Goal: Transaction & Acquisition: Purchase product/service

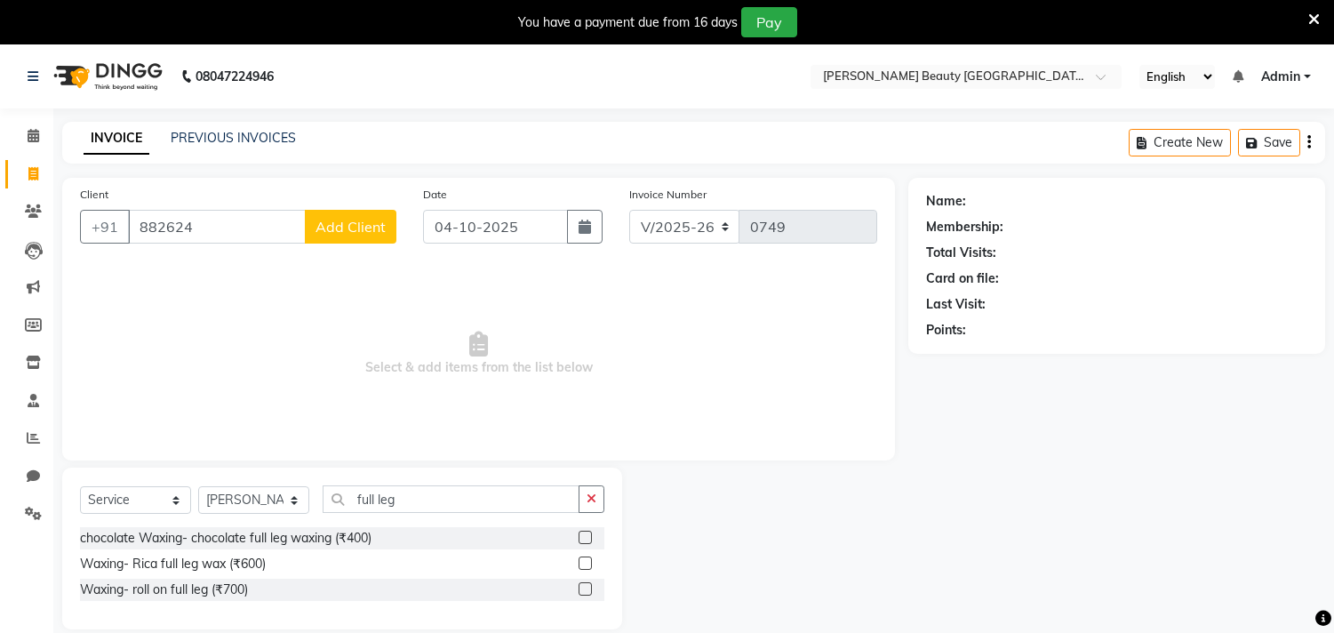
select select "8620"
select select "service"
select select "91016"
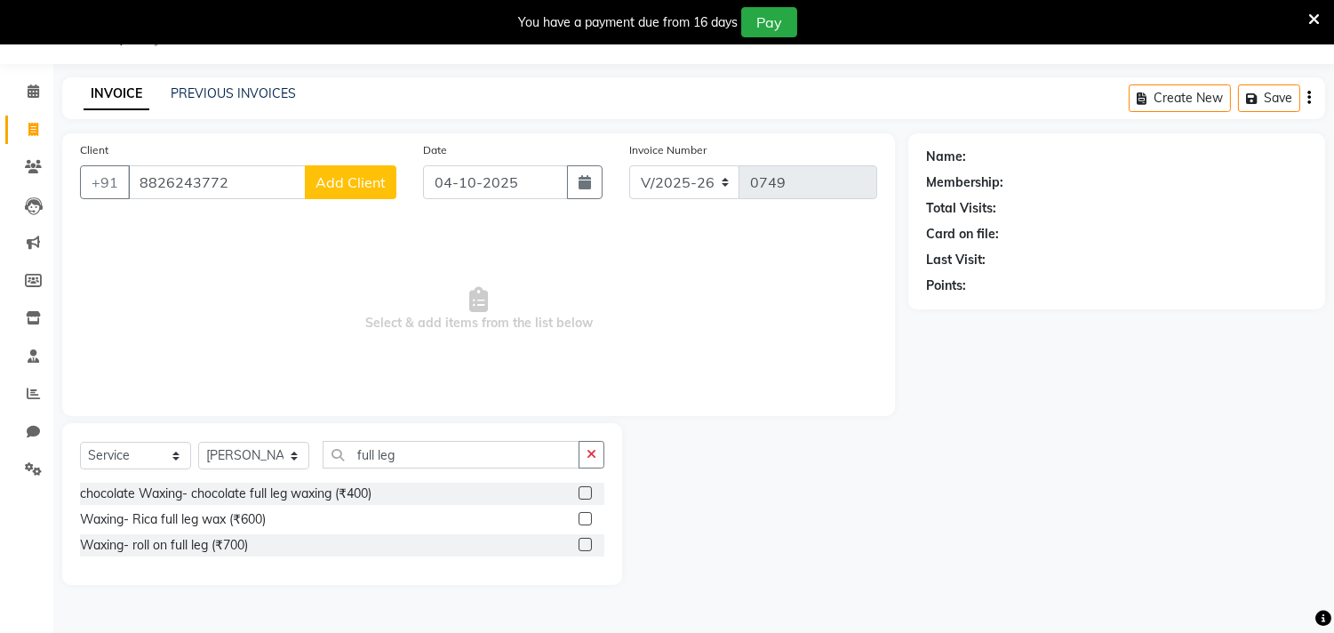
type input "8826243772"
click at [382, 185] on span "Add Client" at bounding box center [350, 182] width 70 height 18
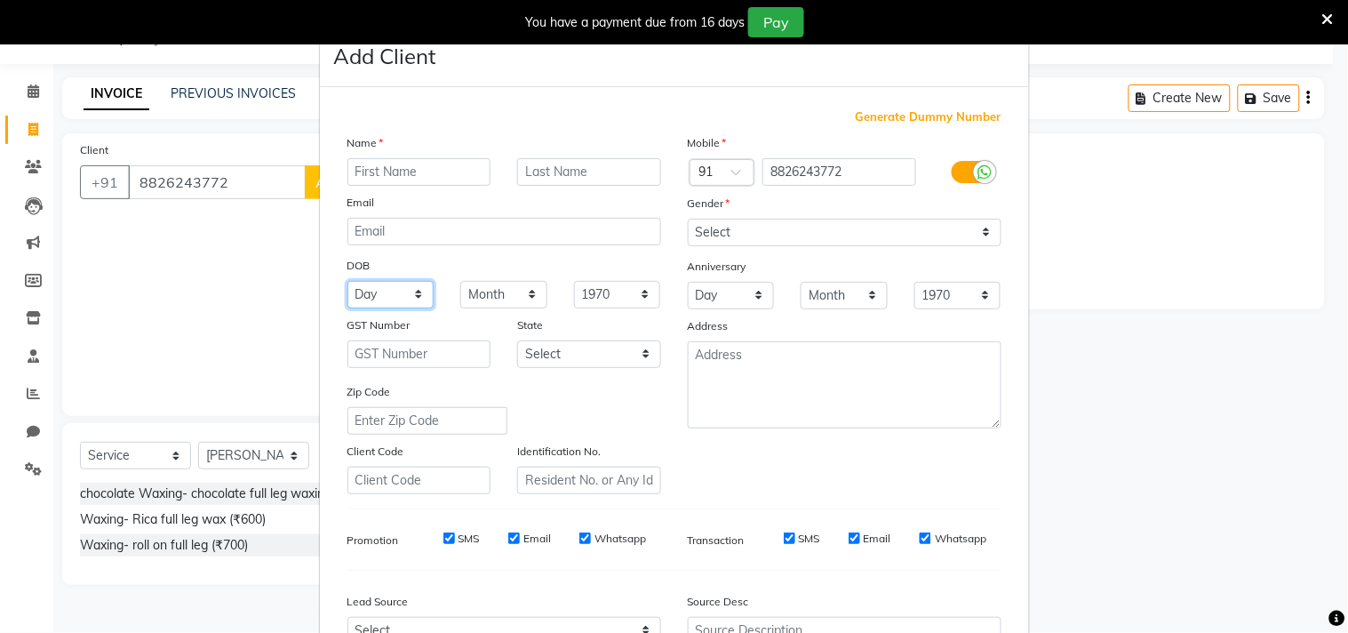
click at [404, 291] on select "Day 01 02 03 04 05 06 07 08 09 10 11 12 13 14 15 16 17 18 19 20 21 22 23 24 25 …" at bounding box center [390, 295] width 87 height 28
select select "11"
click at [347, 281] on select "Day 01 02 03 04 05 06 07 08 09 10 11 12 13 14 15 16 17 18 19 20 21 22 23 24 25 …" at bounding box center [390, 295] width 87 height 28
click at [526, 295] on select "Month January February March April May June July August September October Novem…" at bounding box center [503, 295] width 87 height 28
select select "05"
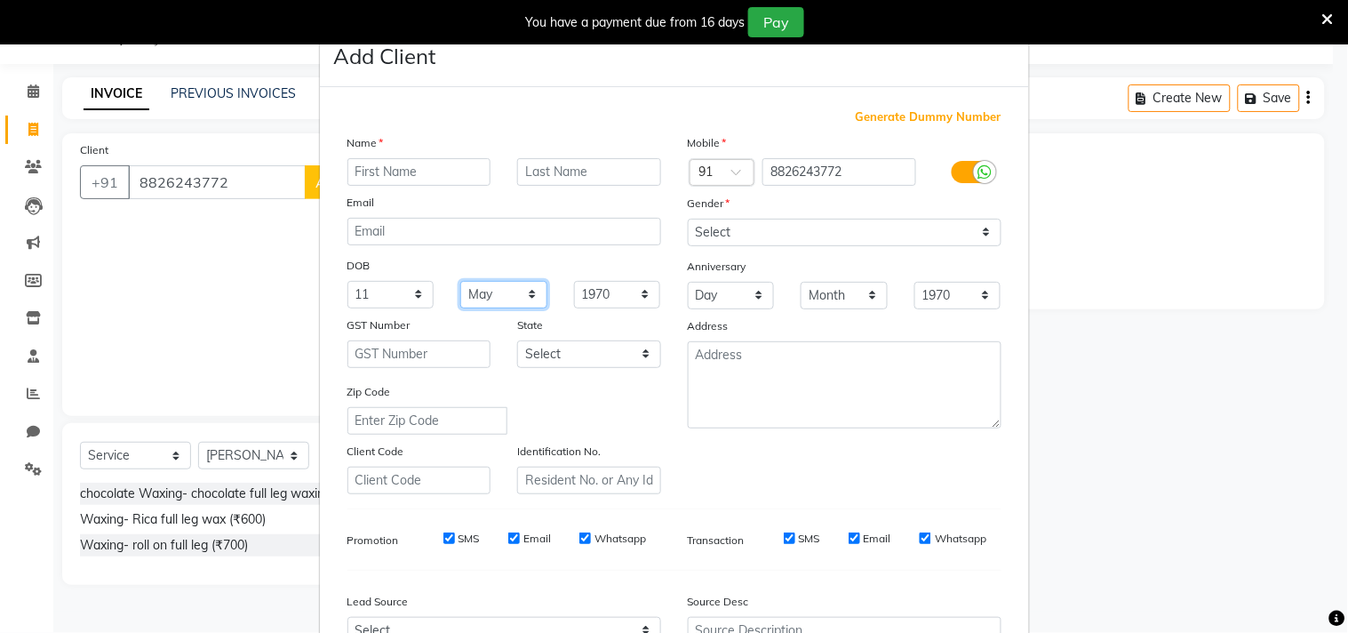
click at [460, 281] on select "Month January February March April May June July August September October Novem…" at bounding box center [503, 295] width 87 height 28
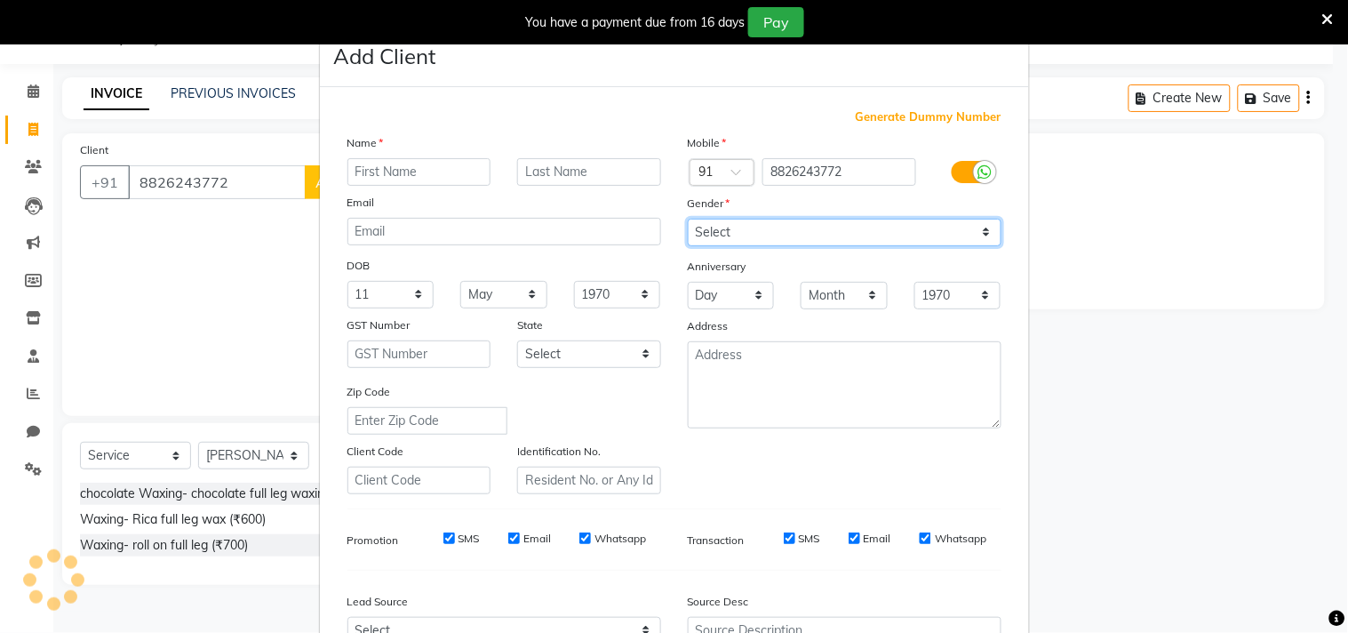
click at [709, 232] on select "Select [DEMOGRAPHIC_DATA] [DEMOGRAPHIC_DATA] Other Prefer Not To Say" at bounding box center [845, 233] width 314 height 28
select select "[DEMOGRAPHIC_DATA]"
click at [688, 219] on select "Select [DEMOGRAPHIC_DATA] [DEMOGRAPHIC_DATA] Other Prefer Not To Say" at bounding box center [845, 233] width 314 height 28
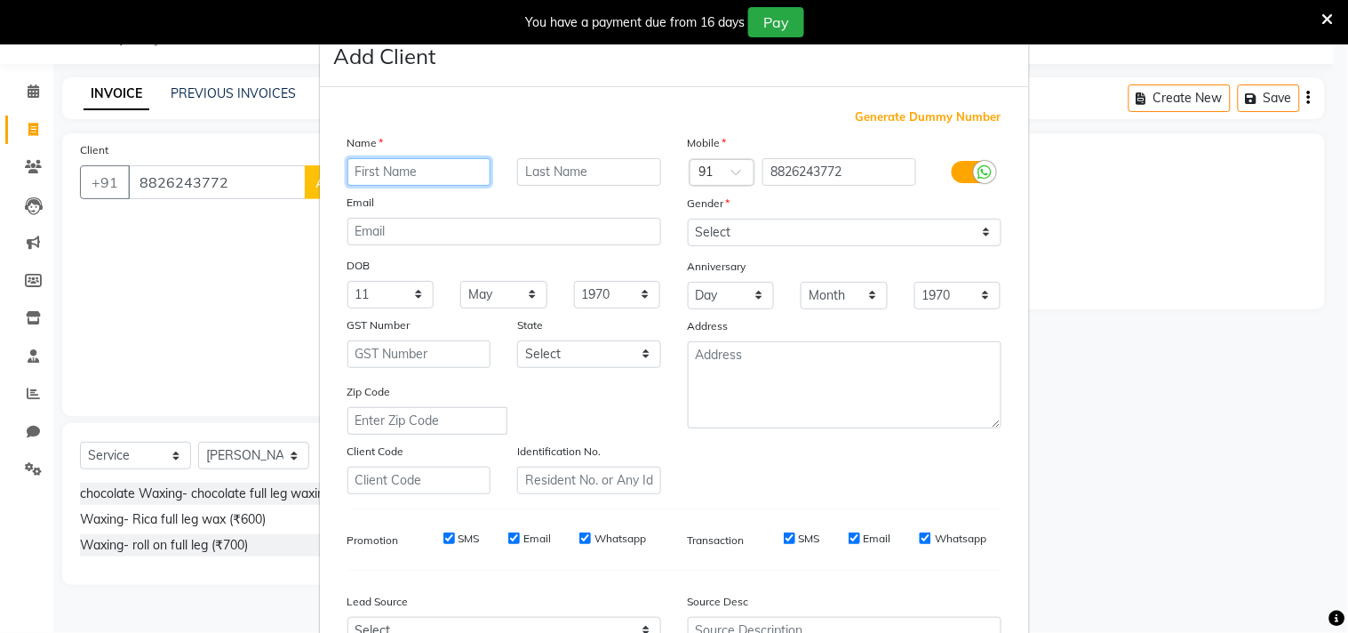
click at [437, 178] on input "text" at bounding box center [419, 172] width 144 height 28
type input "[PERSON_NAME]"
click at [607, 170] on input "text" at bounding box center [589, 172] width 144 height 28
type input "[PERSON_NAME]"
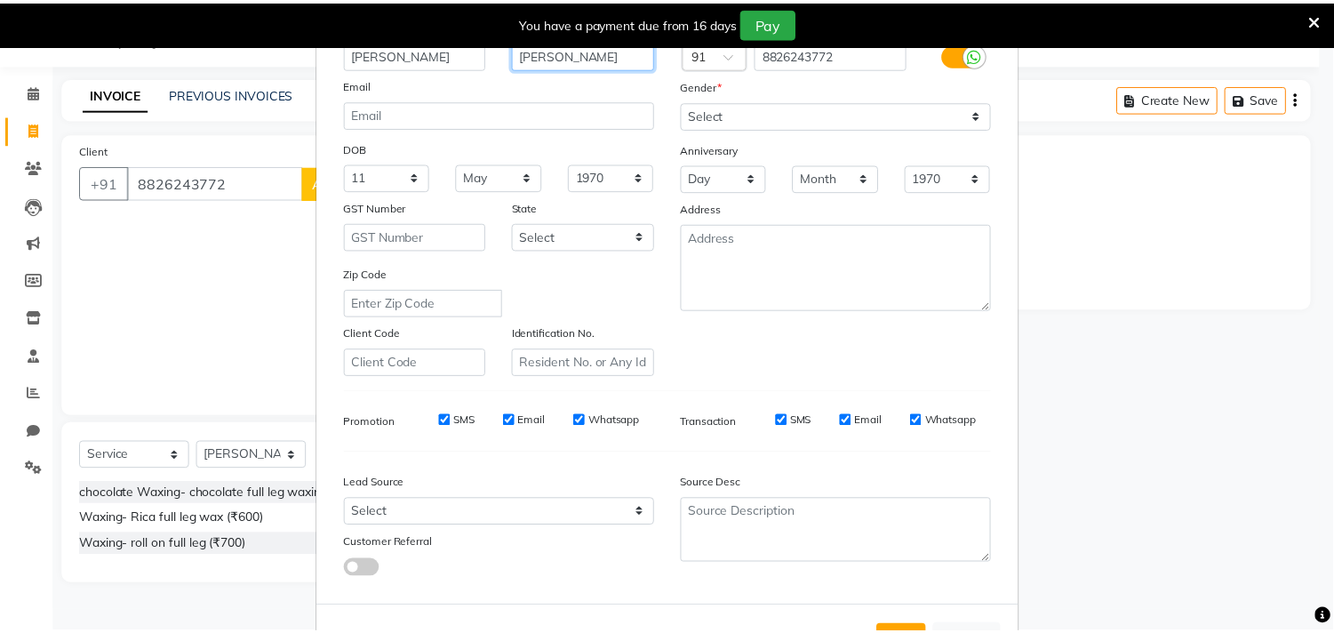
scroll to position [188, 0]
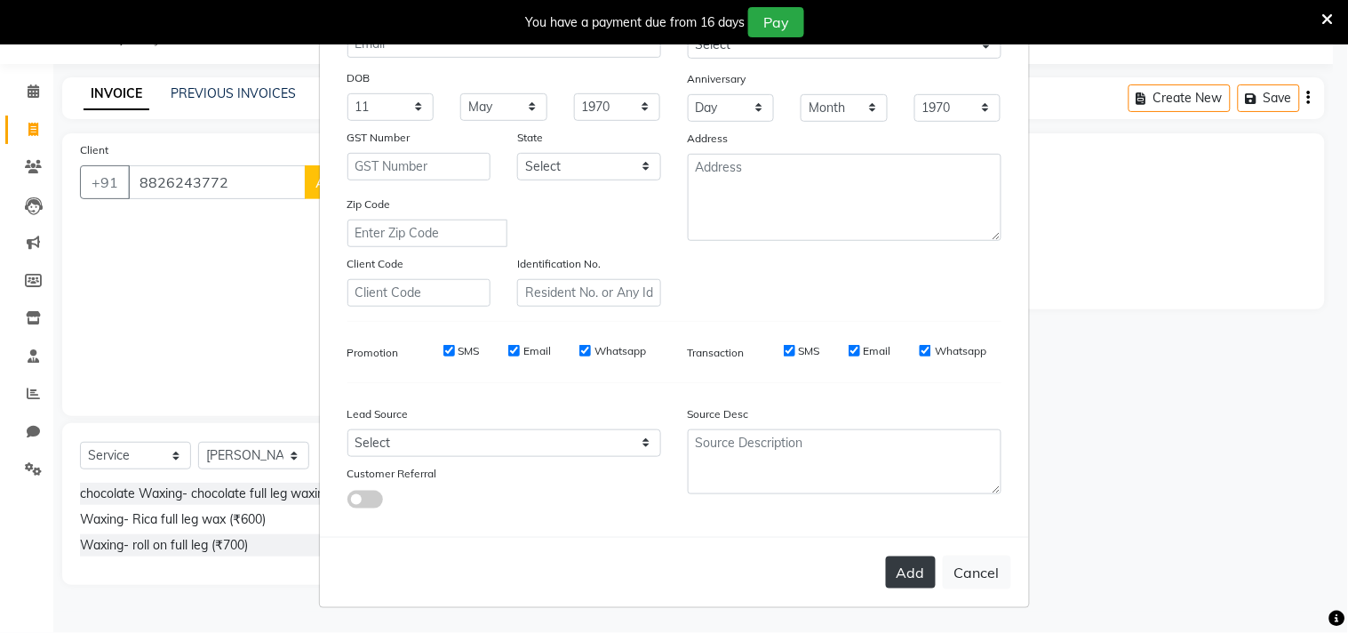
click at [903, 566] on button "Add" at bounding box center [911, 572] width 50 height 32
select select
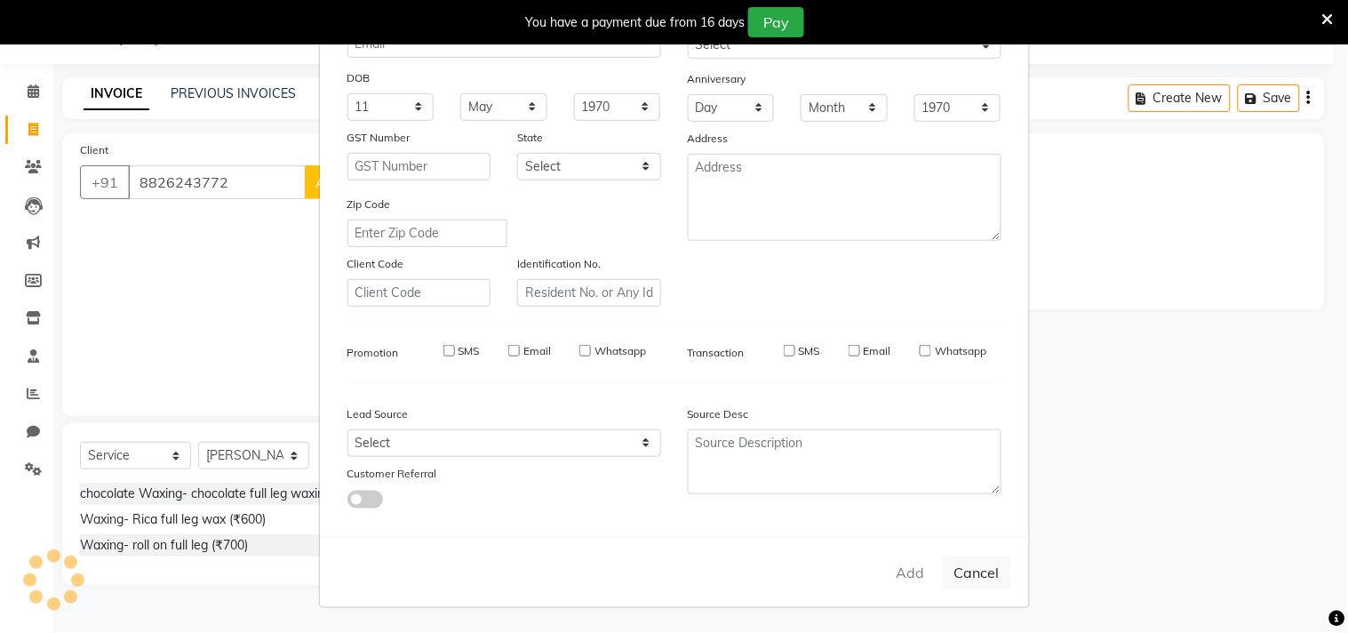
select select
checkbox input "false"
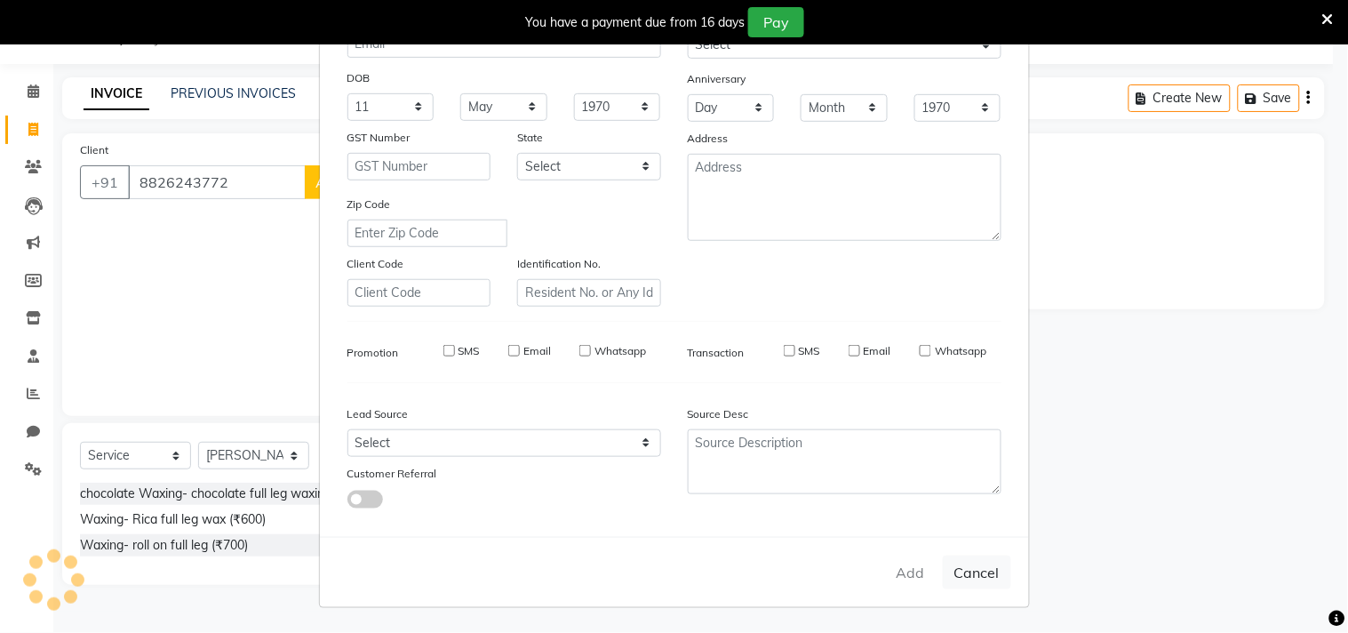
checkbox input "false"
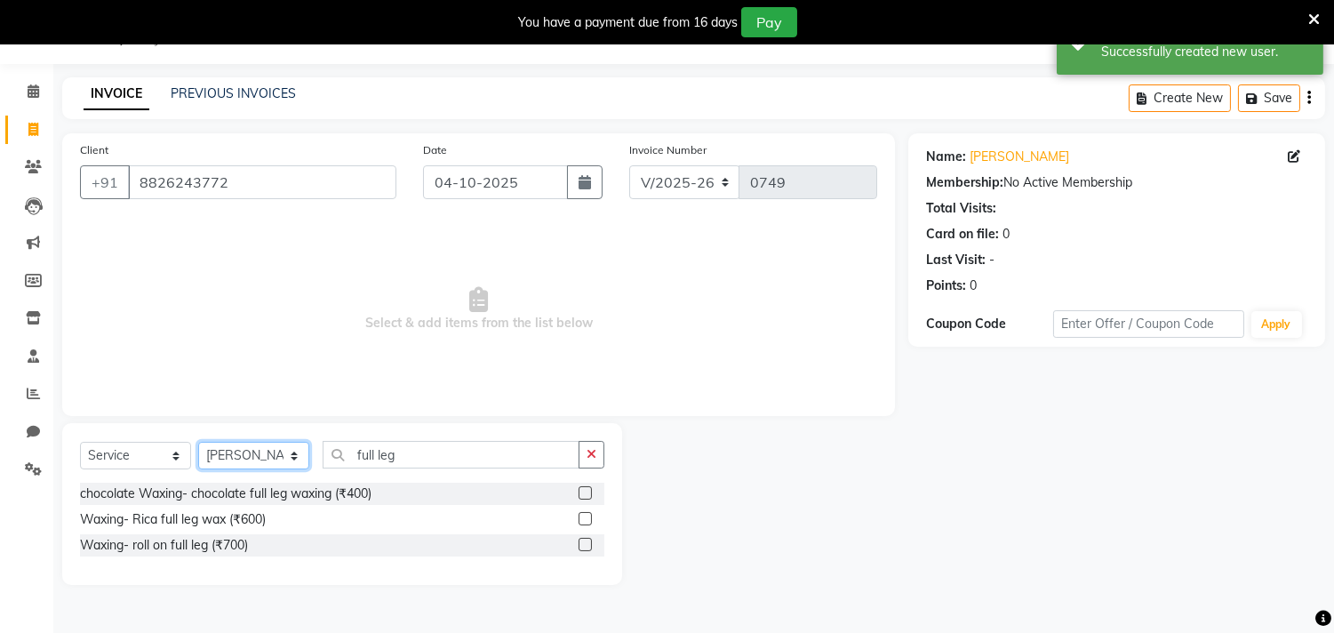
click at [286, 455] on select "Select Stylist Amla [PERSON_NAME] Anjali [PERSON_NAME] [PERSON_NAME] [PERSON_NA…" at bounding box center [253, 456] width 111 height 28
select select "87285"
click at [198, 442] on select "Select Stylist Amla [PERSON_NAME] Anjali [PERSON_NAME] [PERSON_NAME] [PERSON_NA…" at bounding box center [253, 456] width 111 height 28
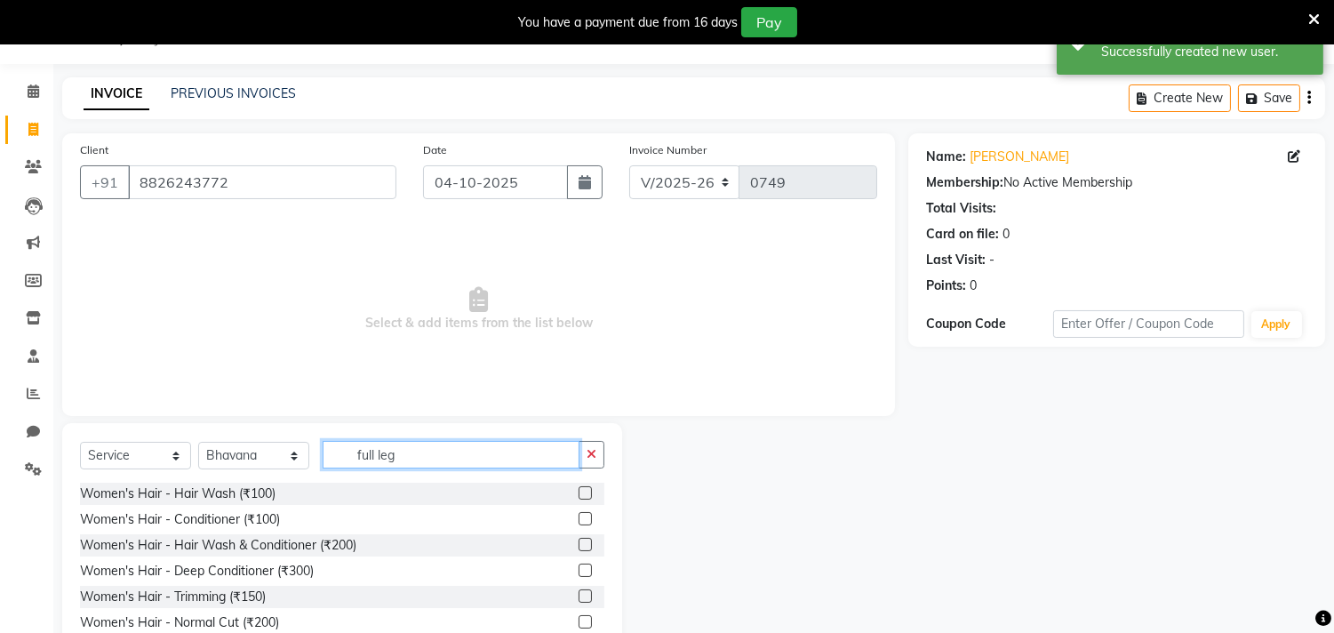
click at [472, 458] on input "full leg" at bounding box center [451, 455] width 257 height 28
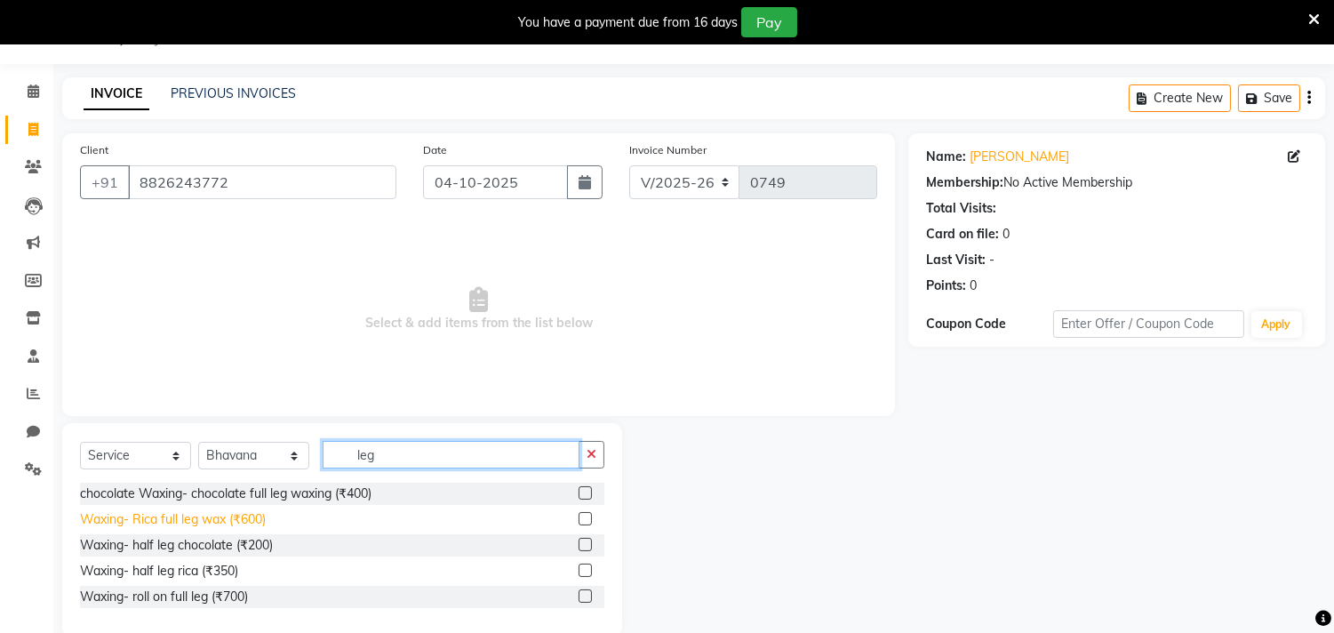
type input "leg"
click at [198, 520] on div "Waxing- Rica full leg wax (₹600)" at bounding box center [173, 519] width 186 height 19
checkbox input "false"
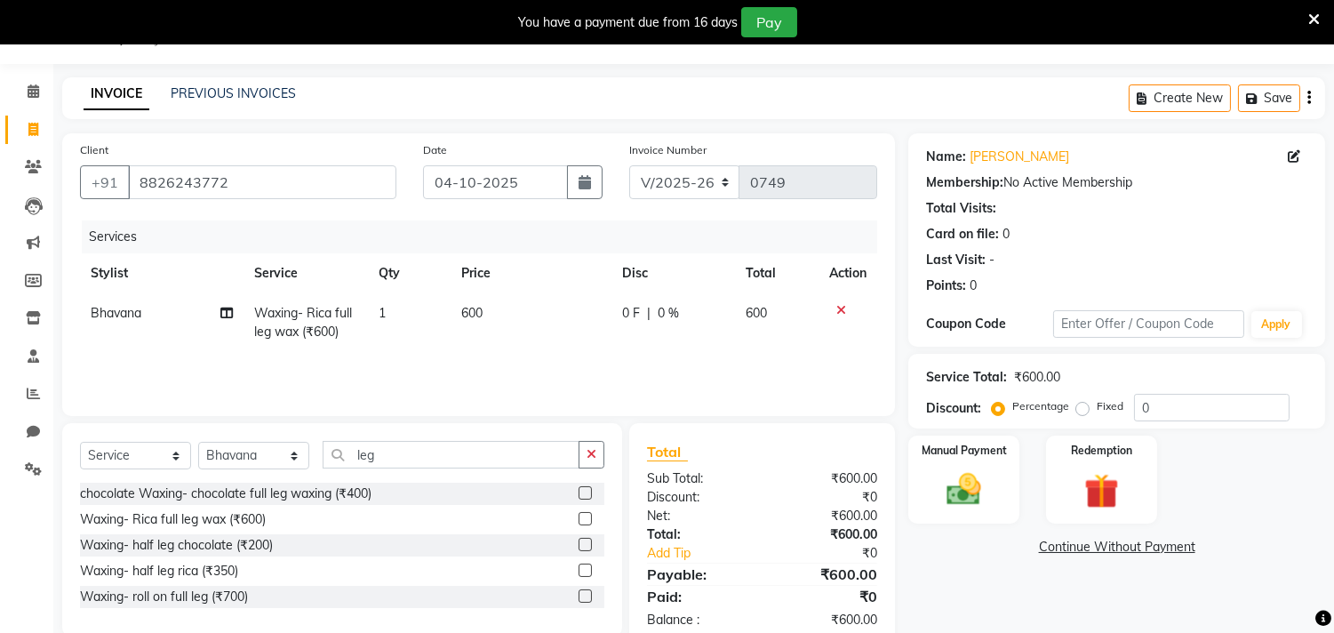
click at [498, 315] on td "600" at bounding box center [530, 322] width 161 height 59
select select "87285"
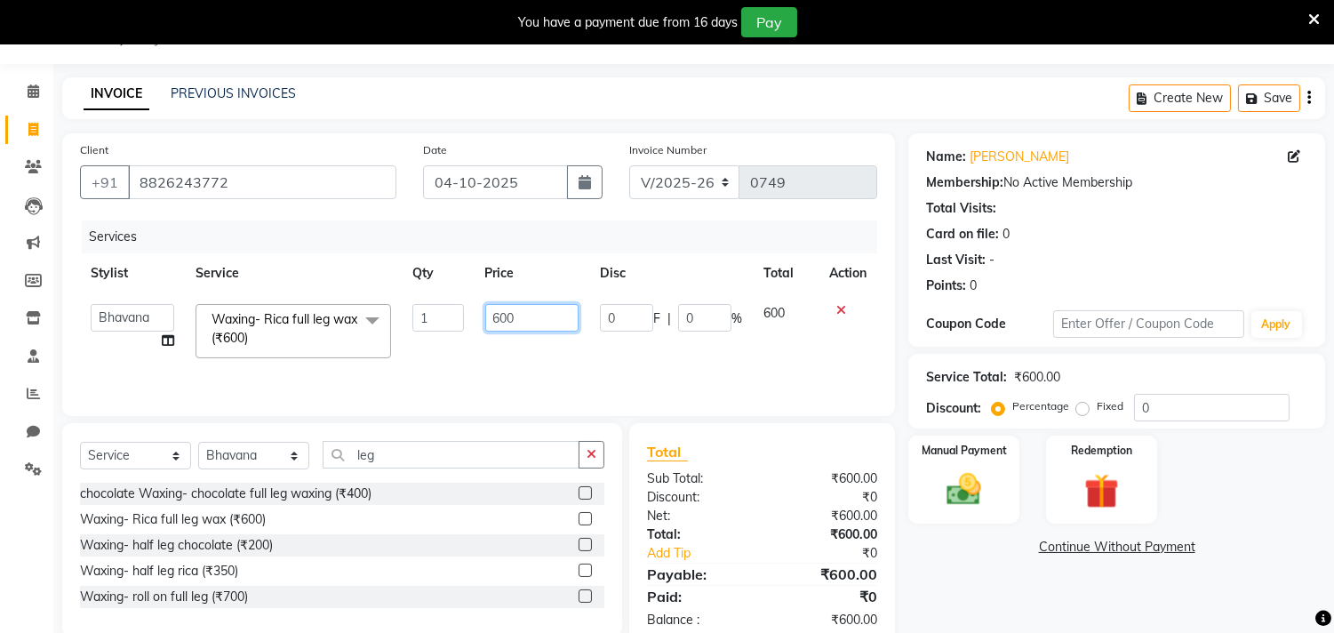
click at [539, 323] on input "600" at bounding box center [531, 318] width 93 height 28
type input "6"
type input "550"
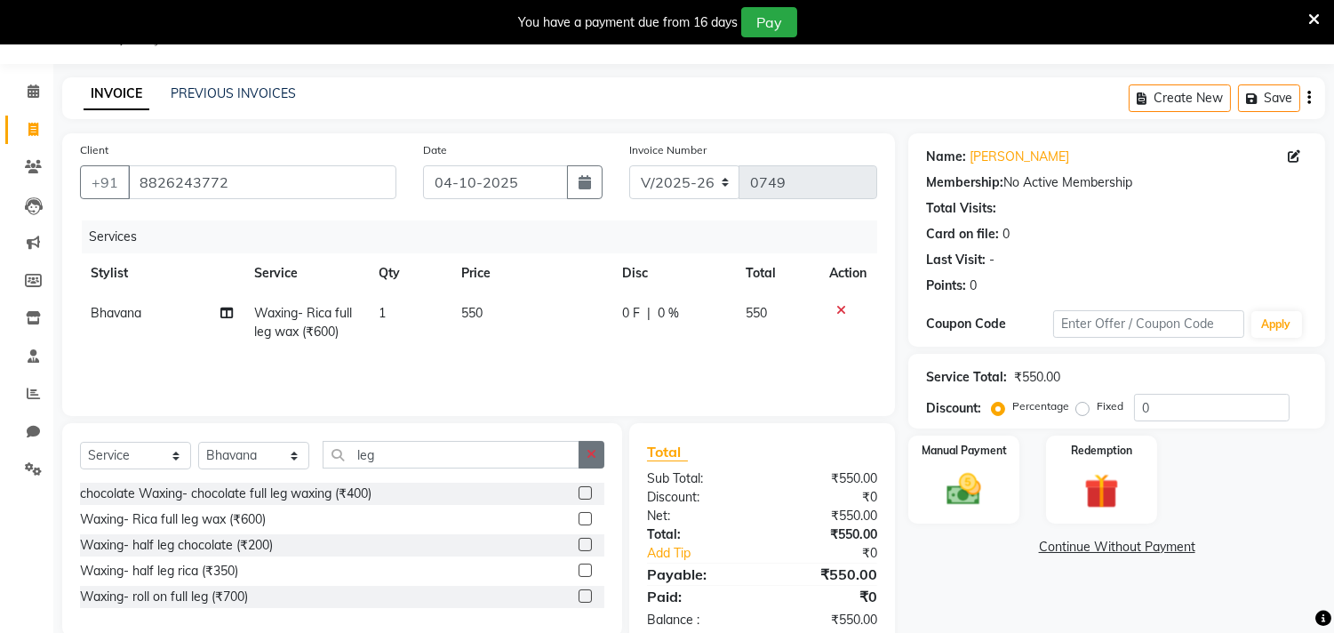
click at [600, 457] on button "button" at bounding box center [591, 455] width 26 height 28
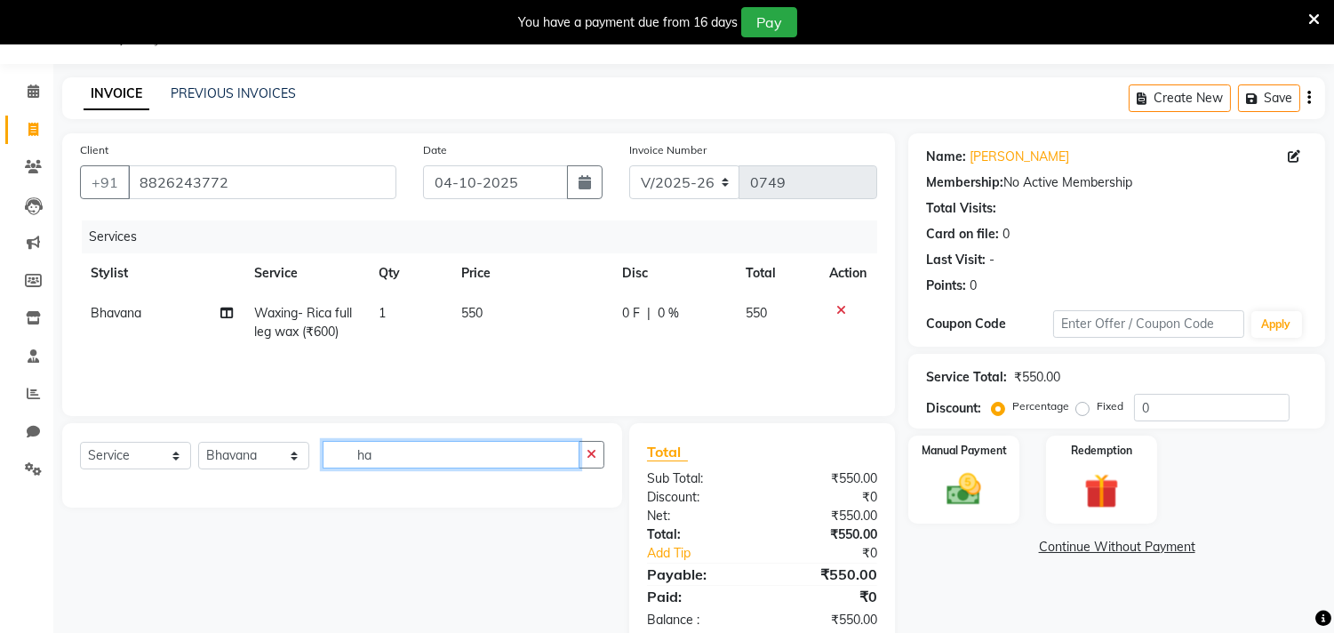
type input "h"
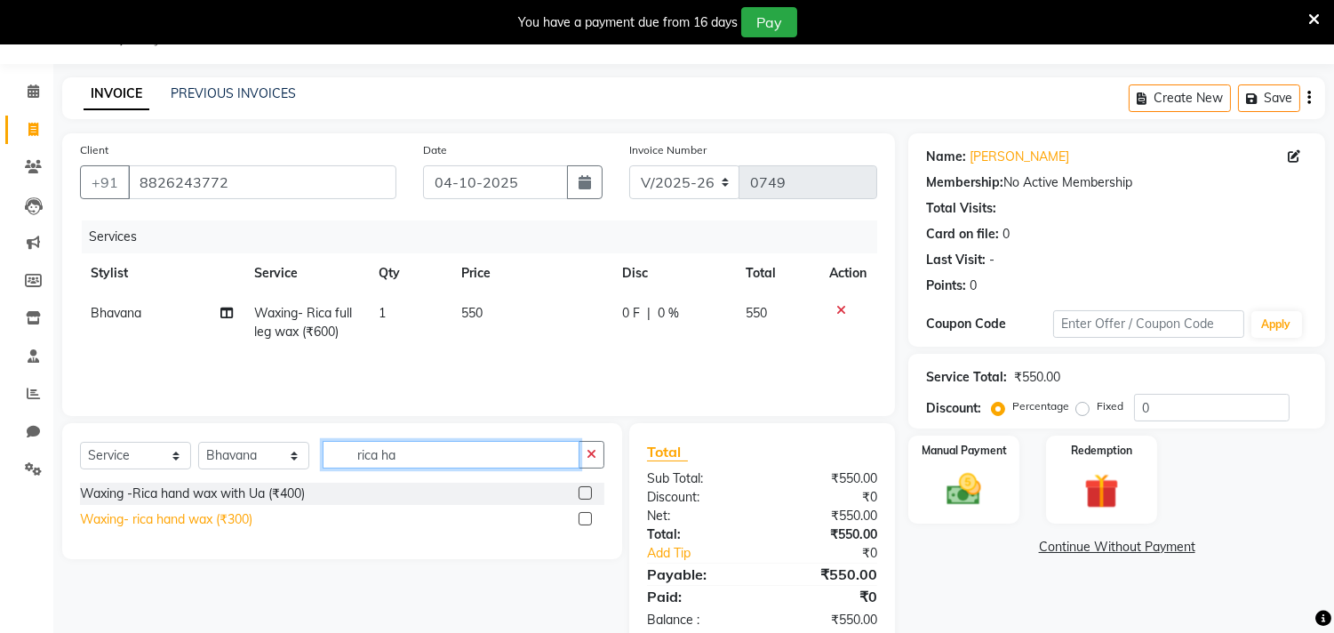
type input "rica ha"
click at [218, 521] on div "Waxing- rica hand wax (₹300)" at bounding box center [166, 519] width 172 height 19
checkbox input "false"
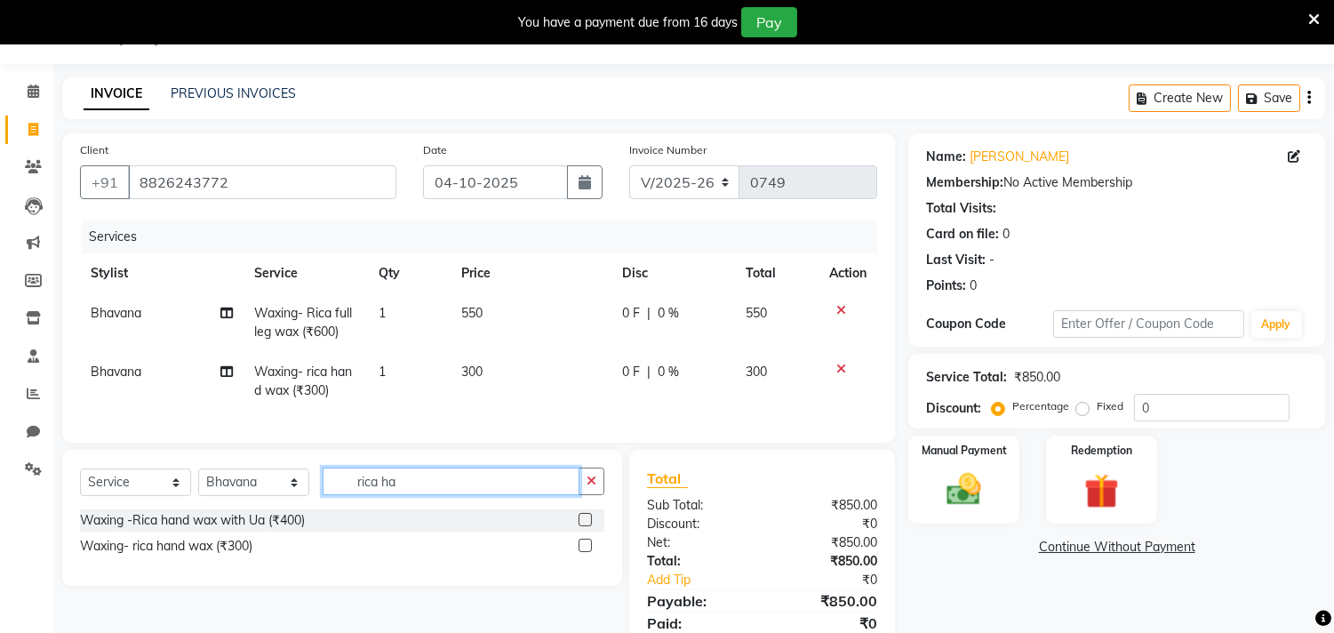
click at [414, 495] on input "rica ha" at bounding box center [451, 481] width 257 height 28
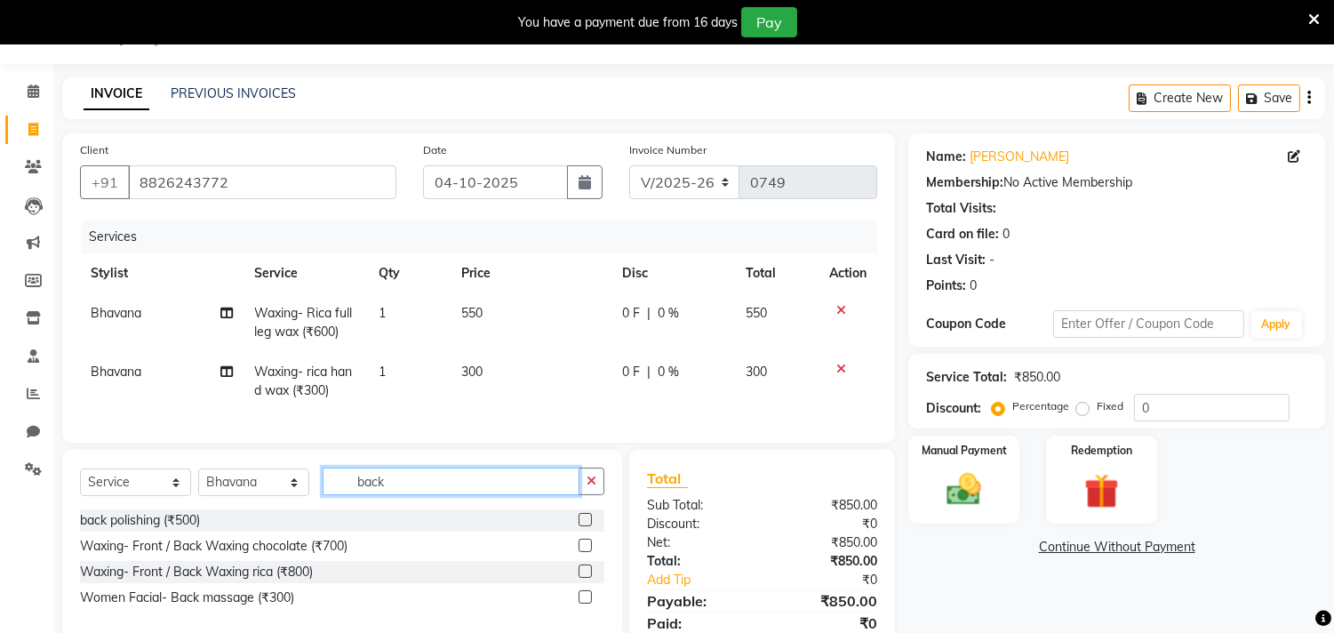
scroll to position [126, 0]
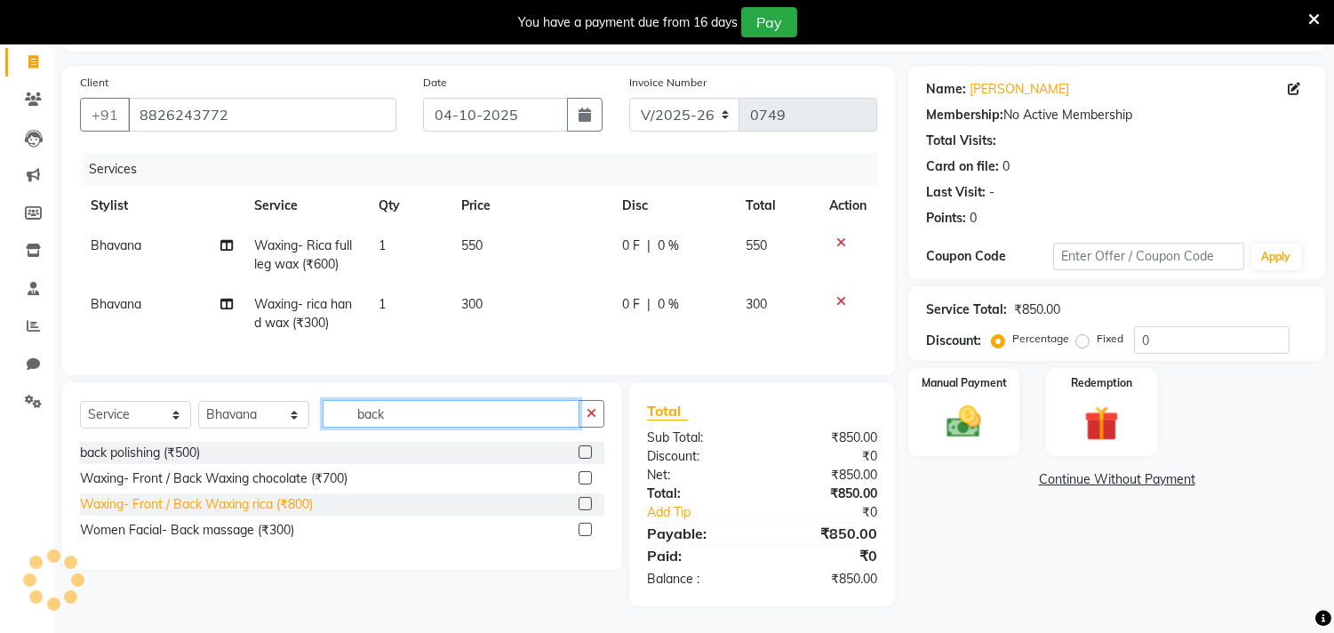
type input "back"
click at [152, 498] on div "Waxing- Front / Back Waxing rica (₹800)" at bounding box center [196, 504] width 233 height 19
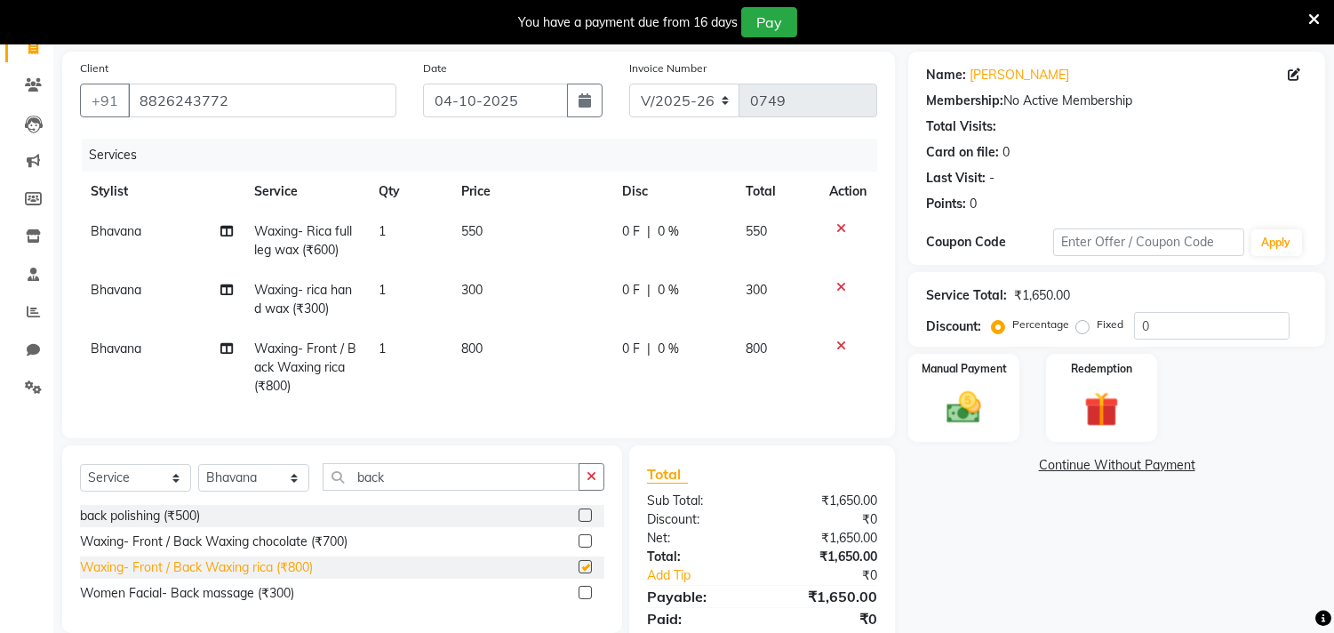
checkbox input "false"
click at [506, 346] on td "800" at bounding box center [530, 367] width 161 height 77
select select "87285"
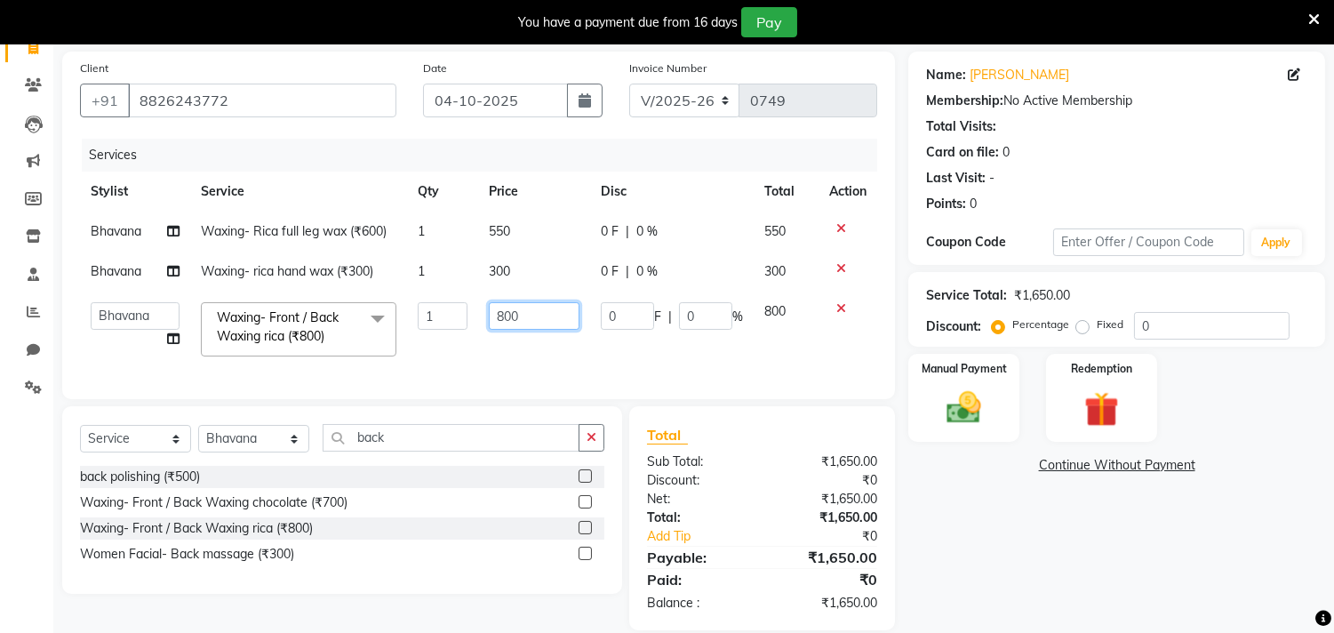
click at [531, 325] on input "800" at bounding box center [534, 316] width 91 height 28
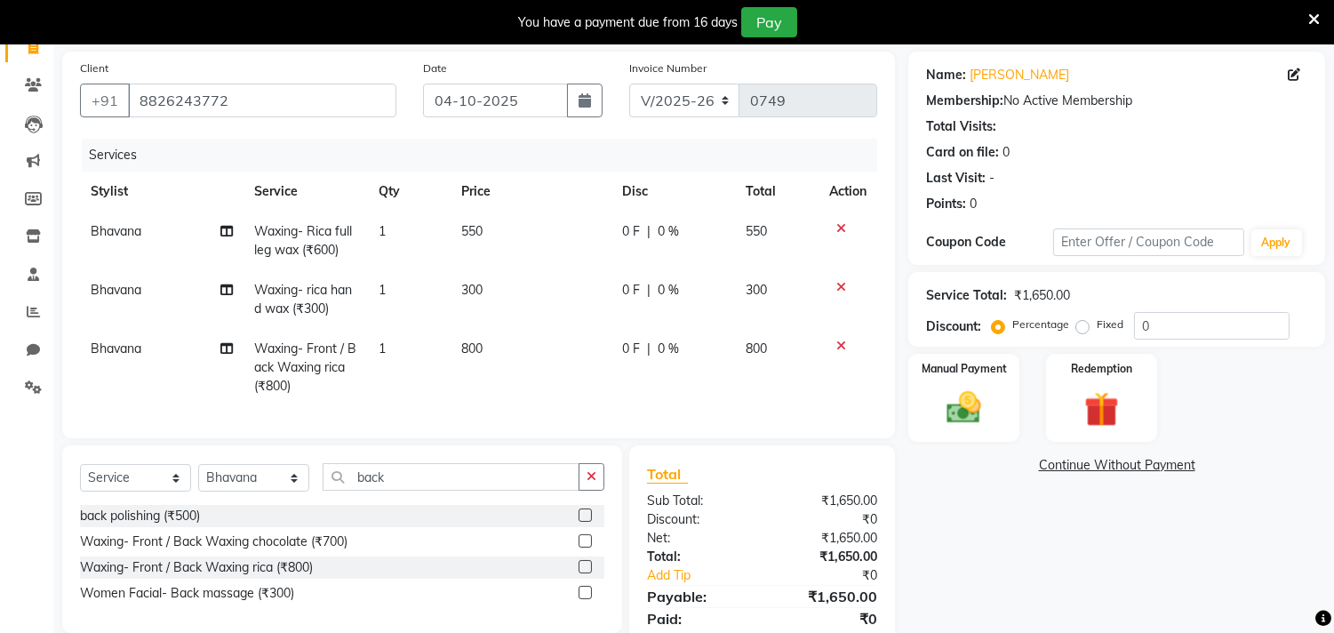
click at [506, 345] on td "800" at bounding box center [530, 367] width 161 height 77
select select "87285"
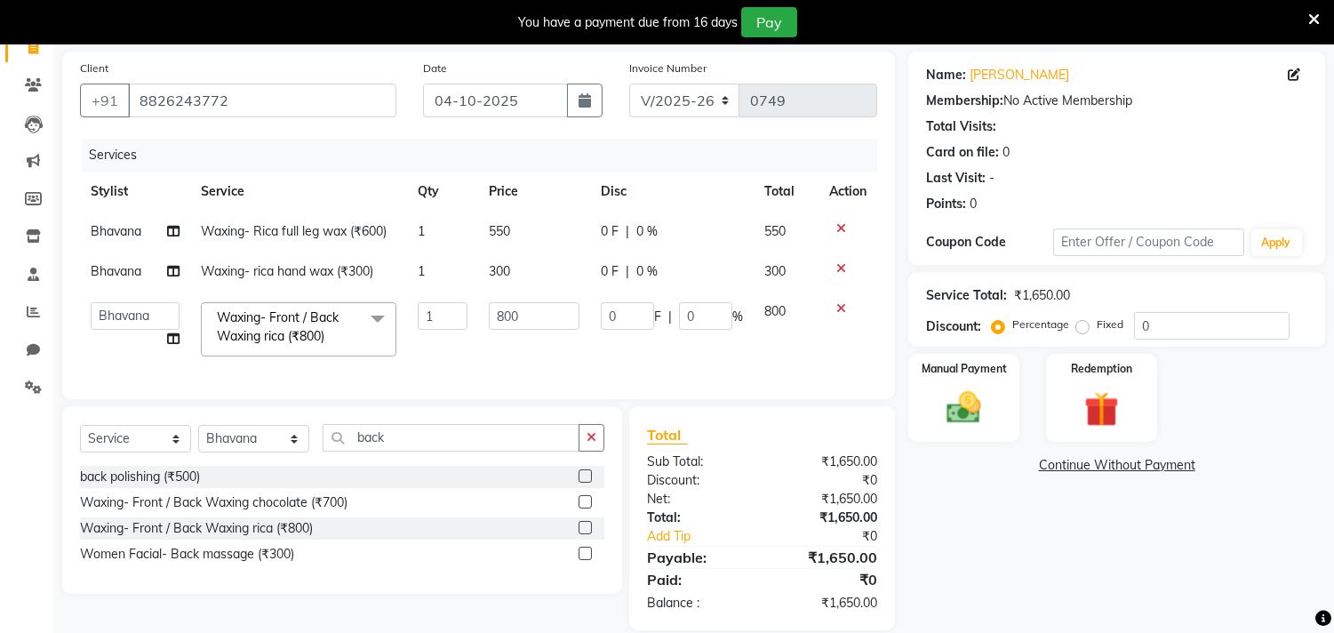
click at [324, 321] on span "Waxing- Front / Back Waxing rica (₹800)" at bounding box center [278, 326] width 122 height 35
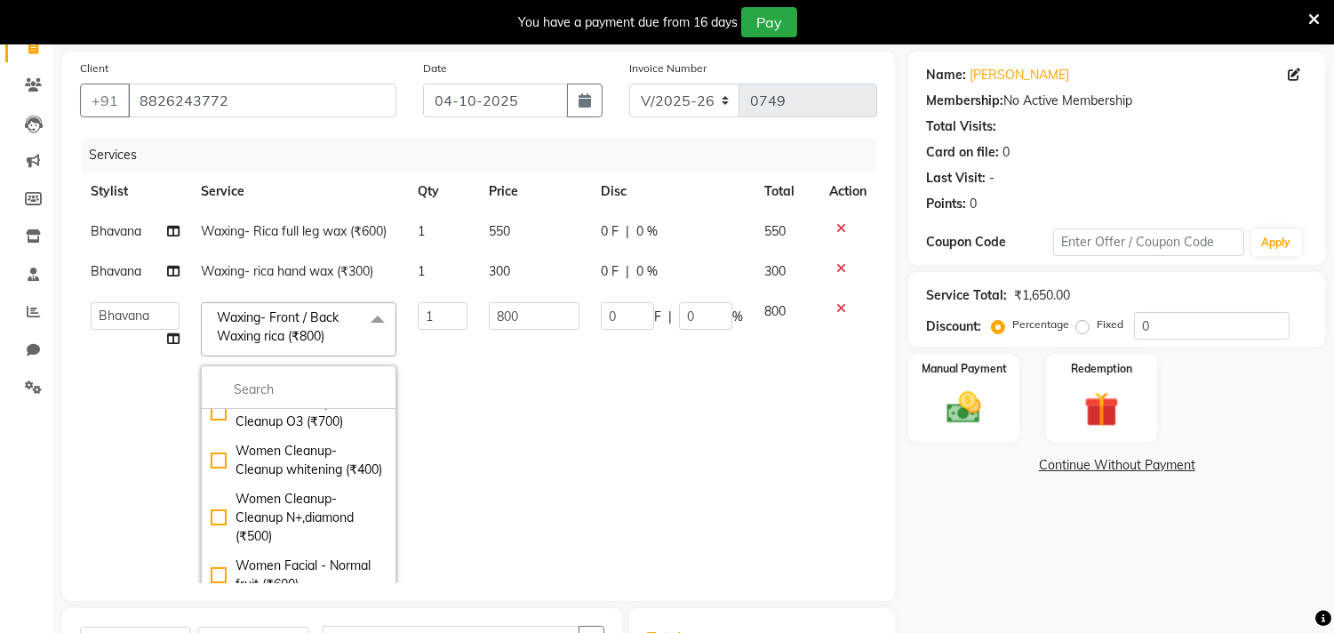
scroll to position [5725, 0]
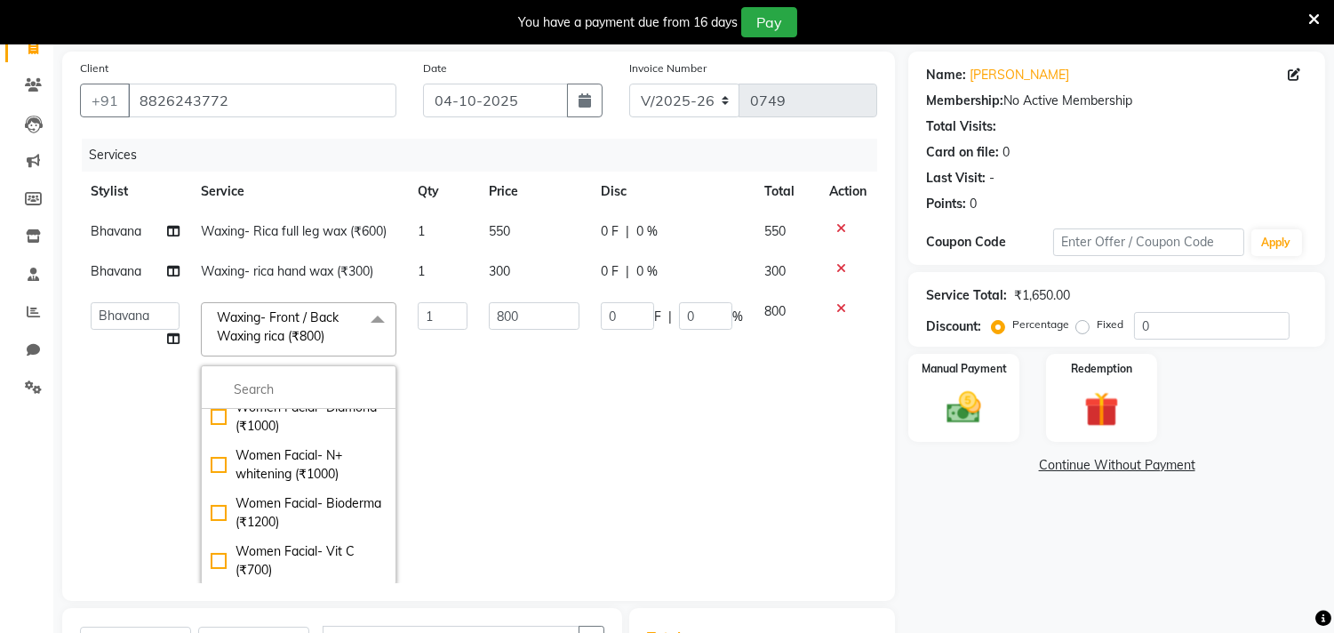
click at [554, 409] on td "800" at bounding box center [534, 443] width 112 height 304
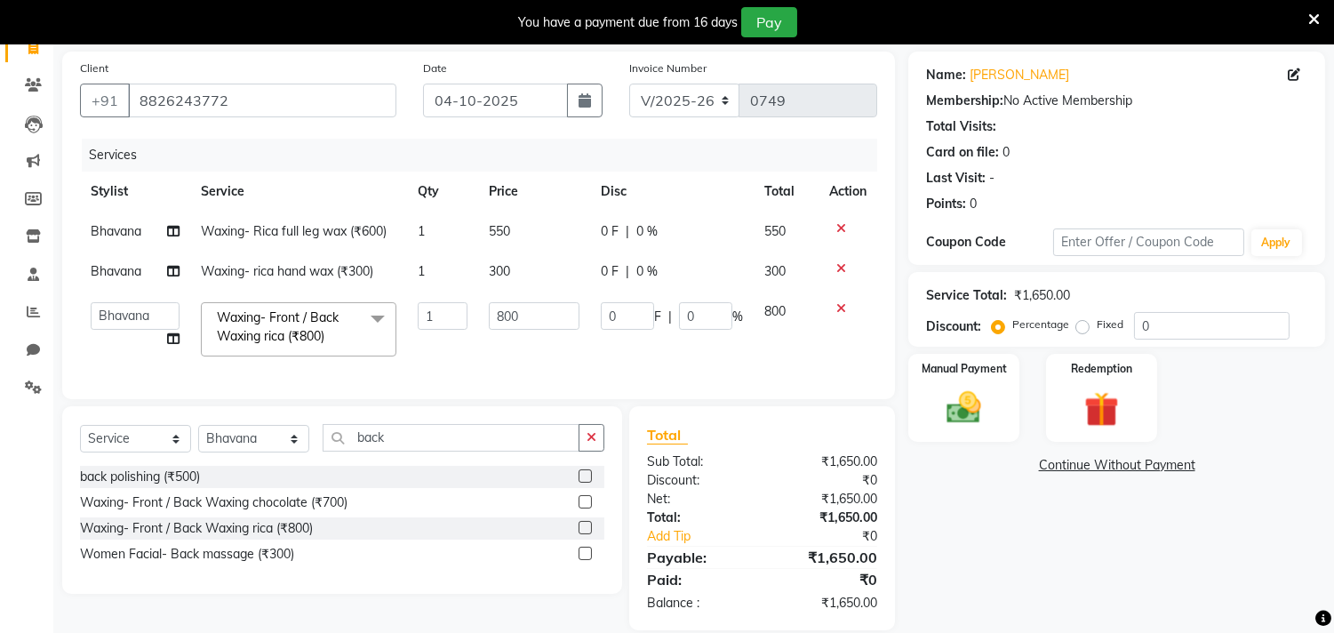
scroll to position [164, 0]
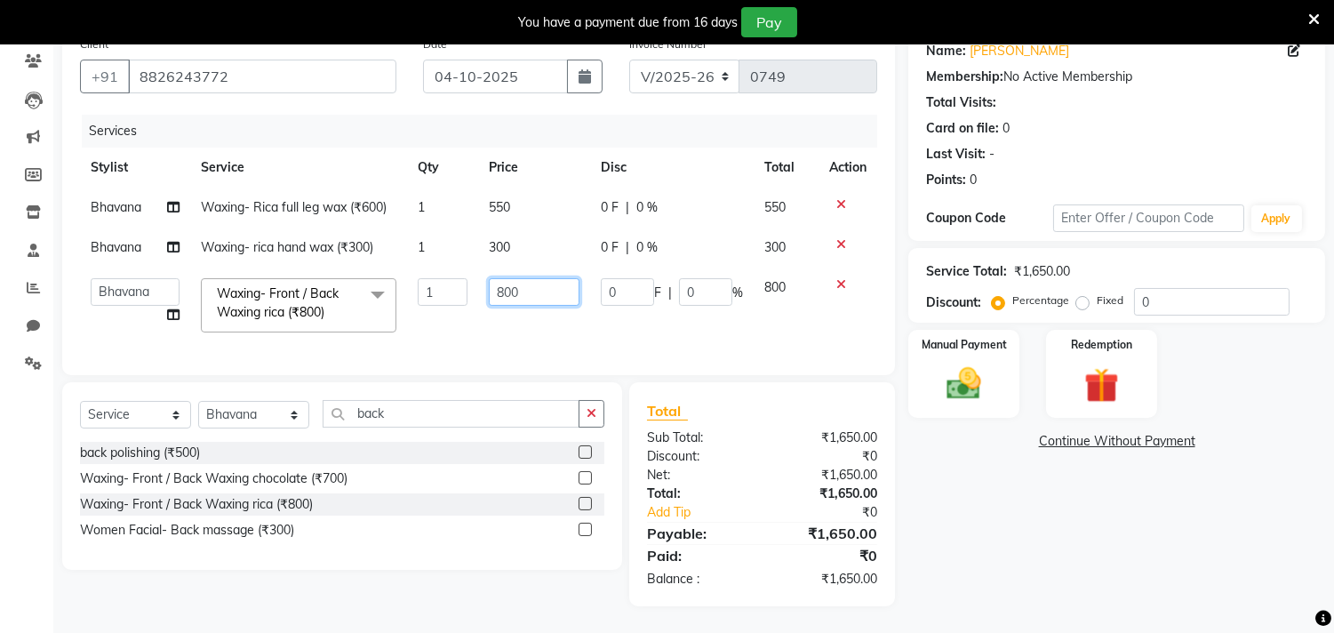
click at [526, 278] on input "800" at bounding box center [534, 292] width 91 height 28
type input "400"
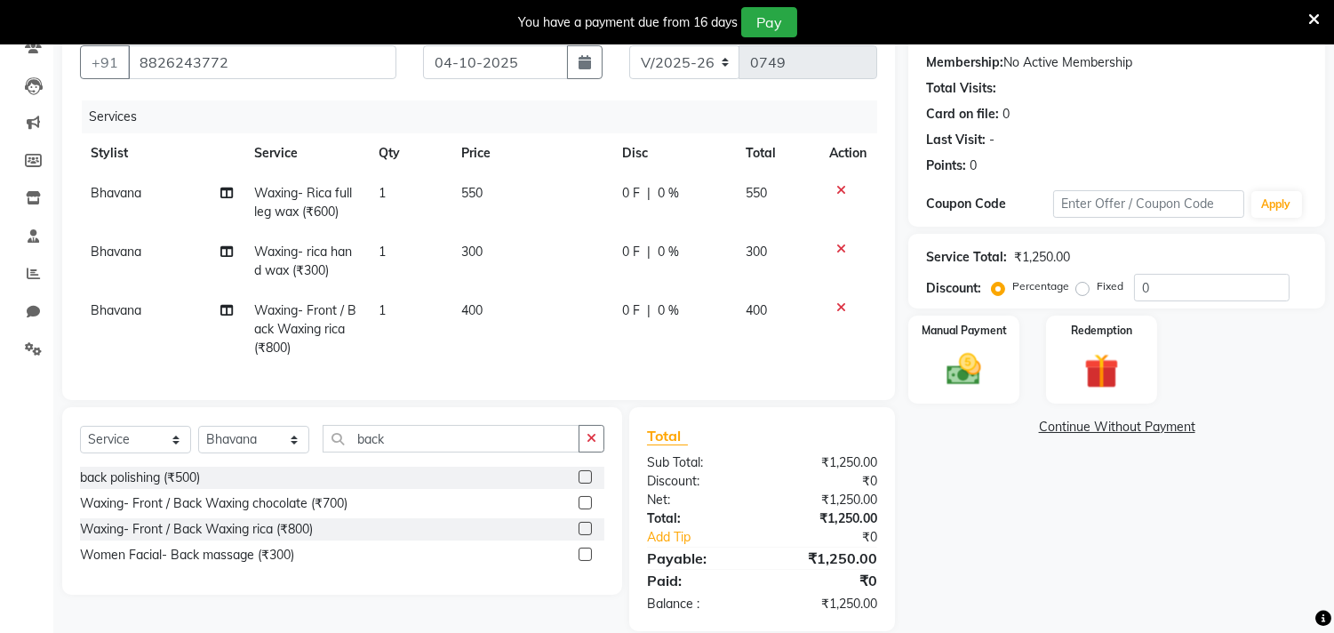
click at [1027, 535] on div "Name: [PERSON_NAME] Membership: No Active Membership Total Visits: Card on file…" at bounding box center [1123, 321] width 430 height 617
click at [960, 370] on img at bounding box center [964, 370] width 59 height 42
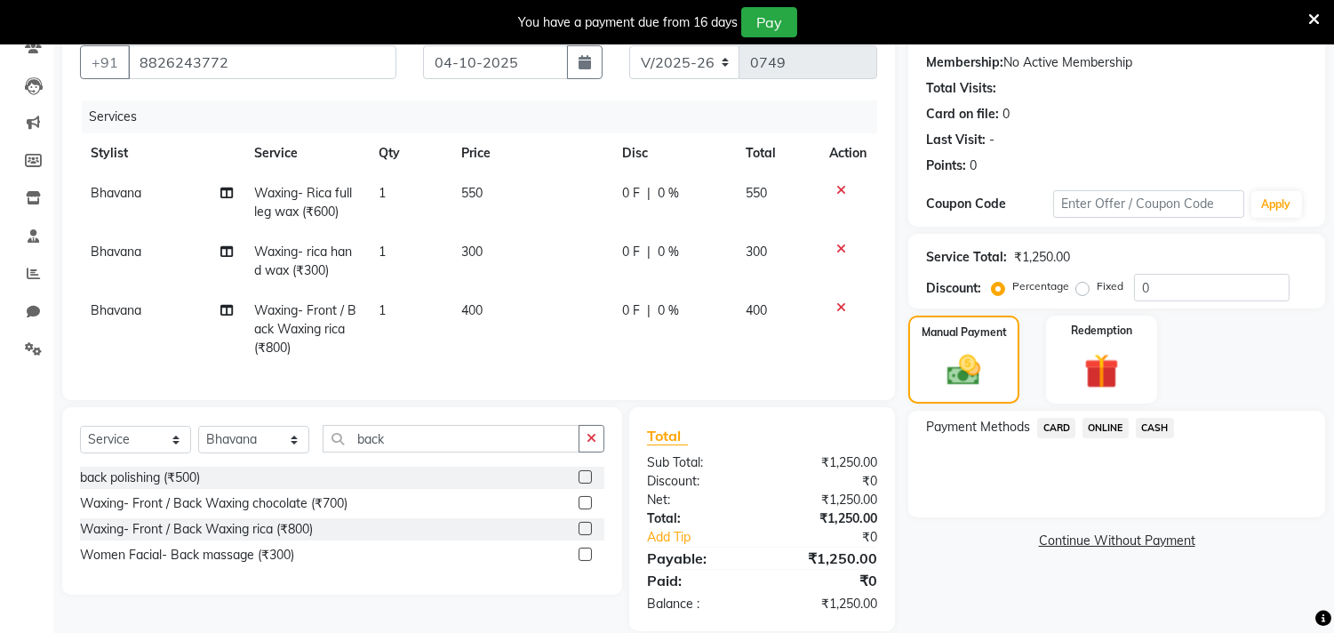
scroll to position [204, 0]
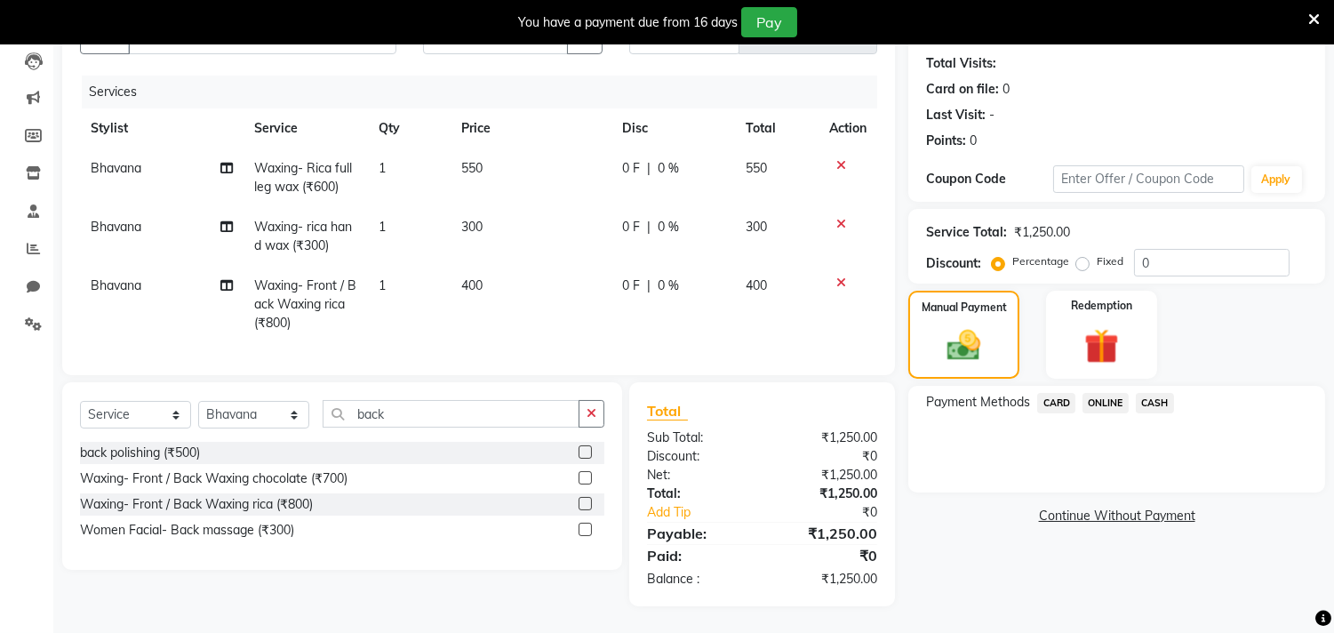
click at [1106, 393] on span "ONLINE" at bounding box center [1105, 403] width 46 height 20
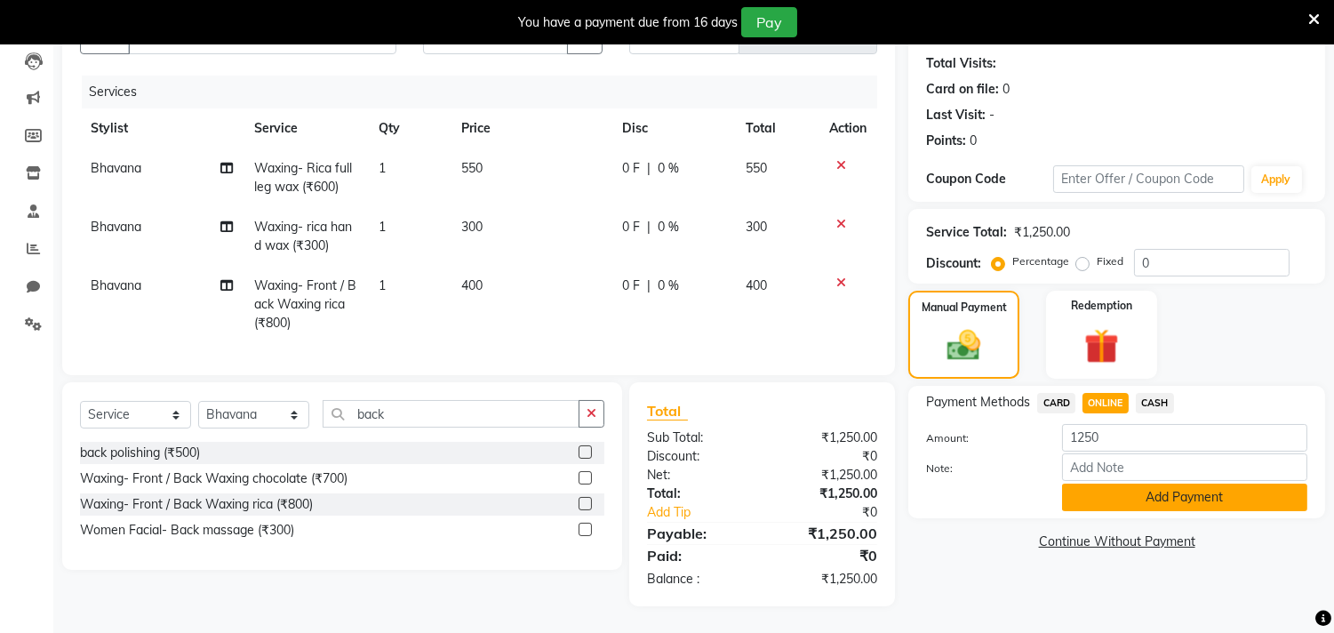
click at [1156, 483] on button "Add Payment" at bounding box center [1184, 497] width 245 height 28
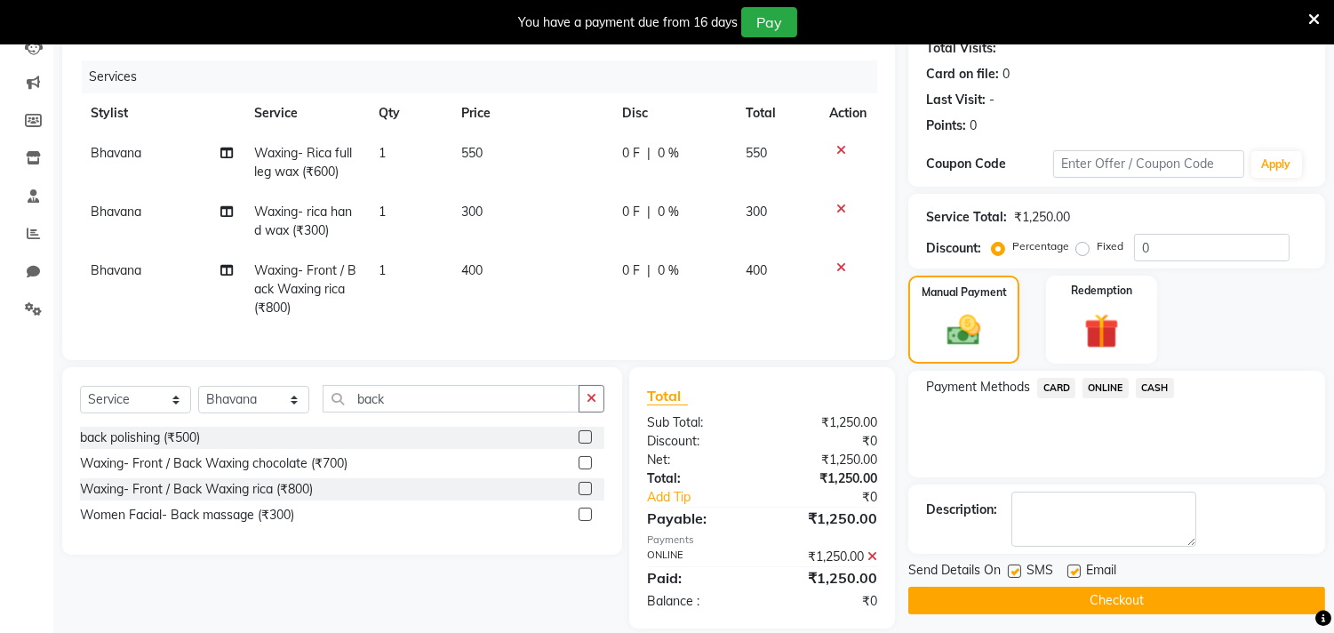
scroll to position [241, 0]
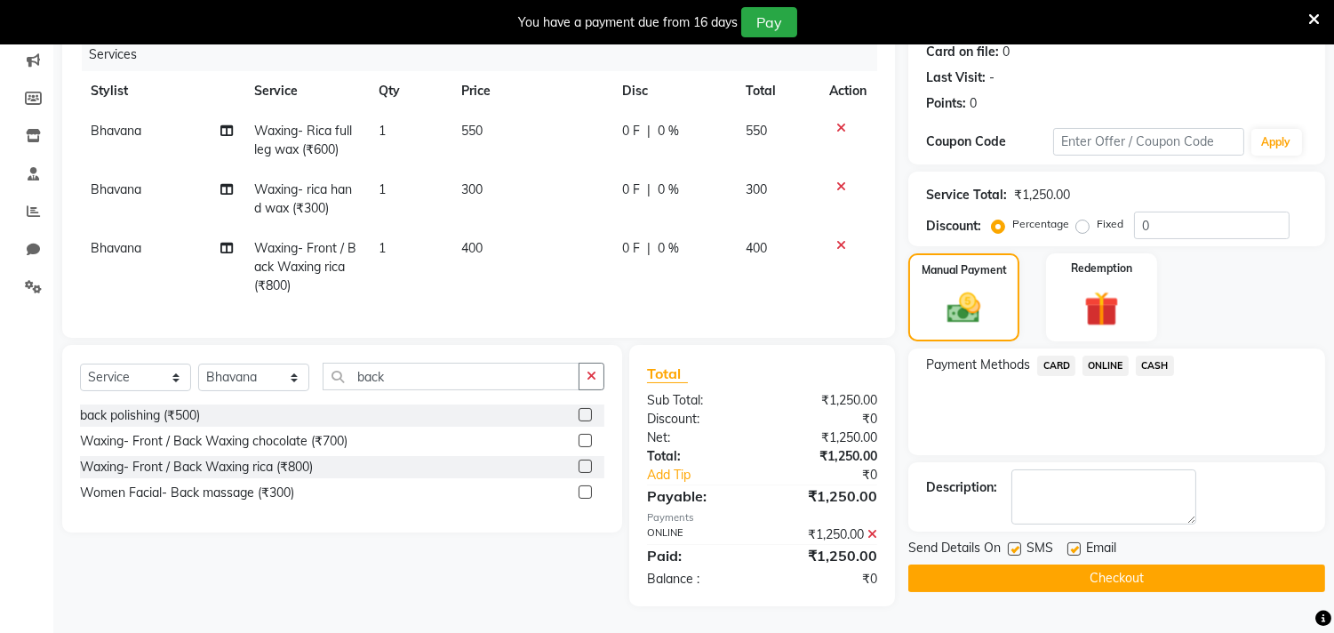
click at [1118, 355] on span "ONLINE" at bounding box center [1105, 365] width 46 height 20
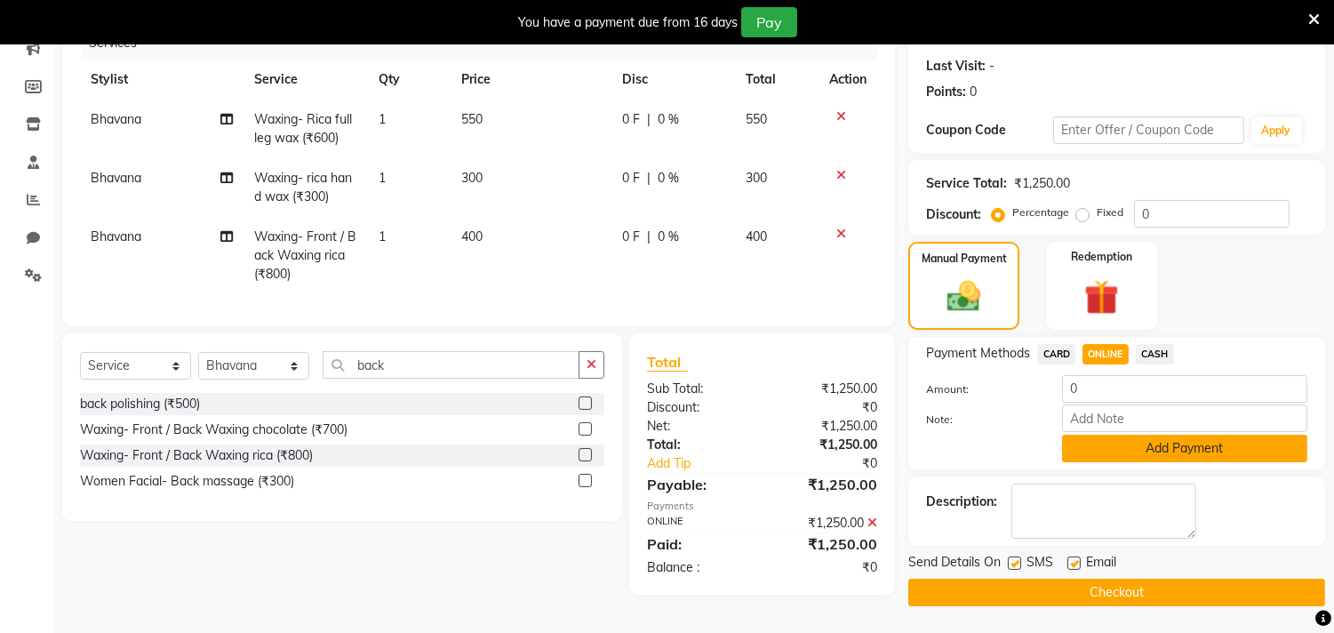
click at [1229, 444] on button "Add Payment" at bounding box center [1184, 448] width 245 height 28
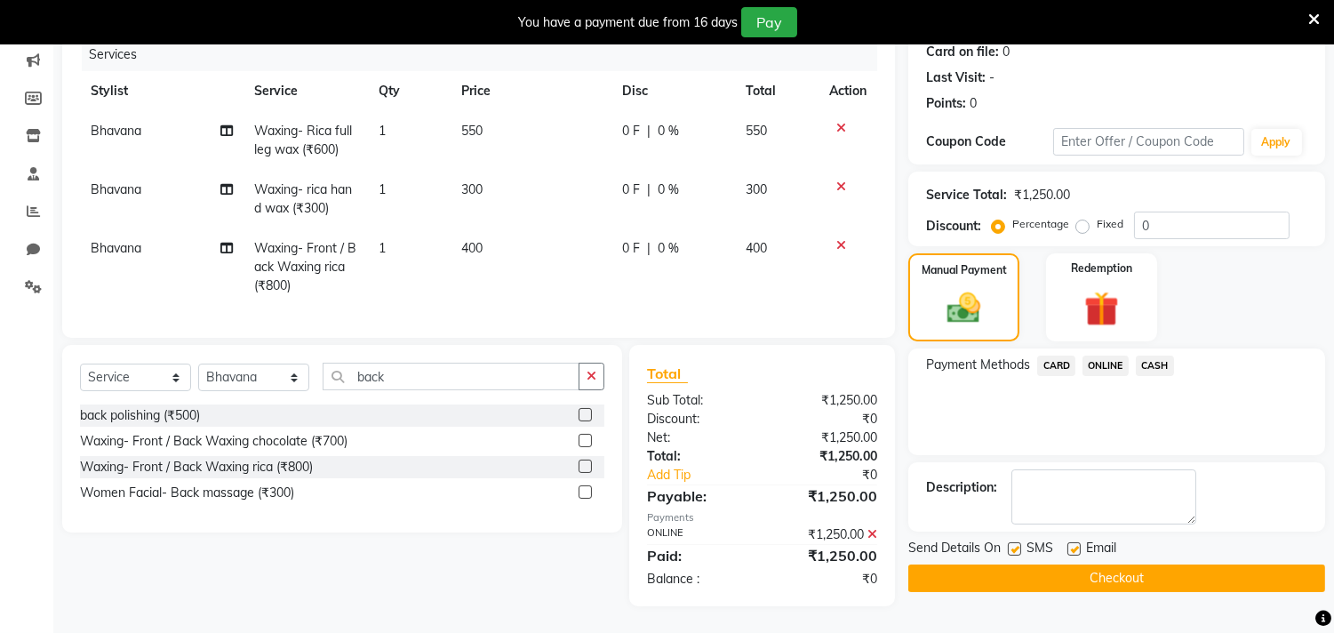
click at [1187, 564] on button "Checkout" at bounding box center [1116, 578] width 417 height 28
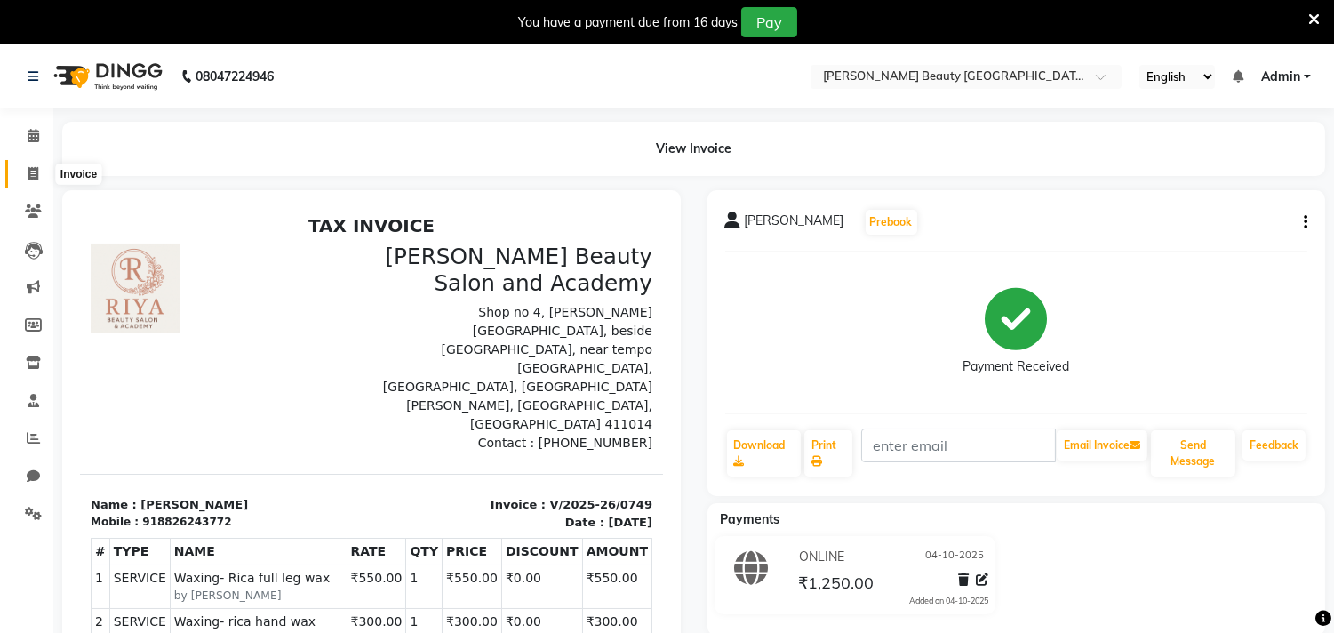
click at [29, 165] on span at bounding box center [33, 174] width 31 height 20
select select "service"
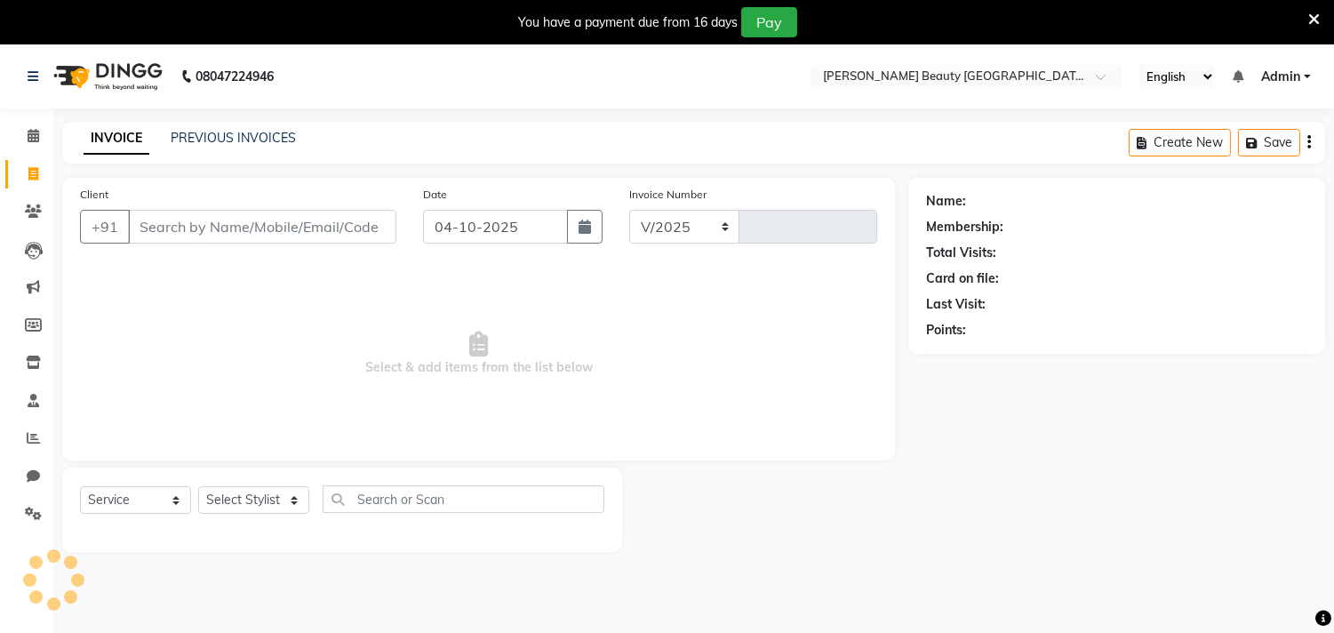
select select "8620"
type input "0750"
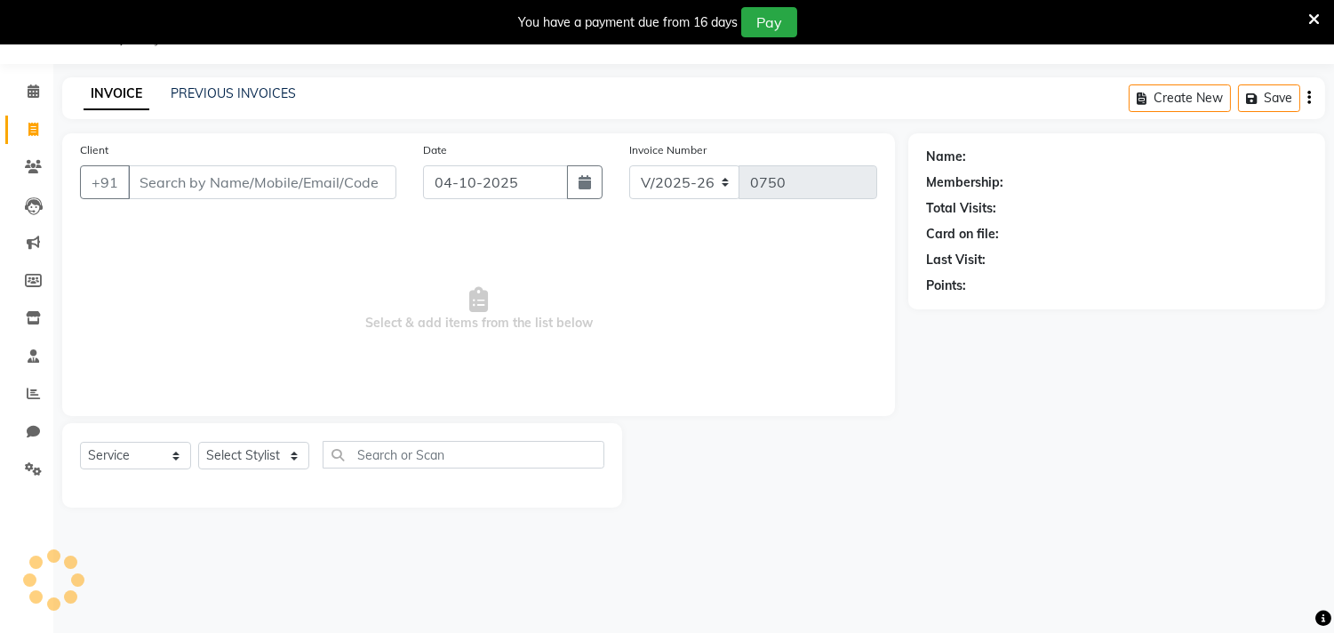
click at [247, 180] on input "Client" at bounding box center [262, 182] width 268 height 34
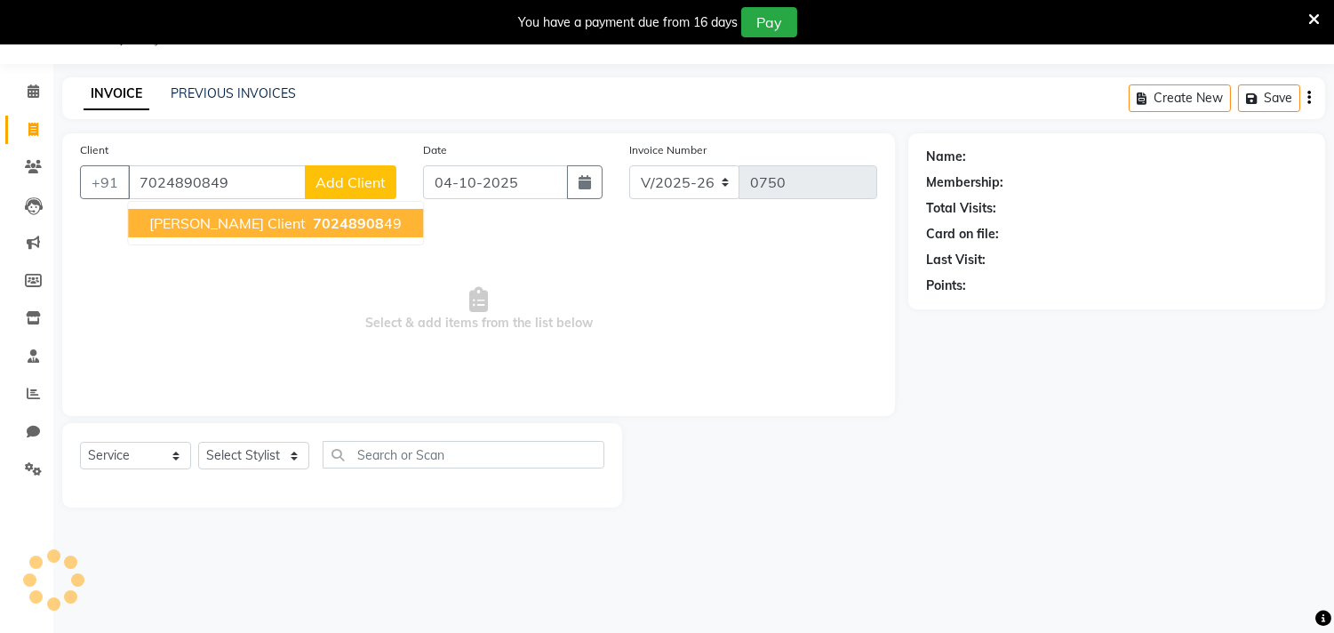
type input "7024890849"
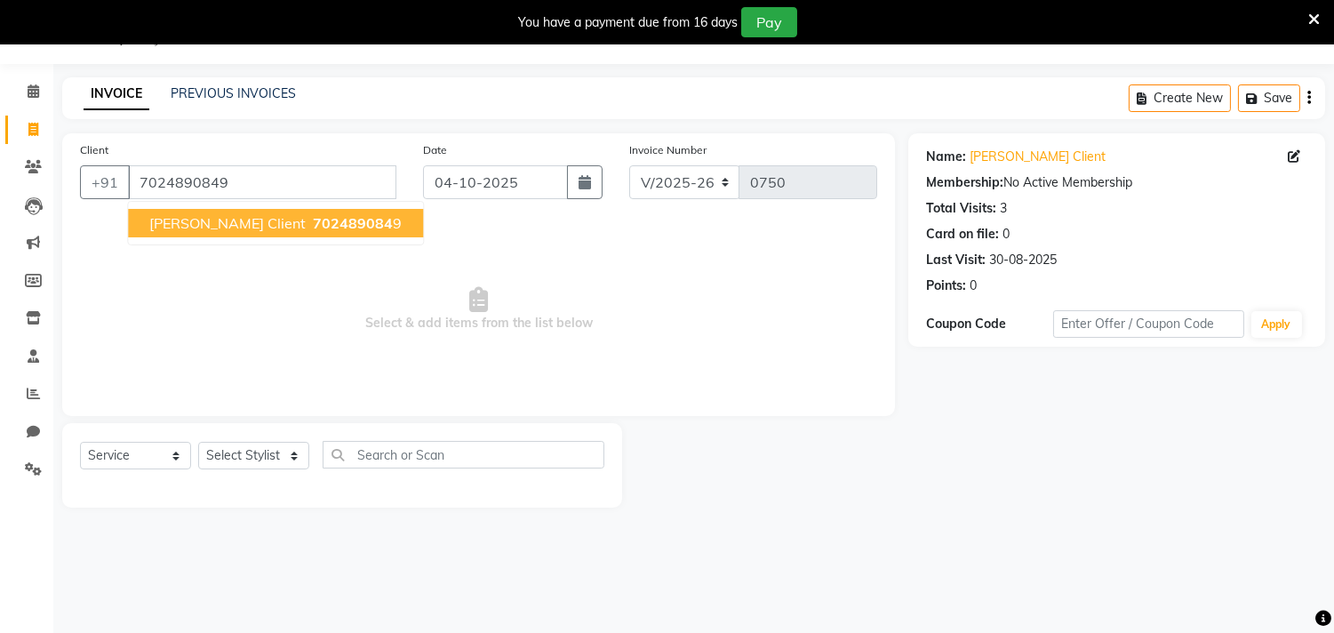
click at [325, 211] on button "[PERSON_NAME] Client 702489084 9" at bounding box center [275, 223] width 295 height 28
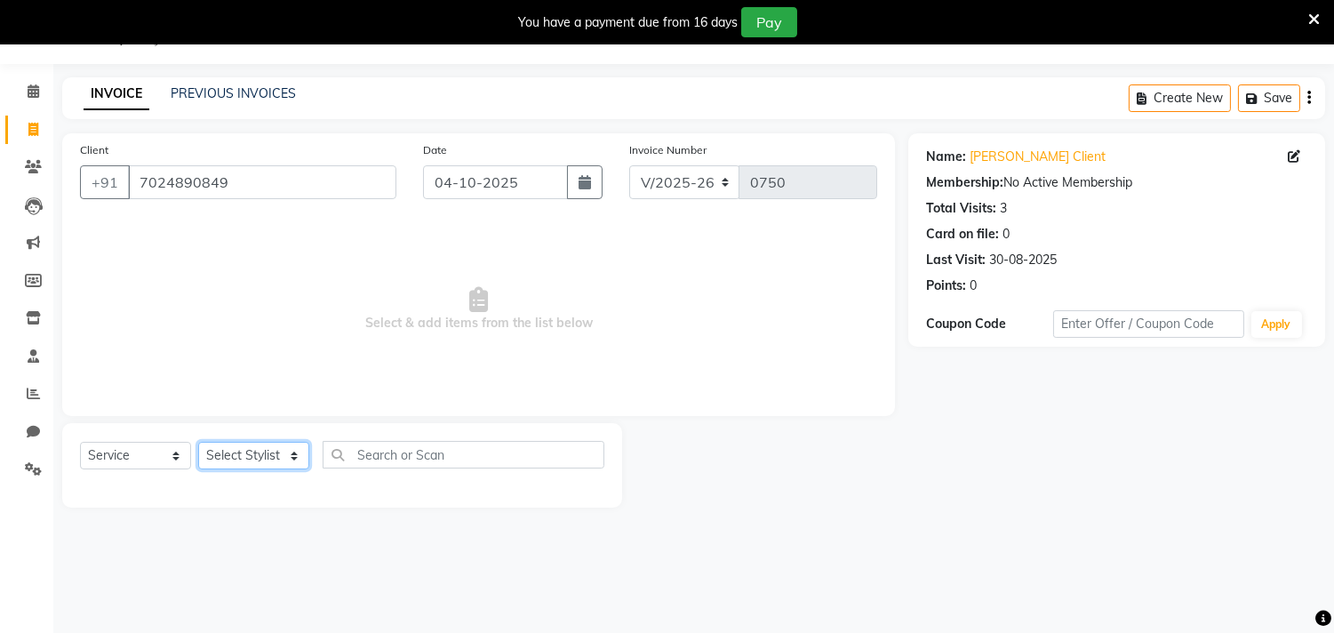
click at [290, 453] on select "Select Stylist Amla [PERSON_NAME] Anjali [PERSON_NAME] [PERSON_NAME] [PERSON_NA…" at bounding box center [253, 456] width 111 height 28
select select "87283"
click at [198, 442] on select "Select Stylist Amla [PERSON_NAME] Anjali [PERSON_NAME] [PERSON_NAME] [PERSON_NA…" at bounding box center [253, 456] width 111 height 28
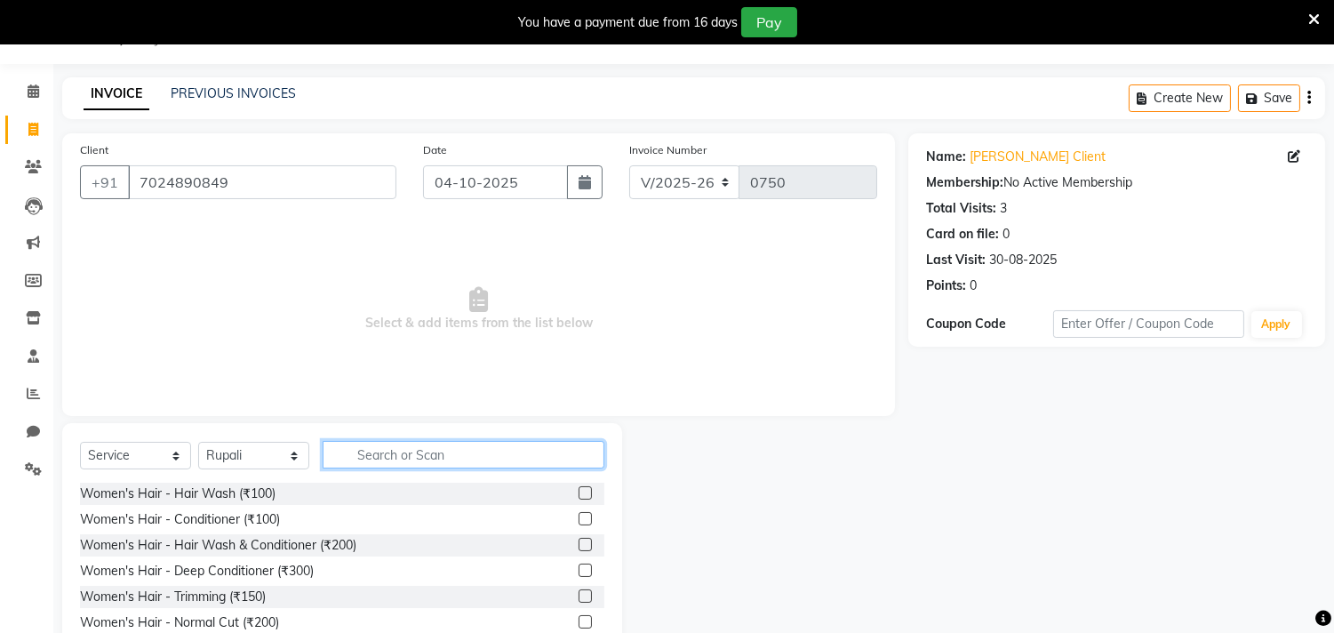
click at [346, 451] on input "text" at bounding box center [464, 455] width 282 height 28
type input "g"
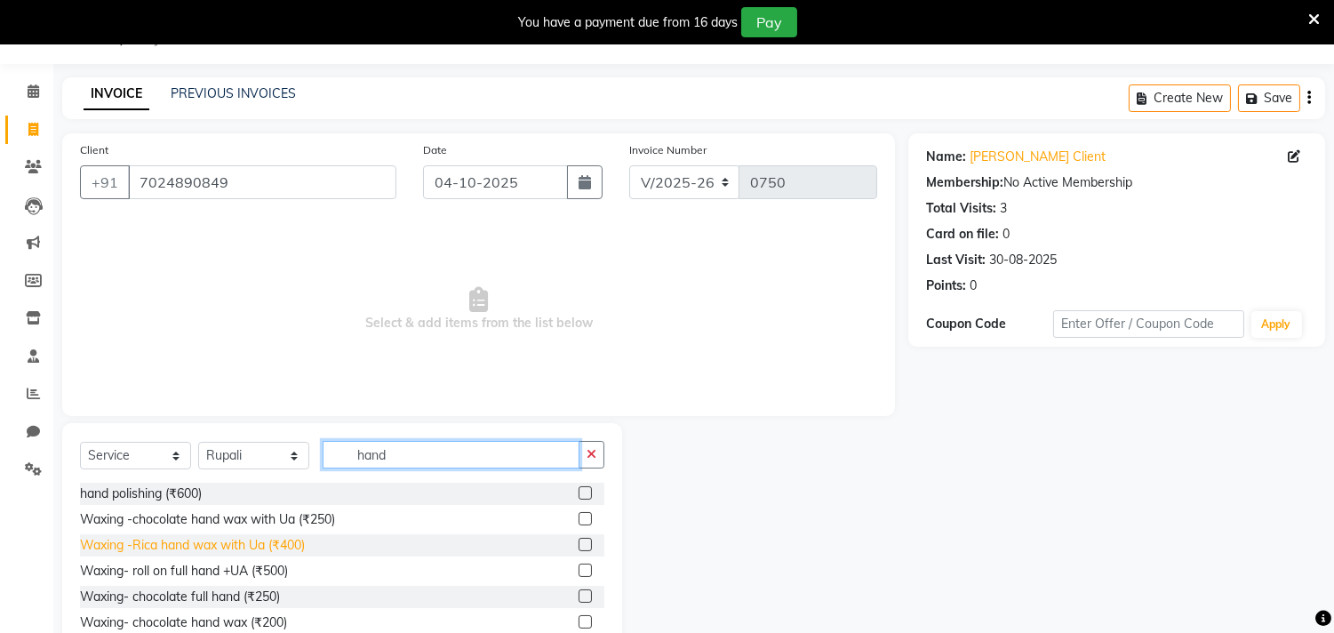
type input "hand"
click at [192, 548] on div "Waxing -Rica hand wax with Ua (₹400)" at bounding box center [192, 545] width 225 height 19
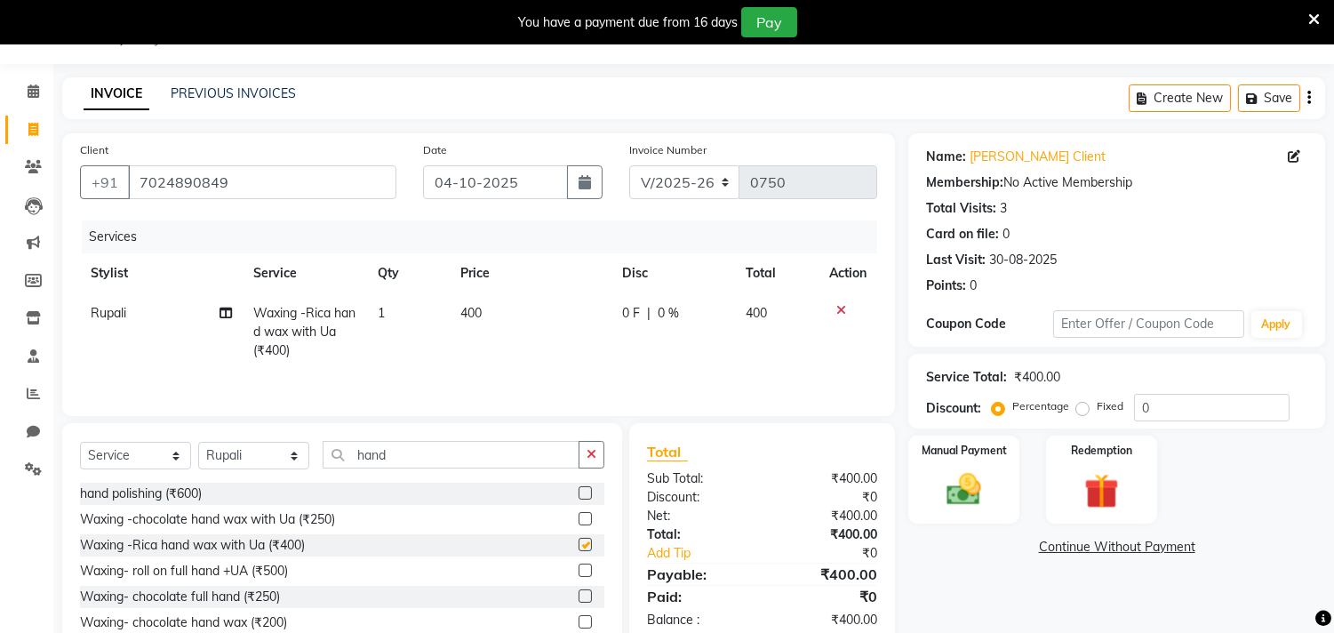
checkbox input "false"
click at [430, 451] on input "hand" at bounding box center [451, 455] width 257 height 28
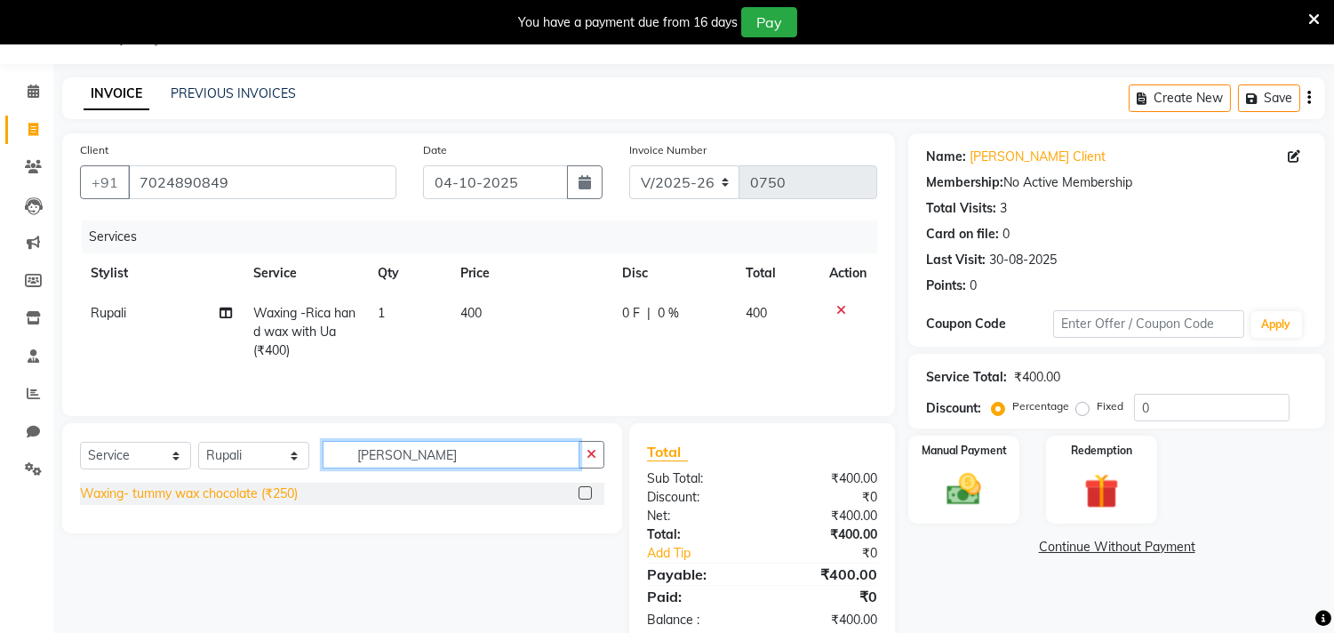
type input "[PERSON_NAME]"
click at [270, 489] on div "Waxing- tummy wax chocolate (₹250)" at bounding box center [189, 493] width 218 height 19
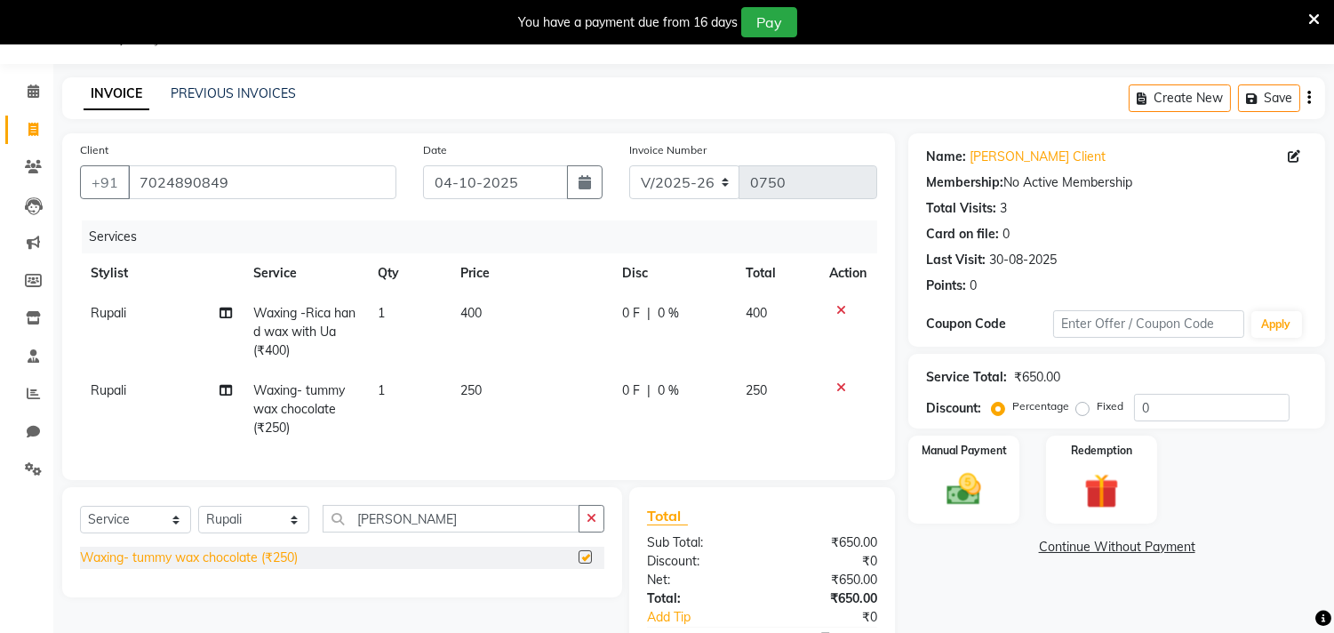
checkbox input "false"
click at [495, 384] on td "250" at bounding box center [531, 408] width 162 height 77
select select "87283"
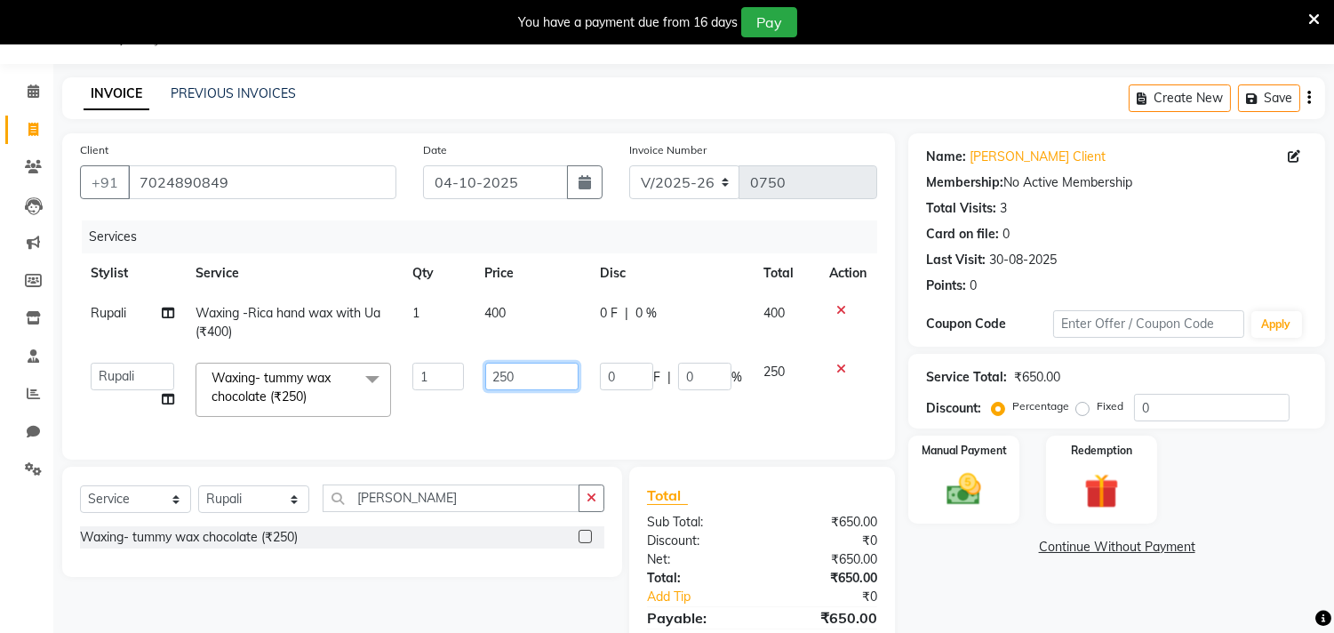
click at [524, 376] on input "250" at bounding box center [531, 376] width 93 height 28
type input "200"
click at [1008, 580] on div "Name: [PERSON_NAME] Client Membership: No Active Membership Total Visits: 3 Car…" at bounding box center [1123, 411] width 430 height 557
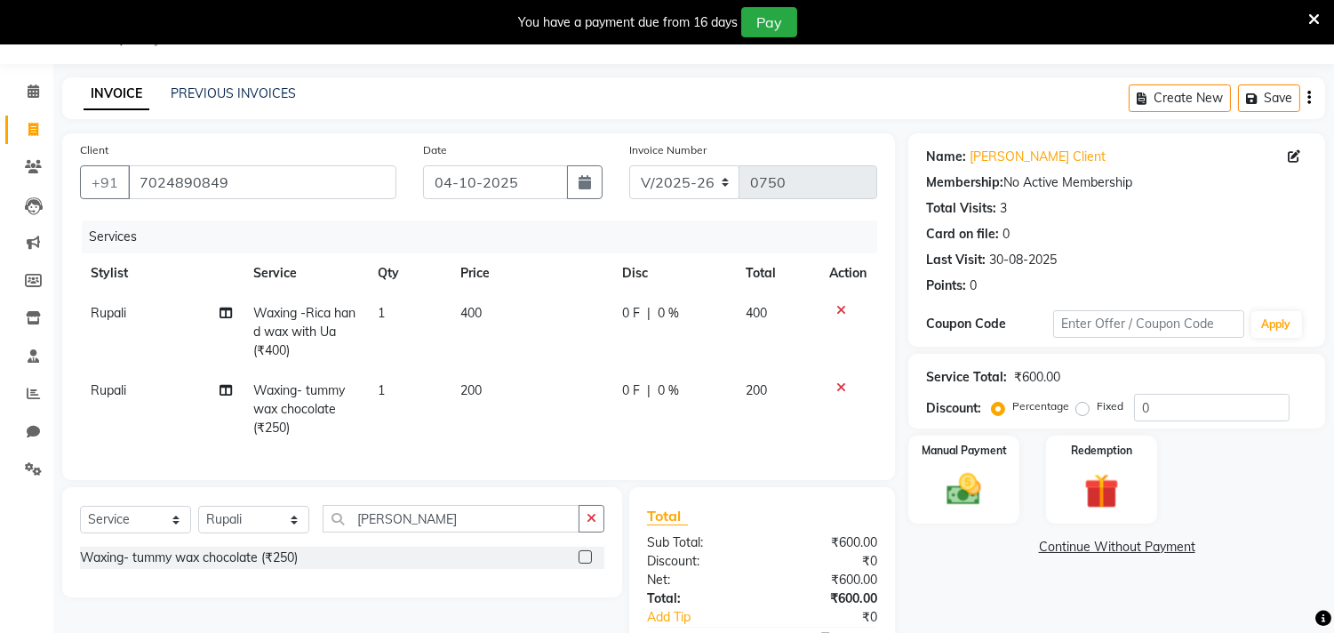
scroll to position [163, 0]
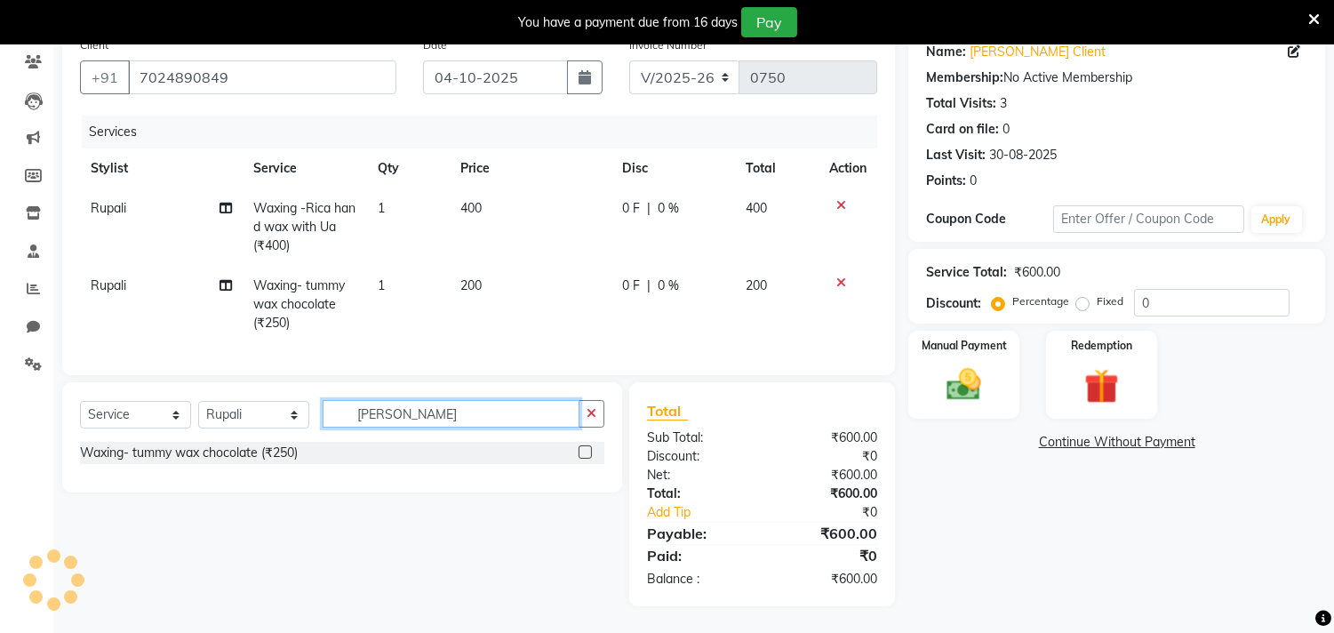
click at [450, 419] on input "[PERSON_NAME]" at bounding box center [451, 414] width 257 height 28
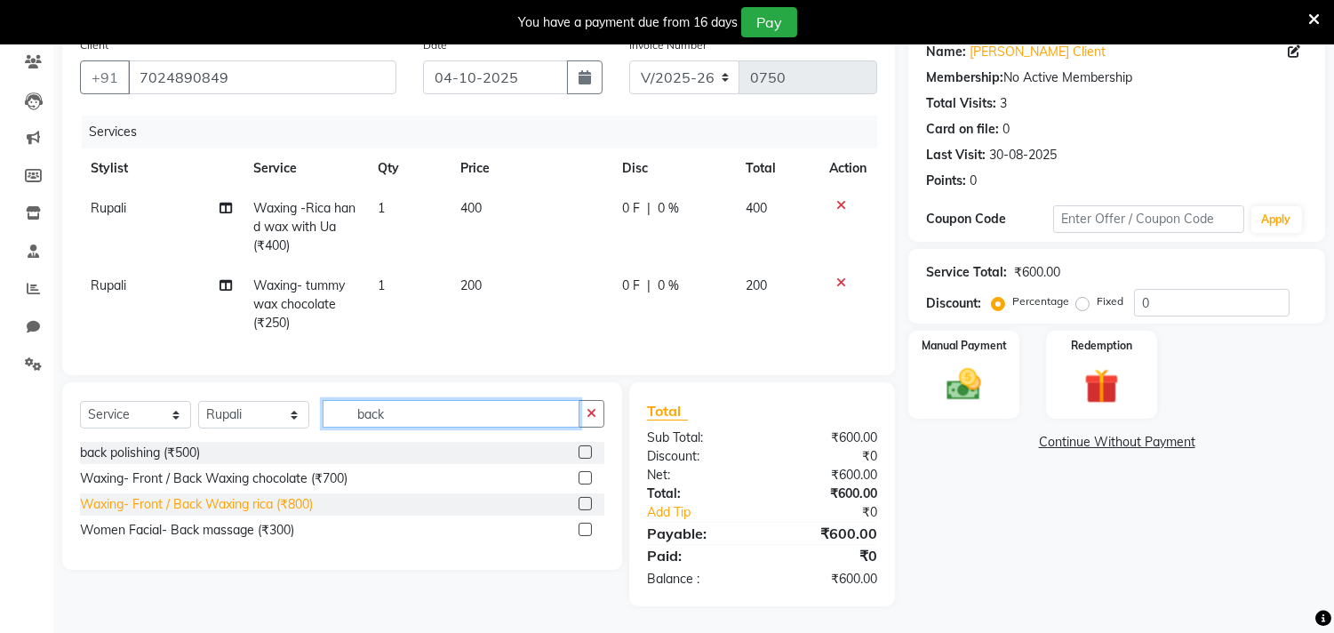
type input "back"
click at [166, 503] on div "Waxing- Front / Back Waxing rica (₹800)" at bounding box center [196, 504] width 233 height 19
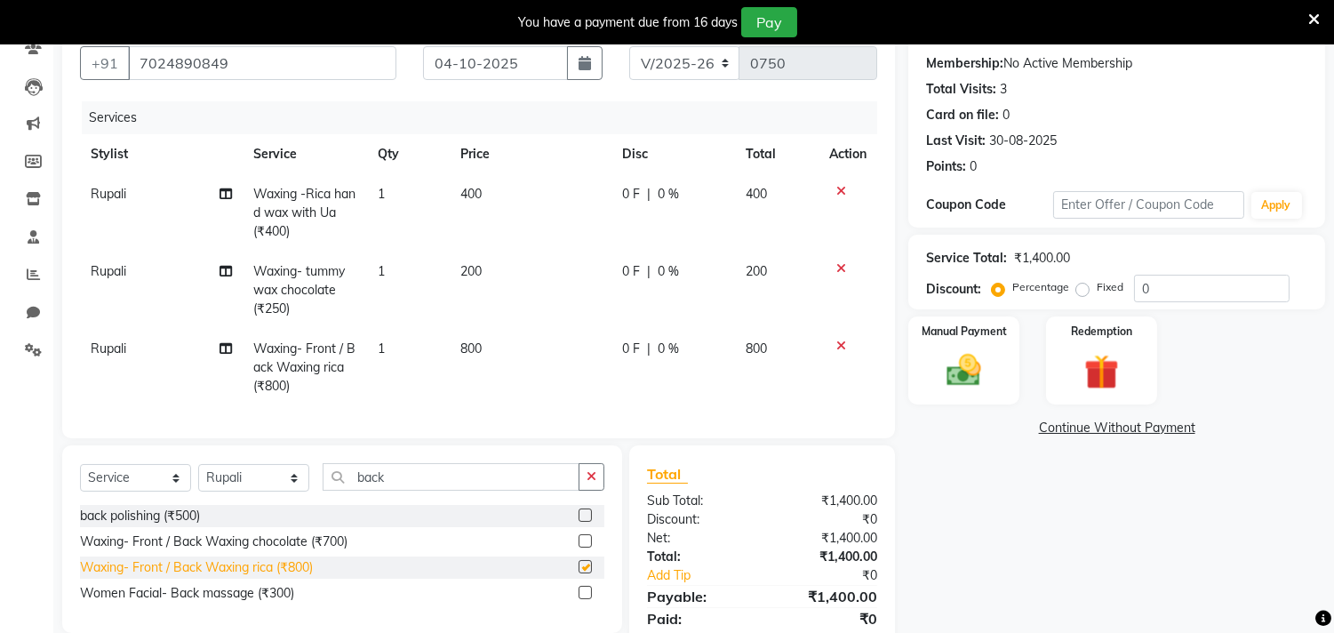
checkbox input "false"
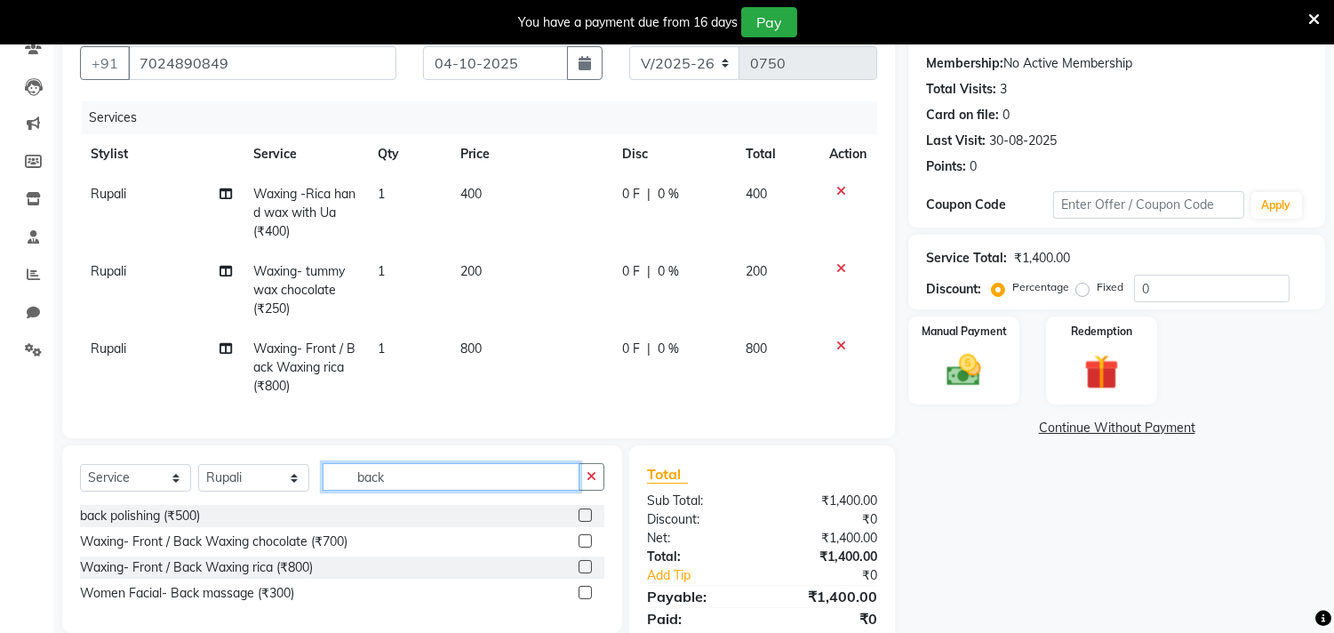
click at [471, 490] on input "back" at bounding box center [451, 477] width 257 height 28
click at [502, 339] on td "800" at bounding box center [531, 367] width 162 height 77
select select "87283"
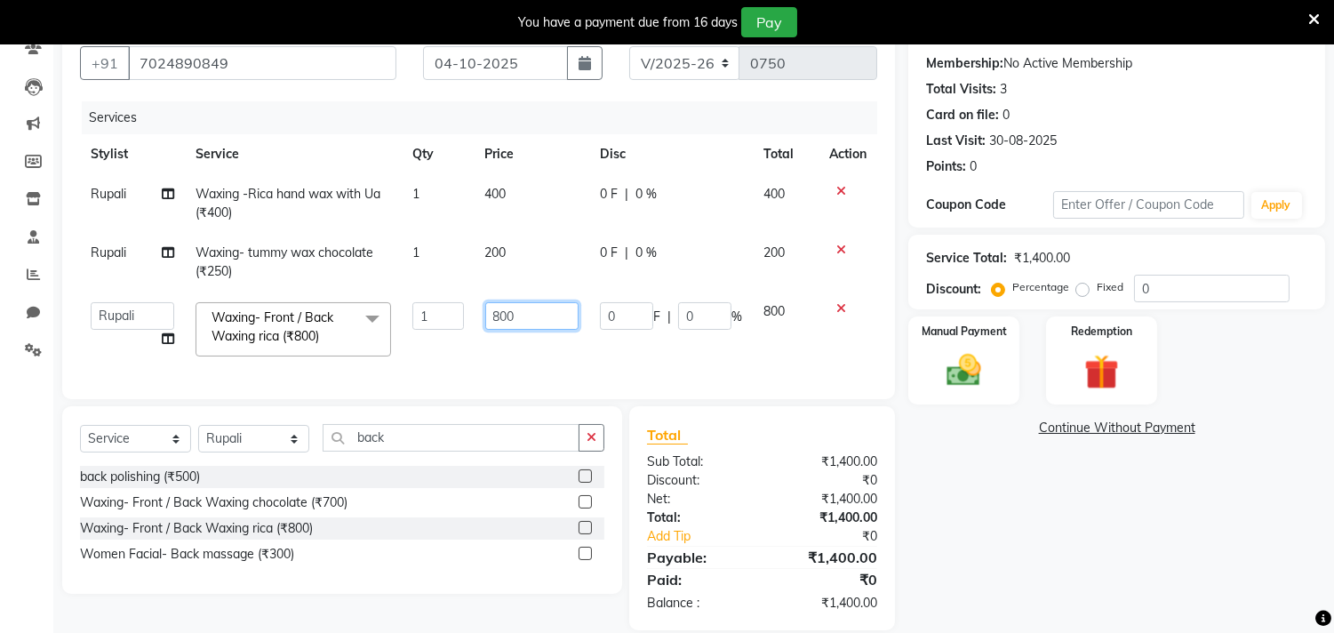
click at [520, 318] on input "800" at bounding box center [531, 316] width 93 height 28
type input "8"
type input "250"
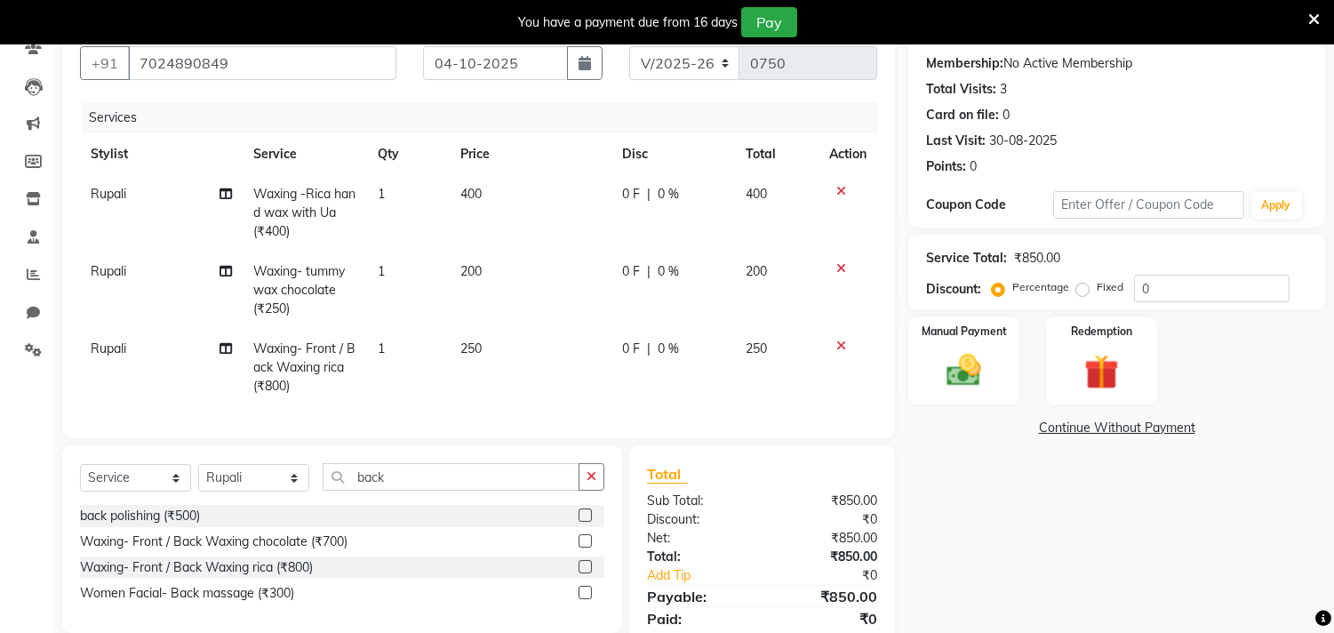
click at [1082, 528] on div "Name: [PERSON_NAME] Client Membership: No Active Membership Total Visits: 3 Car…" at bounding box center [1123, 341] width 430 height 655
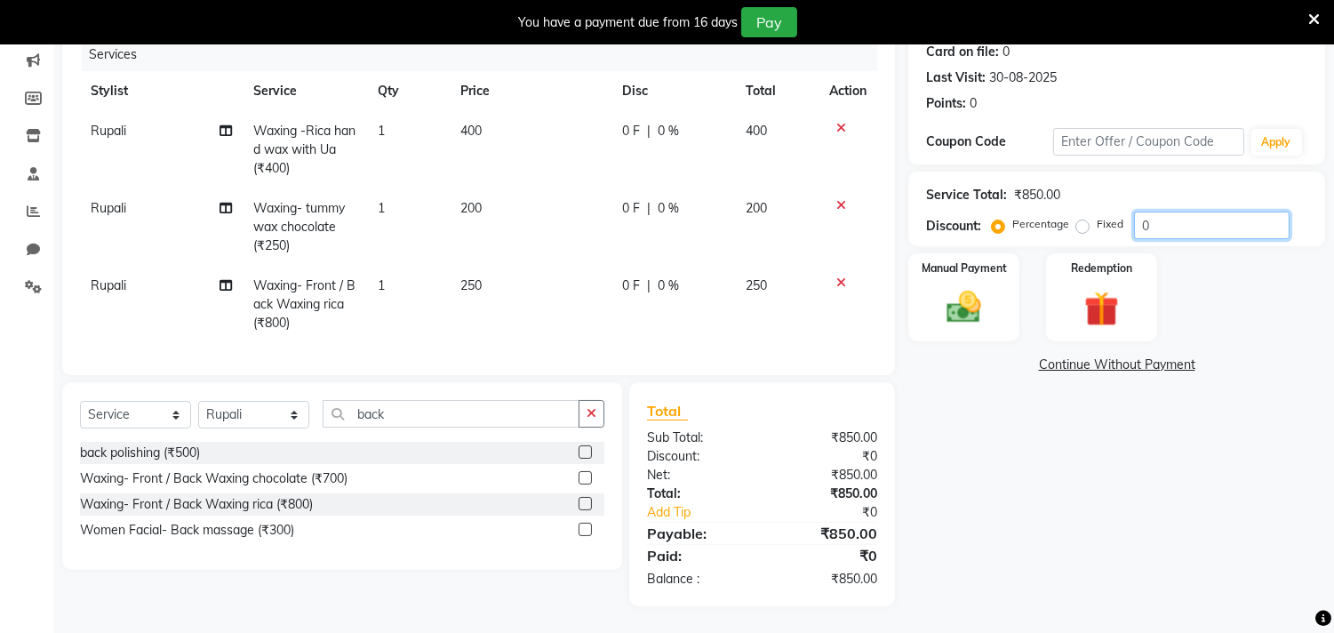
click at [1165, 211] on input "0" at bounding box center [1211, 225] width 155 height 28
type input "1"
click at [1096, 216] on label "Fixed" at bounding box center [1109, 224] width 27 height 16
click at [1079, 218] on input "Fixed" at bounding box center [1085, 224] width 12 height 12
radio input "true"
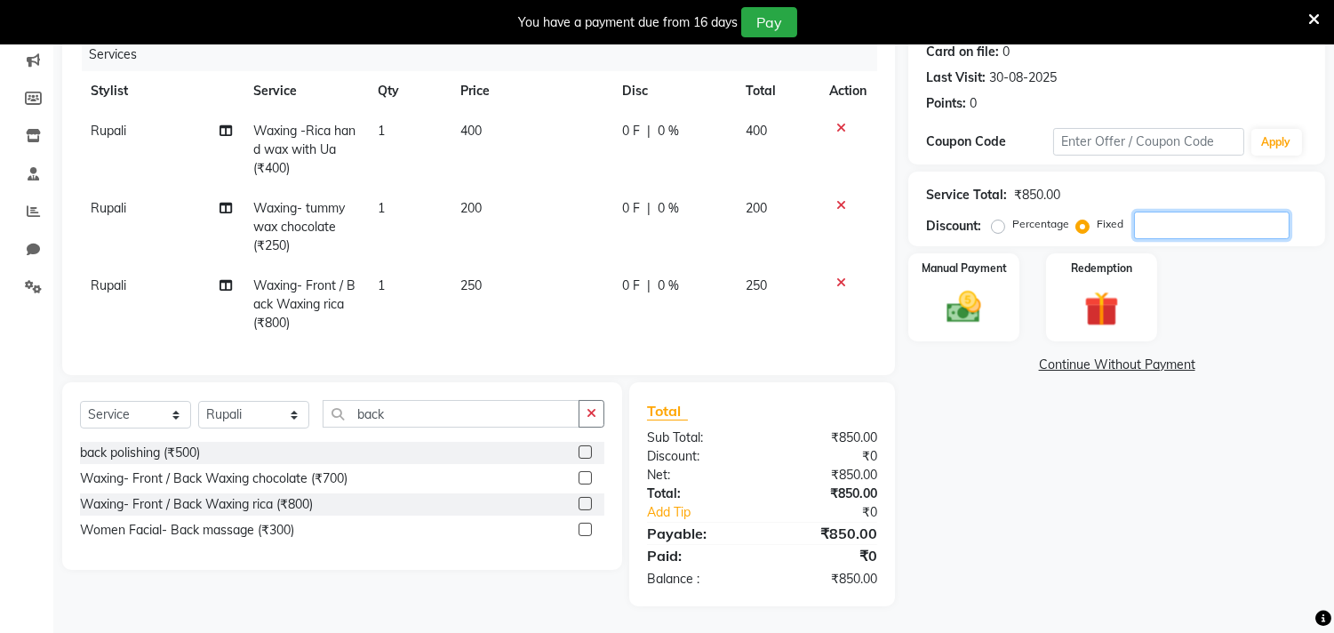
click at [1230, 211] on input "number" at bounding box center [1211, 225] width 155 height 28
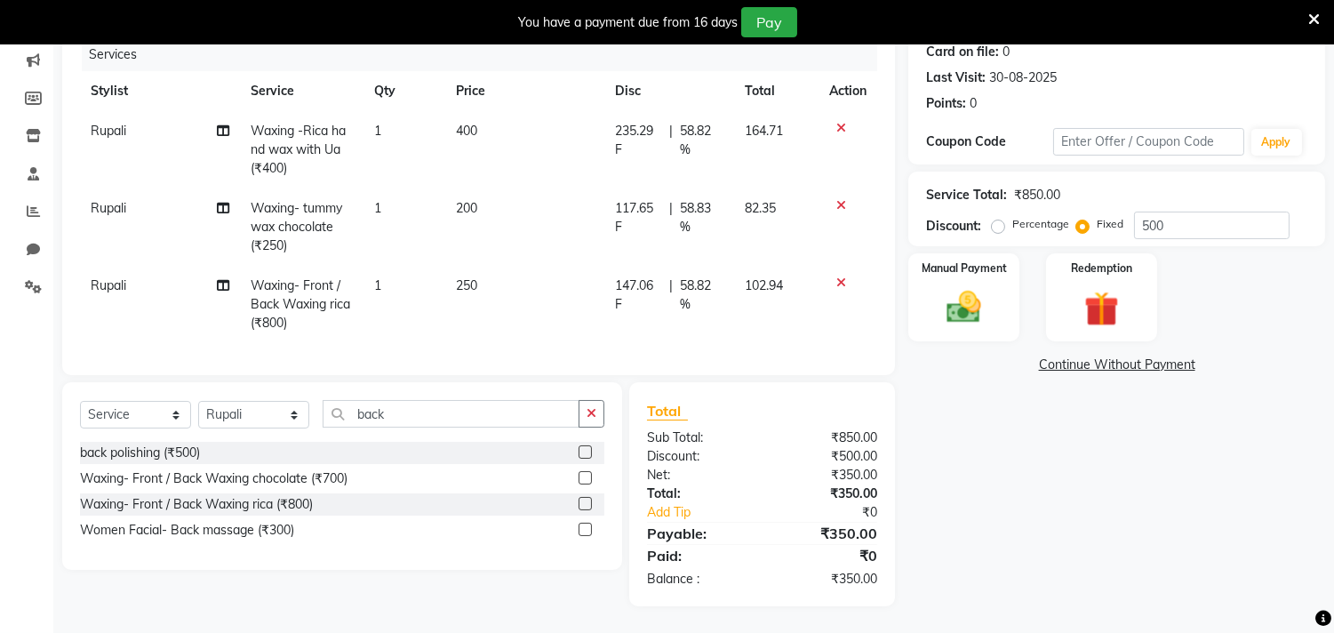
click at [1104, 466] on div "Name: [PERSON_NAME] Client Membership: No Active Membership Total Visits: 3 Car…" at bounding box center [1123, 278] width 430 height 655
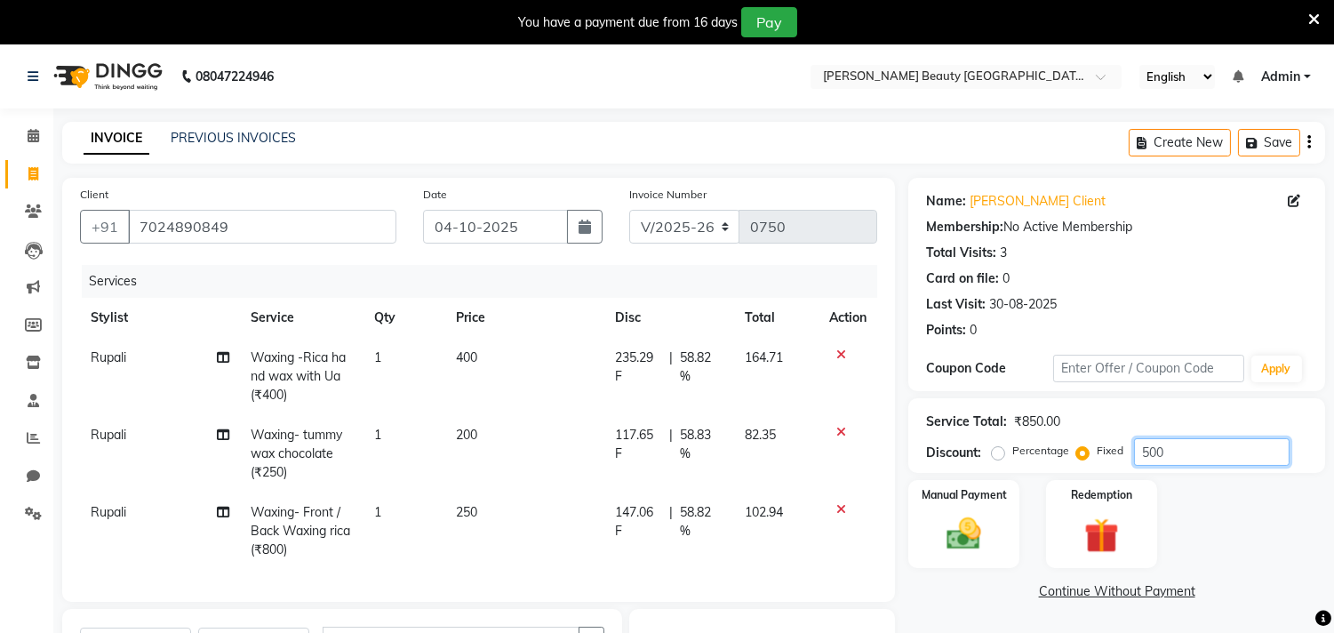
click at [1218, 456] on input "500" at bounding box center [1211, 452] width 155 height 28
click at [1220, 456] on input "500" at bounding box center [1211, 452] width 155 height 28
click at [1217, 458] on input "500" at bounding box center [1211, 452] width 155 height 28
type input "5"
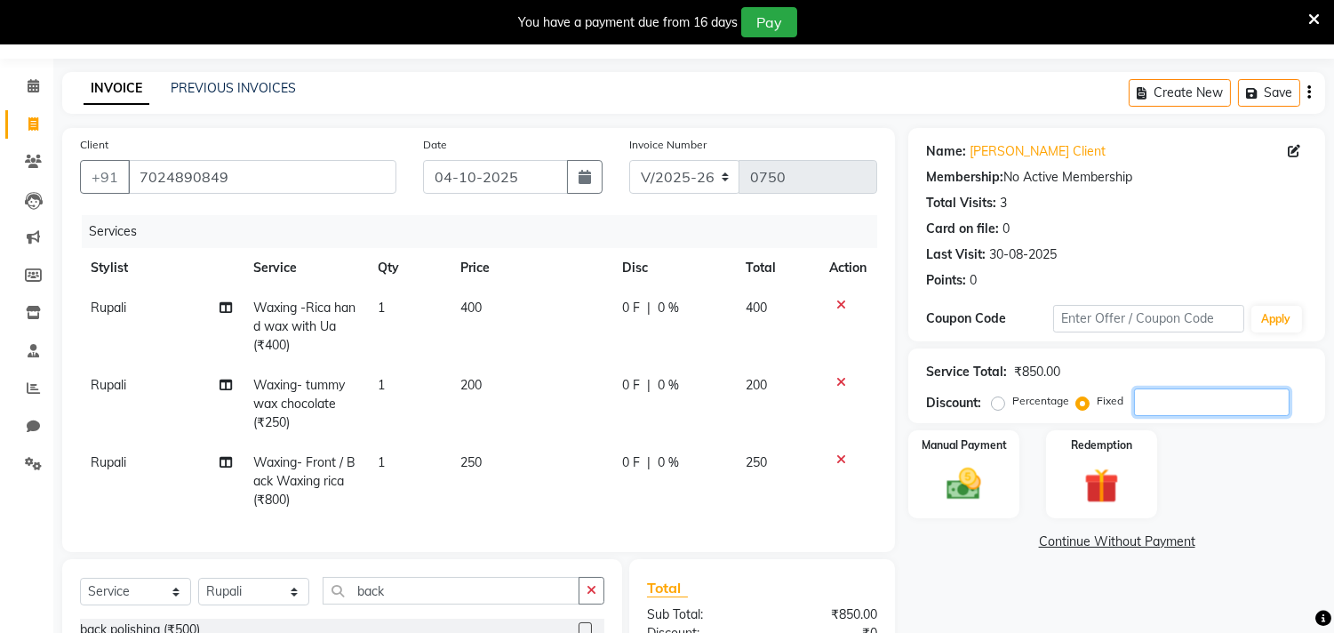
scroll to position [99, 0]
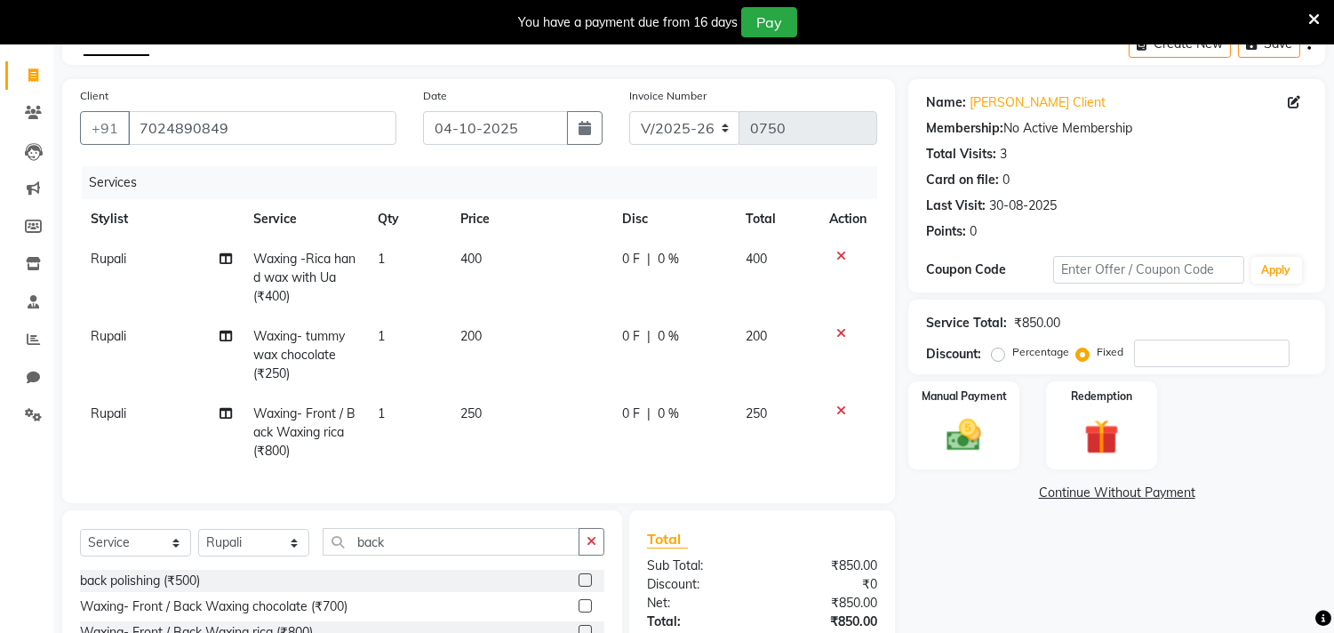
click at [1012, 350] on label "Percentage" at bounding box center [1040, 352] width 57 height 16
click at [1001, 350] on input "Percentage" at bounding box center [1001, 352] width 12 height 12
radio input "true"
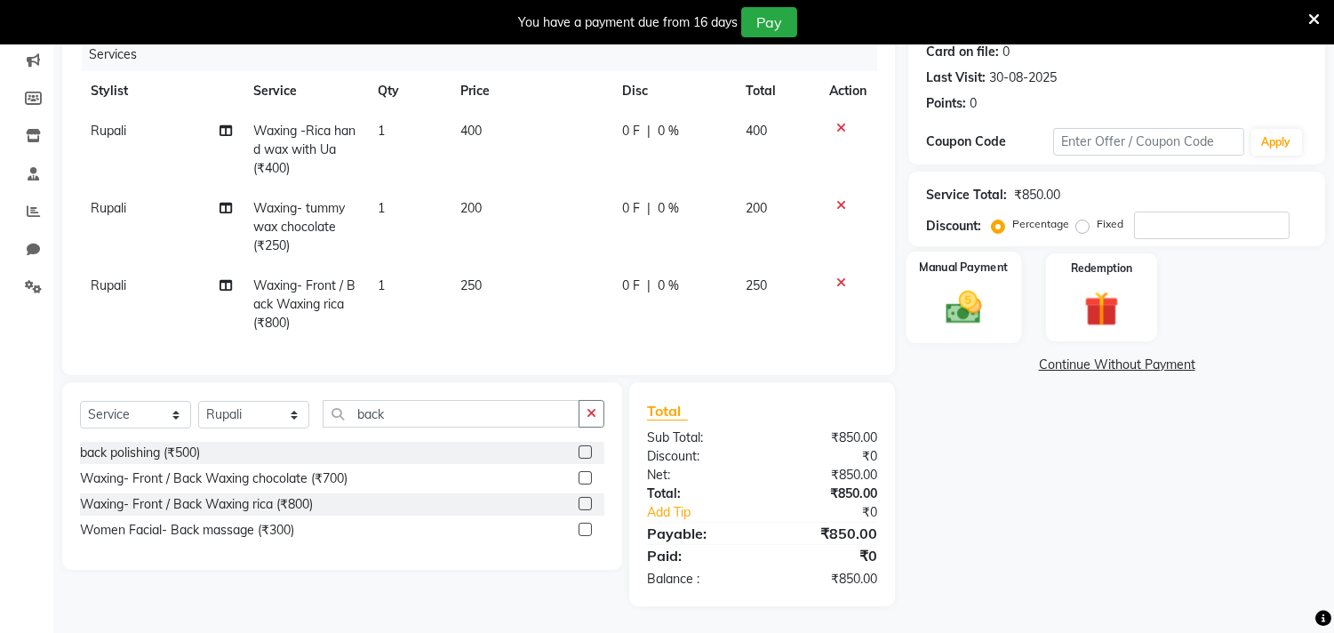
click at [974, 302] on img at bounding box center [964, 308] width 59 height 42
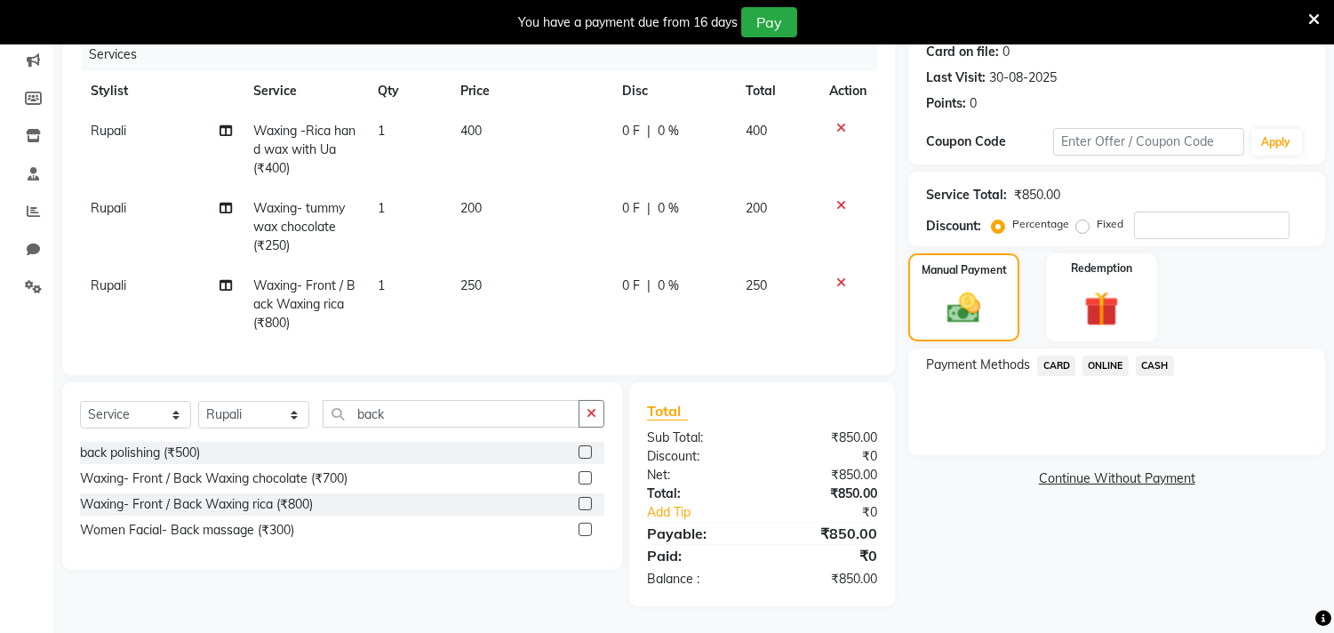
click at [1142, 355] on span "CASH" at bounding box center [1154, 365] width 38 height 20
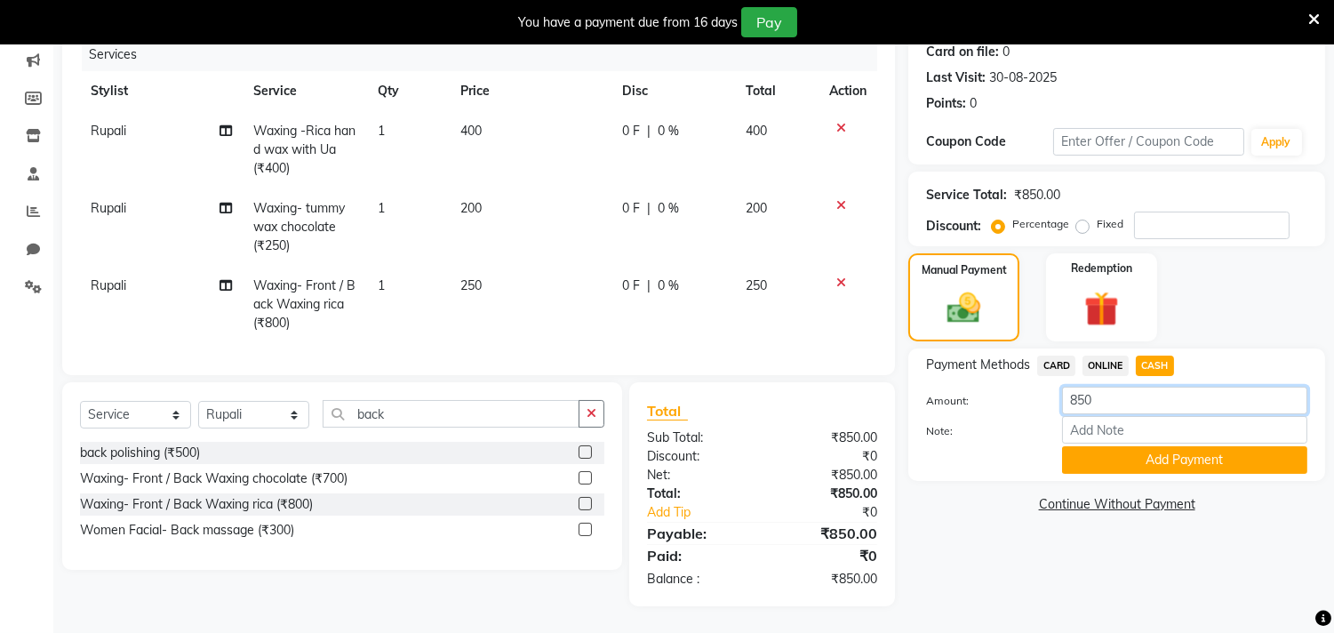
click at [1119, 386] on input "850" at bounding box center [1184, 400] width 245 height 28
click at [1119, 416] on input "Note:" at bounding box center [1184, 430] width 245 height 28
click at [1111, 416] on input "Note:" at bounding box center [1184, 430] width 245 height 28
type input "500 cash and 350 online"
click at [1259, 446] on button "Add Payment" at bounding box center [1184, 460] width 245 height 28
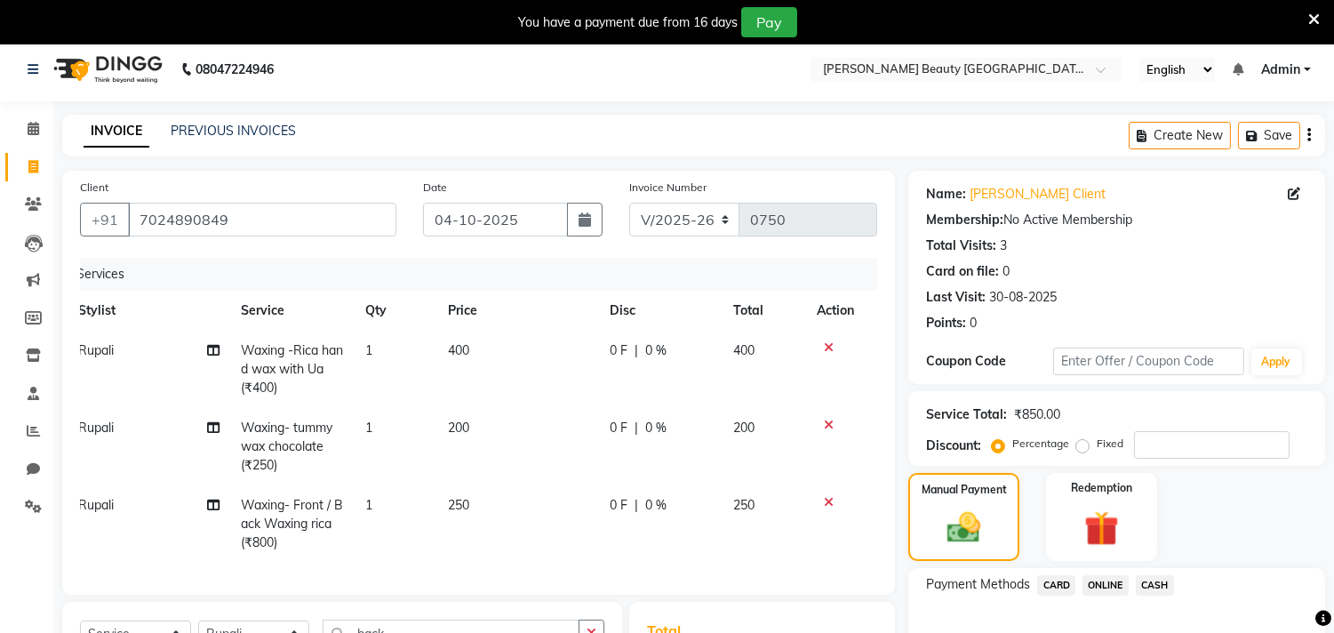
scroll to position [304, 0]
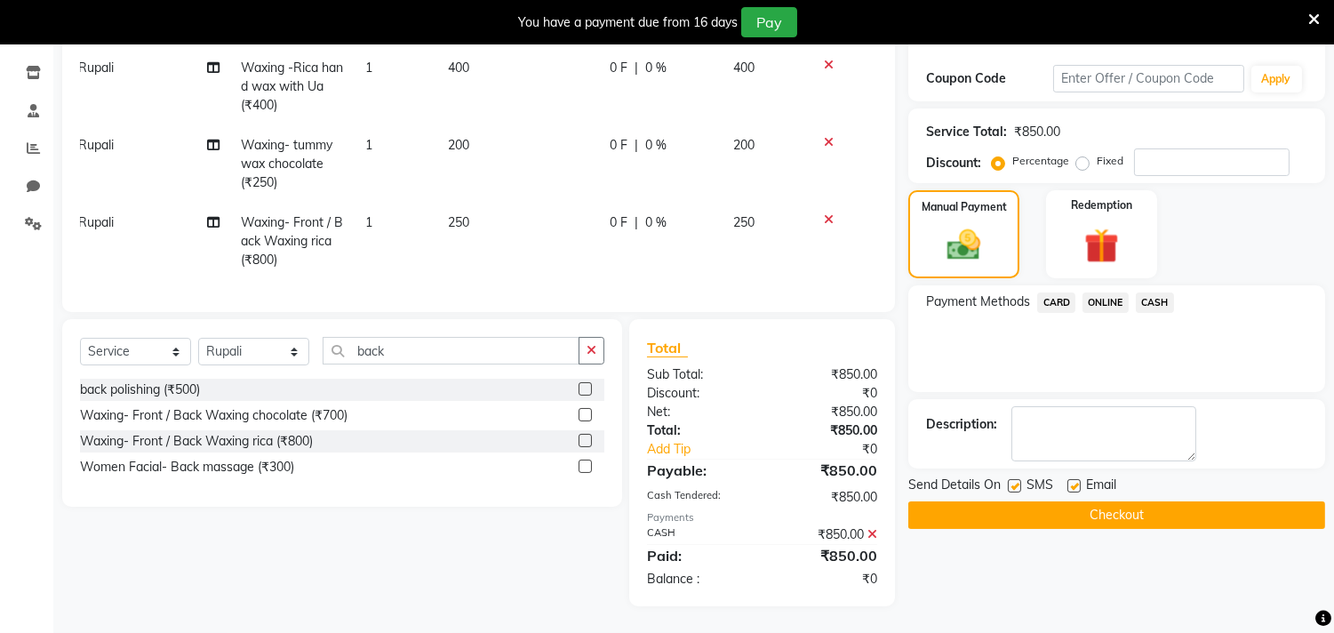
click at [1159, 292] on span "CASH" at bounding box center [1154, 302] width 38 height 20
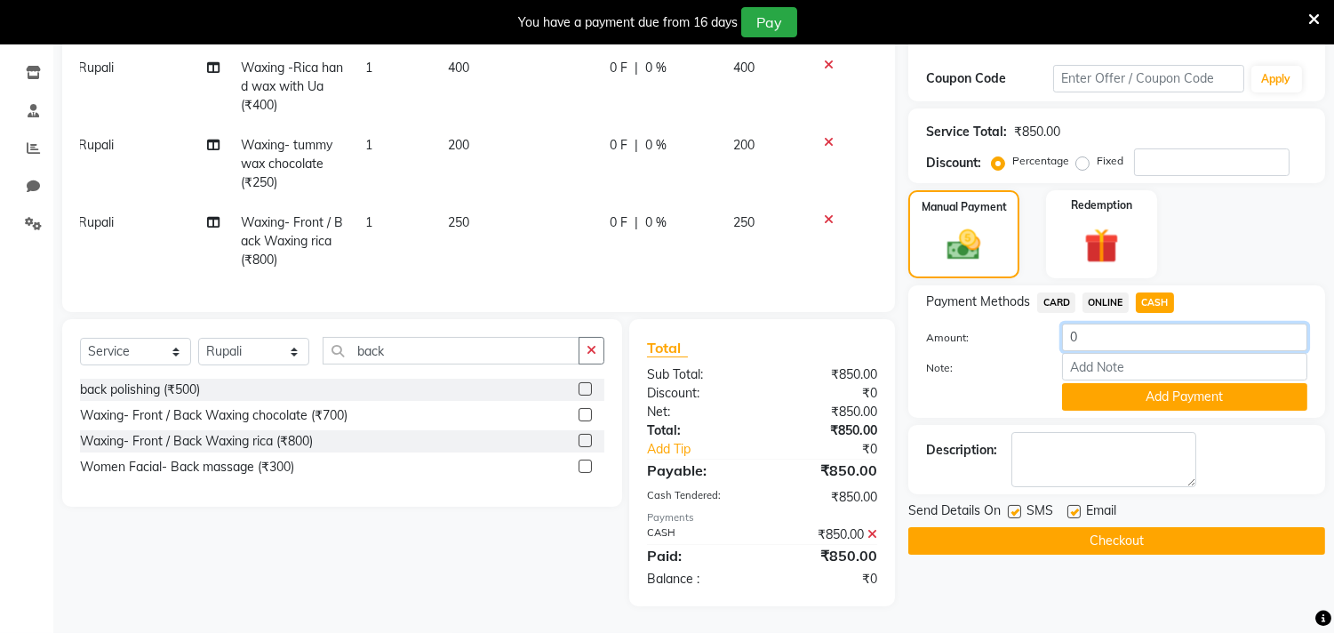
click at [1099, 324] on input "0" at bounding box center [1184, 337] width 245 height 28
click at [1100, 292] on span "ONLINE" at bounding box center [1105, 302] width 46 height 20
click at [1058, 292] on span "CARD" at bounding box center [1056, 302] width 38 height 20
click at [1095, 292] on span "ONLINE" at bounding box center [1105, 302] width 46 height 20
click at [1141, 292] on span "CASH" at bounding box center [1154, 302] width 38 height 20
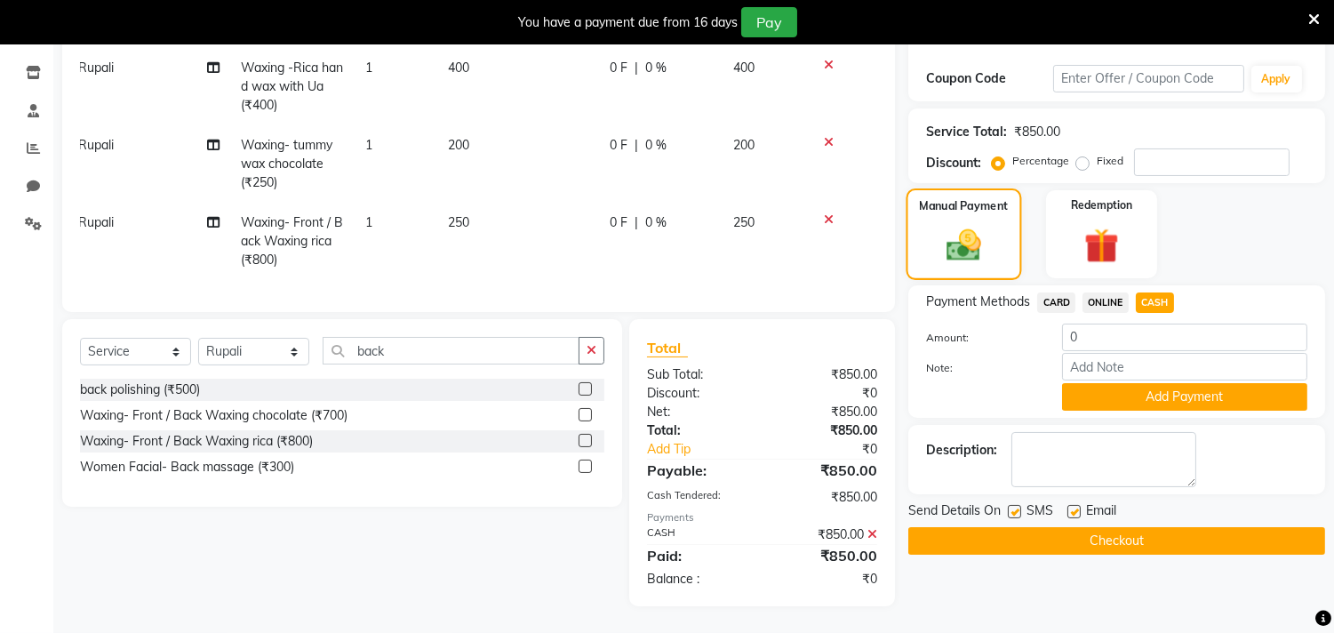
click at [952, 226] on img at bounding box center [964, 246] width 56 height 40
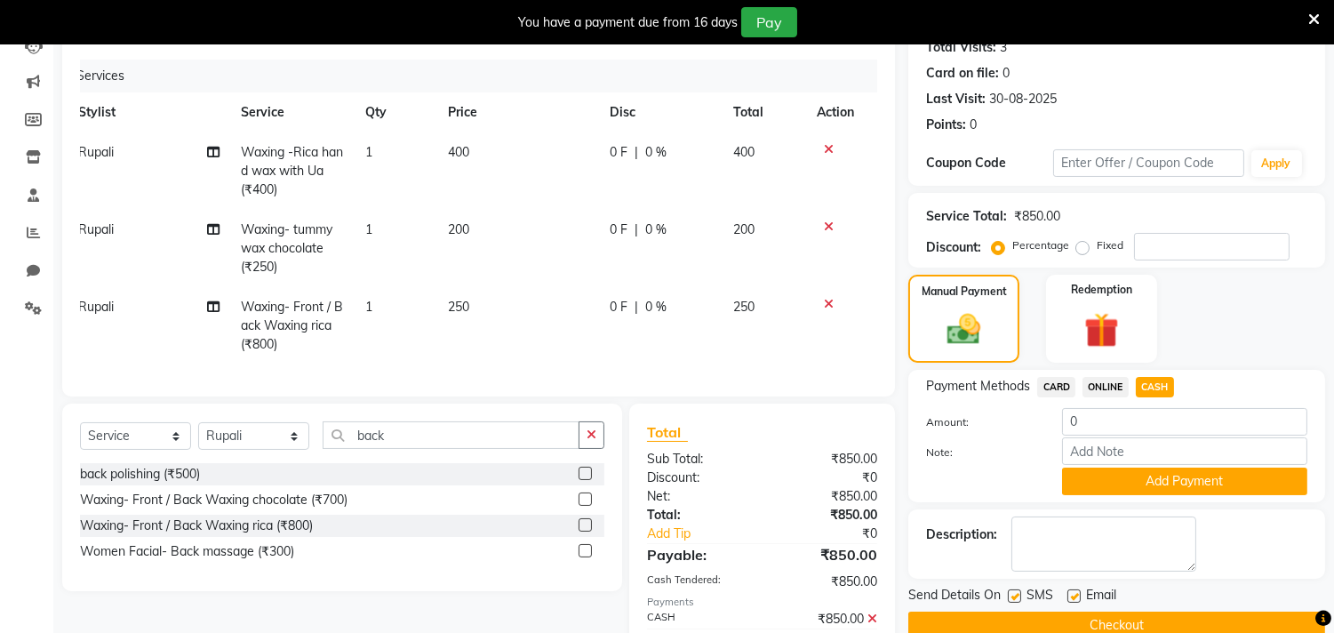
click at [832, 147] on div at bounding box center [834, 149] width 37 height 12
click at [826, 153] on icon at bounding box center [829, 149] width 10 height 12
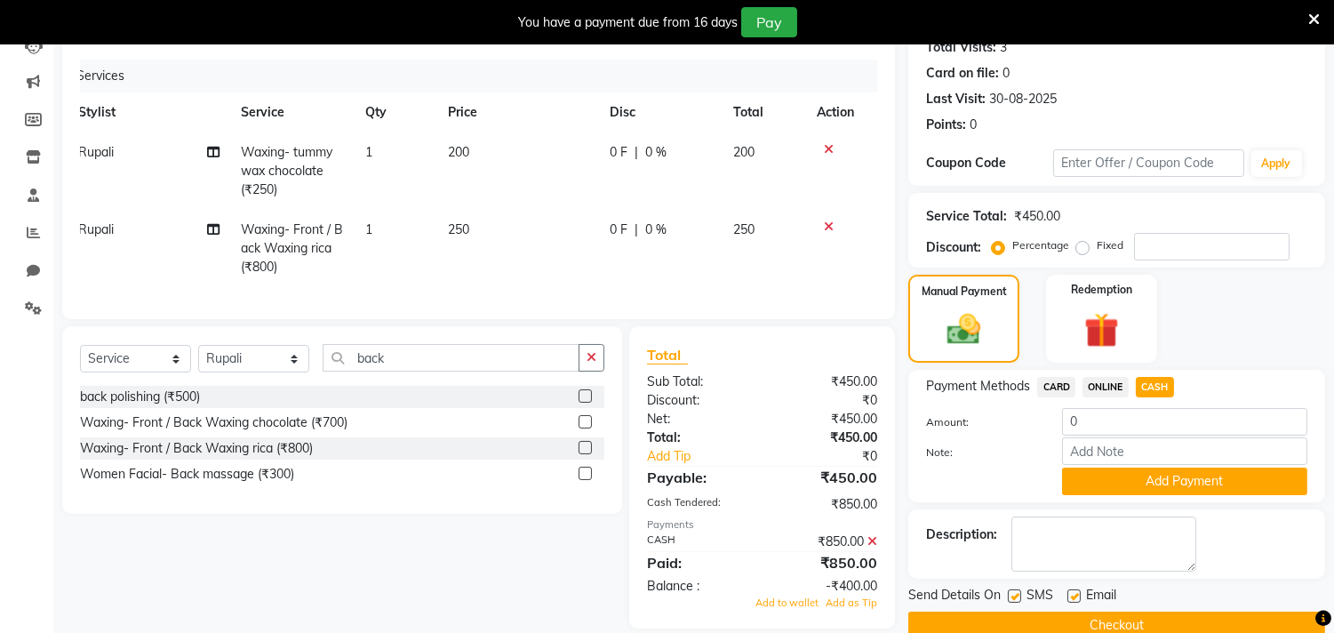
click at [824, 145] on icon at bounding box center [829, 149] width 10 height 12
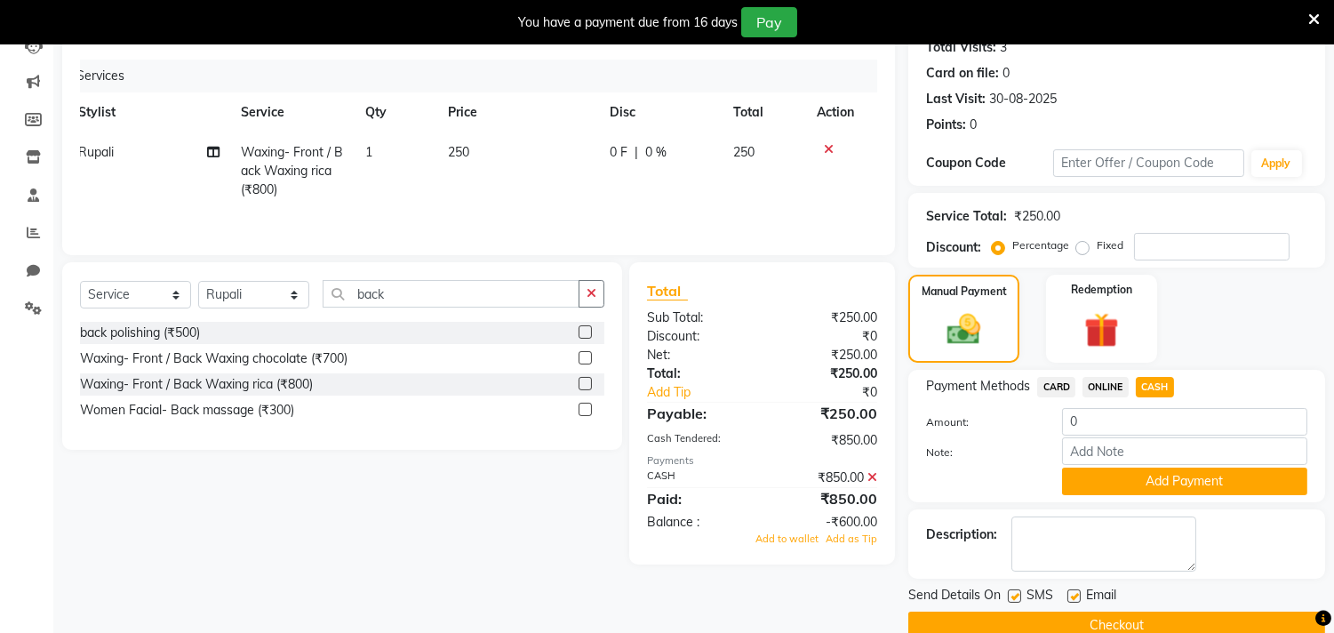
click at [820, 143] on div at bounding box center [834, 149] width 37 height 12
click at [824, 151] on icon at bounding box center [829, 149] width 10 height 12
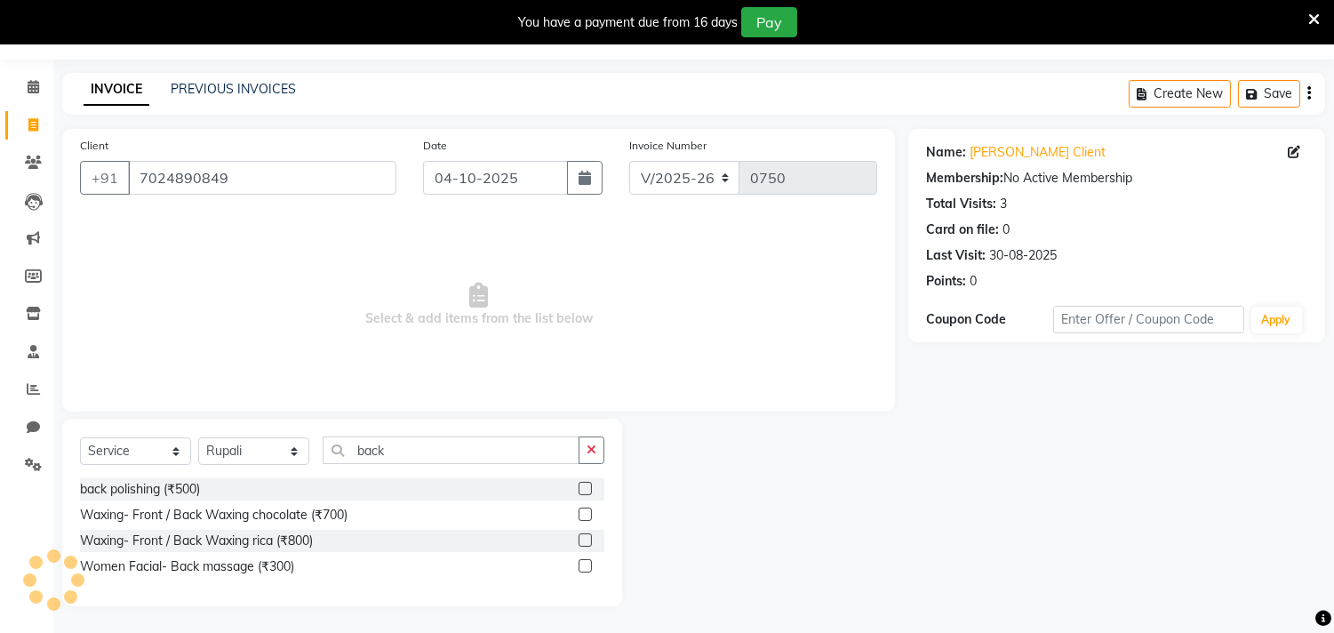
scroll to position [49, 0]
click at [424, 438] on input "back" at bounding box center [451, 450] width 257 height 28
click at [232, 534] on div "Waxing- Front / Back Waxing rica (₹800)" at bounding box center [196, 540] width 233 height 19
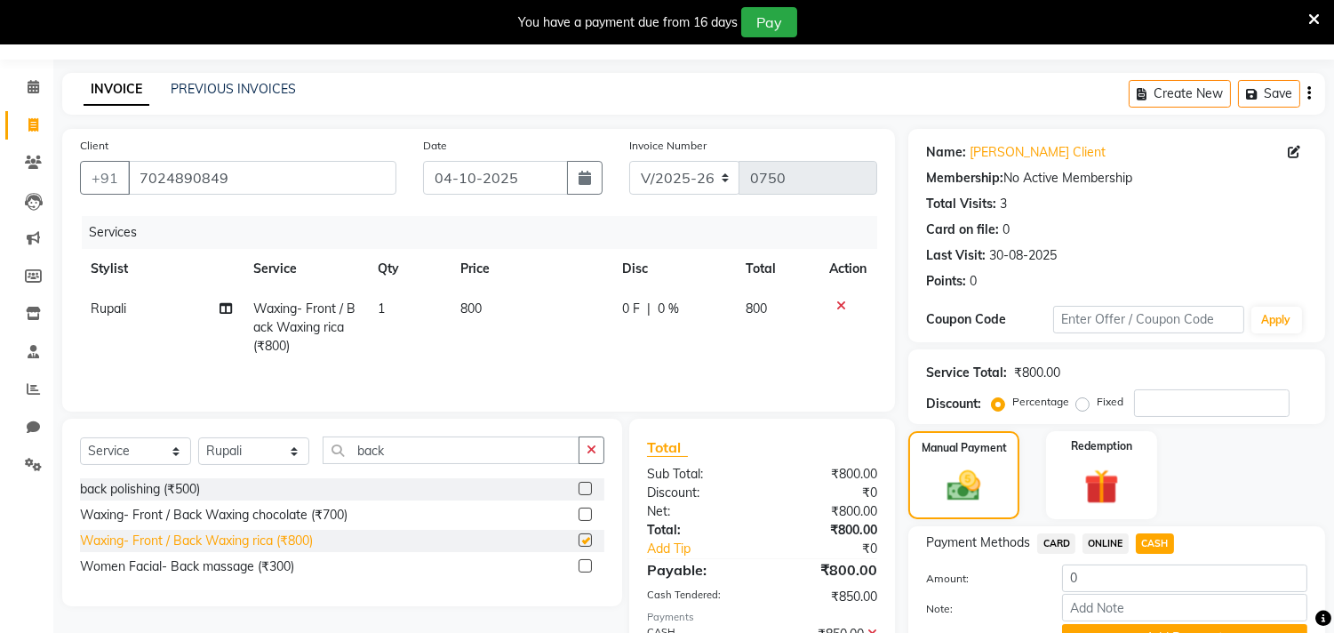
checkbox input "false"
click at [493, 308] on td "800" at bounding box center [531, 327] width 162 height 77
select select "87283"
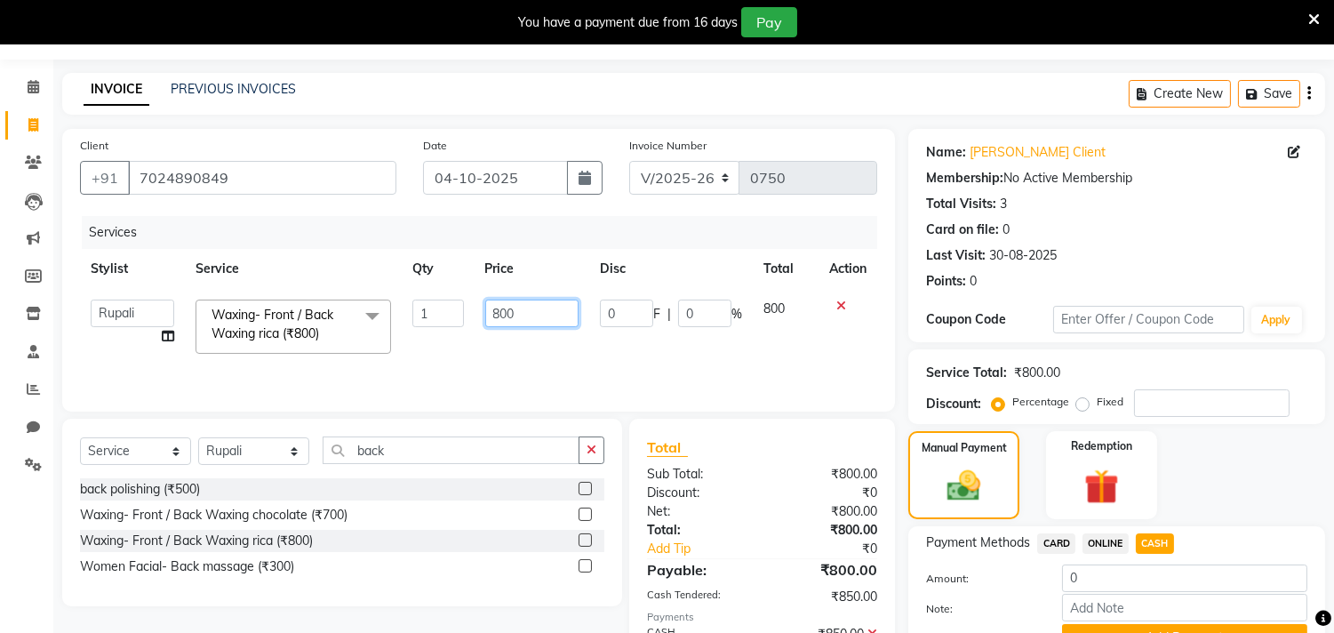
click at [561, 308] on input "800" at bounding box center [531, 313] width 93 height 28
type input "8"
type input "250"
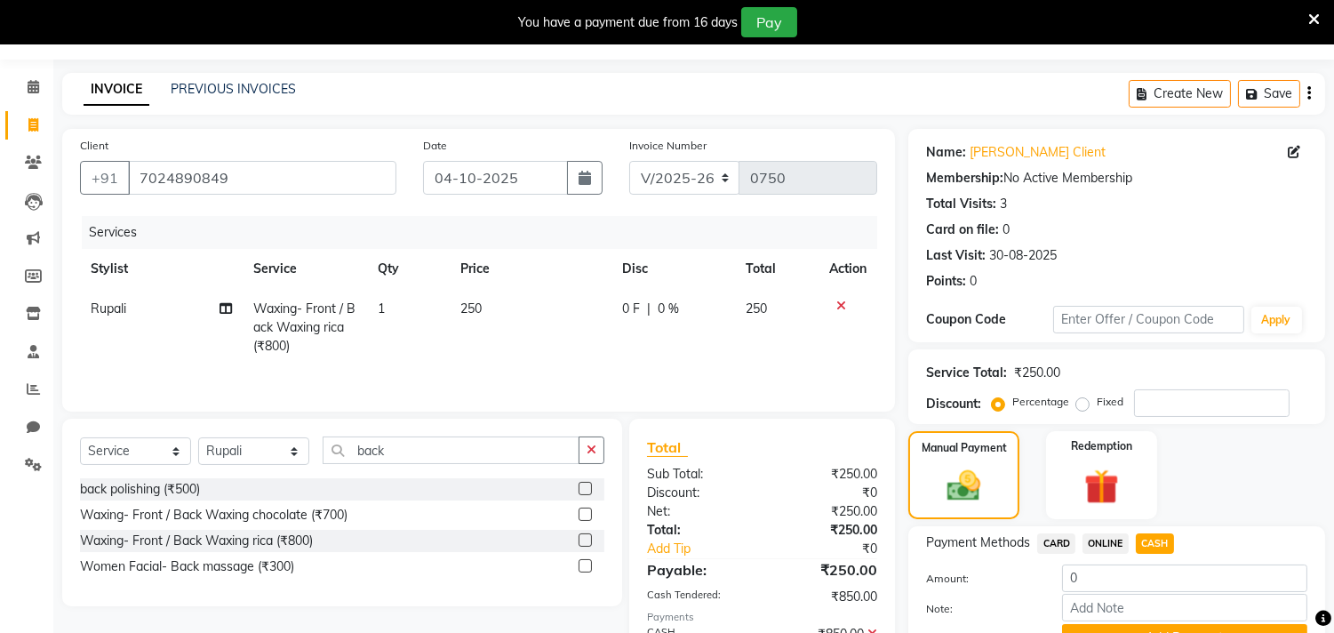
click at [474, 595] on div "Select Service Product Membership Package Voucher Prepaid Gift Card Select Styl…" at bounding box center [342, 511] width 560 height 187
click at [433, 458] on input "back" at bounding box center [451, 450] width 257 height 28
type input "b"
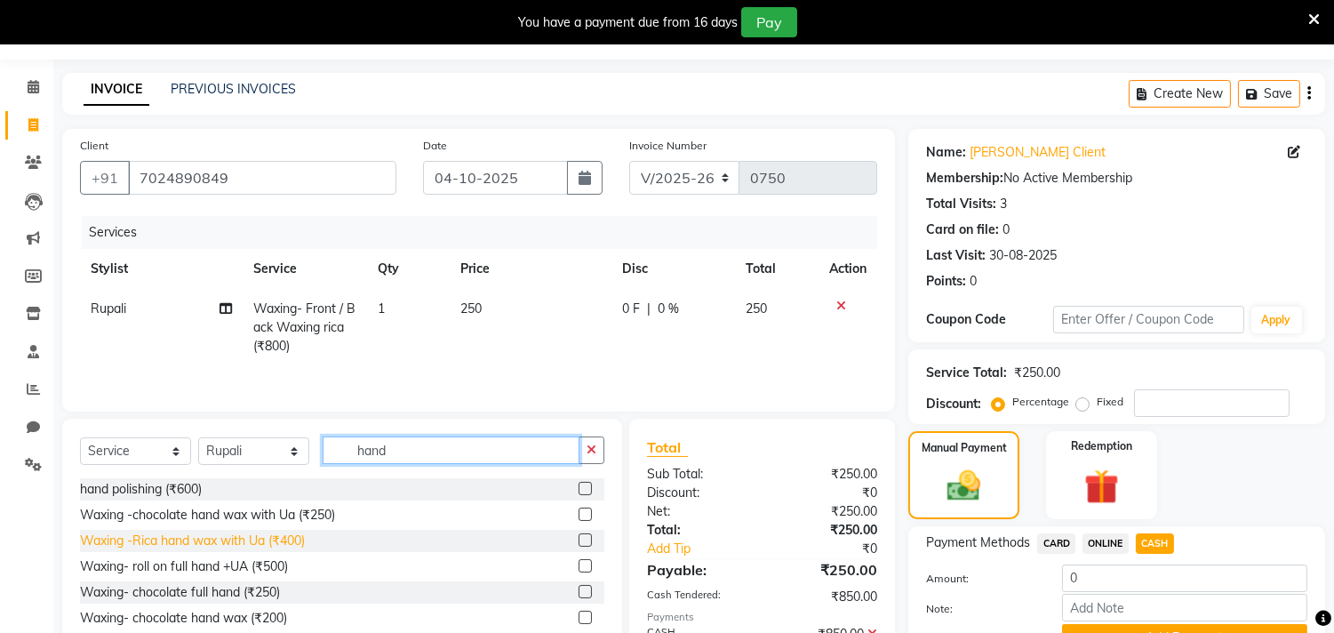
type input "hand"
click at [267, 546] on div "Waxing -Rica hand wax with Ua (₹400)" at bounding box center [192, 540] width 225 height 19
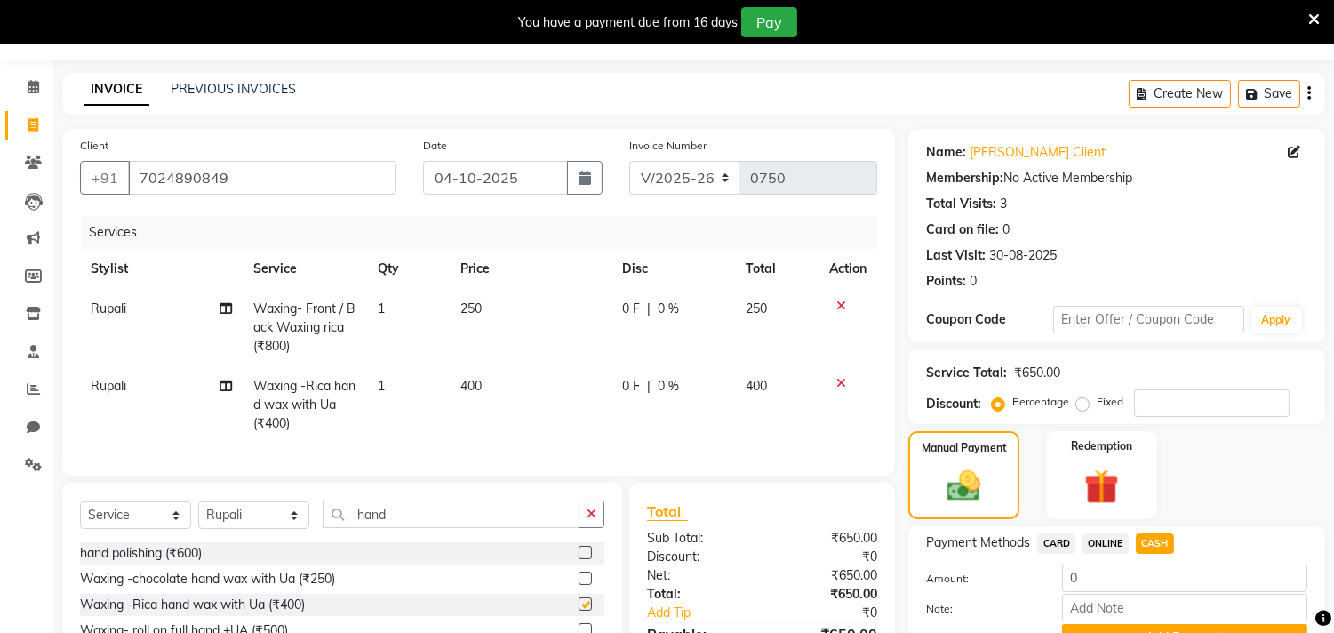
checkbox input "false"
click at [412, 524] on input "hand" at bounding box center [451, 514] width 257 height 28
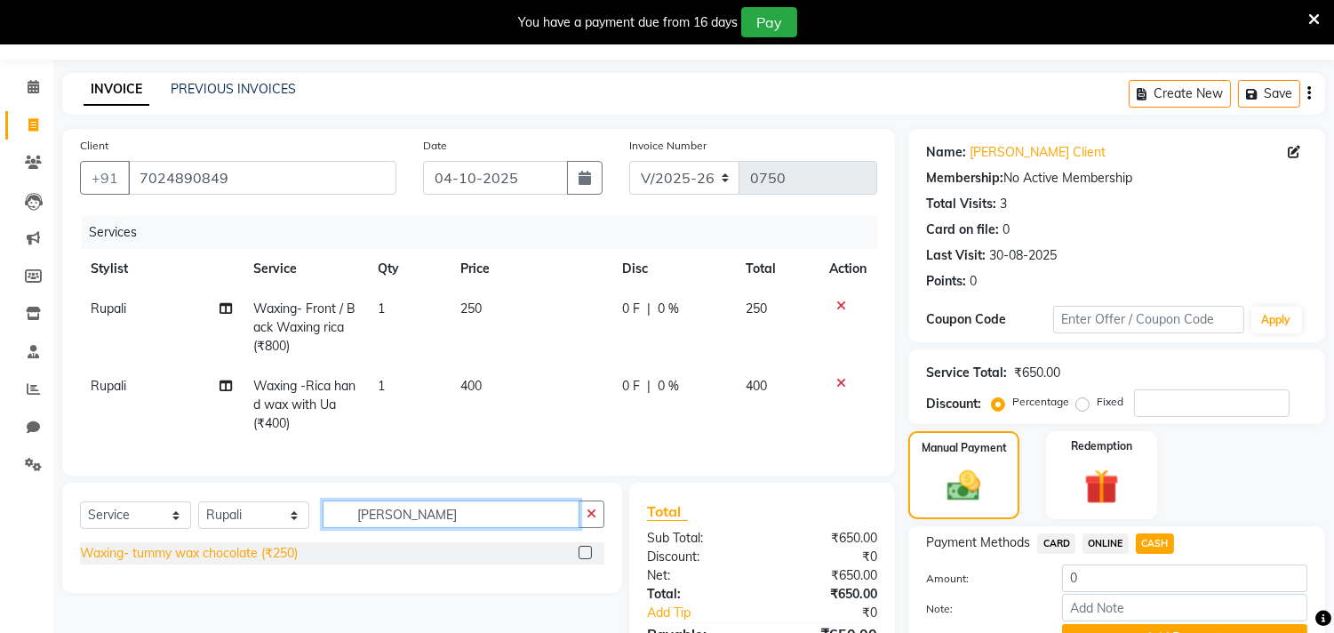
type input "[PERSON_NAME]"
click at [278, 562] on div "Waxing- tummy wax chocolate (₹250)" at bounding box center [189, 553] width 218 height 19
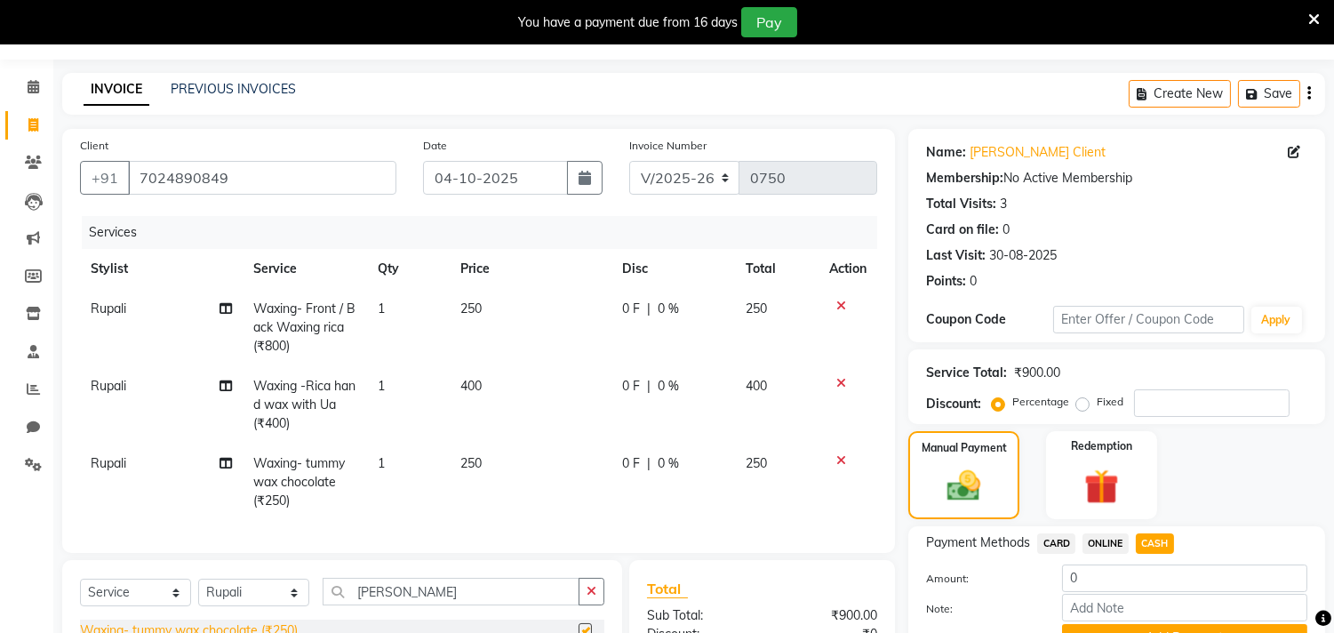
checkbox input "false"
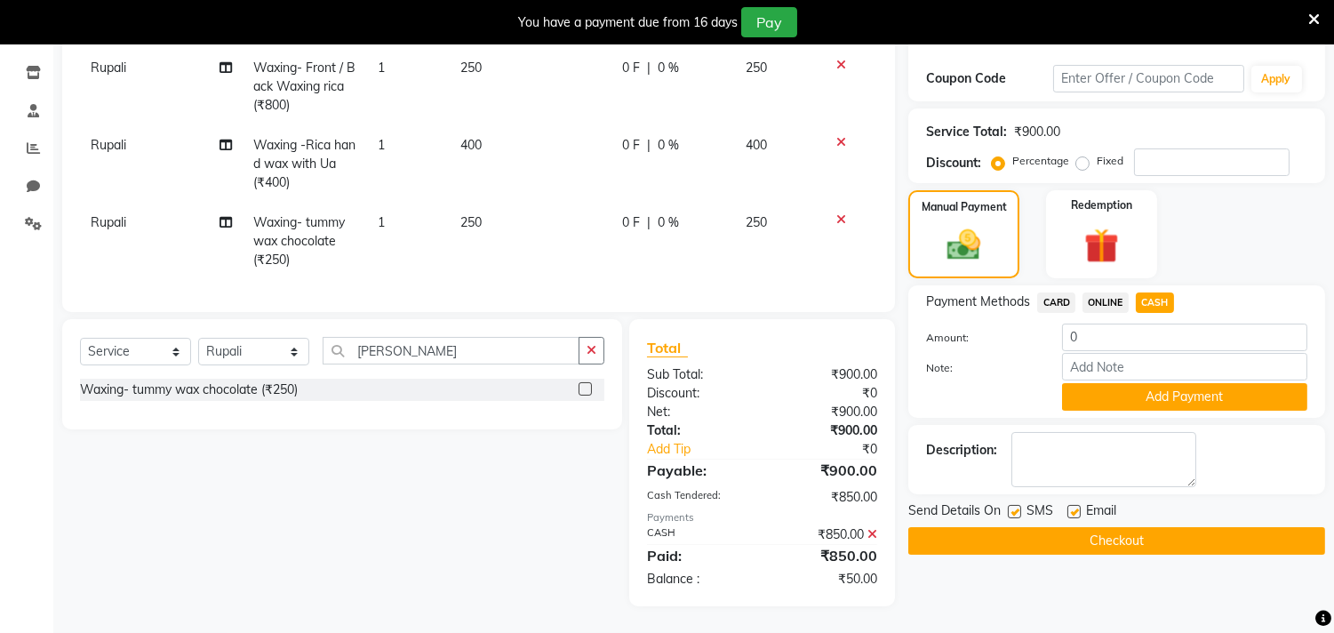
scroll to position [205, 0]
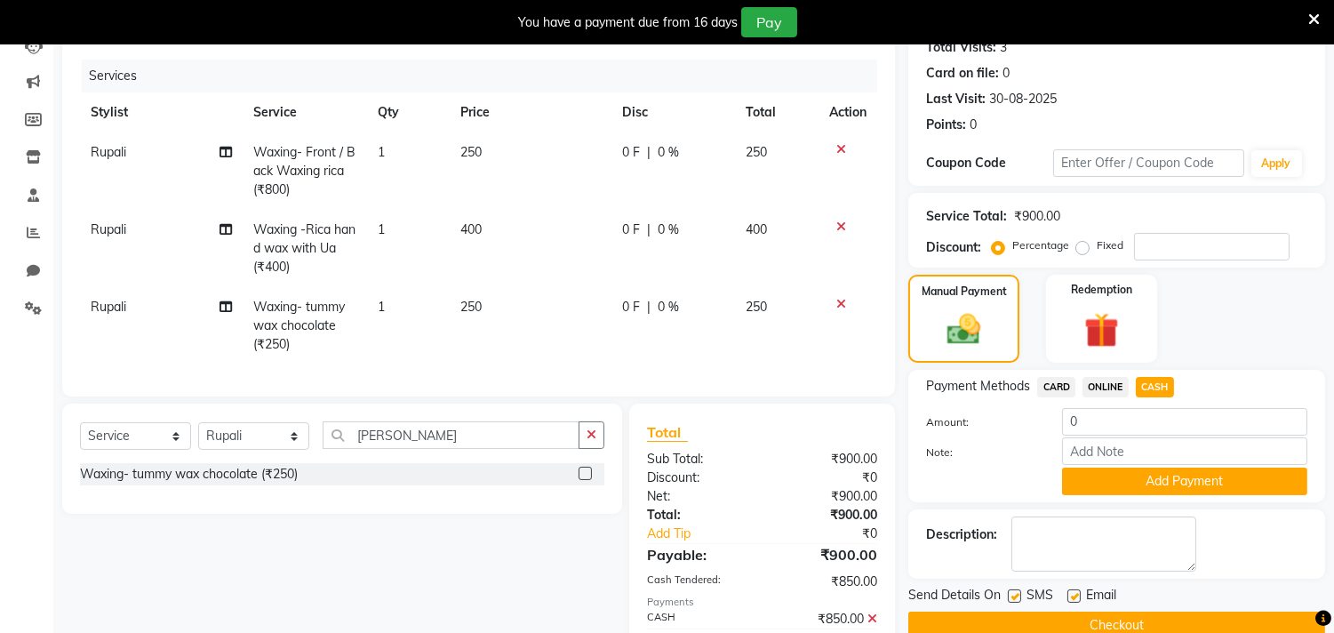
click at [490, 297] on td "250" at bounding box center [531, 325] width 162 height 77
select select "87283"
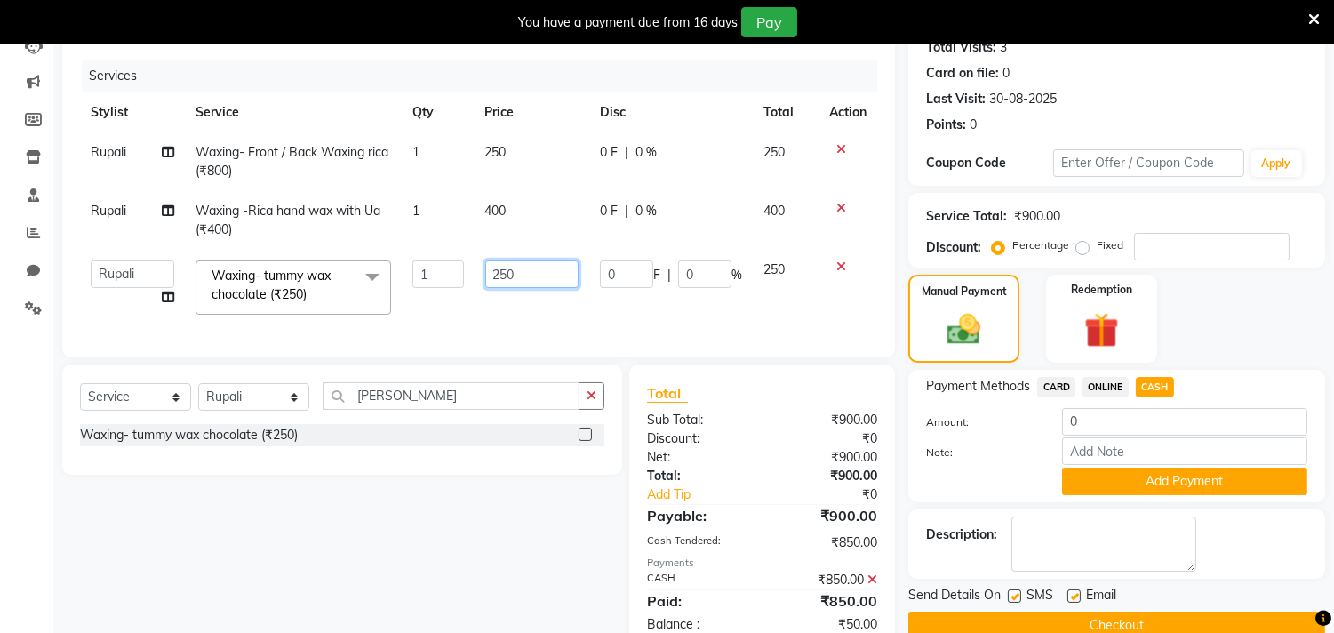
click at [542, 279] on input "250" at bounding box center [531, 274] width 93 height 28
type input "200"
click at [432, 549] on div "Select Service Product Membership Package Voucher Prepaid Gift Card Select Styl…" at bounding box center [335, 507] width 573 height 287
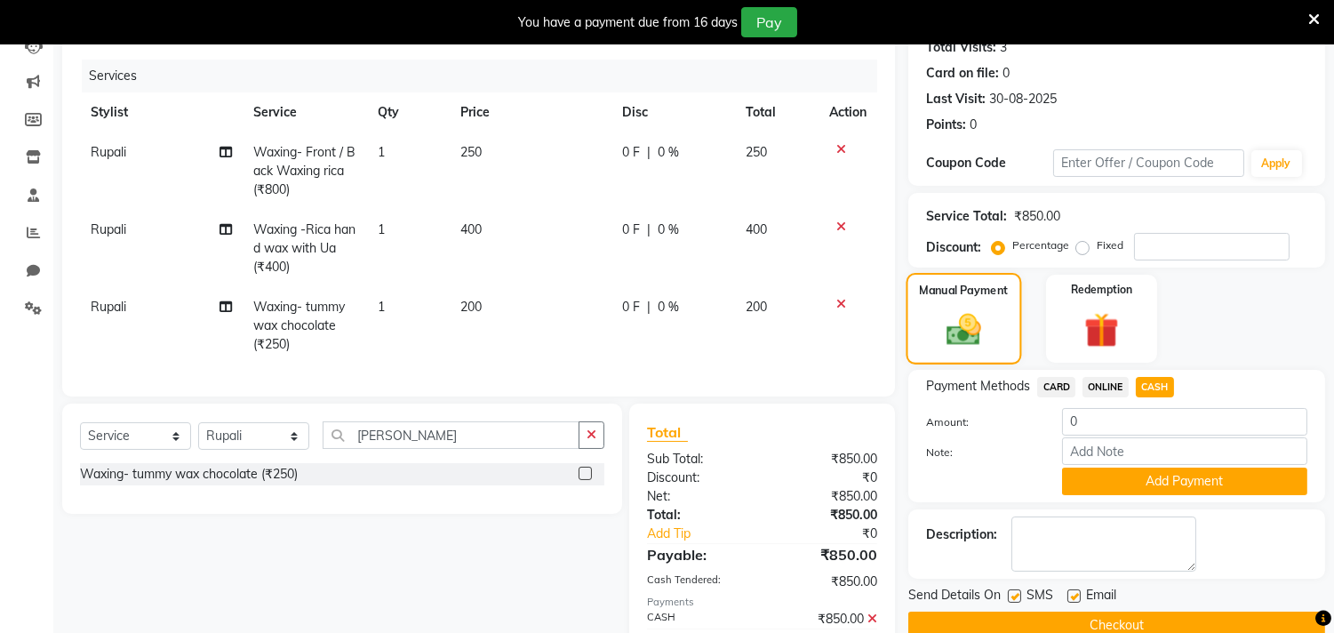
click at [972, 311] on img at bounding box center [964, 330] width 56 height 40
click at [1103, 315] on img at bounding box center [1100, 330] width 59 height 44
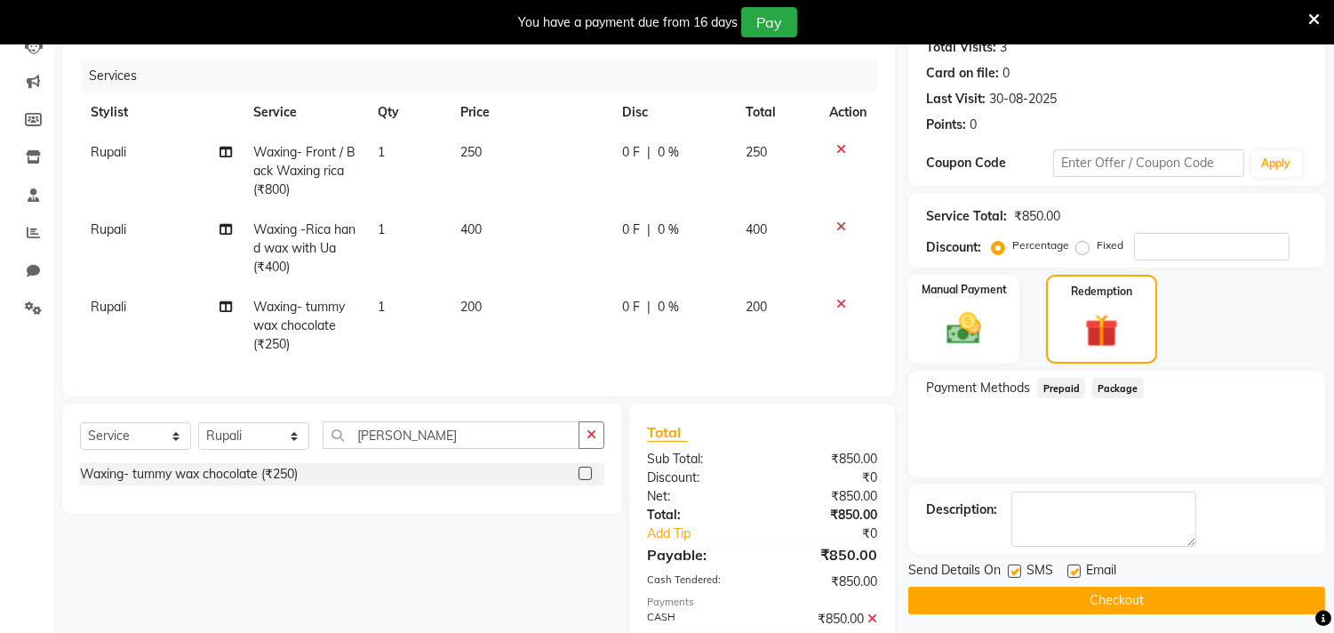
scroll to position [304, 0]
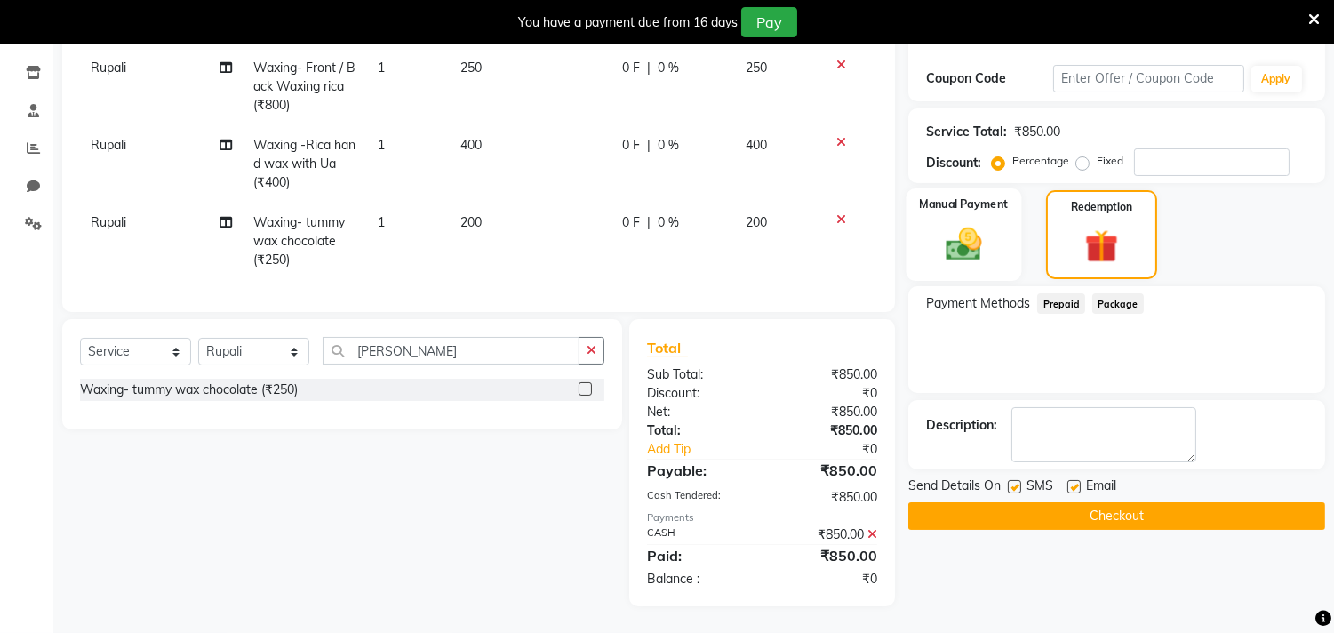
click at [975, 234] on img at bounding box center [964, 245] width 59 height 42
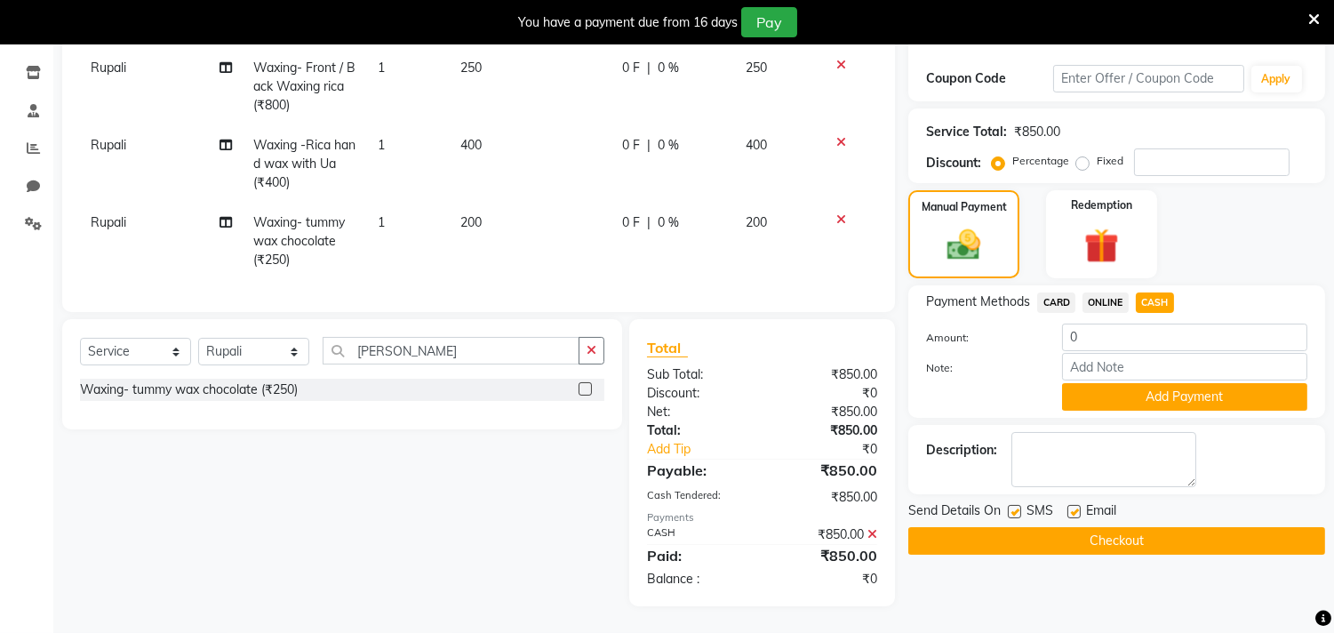
click at [1093, 292] on span "ONLINE" at bounding box center [1105, 302] width 46 height 20
click at [1096, 153] on label "Fixed" at bounding box center [1109, 161] width 27 height 16
click at [1084, 155] on input "Fixed" at bounding box center [1085, 161] width 12 height 12
radio input "true"
click at [1012, 153] on label "Percentage" at bounding box center [1040, 161] width 57 height 16
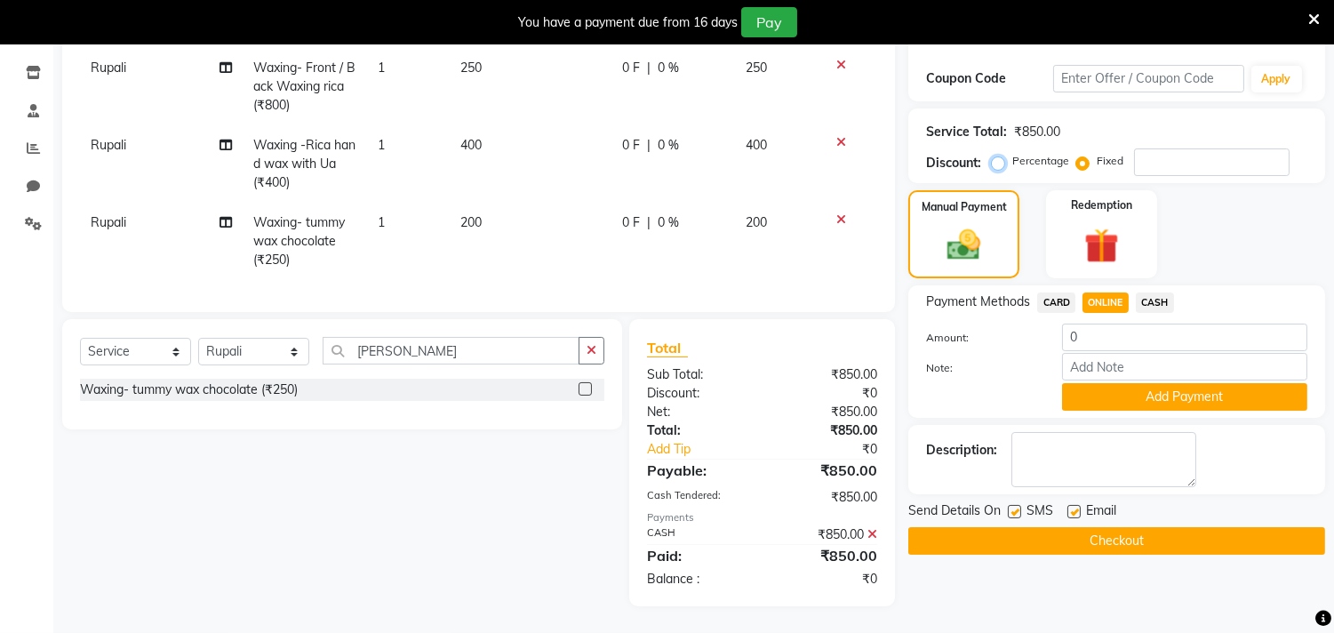
click at [995, 155] on input "Percentage" at bounding box center [1001, 161] width 12 height 12
radio input "true"
click at [1123, 324] on input "0" at bounding box center [1184, 337] width 245 height 28
type input "850"
click at [1180, 353] on input "Note:" at bounding box center [1184, 367] width 245 height 28
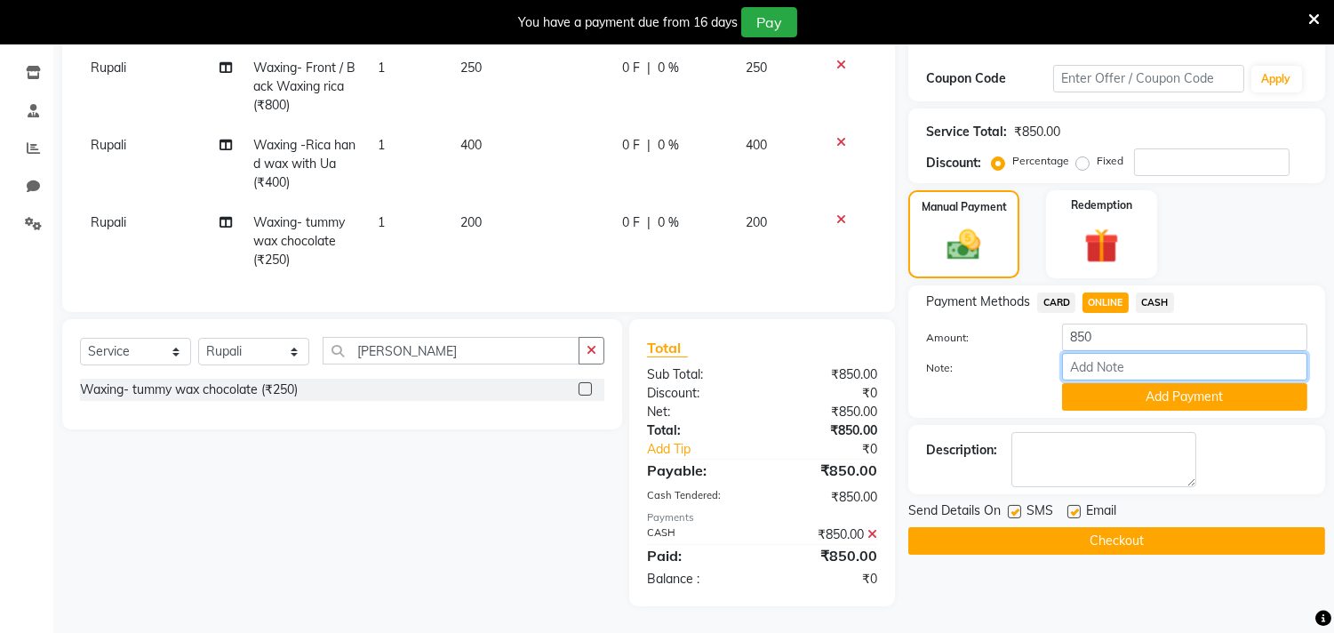
click at [1075, 353] on input "Note:" at bounding box center [1184, 367] width 245 height 28
type input "500 cash and 350 online"
click at [1165, 292] on span "CASH" at bounding box center [1154, 302] width 38 height 20
type input "0"
click at [1109, 292] on span "ONLINE" at bounding box center [1105, 302] width 46 height 20
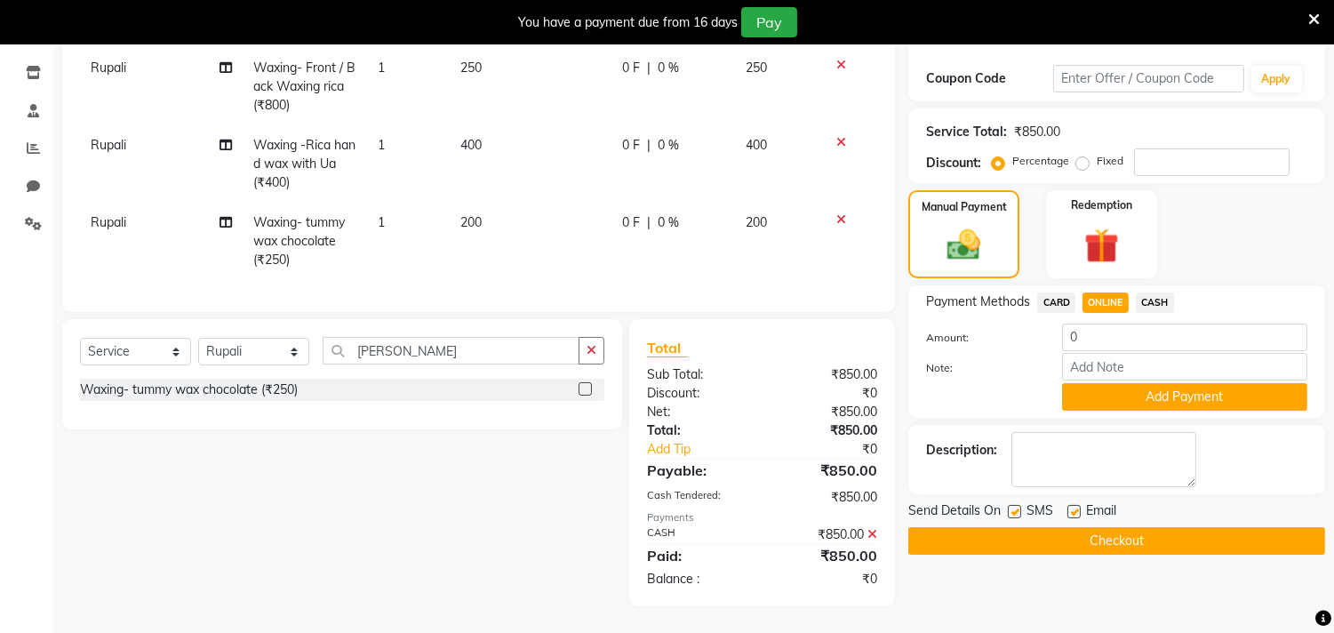
click at [1148, 292] on span "CASH" at bounding box center [1154, 302] width 38 height 20
click at [1129, 323] on input "0" at bounding box center [1184, 337] width 245 height 28
type input "850"
click at [1126, 353] on input "Note:" at bounding box center [1184, 367] width 245 height 28
type input "500 cash and 350 online"
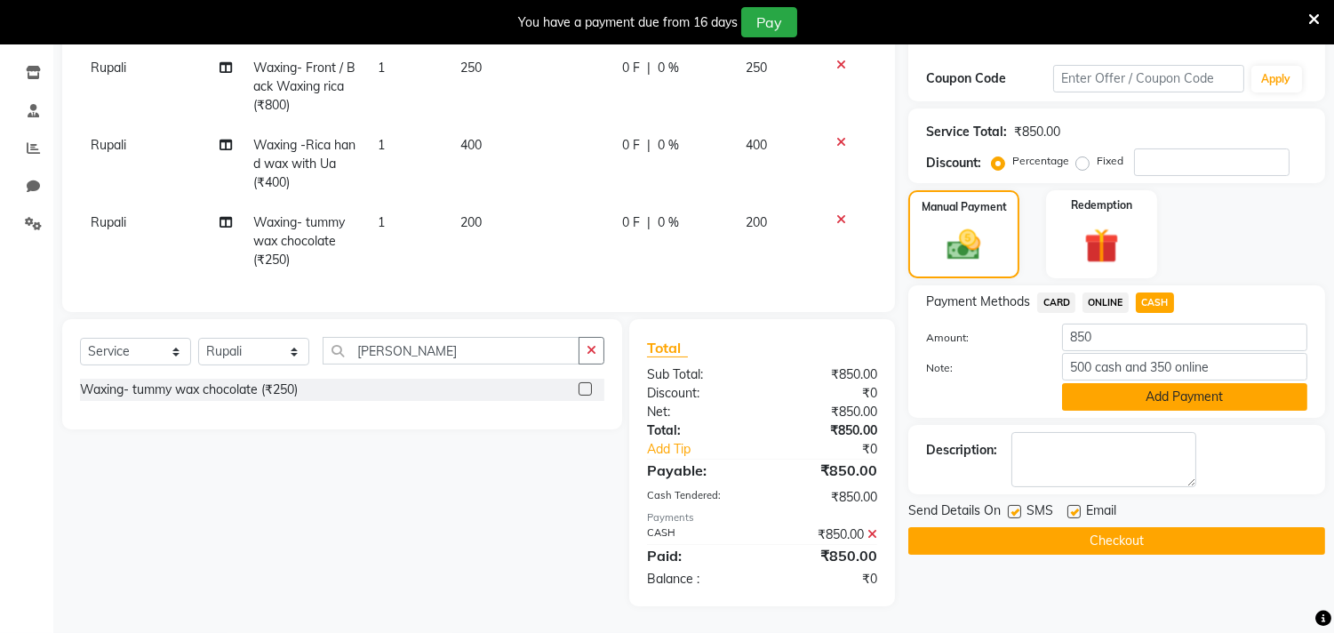
click at [1202, 386] on button "Add Payment" at bounding box center [1184, 397] width 245 height 28
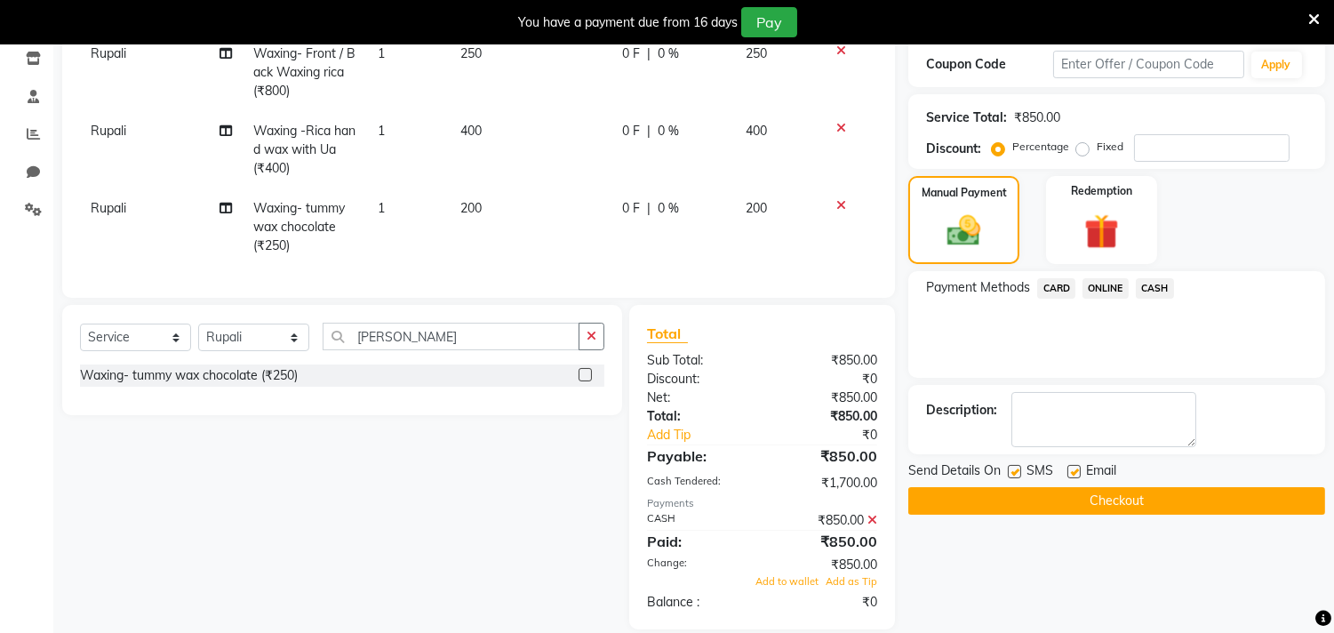
scroll to position [341, 0]
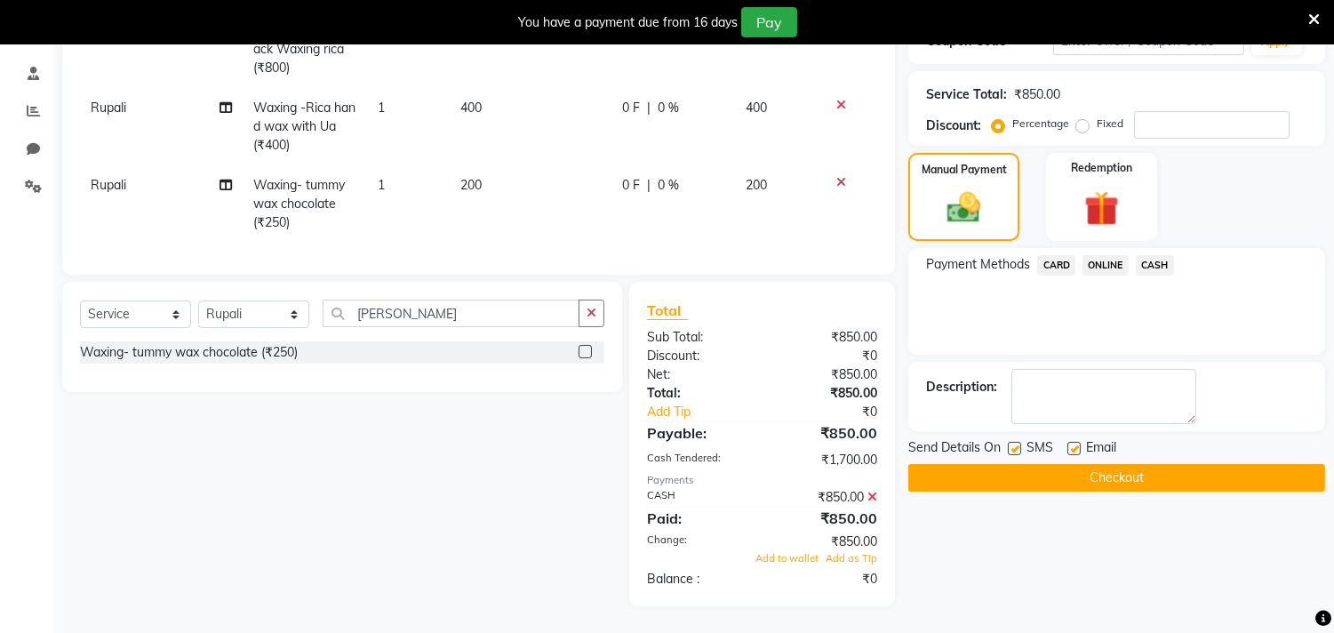
click at [1188, 464] on button "Checkout" at bounding box center [1116, 478] width 417 height 28
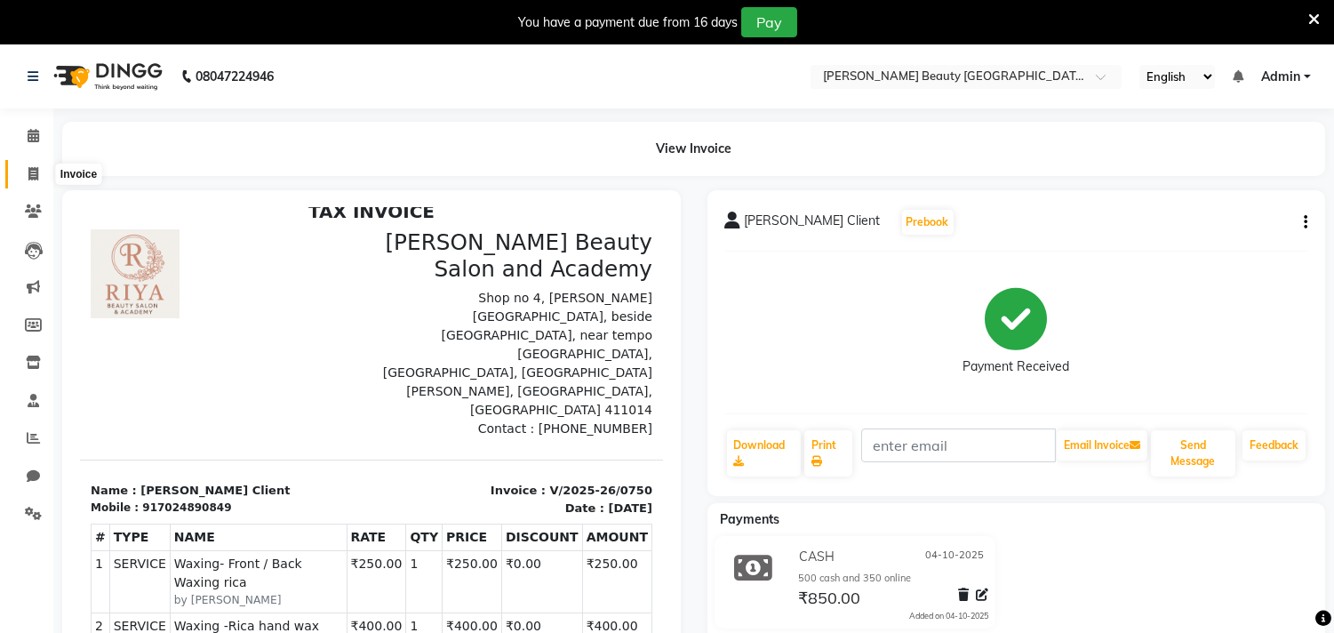
click at [27, 166] on span at bounding box center [33, 174] width 31 height 20
select select "8620"
select select "service"
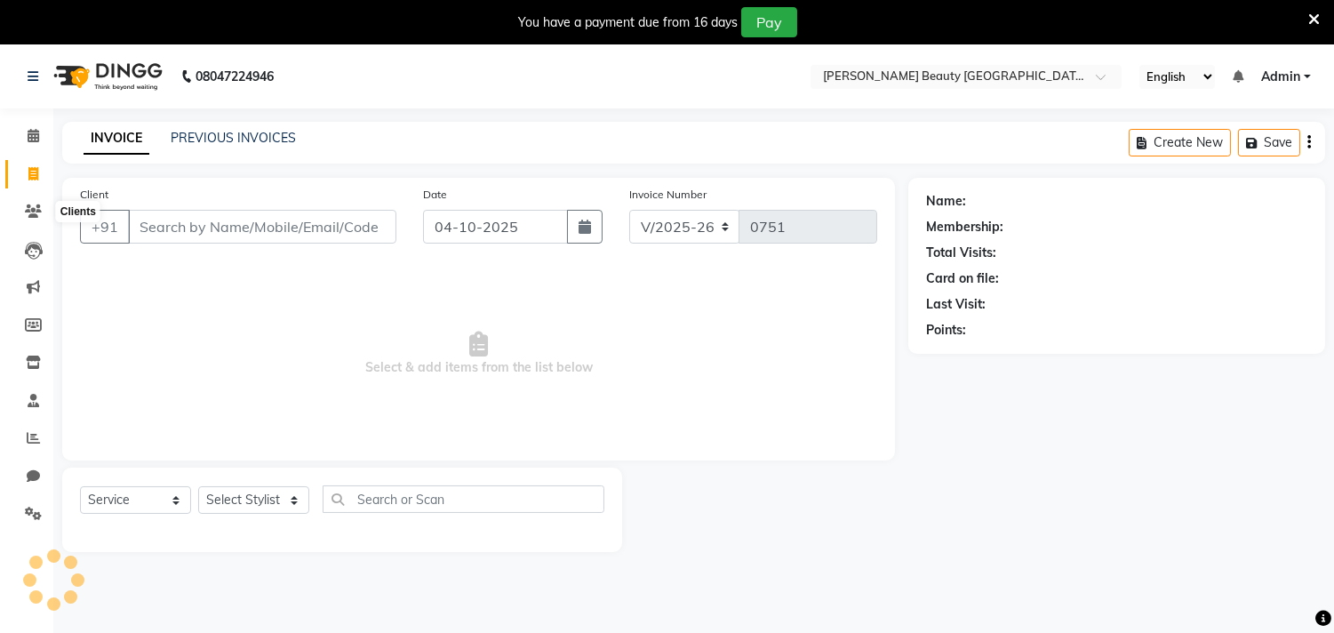
scroll to position [44, 0]
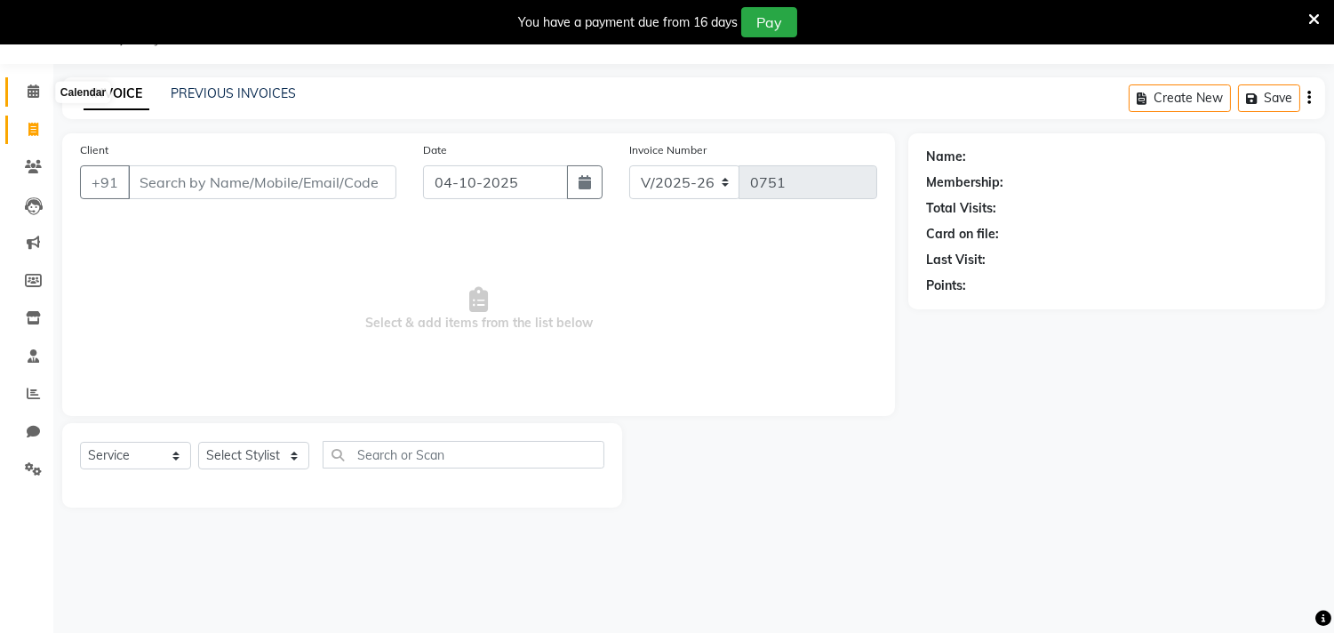
click at [30, 92] on icon at bounding box center [34, 90] width 12 height 13
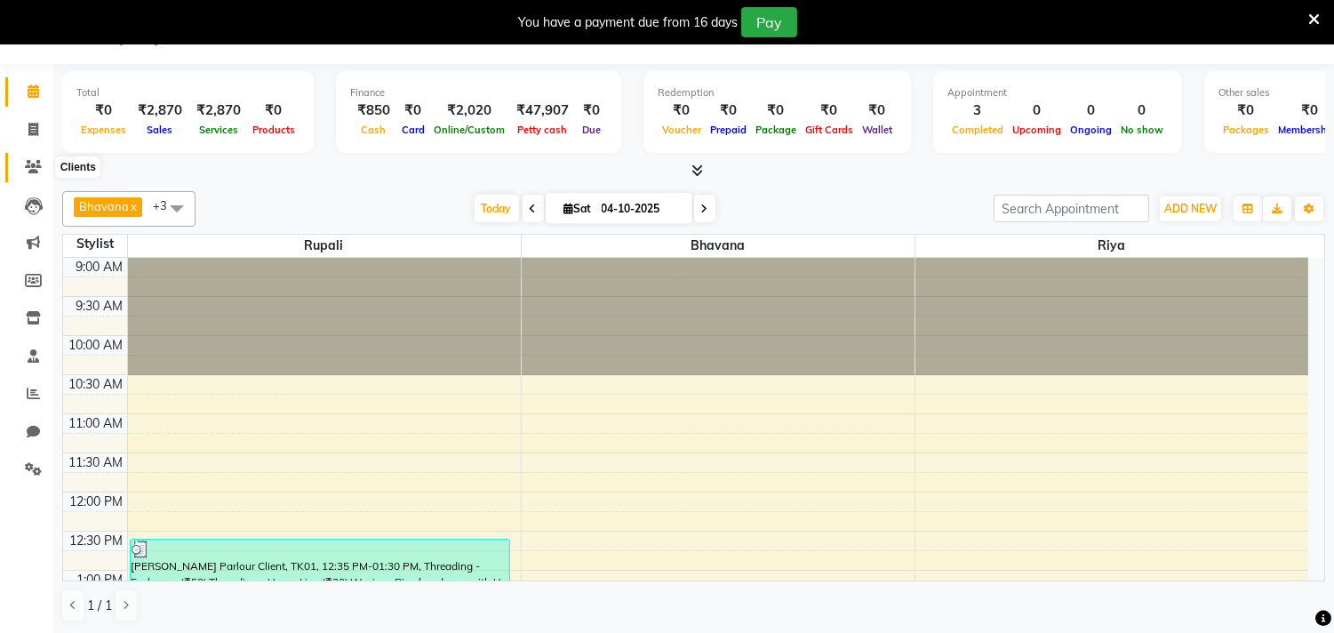
click at [29, 163] on icon at bounding box center [33, 166] width 17 height 13
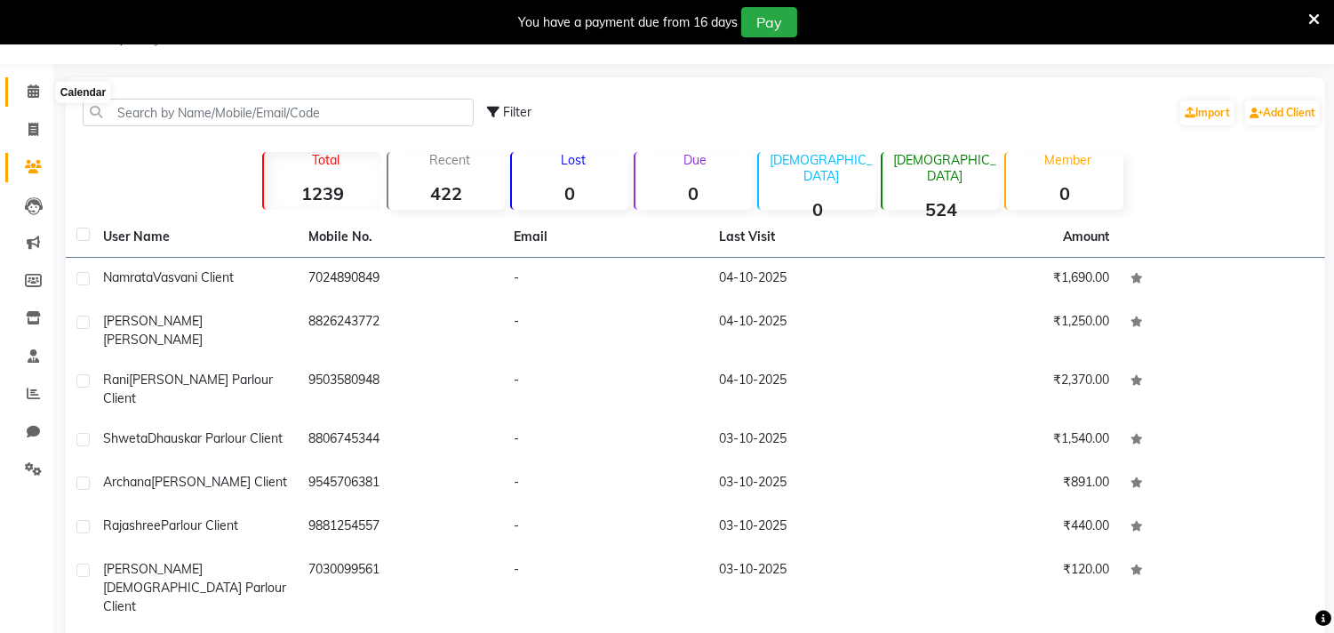
click at [32, 92] on icon at bounding box center [34, 90] width 12 height 13
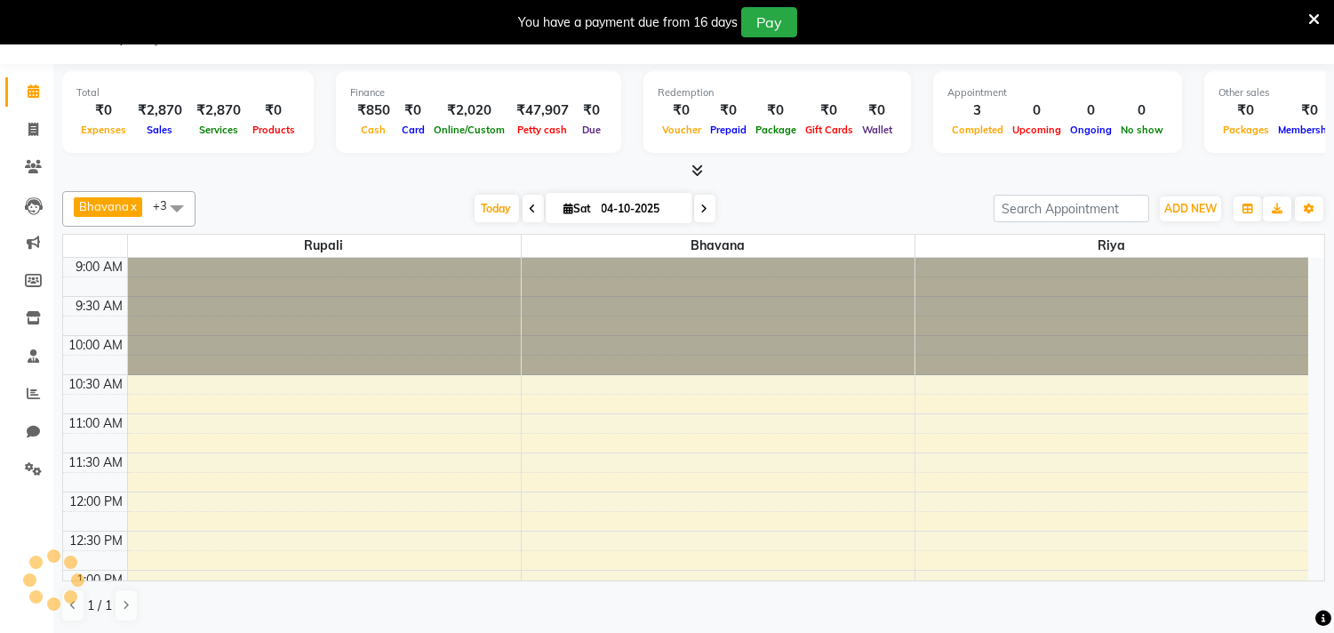
scroll to position [472, 0]
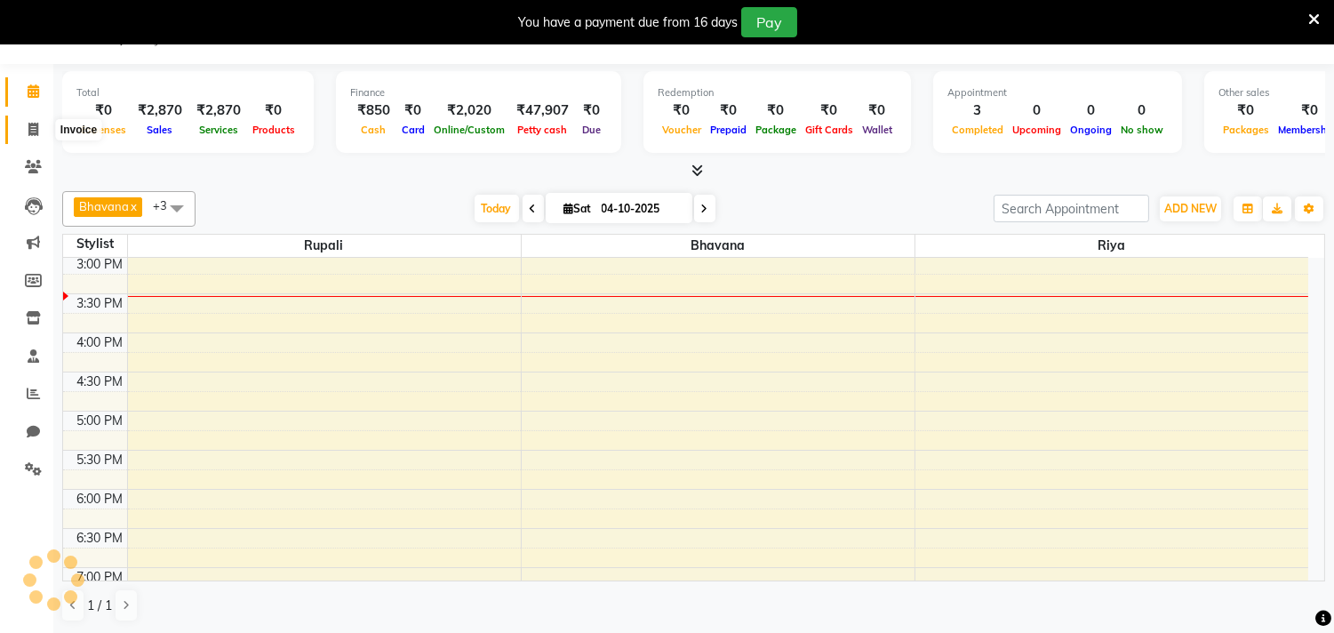
click at [22, 130] on span at bounding box center [33, 130] width 31 height 20
select select "service"
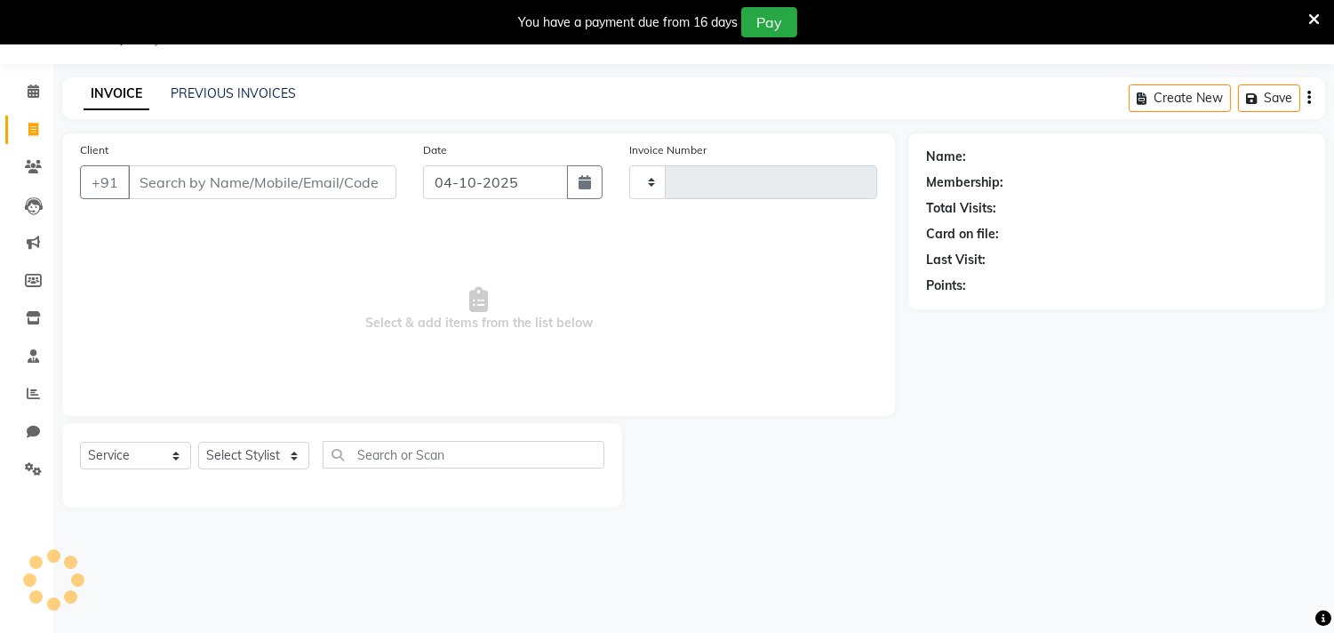
type input "0751"
select select "8620"
type input "9"
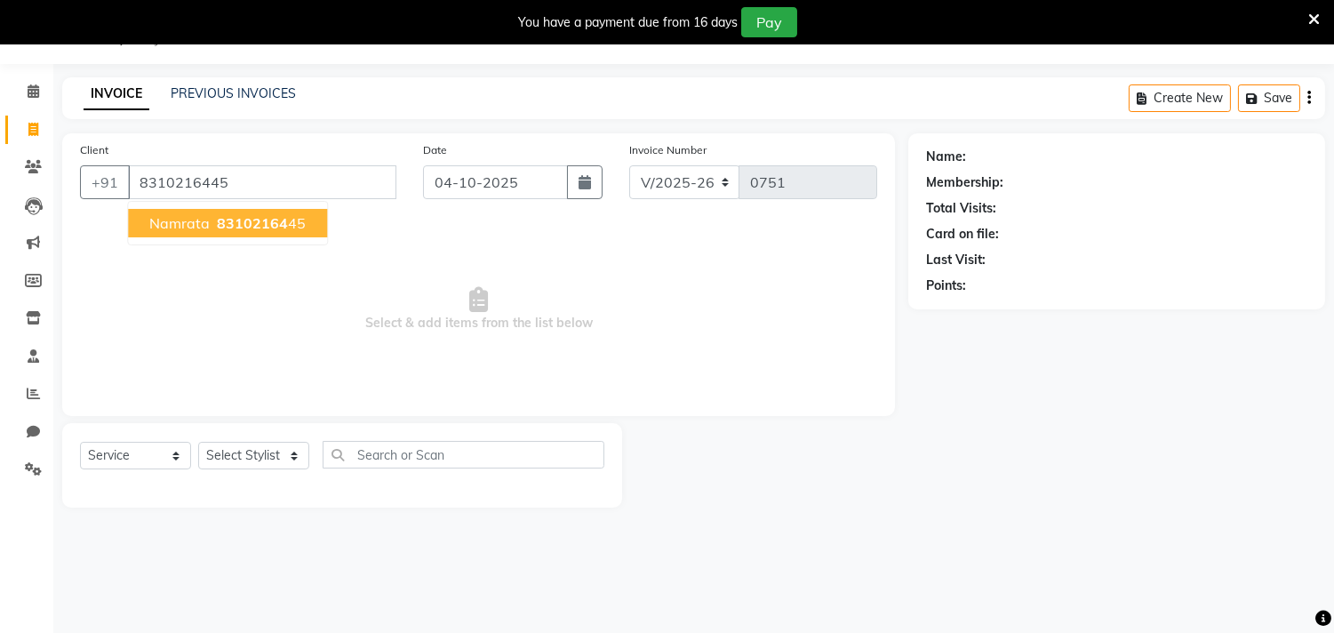
type input "8310216445"
click at [267, 228] on span "83102164" at bounding box center [252, 223] width 71 height 18
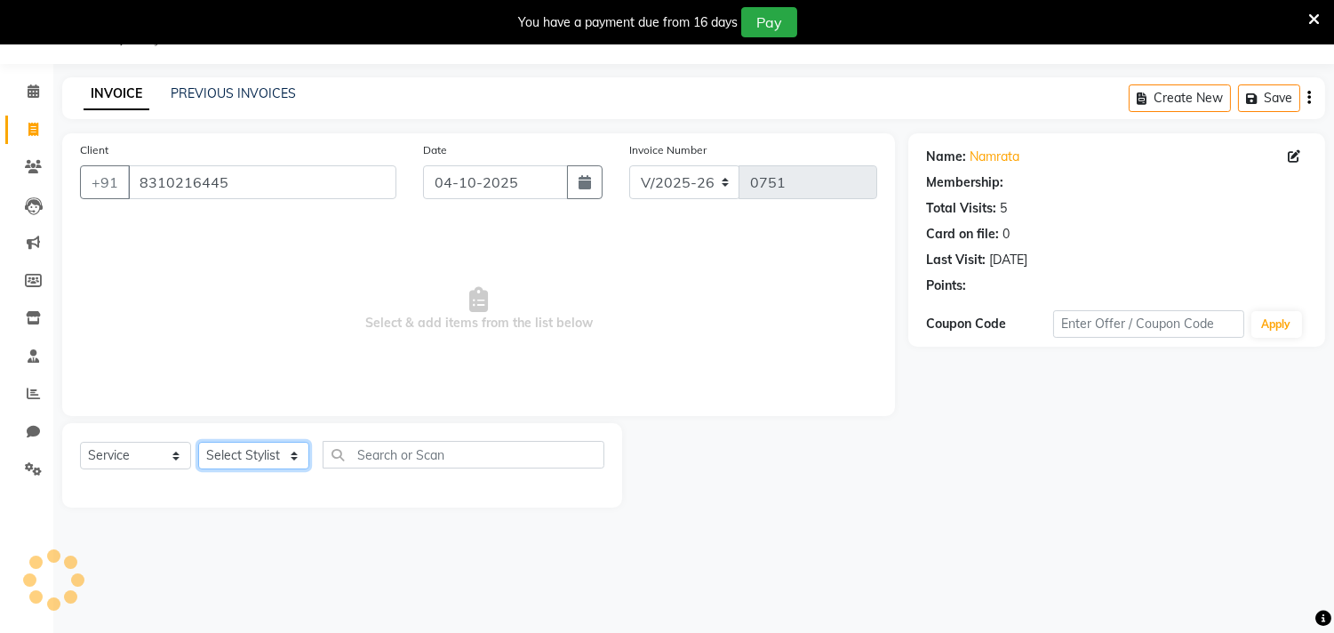
click at [295, 448] on select "Select Stylist Amla [PERSON_NAME] Anjali [PERSON_NAME] [PERSON_NAME] [PERSON_NA…" at bounding box center [253, 456] width 111 height 28
select select "87283"
click at [198, 442] on select "Select Stylist Amla [PERSON_NAME] Anjali [PERSON_NAME] [PERSON_NAME] [PERSON_NA…" at bounding box center [253, 456] width 111 height 28
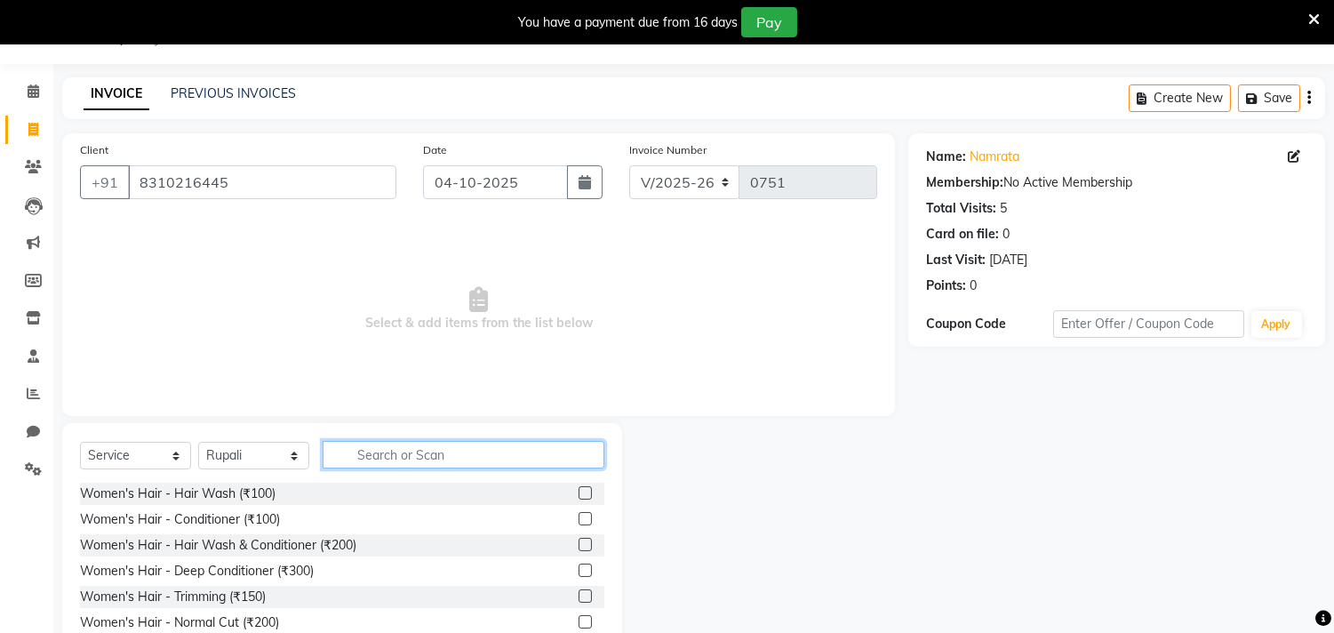
click at [393, 458] on input "text" at bounding box center [464, 455] width 282 height 28
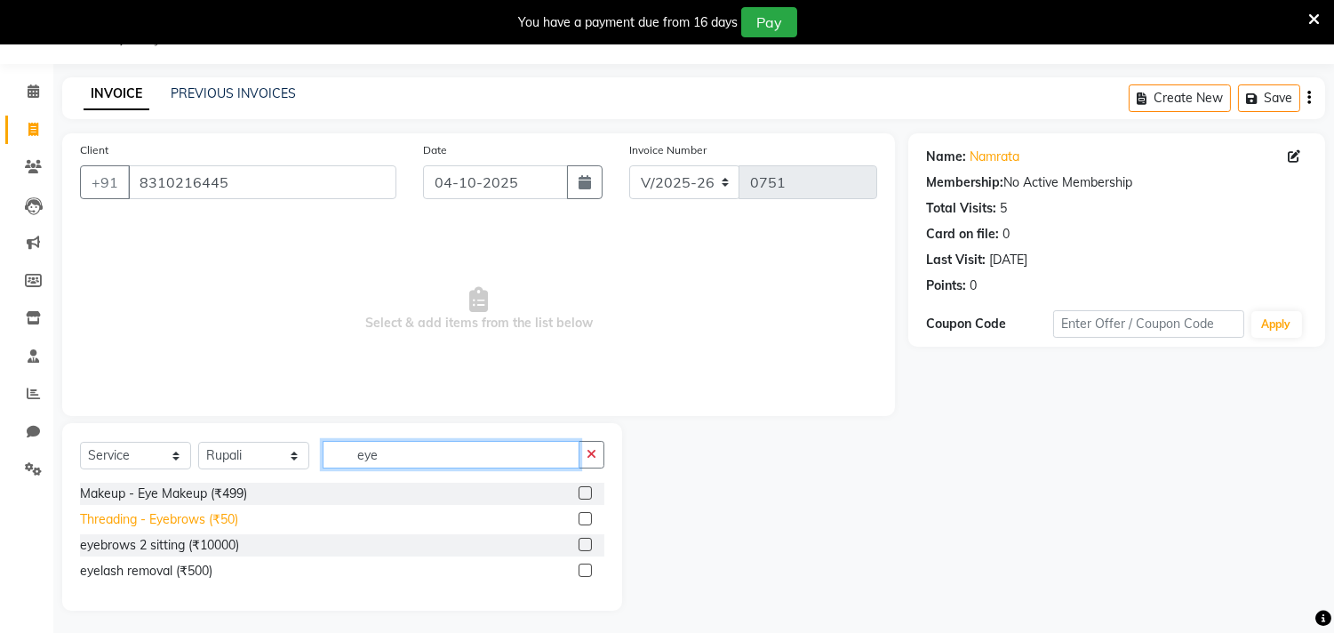
type input "eye"
click at [227, 524] on div "Threading - Eyebrows (₹50)" at bounding box center [159, 519] width 158 height 19
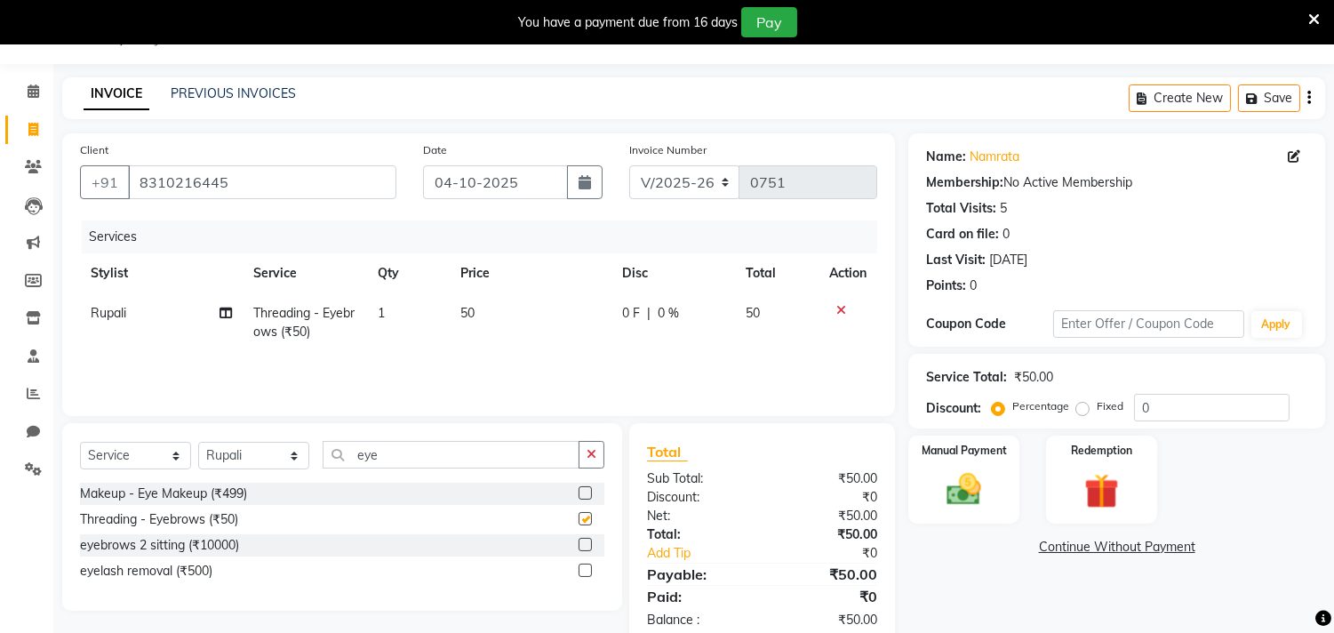
checkbox input "false"
click at [458, 457] on input "eye" at bounding box center [451, 455] width 257 height 28
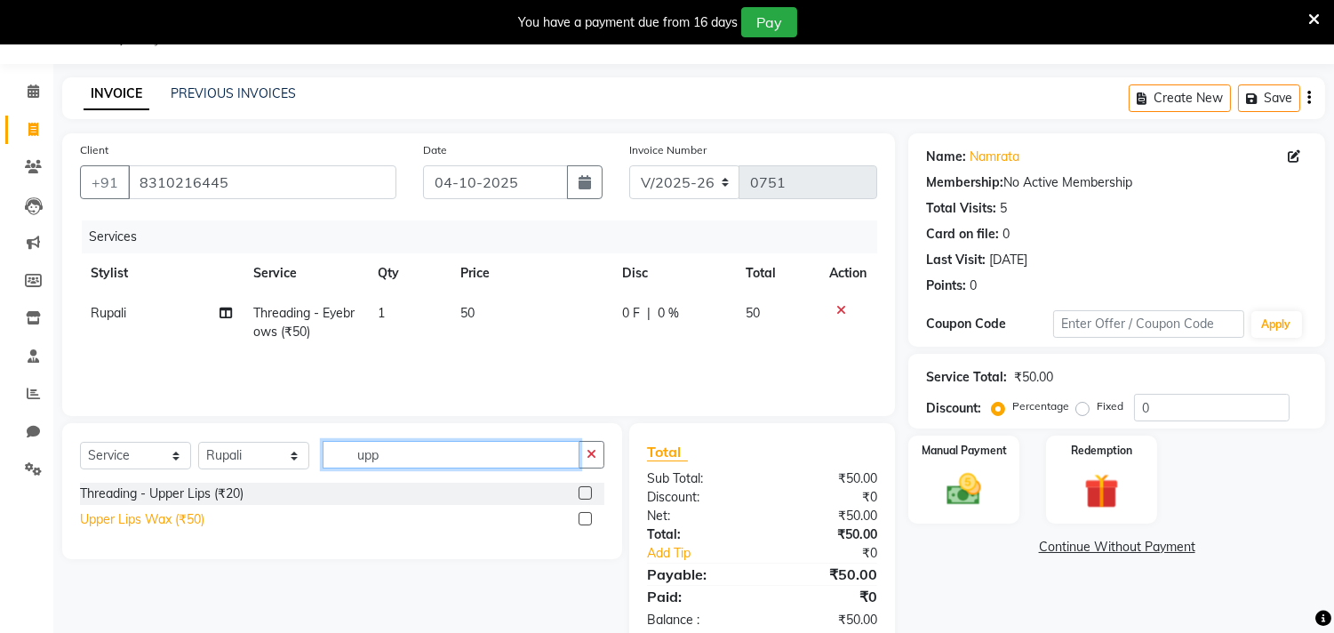
type input "upp"
click at [182, 522] on div "Upper Lips Wax (₹50)" at bounding box center [142, 519] width 124 height 19
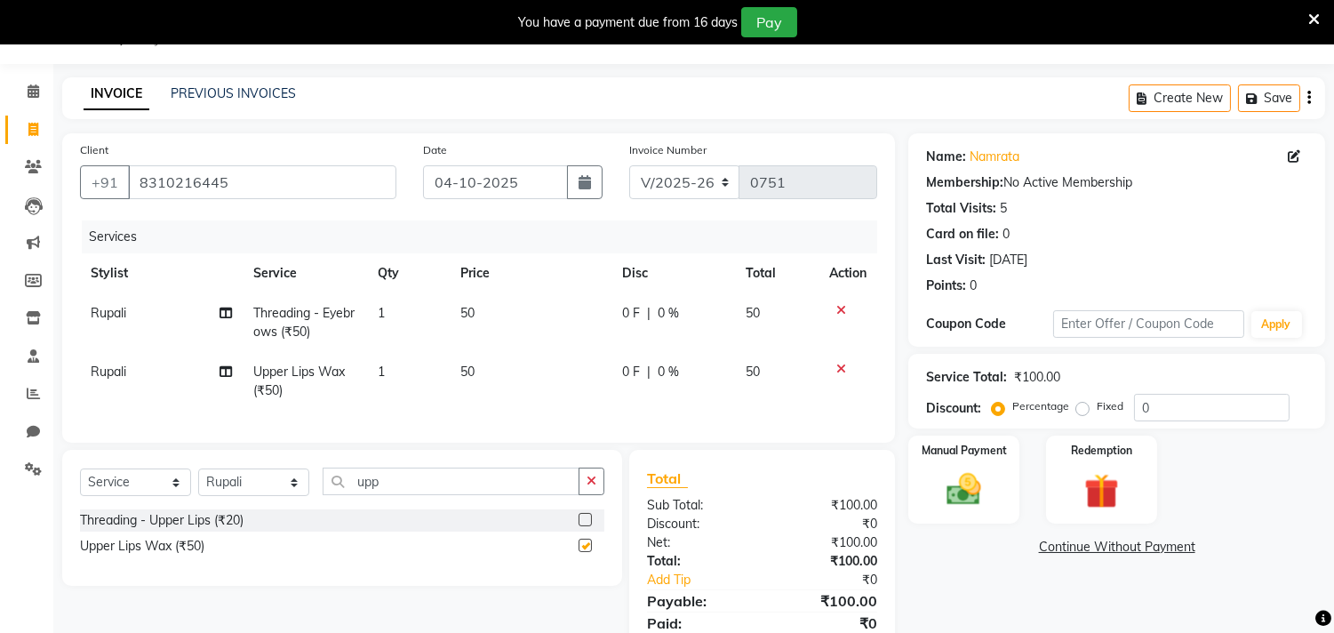
checkbox input "false"
click at [415, 495] on input "upp" at bounding box center [451, 481] width 257 height 28
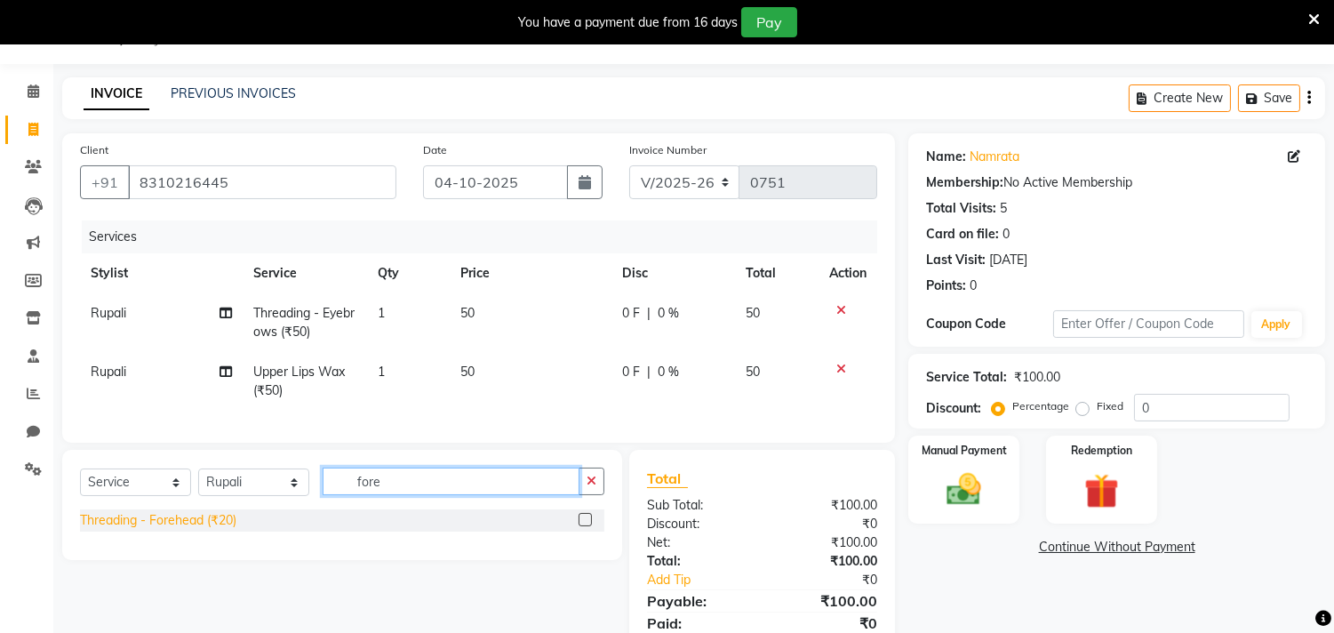
type input "fore"
click at [222, 530] on div "Threading - Forehead (₹20)" at bounding box center [158, 520] width 156 height 19
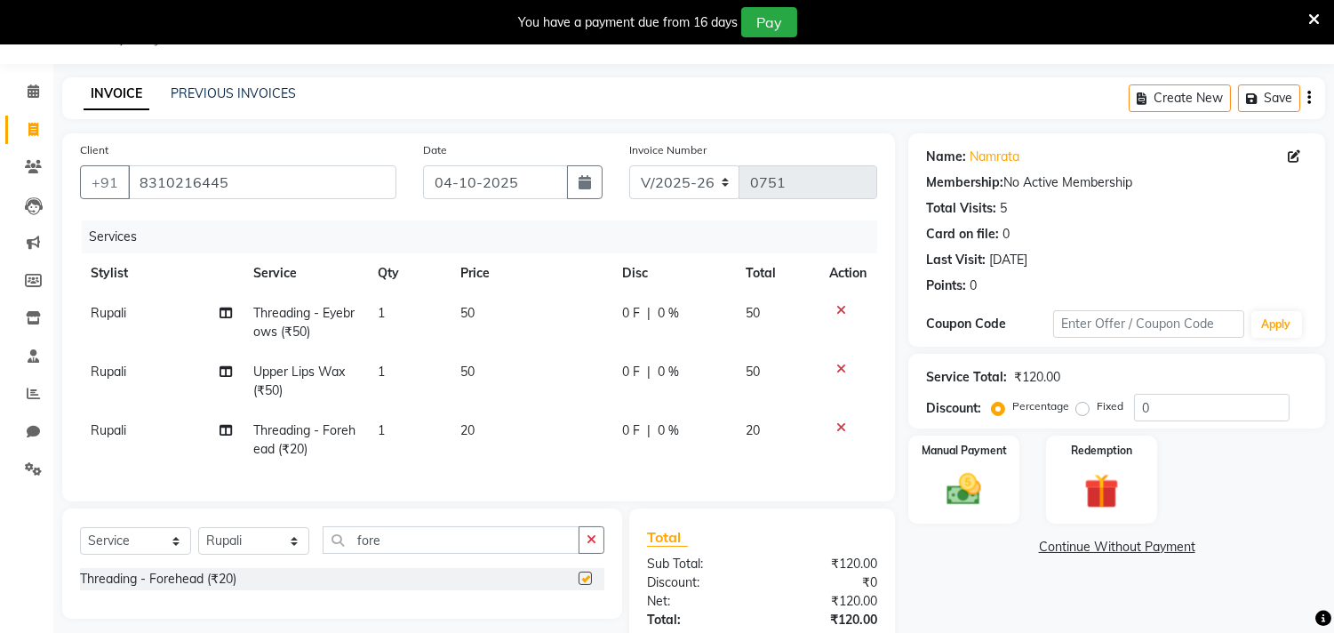
checkbox input "false"
click at [410, 553] on input "fore" at bounding box center [451, 540] width 257 height 28
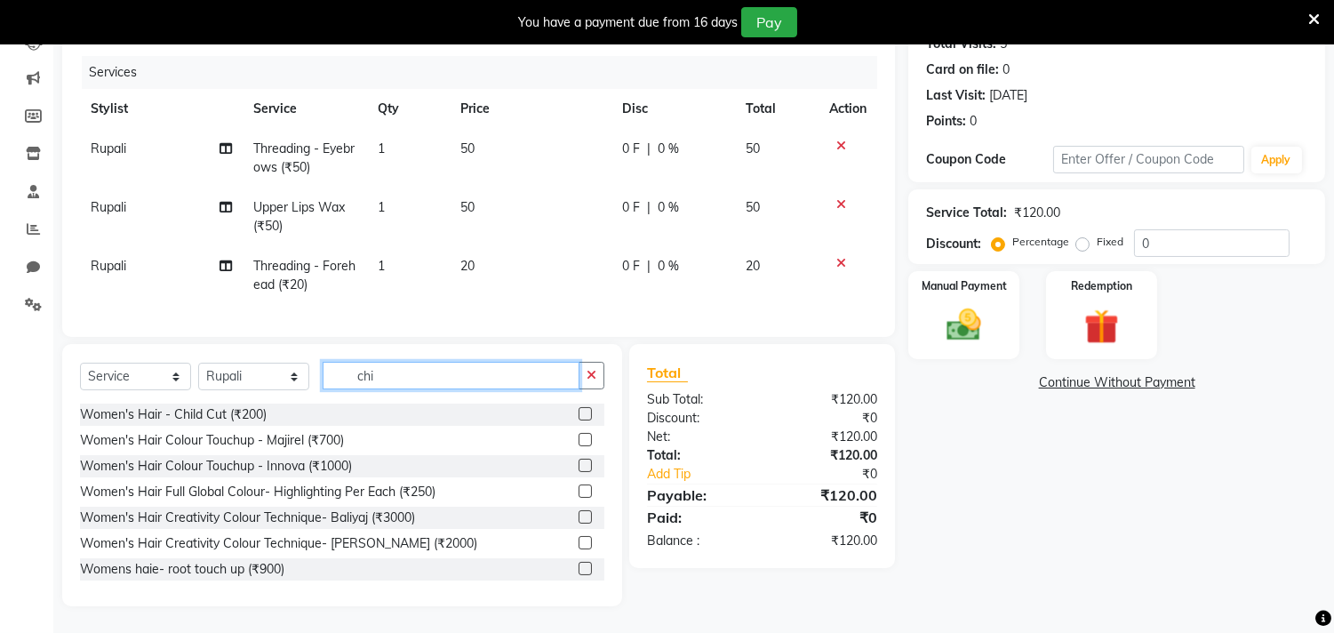
scroll to position [185, 0]
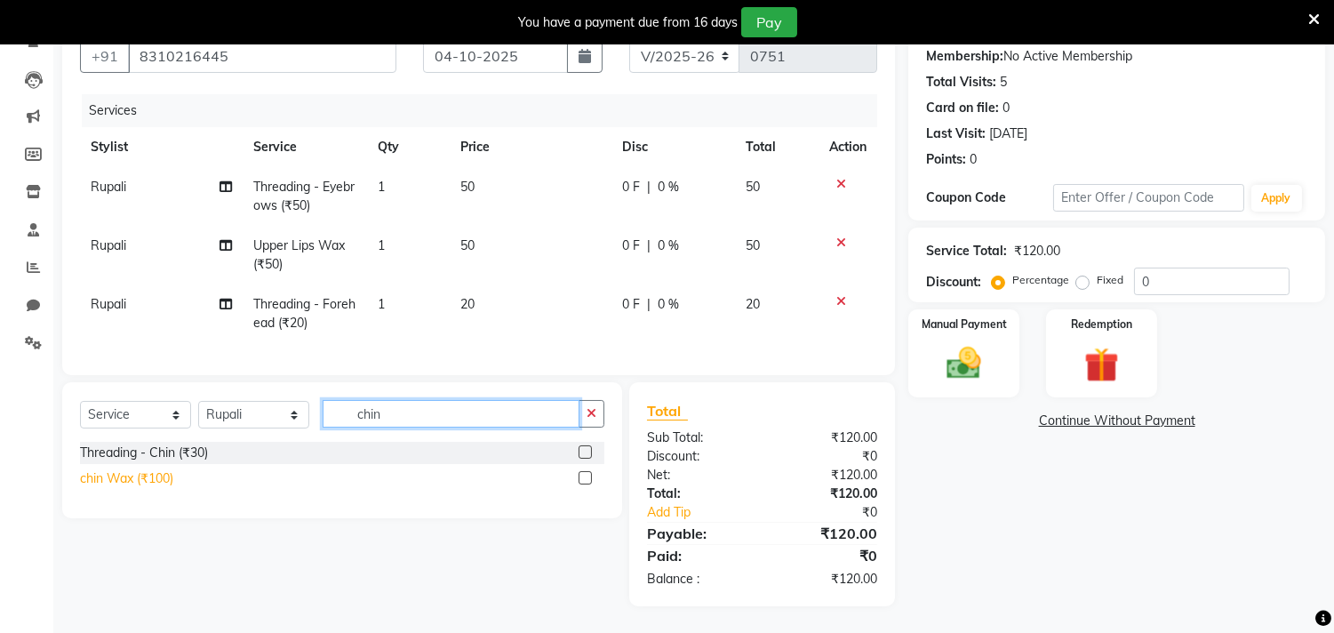
type input "chin"
click at [129, 469] on div "chin Wax (₹100)" at bounding box center [126, 478] width 93 height 19
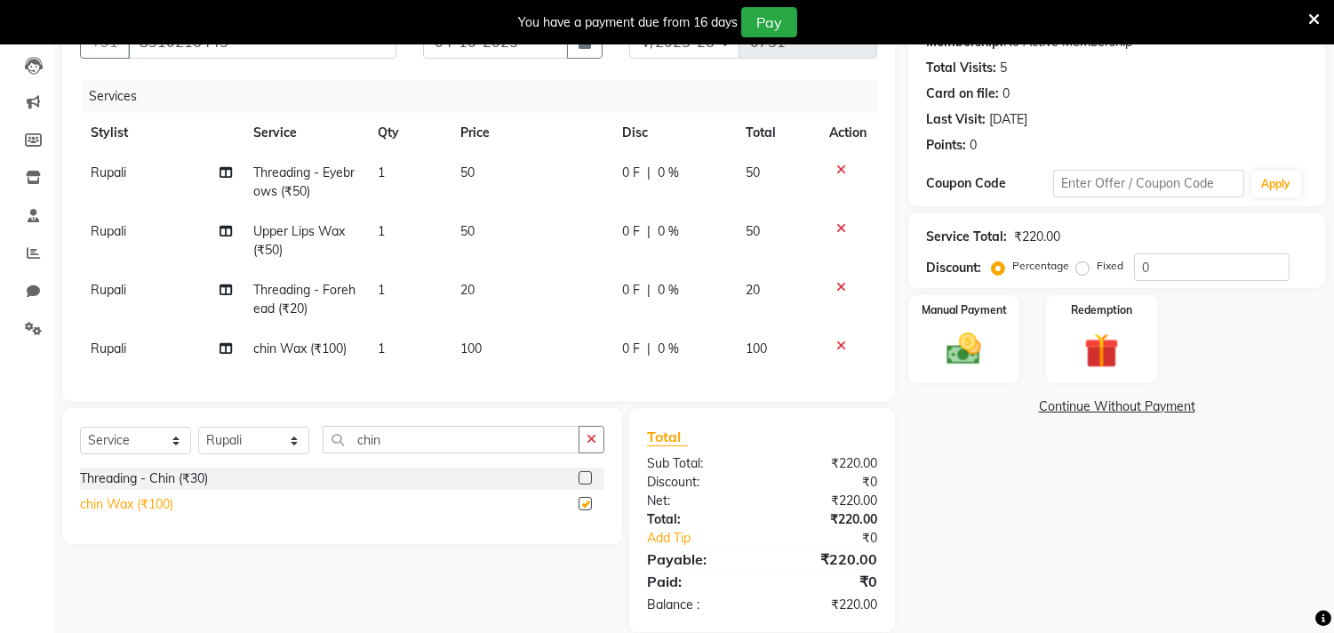
checkbox input "false"
click at [963, 346] on img at bounding box center [964, 350] width 59 height 42
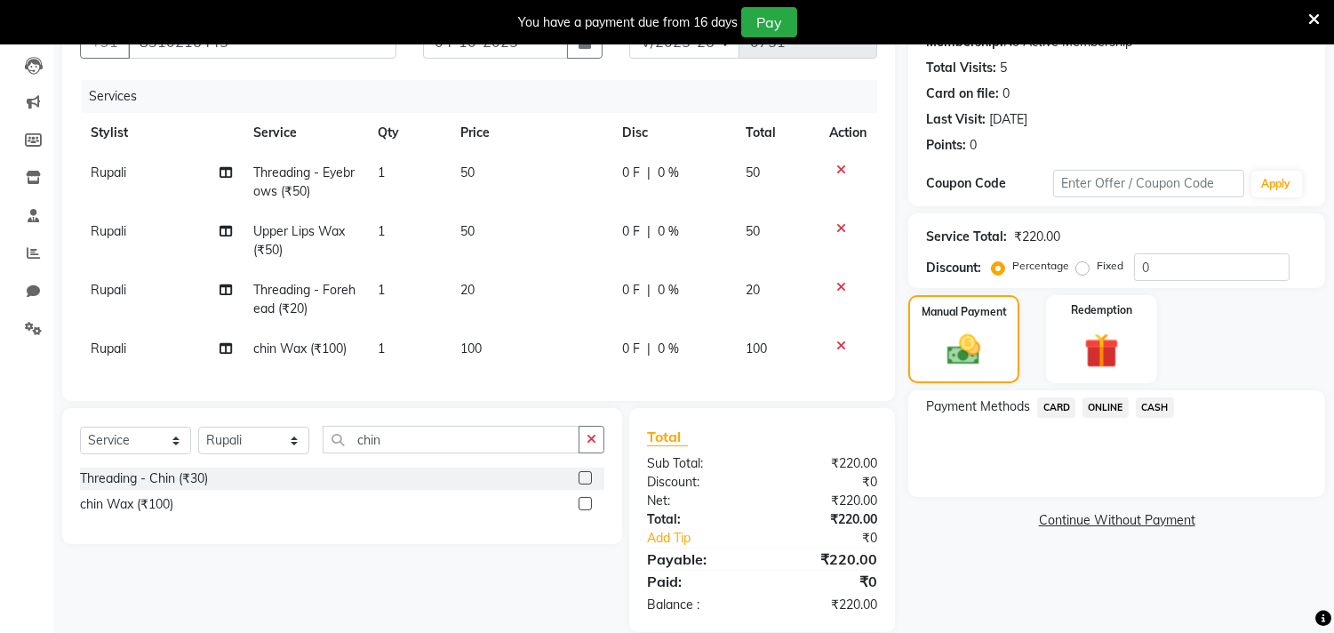
scroll to position [225, 0]
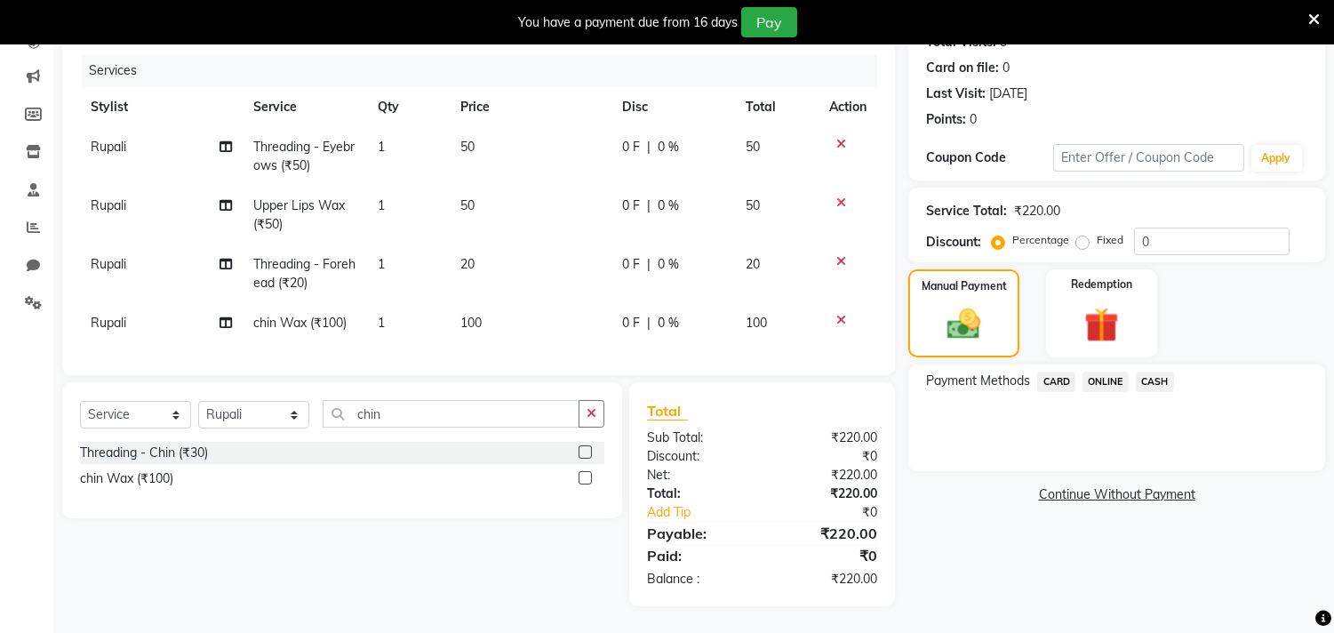
click at [1100, 371] on span "ONLINE" at bounding box center [1105, 381] width 46 height 20
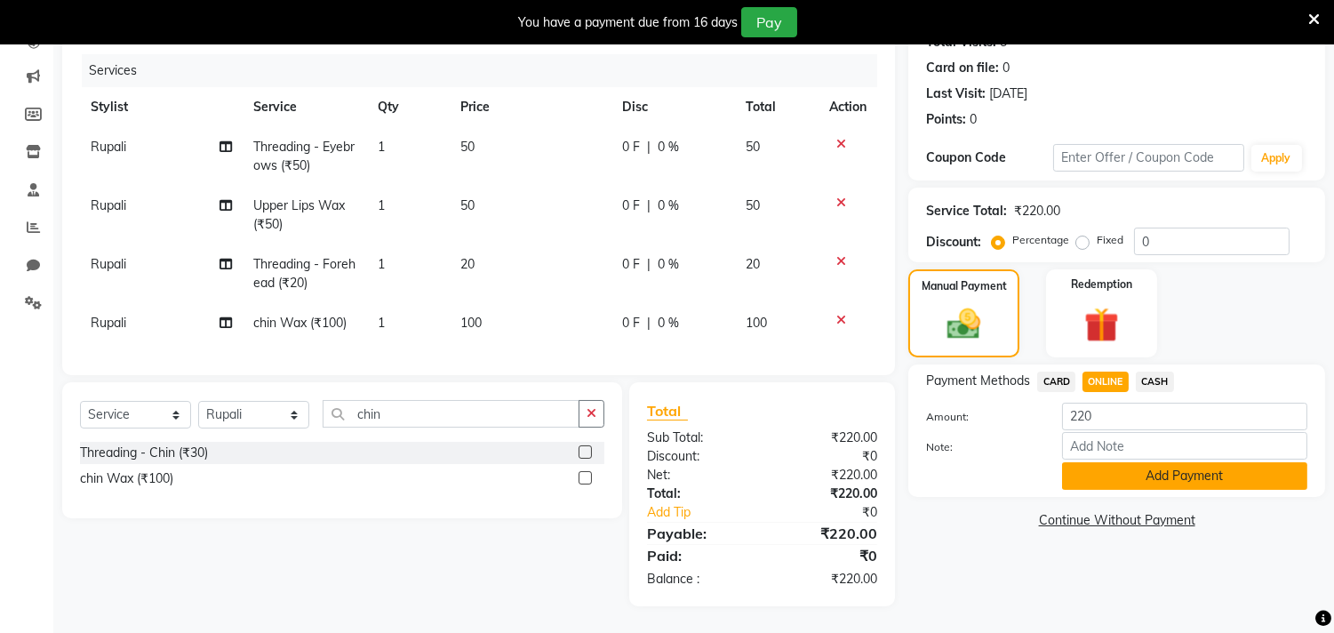
click at [1174, 462] on button "Add Payment" at bounding box center [1184, 476] width 245 height 28
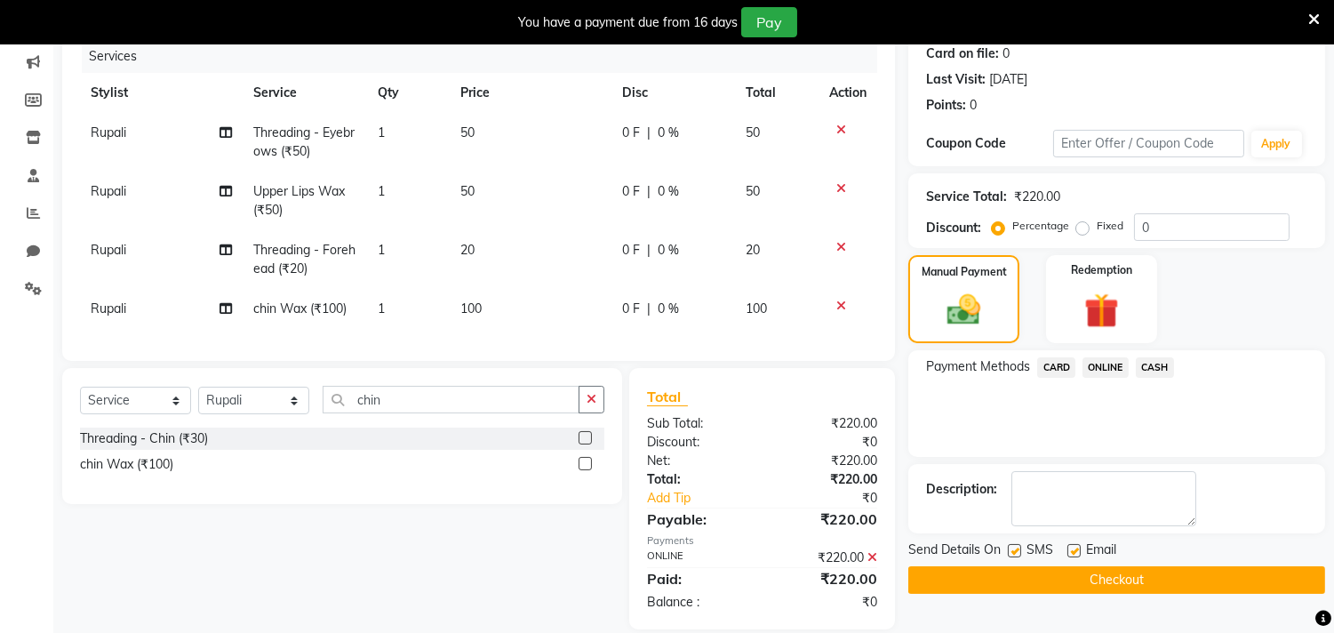
scroll to position [262, 0]
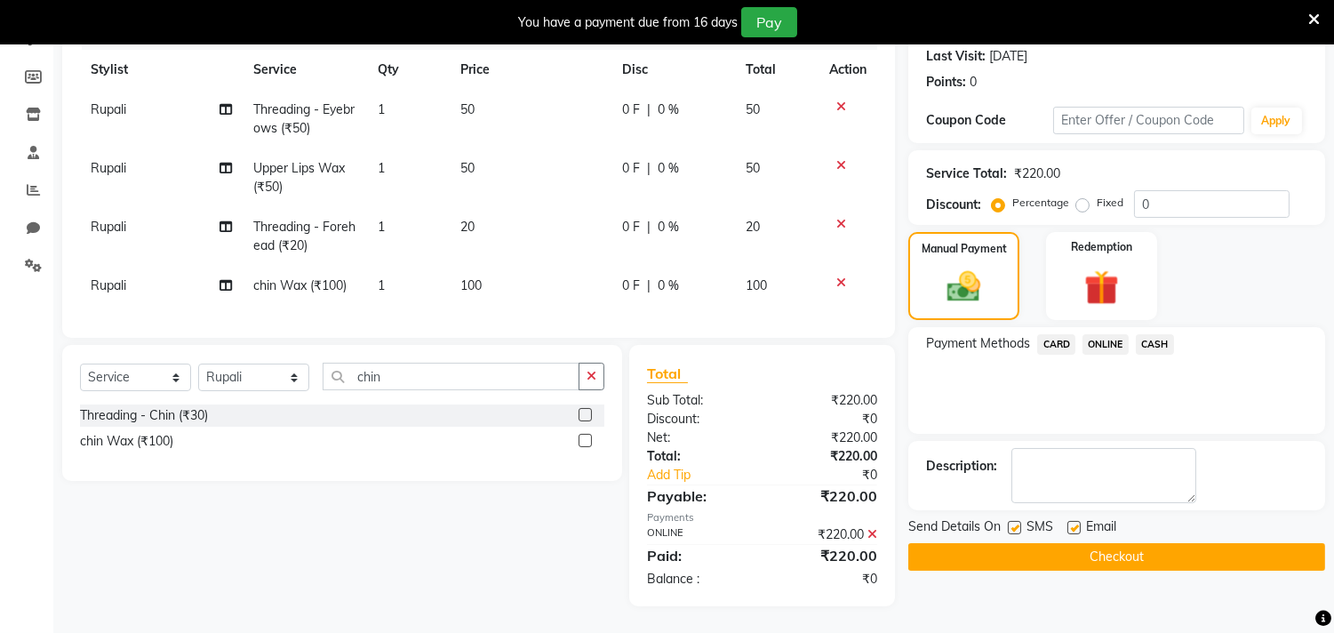
click at [1108, 543] on button "Checkout" at bounding box center [1116, 557] width 417 height 28
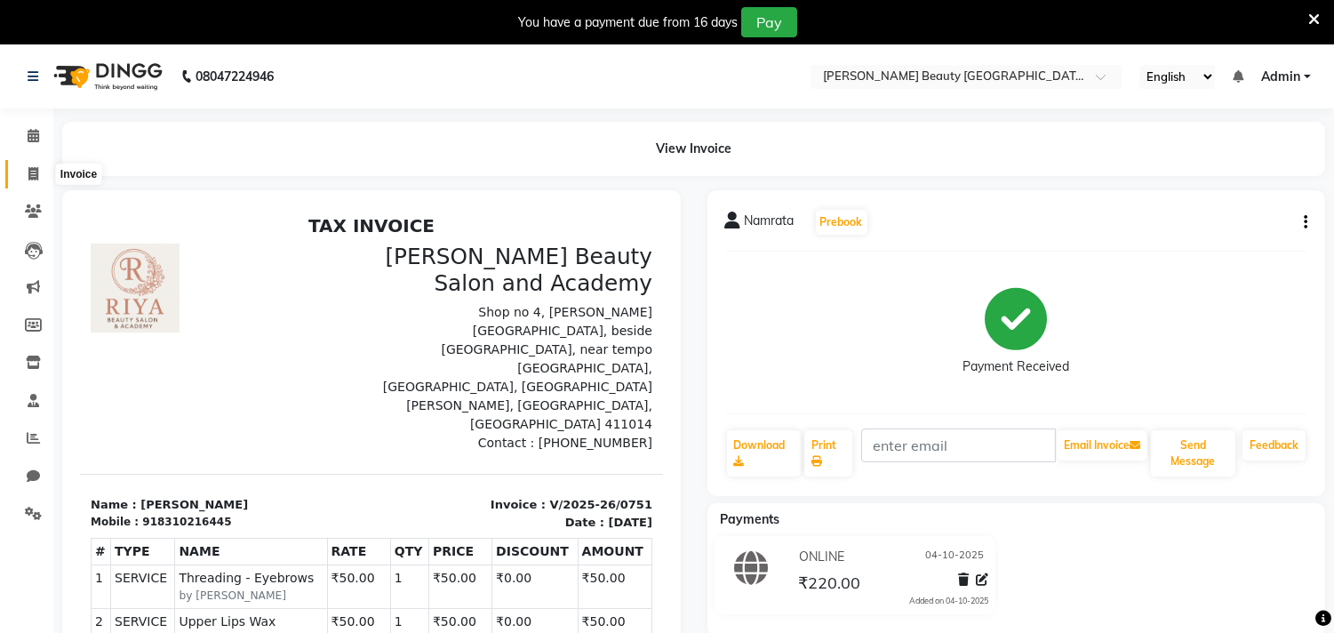
click at [37, 170] on icon at bounding box center [33, 173] width 10 height 13
select select "service"
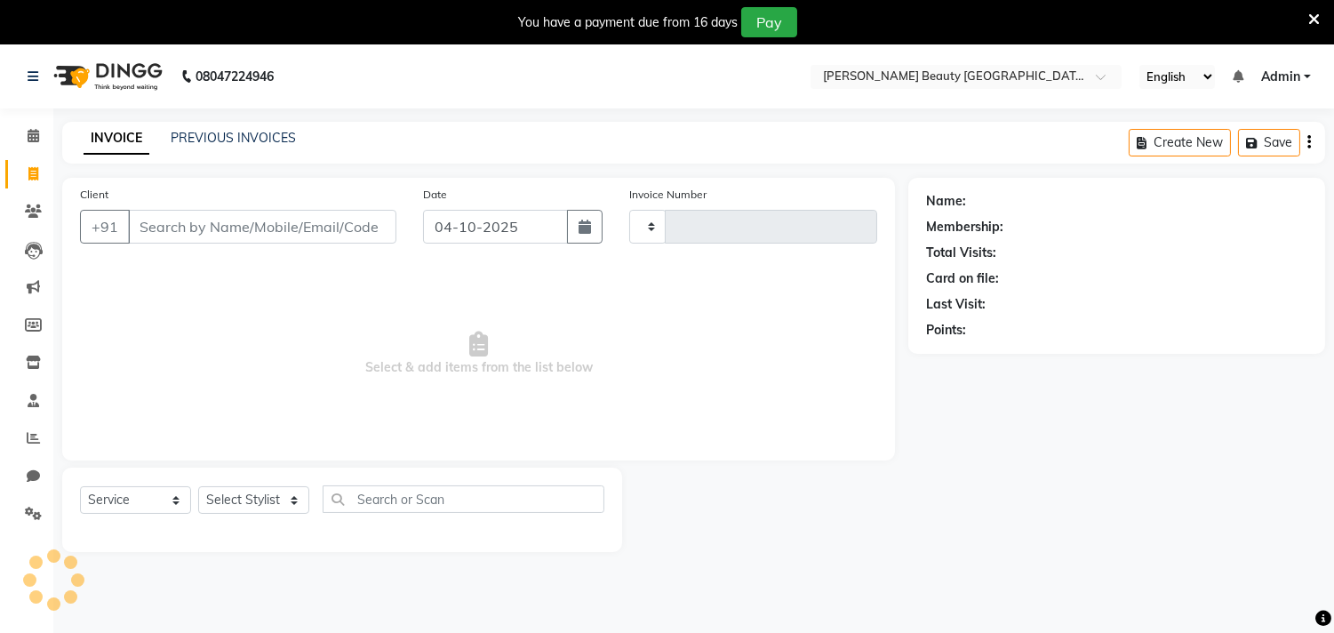
scroll to position [44, 0]
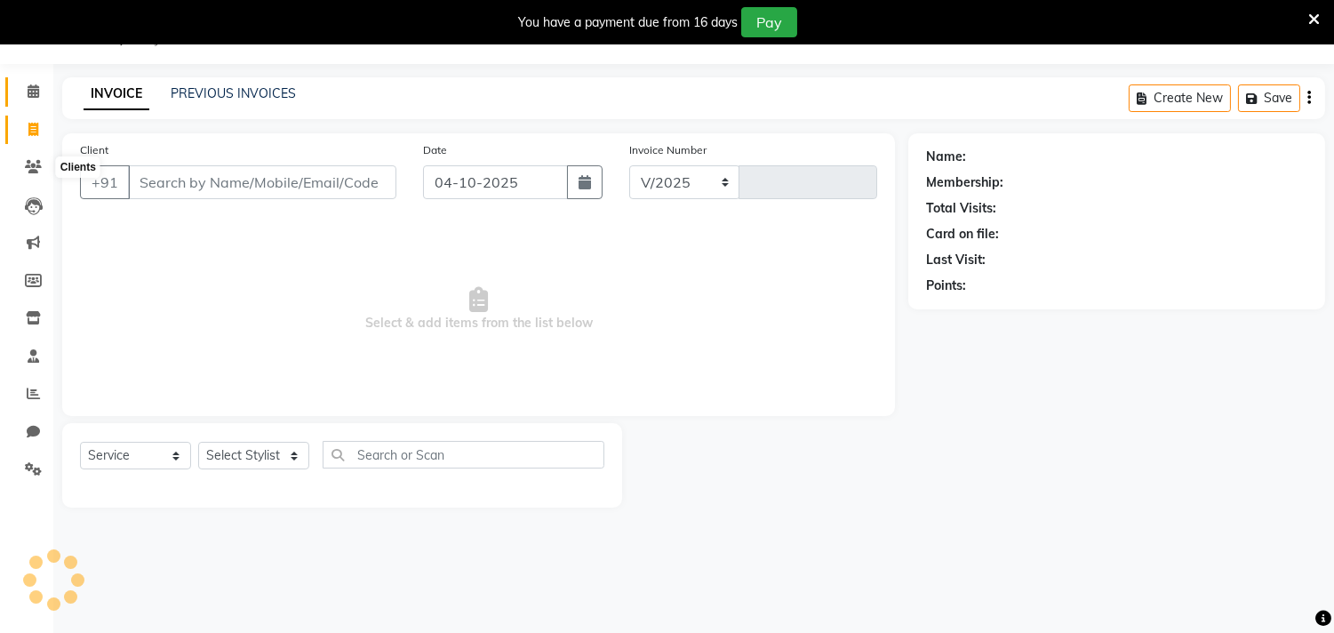
select select "8620"
type input "0752"
click at [29, 98] on icon at bounding box center [34, 90] width 12 height 13
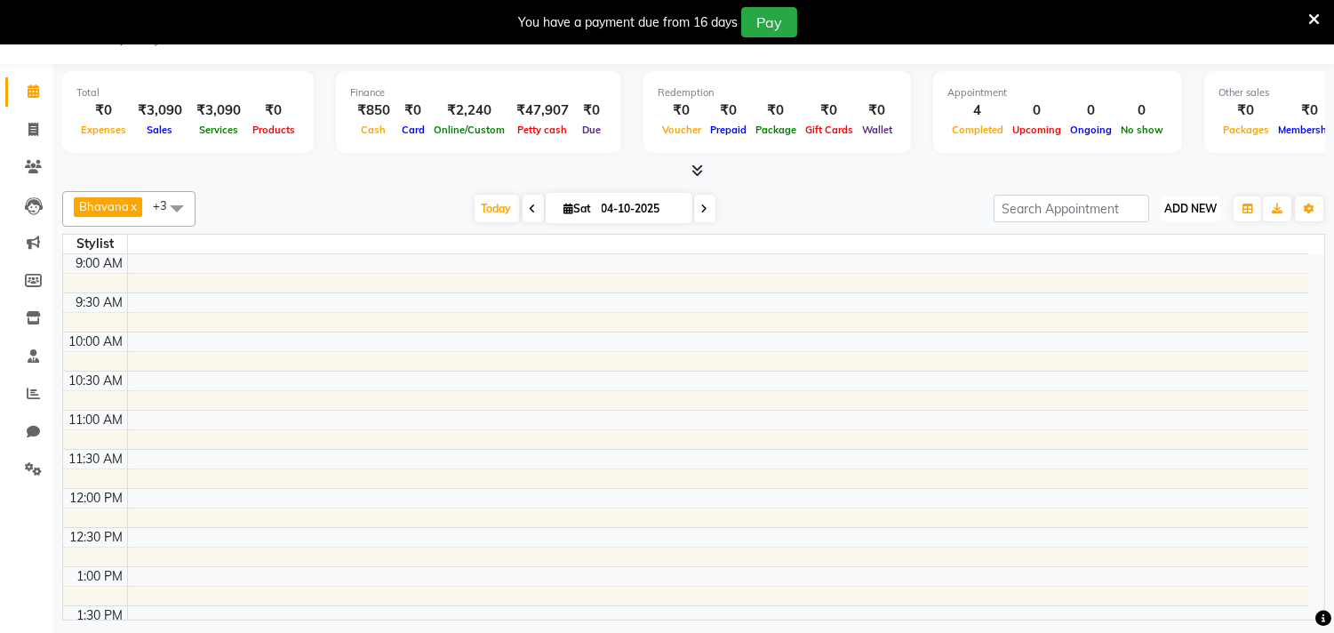
click at [1209, 211] on span "ADD NEW" at bounding box center [1190, 208] width 52 height 13
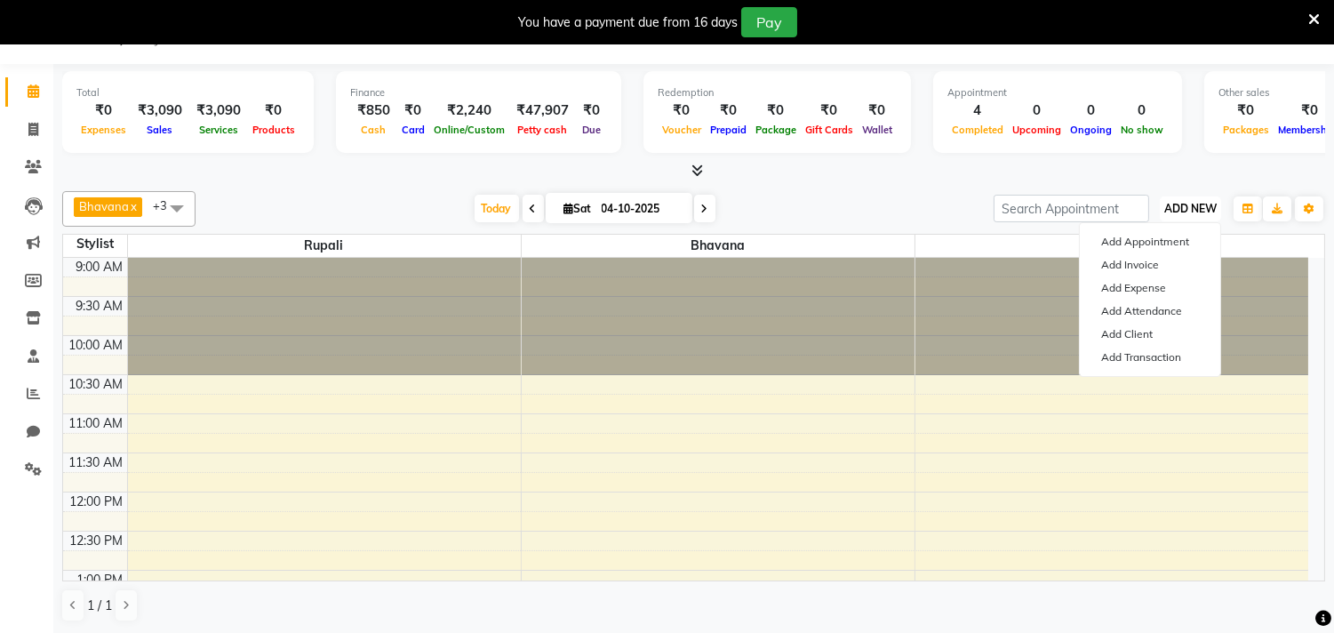
scroll to position [472, 0]
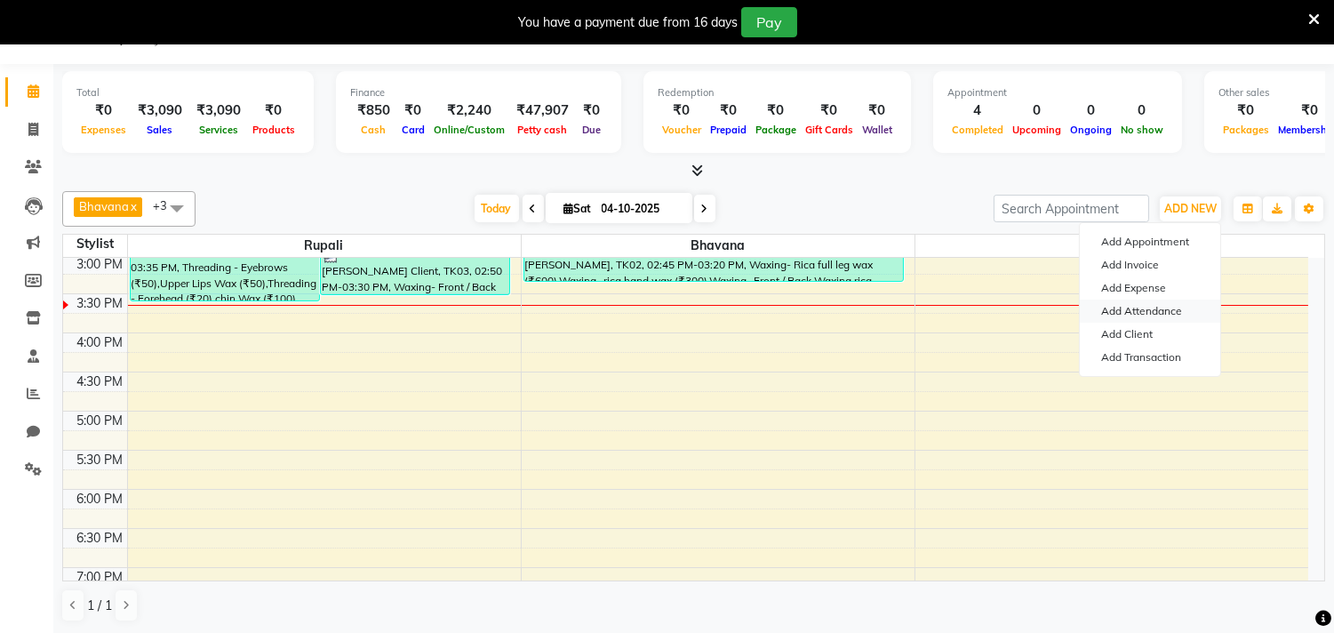
click at [1159, 308] on link "Add Attendance" at bounding box center [1149, 310] width 140 height 23
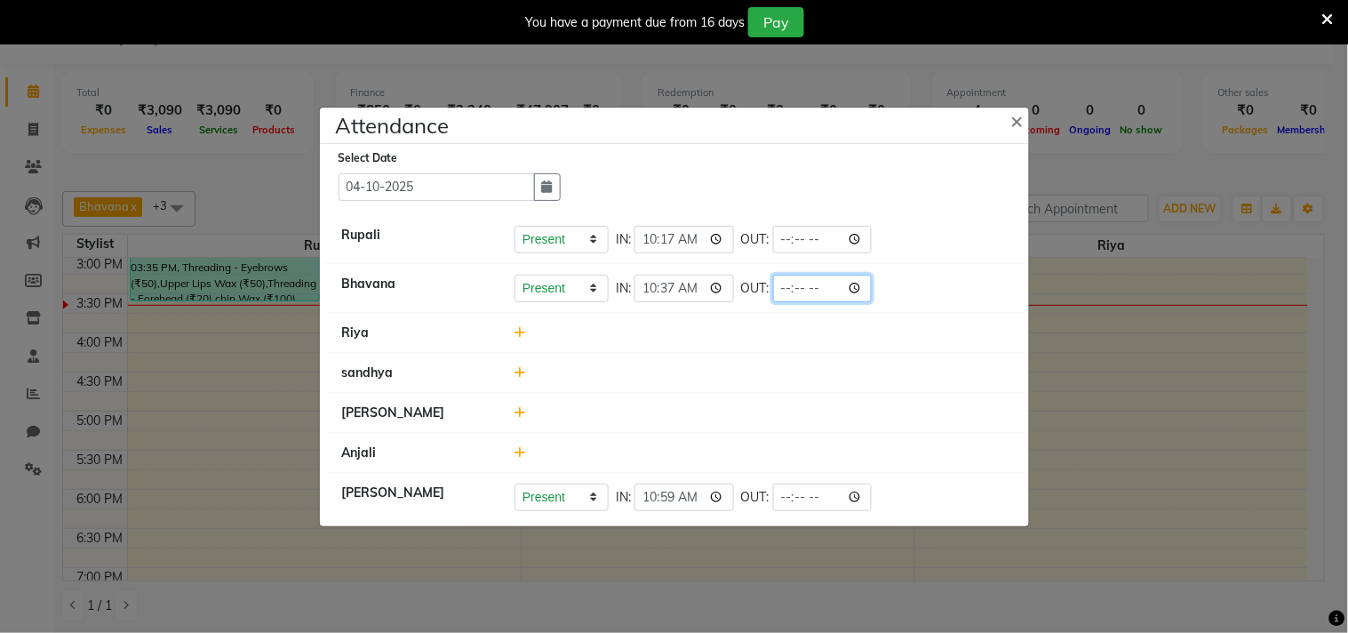
click at [816, 291] on input "time" at bounding box center [823, 289] width 100 height 28
type input "15:37"
click at [926, 309] on li "Bhavana Present Absent Late Half Day Weekly Off IN: 10:37 OUT: 15:37" at bounding box center [674, 289] width 700 height 50
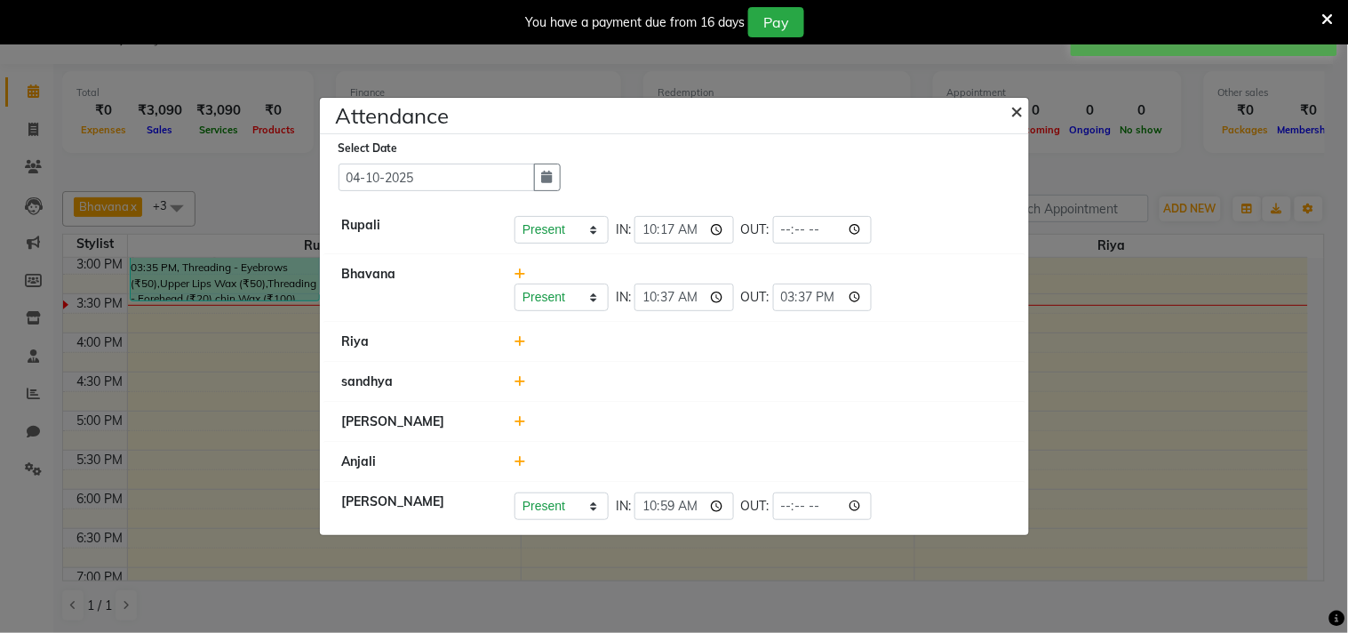
click at [1013, 111] on span "×" at bounding box center [1017, 110] width 12 height 27
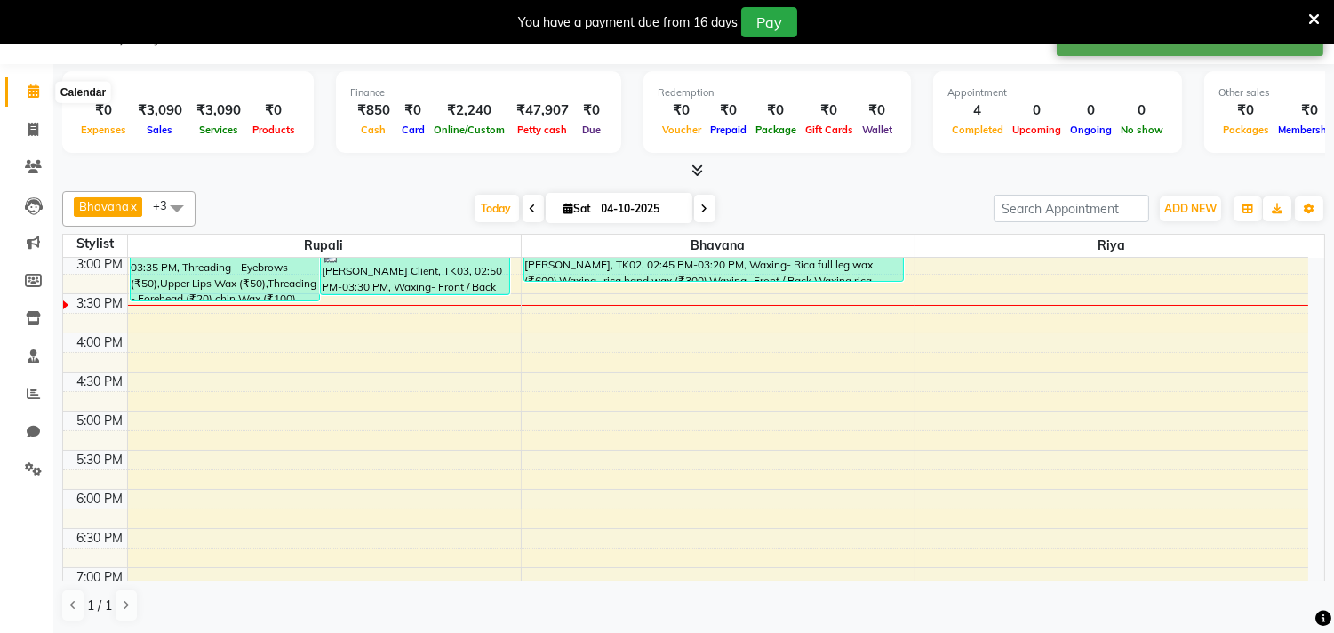
click at [43, 96] on span at bounding box center [33, 92] width 31 height 20
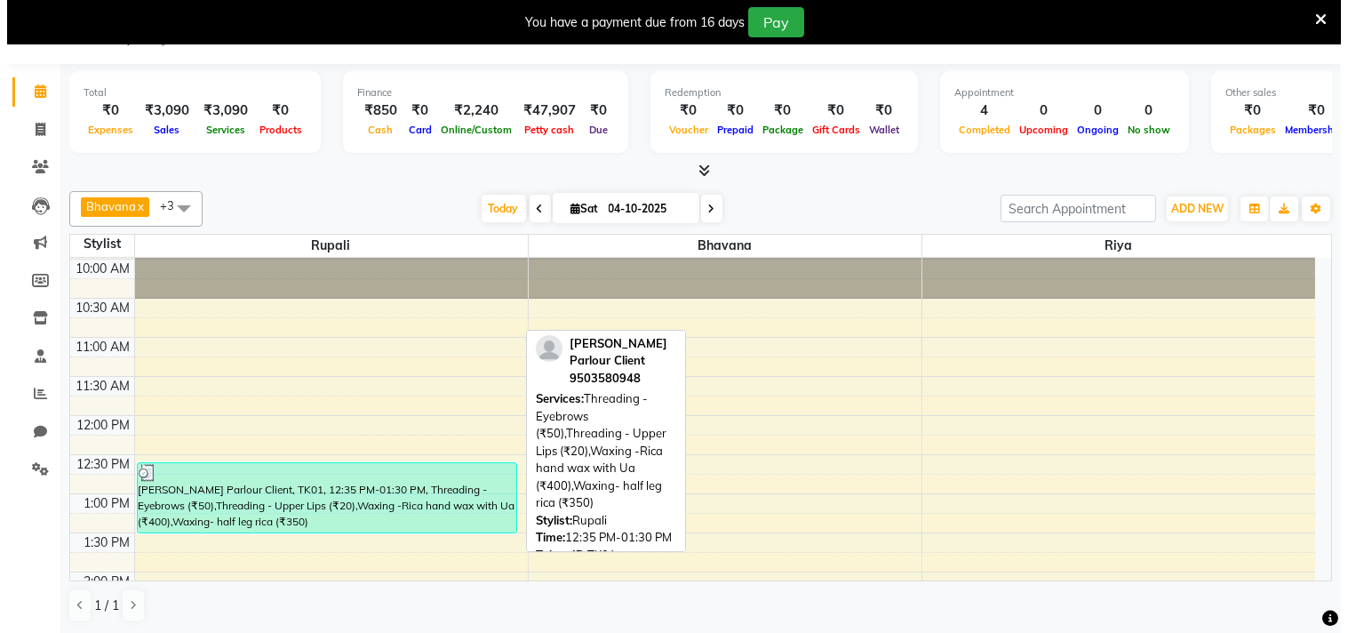
scroll to position [0, 0]
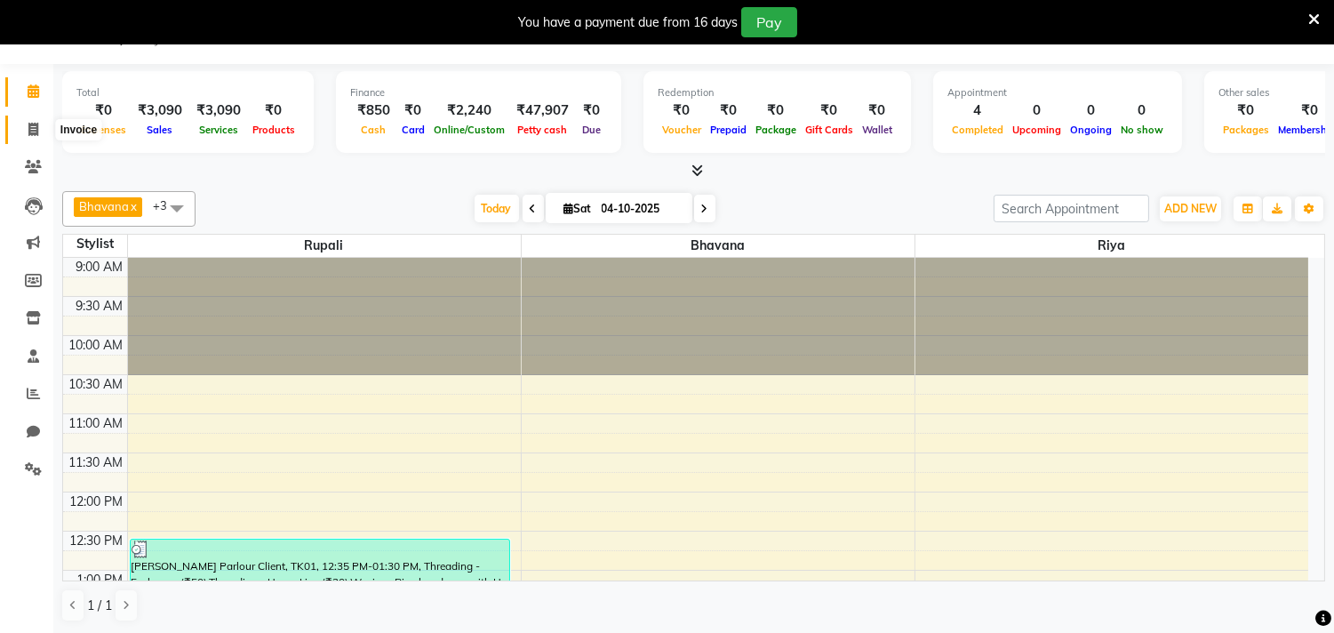
click at [36, 123] on icon at bounding box center [33, 129] width 10 height 13
select select "8620"
select select "service"
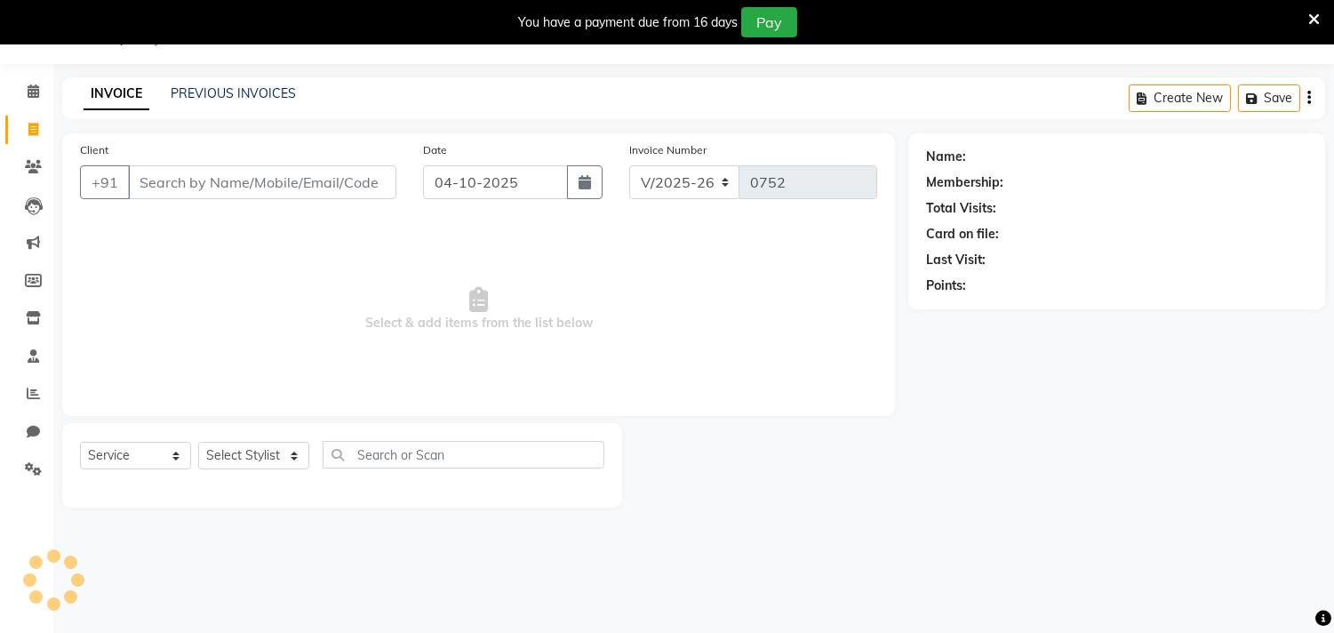
click at [261, 174] on input "Client" at bounding box center [262, 182] width 268 height 34
type input "9096410081"
click at [367, 181] on span "Add Client" at bounding box center [350, 182] width 70 height 18
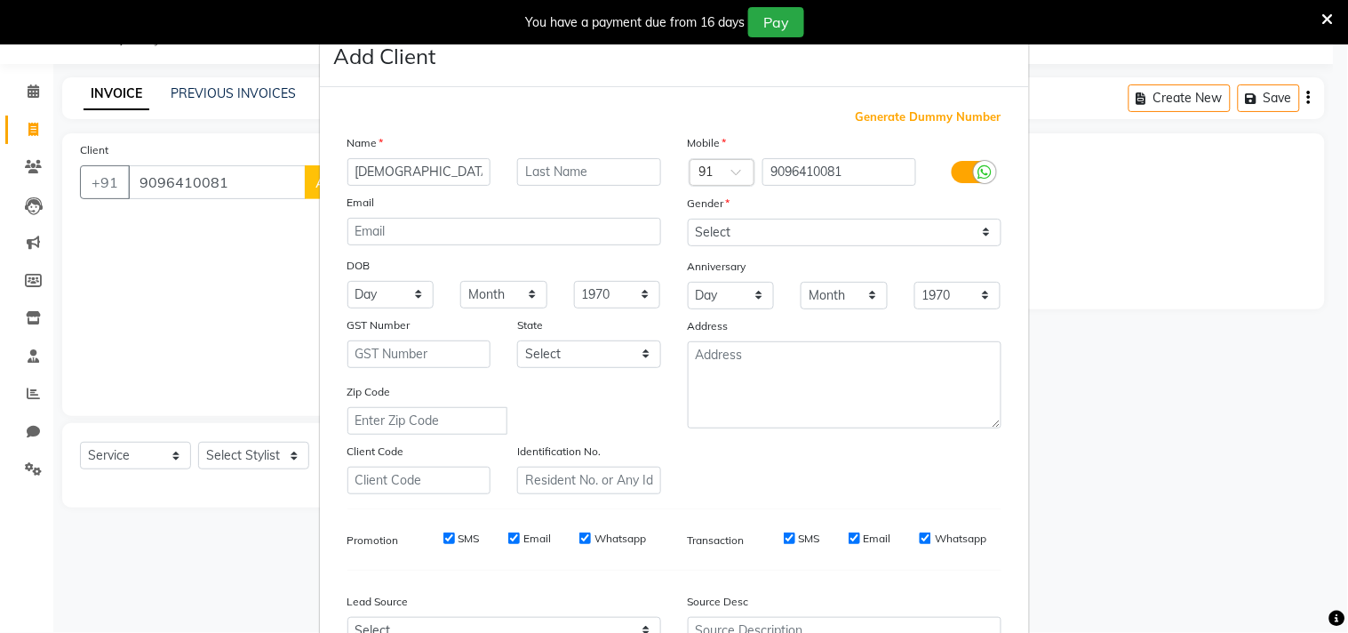
type input "[DEMOGRAPHIC_DATA]"
click at [542, 167] on input "text" at bounding box center [589, 172] width 144 height 28
type input "bhor"
click at [413, 294] on select "Day 01 02 03 04 05 06 07 08 09 10 11 12 13 14 15 16 17 18 19 20 21 22 23 24 25 …" at bounding box center [390, 295] width 87 height 28
select select "05"
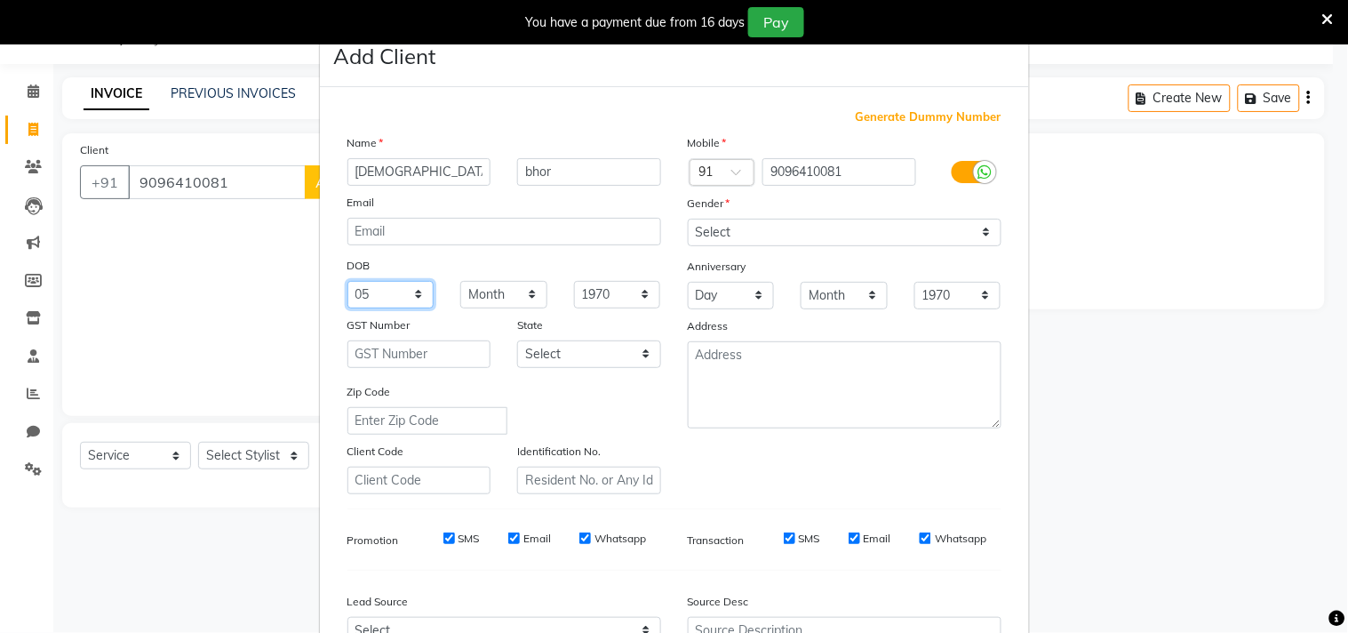
click at [347, 281] on select "Day 01 02 03 04 05 06 07 08 09 10 11 12 13 14 15 16 17 18 19 20 21 22 23 24 25 …" at bounding box center [390, 295] width 87 height 28
click at [520, 295] on select "Month January February March April May June July August September October Novem…" at bounding box center [503, 295] width 87 height 28
select select "09"
click at [460, 281] on select "Month January February March April May June July August September October Novem…" at bounding box center [503, 295] width 87 height 28
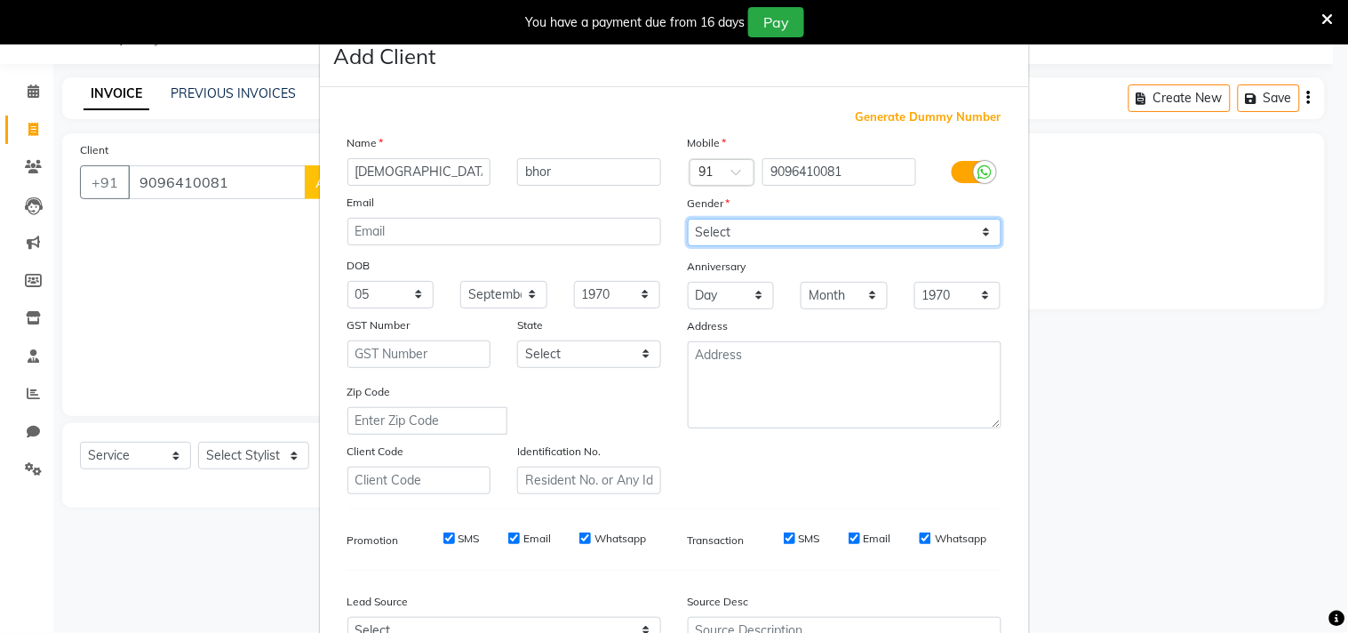
click at [733, 232] on select "Select [DEMOGRAPHIC_DATA] [DEMOGRAPHIC_DATA] Other Prefer Not To Say" at bounding box center [845, 233] width 314 height 28
select select "[DEMOGRAPHIC_DATA]"
click at [688, 219] on select "Select [DEMOGRAPHIC_DATA] [DEMOGRAPHIC_DATA] Other Prefer Not To Say" at bounding box center [845, 233] width 314 height 28
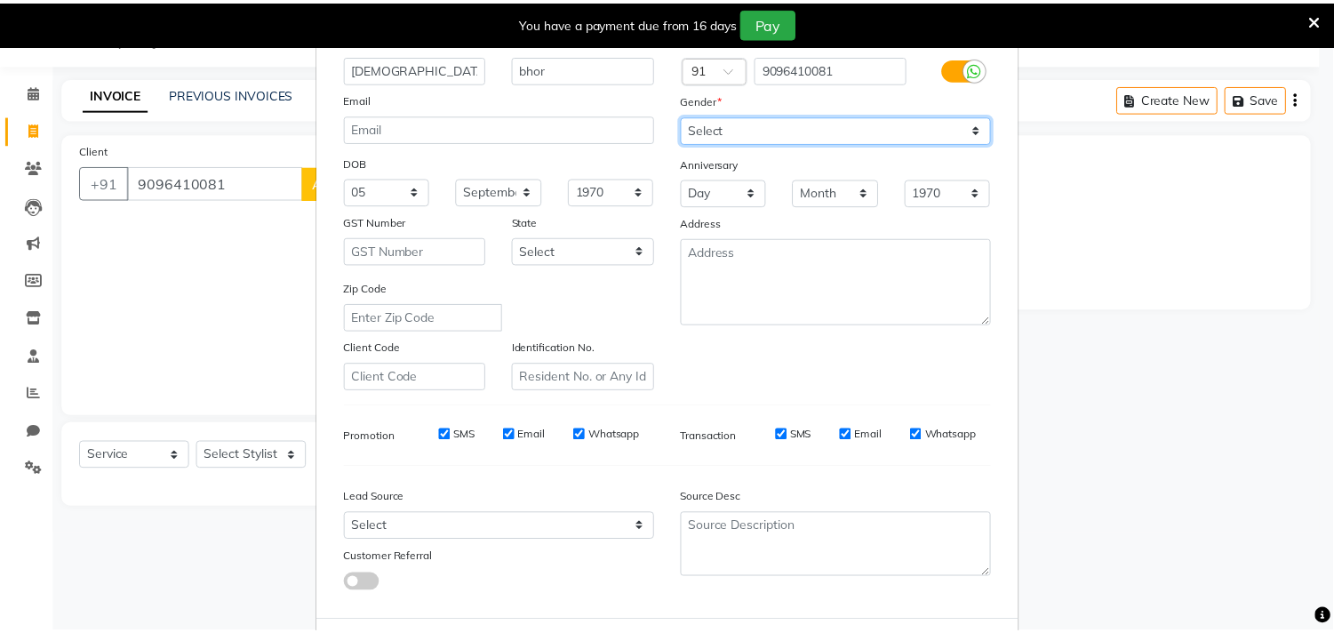
scroll to position [188, 0]
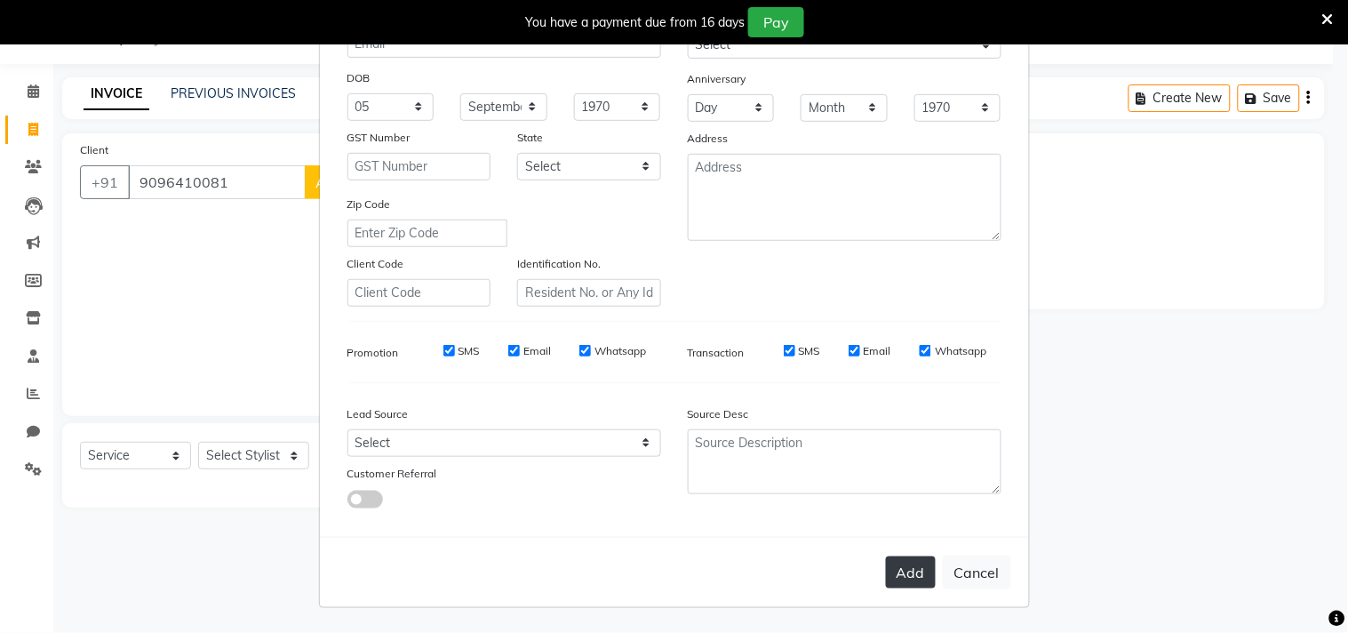
click at [910, 561] on button "Add" at bounding box center [911, 572] width 50 height 32
select select
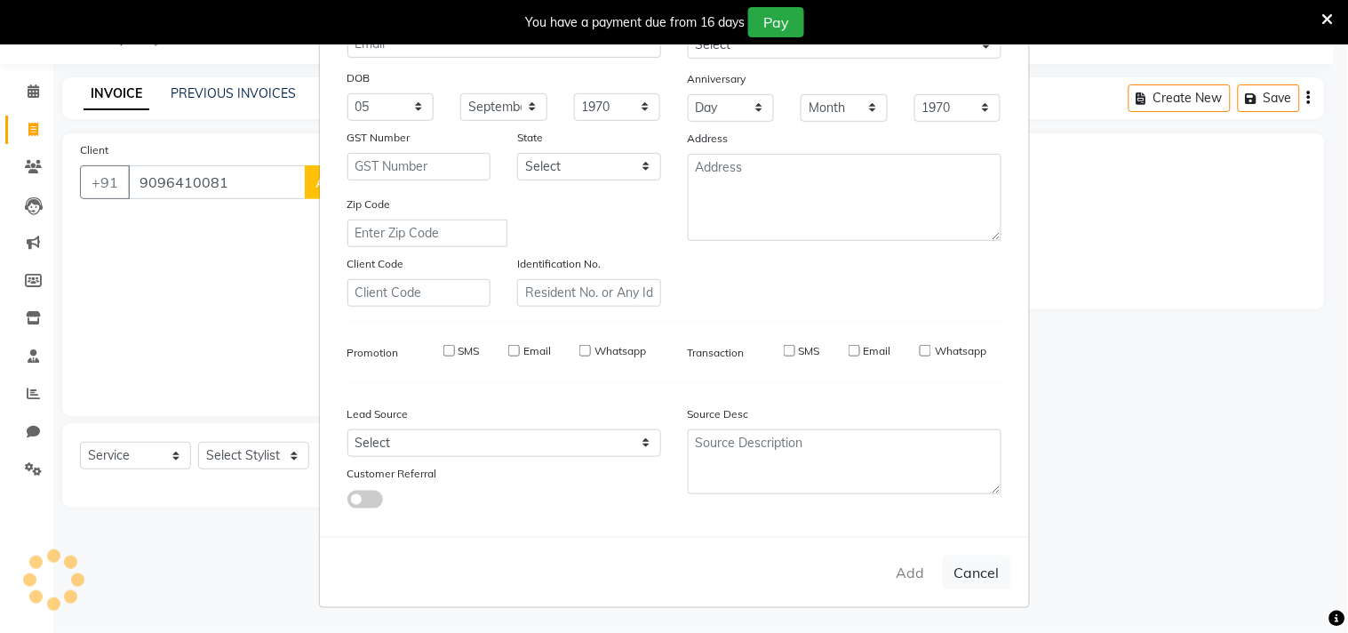
select select
checkbox input "false"
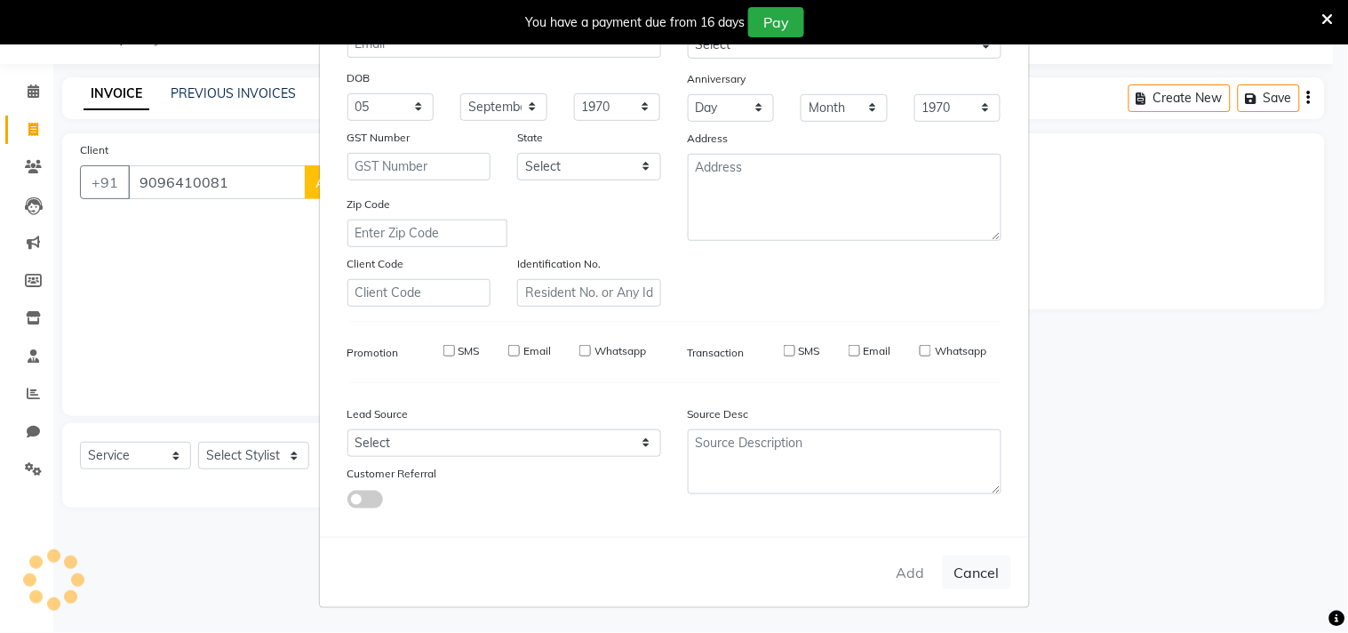
checkbox input "false"
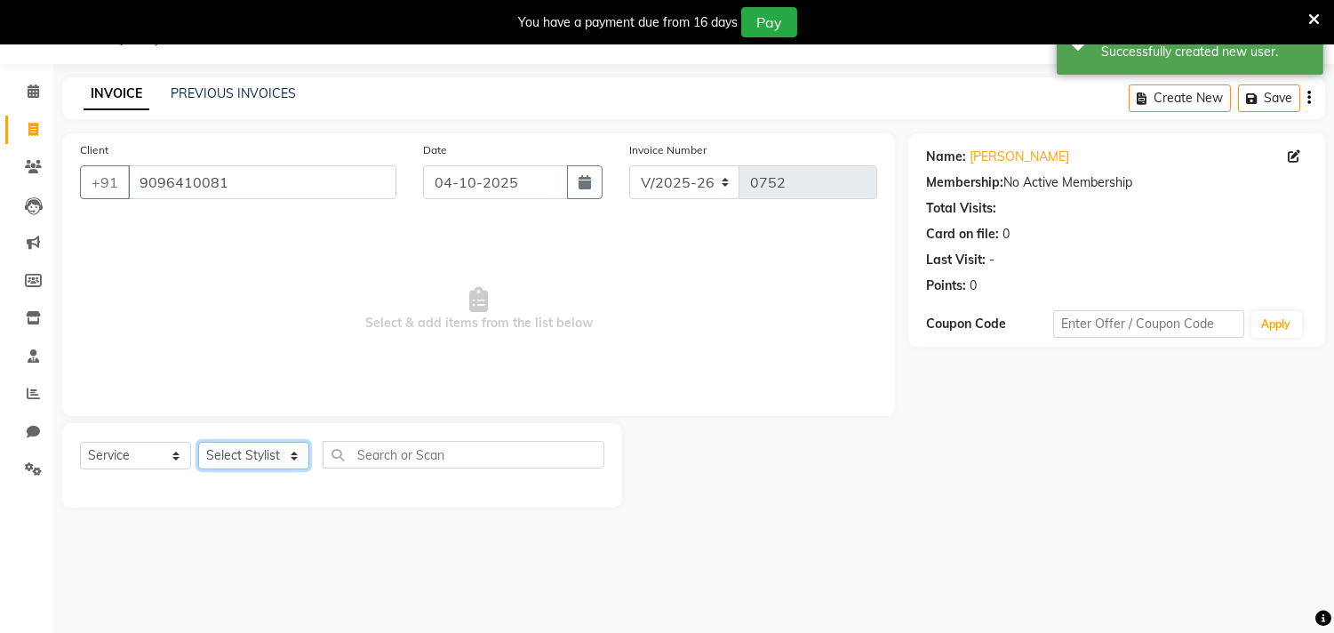
click at [296, 458] on select "Select Stylist Amla [PERSON_NAME] Anjali [PERSON_NAME] [PERSON_NAME] [PERSON_NA…" at bounding box center [253, 456] width 111 height 28
select select "91016"
click at [198, 442] on select "Select Stylist Amla [PERSON_NAME] Anjali [PERSON_NAME] [PERSON_NAME] [PERSON_NA…" at bounding box center [253, 456] width 111 height 28
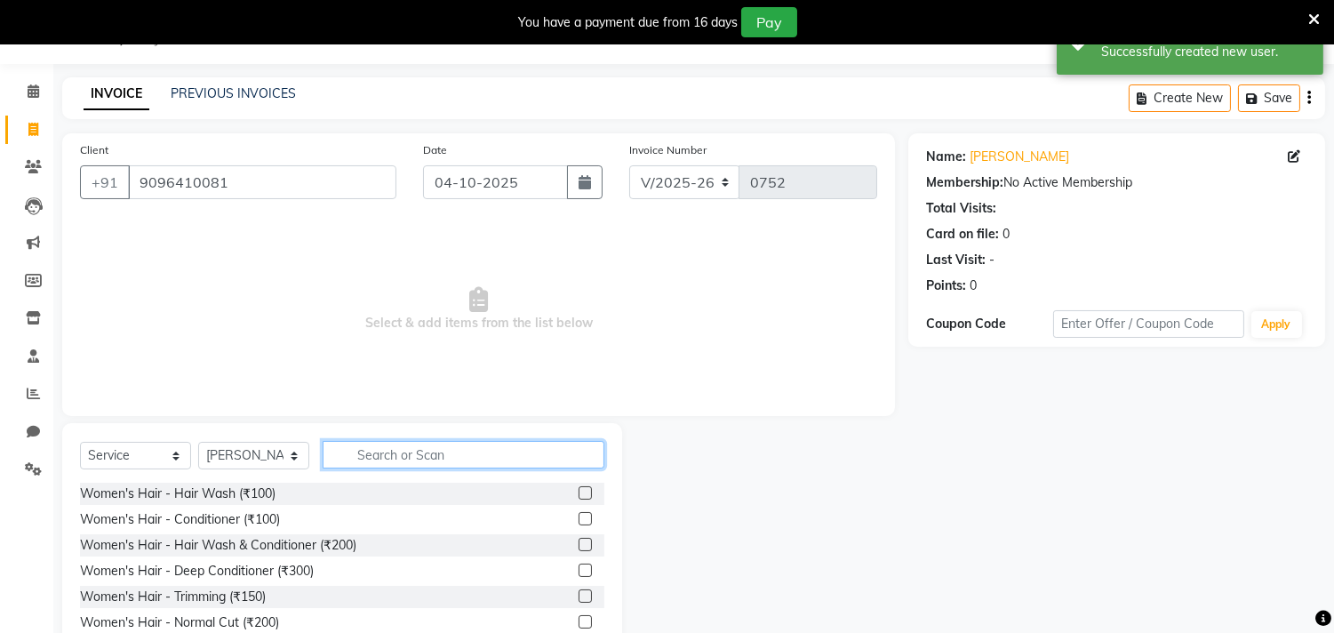
click at [398, 451] on input "text" at bounding box center [464, 455] width 282 height 28
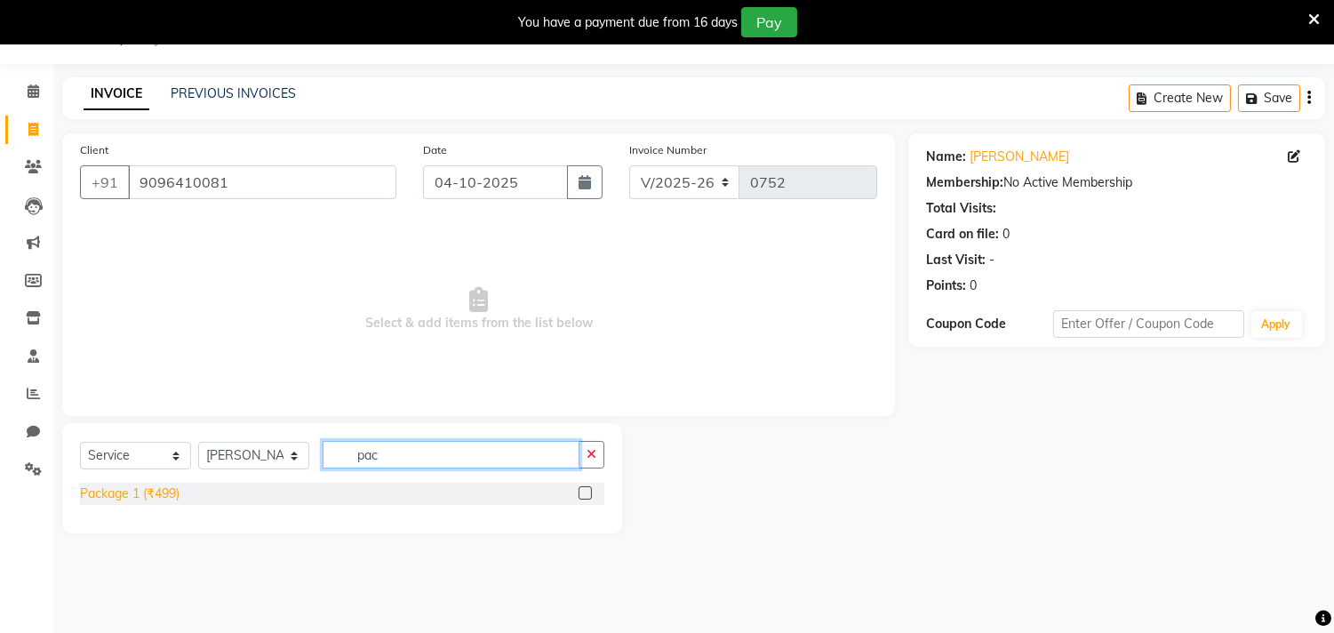
type input "pac"
click at [133, 493] on div "Package 1 (₹499)" at bounding box center [130, 493] width 100 height 19
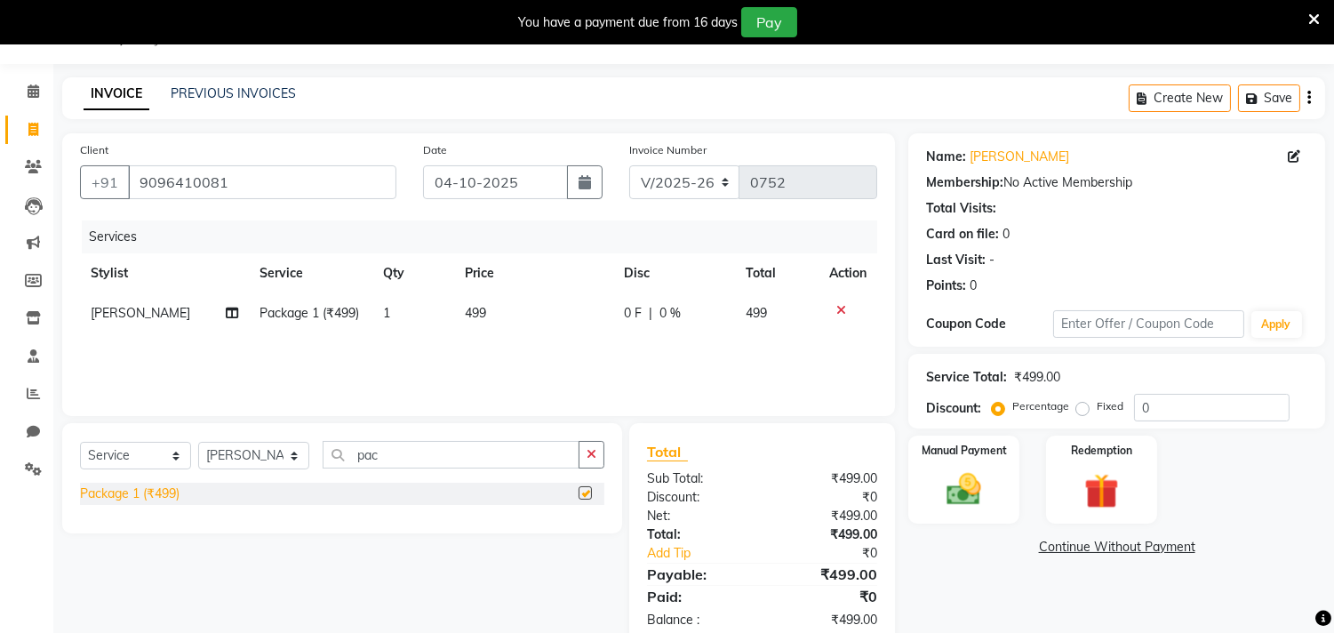
checkbox input "false"
click at [316, 314] on span "Package 1 (₹499)" at bounding box center [310, 313] width 100 height 16
select select "91016"
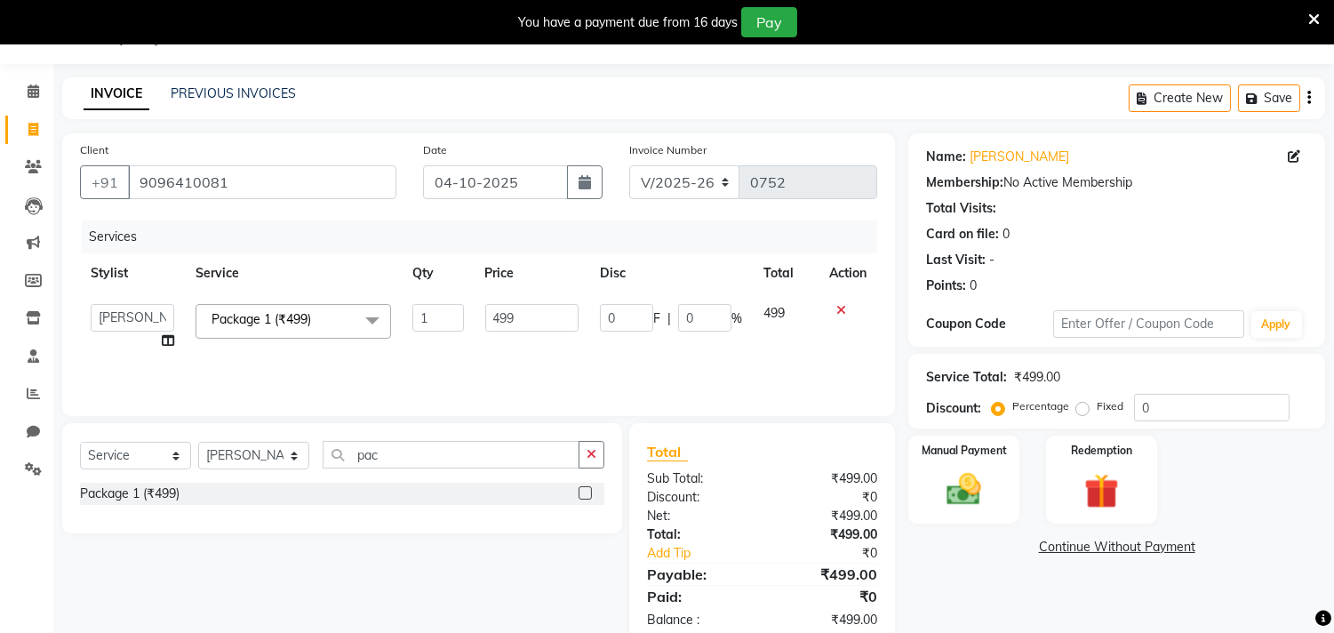
click at [367, 315] on span at bounding box center [372, 321] width 36 height 34
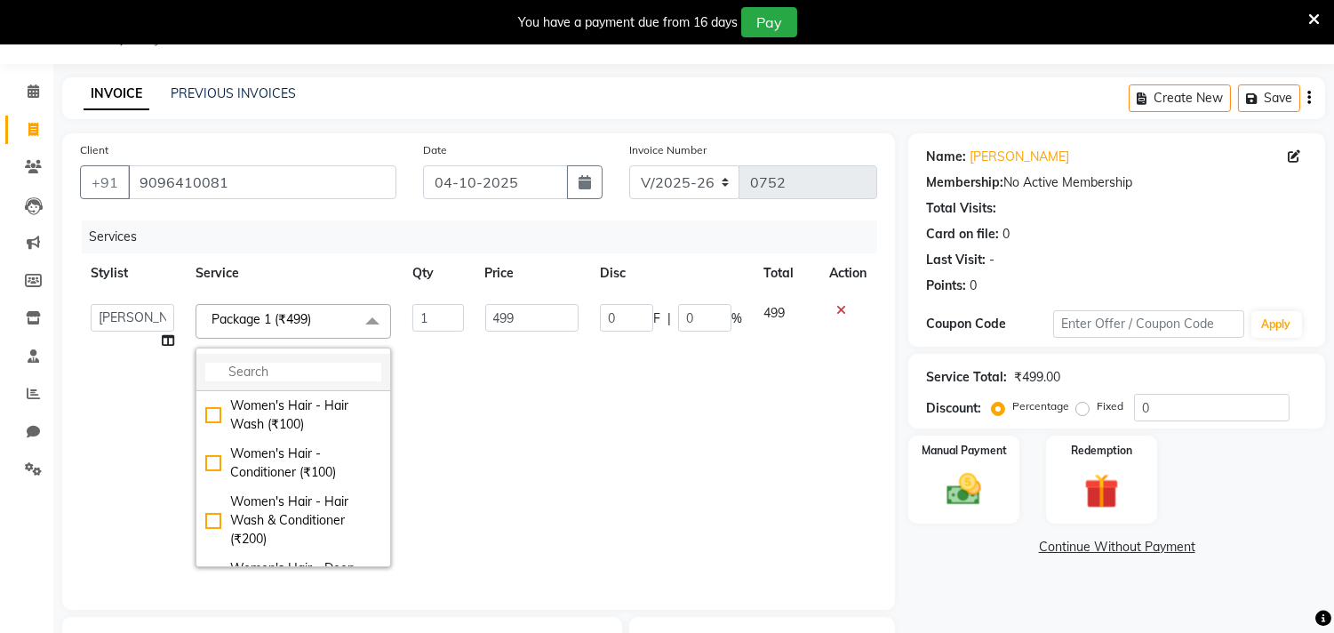
click at [295, 368] on input "multiselect-search" at bounding box center [293, 371] width 176 height 19
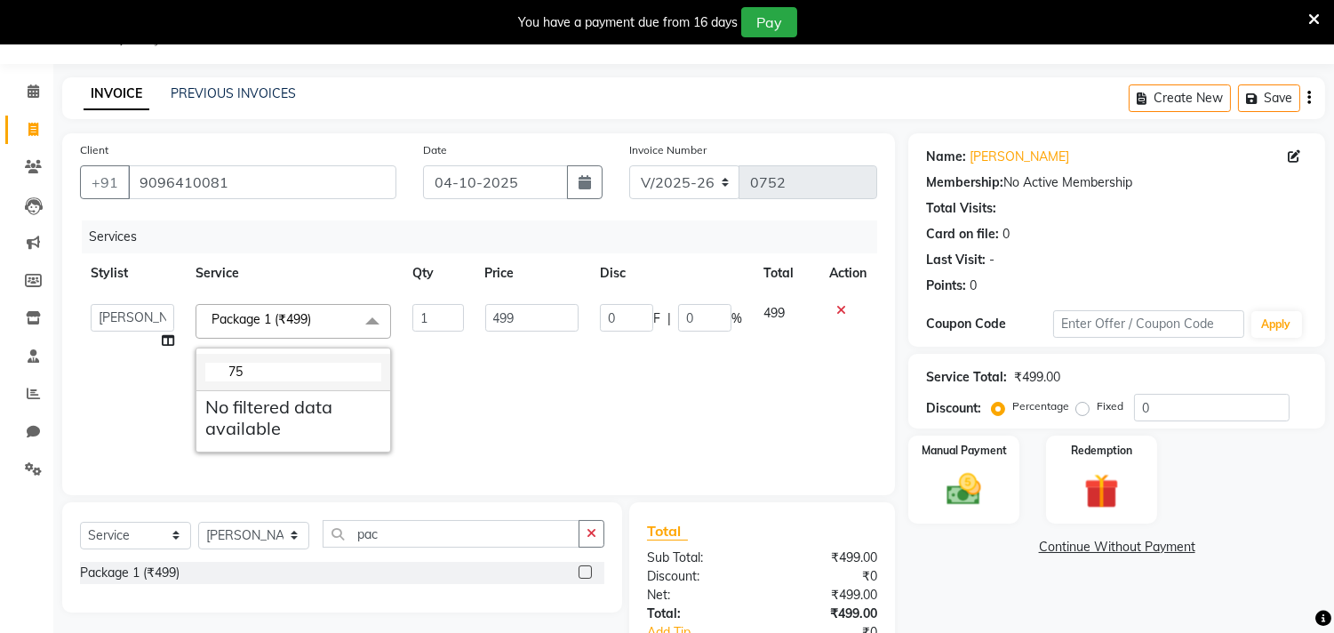
type input "7"
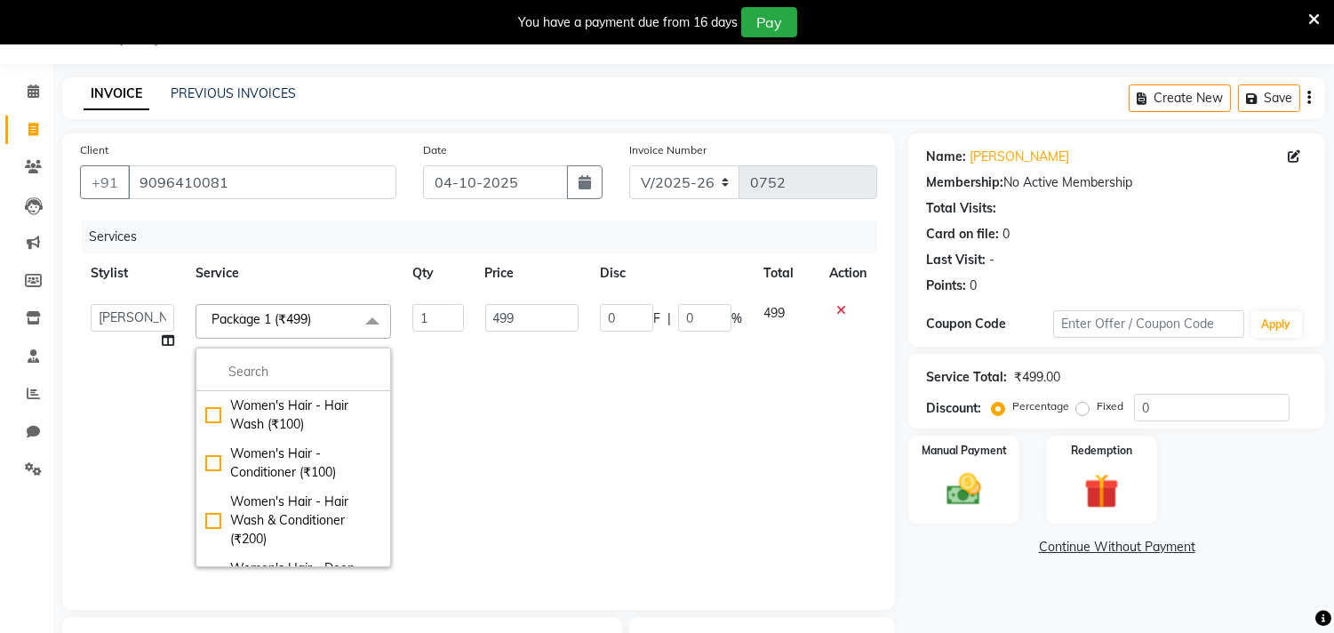
click at [267, 312] on span "Package 1 (₹499)" at bounding box center [261, 319] width 100 height 16
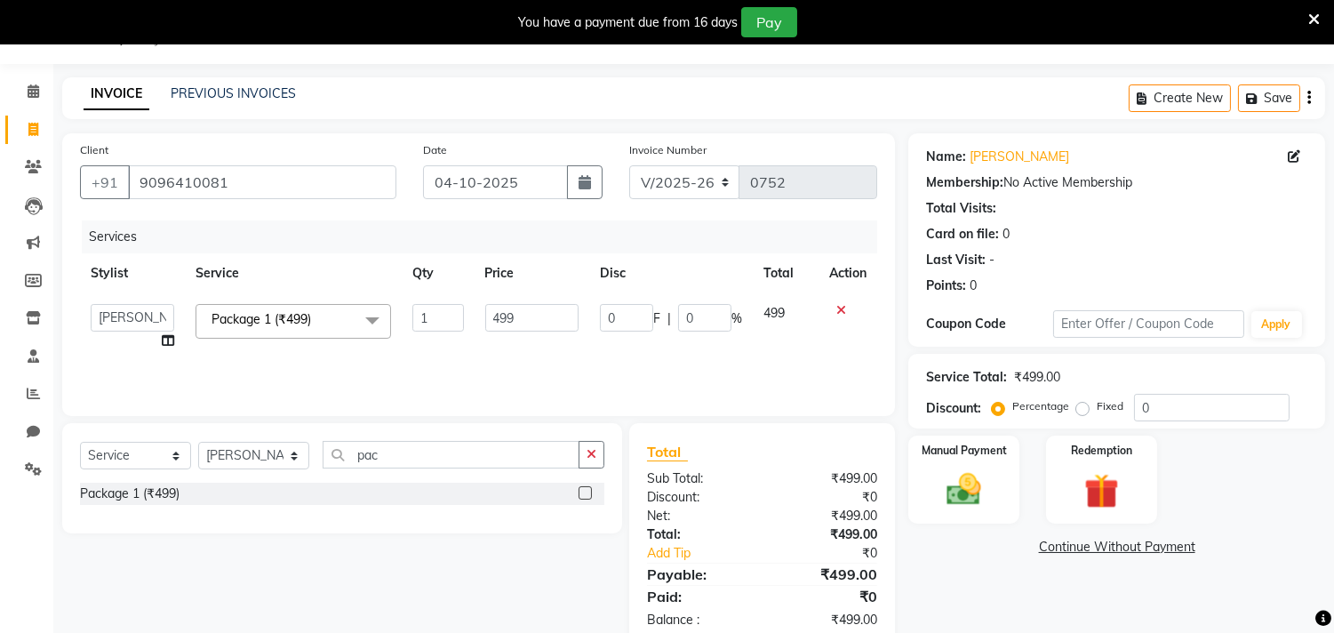
click at [170, 336] on icon at bounding box center [168, 340] width 12 height 12
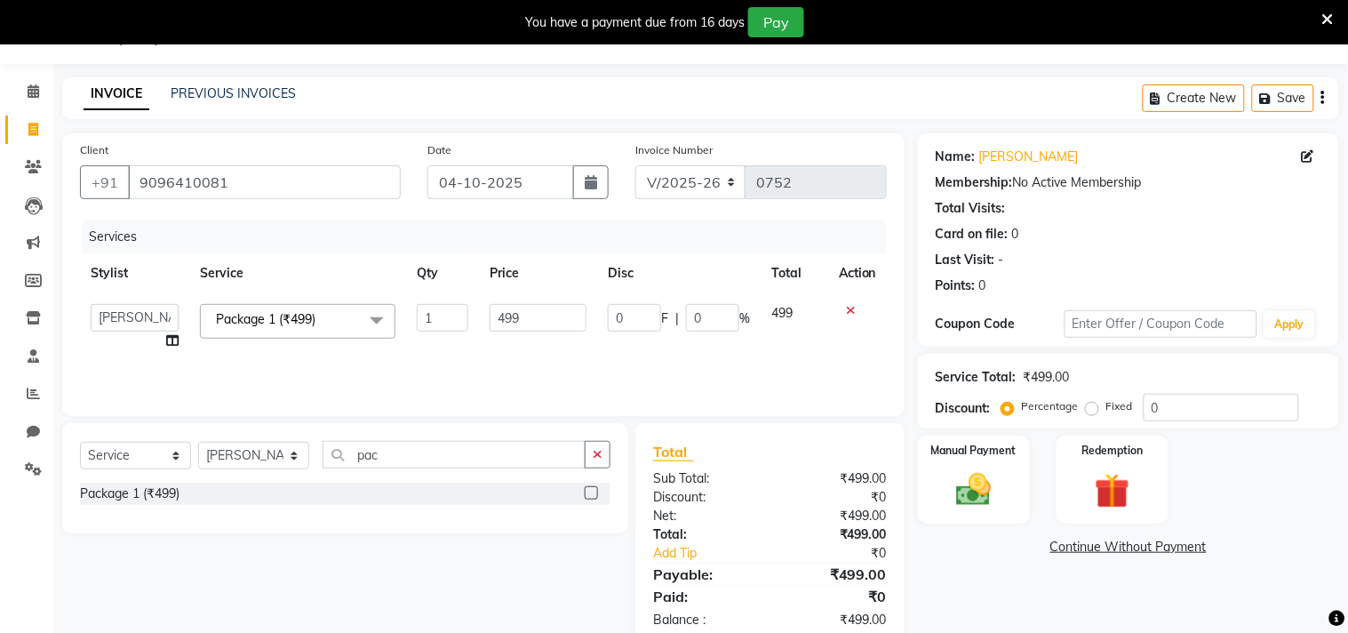
select select "91016"
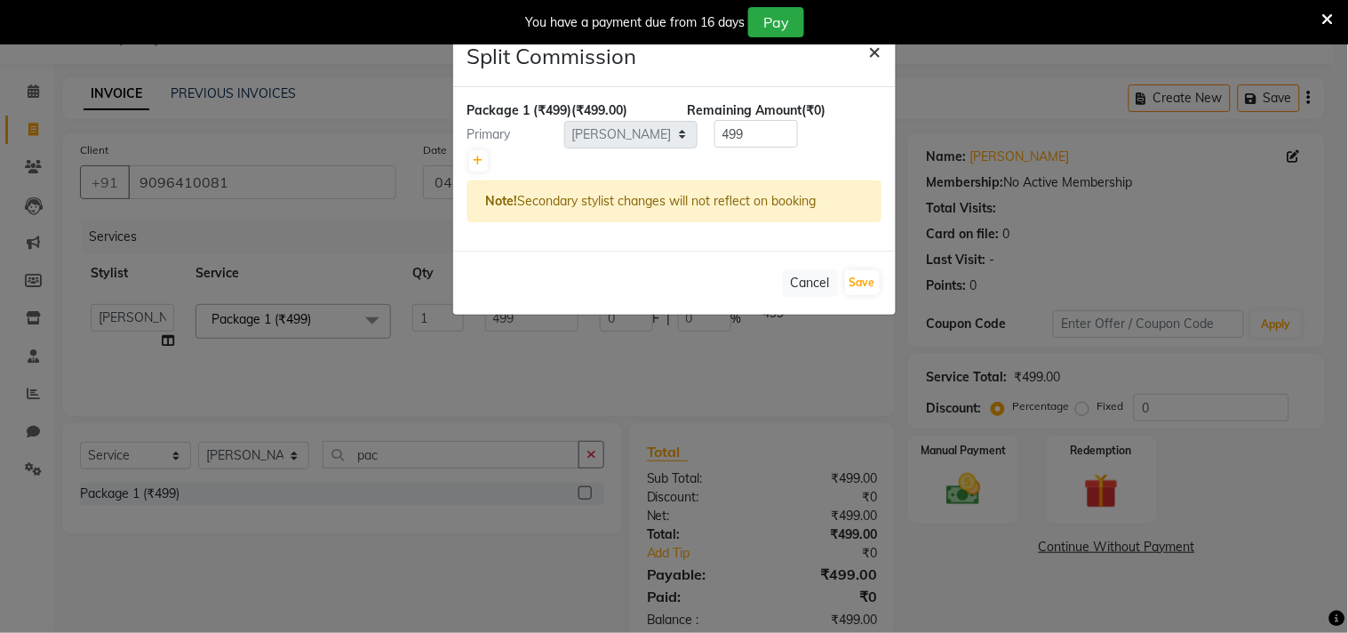
click at [877, 50] on span "×" at bounding box center [875, 50] width 12 height 27
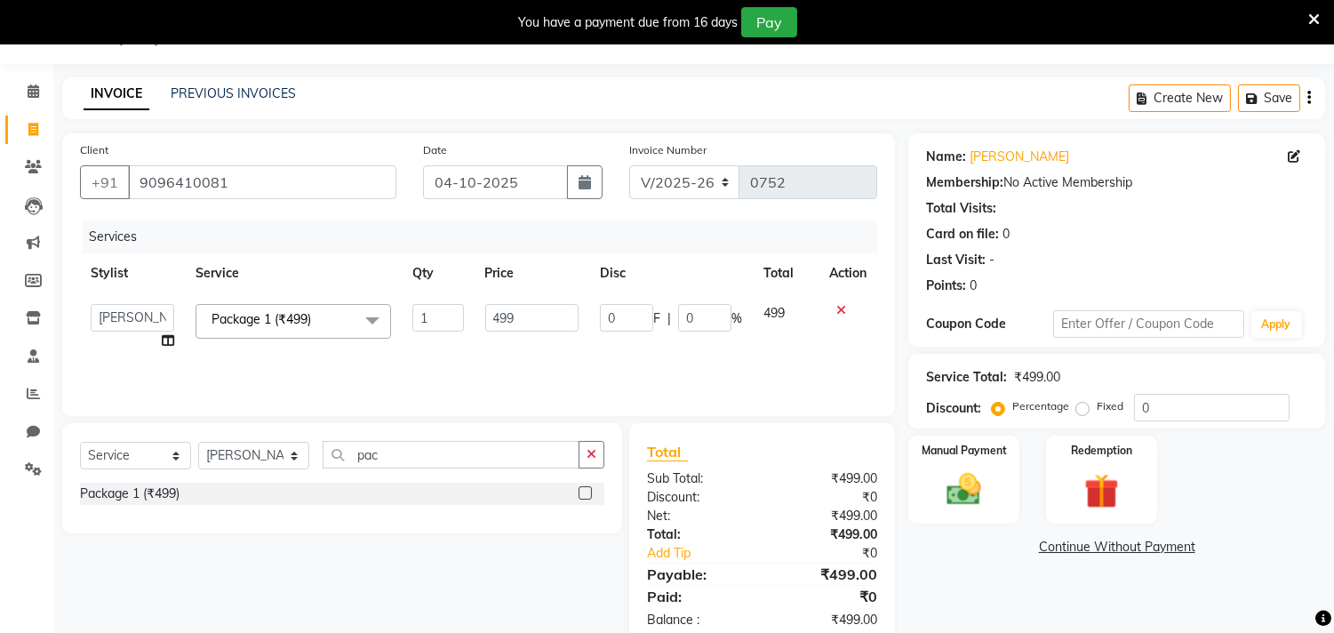
click at [374, 317] on span at bounding box center [372, 321] width 36 height 34
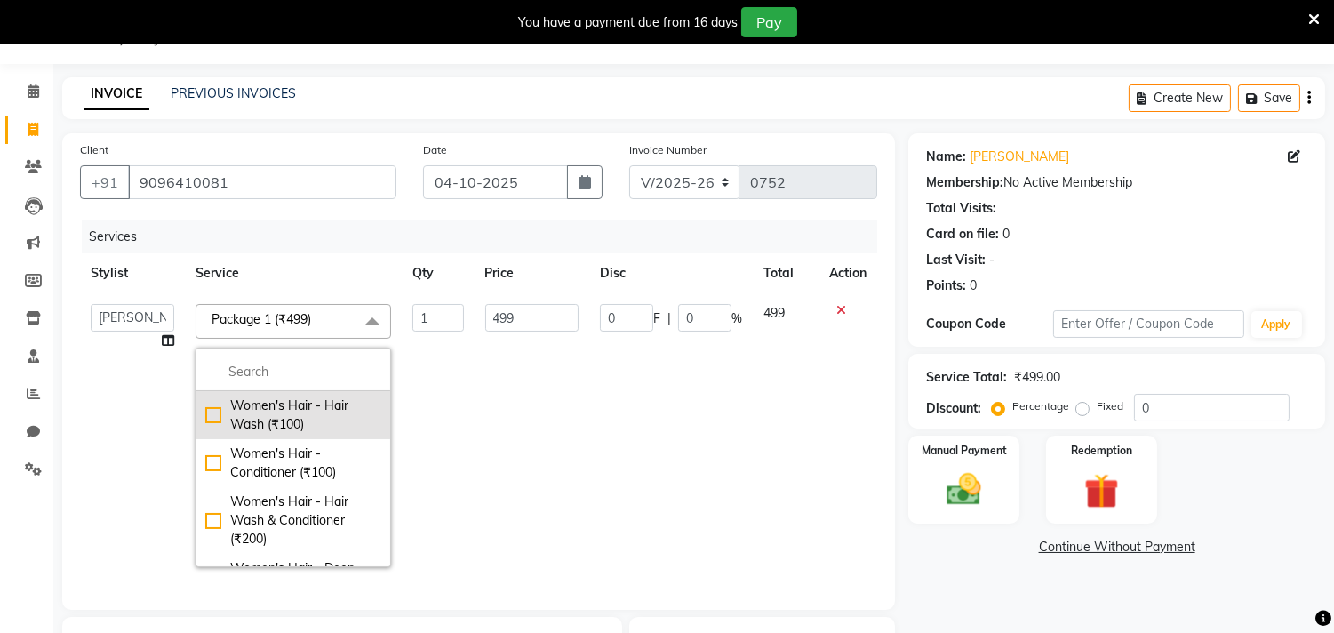
click at [213, 416] on div "Women's Hair - Hair Wash (₹100)" at bounding box center [293, 414] width 176 height 37
type input "100"
checkbox input "true"
checkbox input "false"
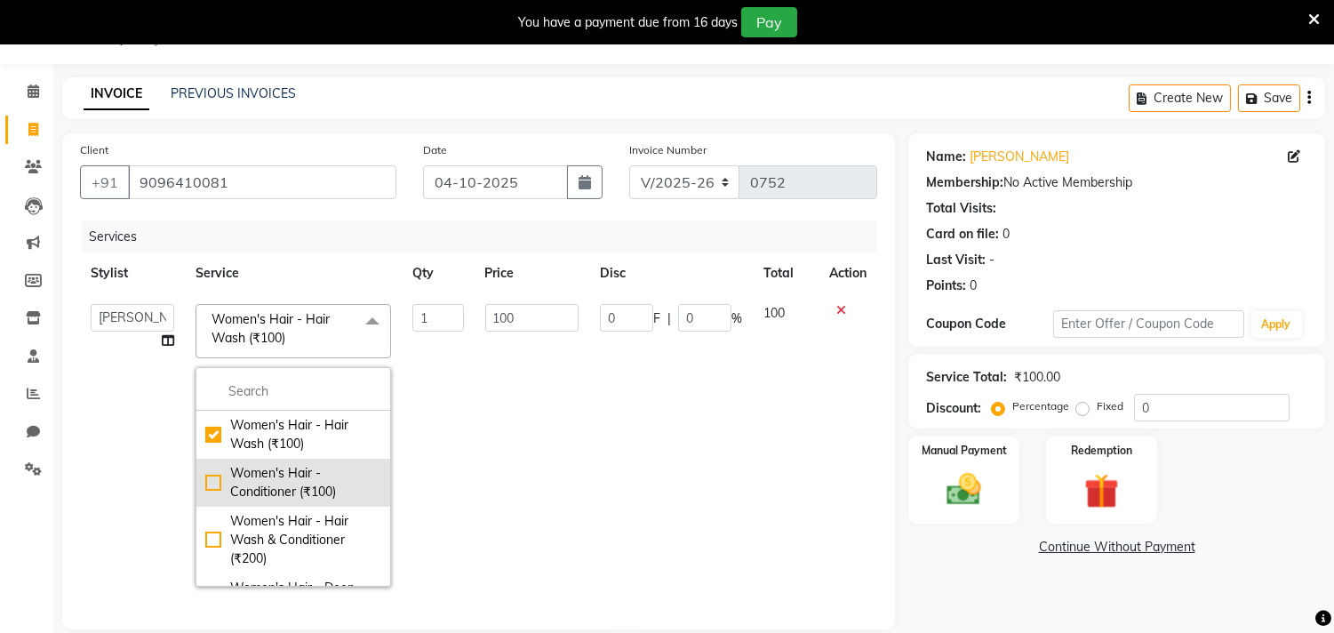
click at [196, 484] on li "Women's Hair - Conditioner (₹100)" at bounding box center [293, 482] width 194 height 48
checkbox input "false"
checkbox input "true"
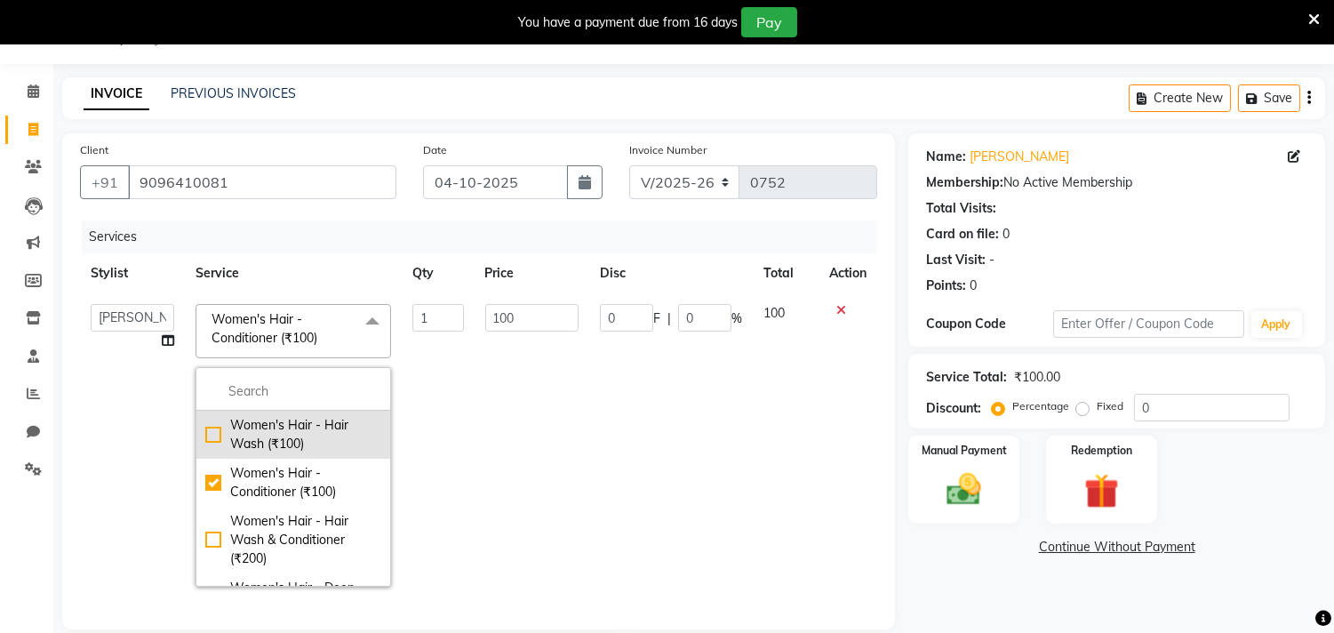
click at [208, 429] on div "Women's Hair - Hair Wash (₹100)" at bounding box center [293, 434] width 176 height 37
checkbox input "true"
checkbox input "false"
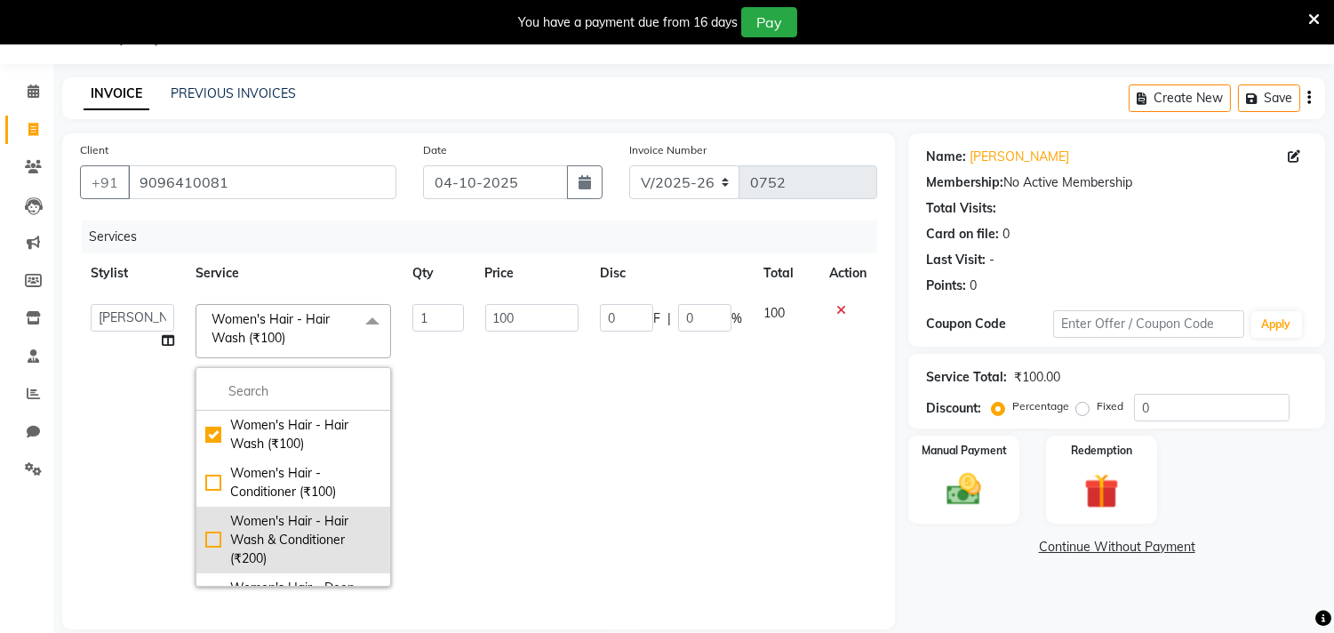
click at [219, 530] on div "Women's Hair - Hair Wash & Conditioner (₹200)" at bounding box center [293, 540] width 176 height 56
type input "200"
checkbox input "false"
checkbox input "true"
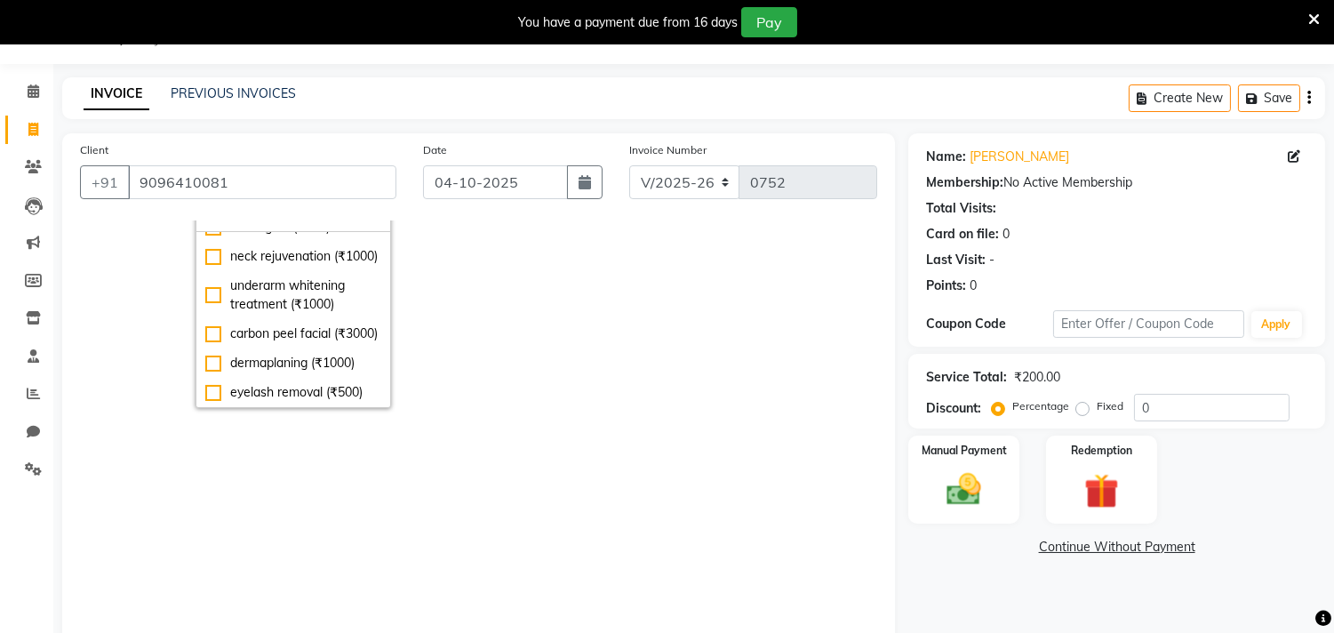
scroll to position [0, 0]
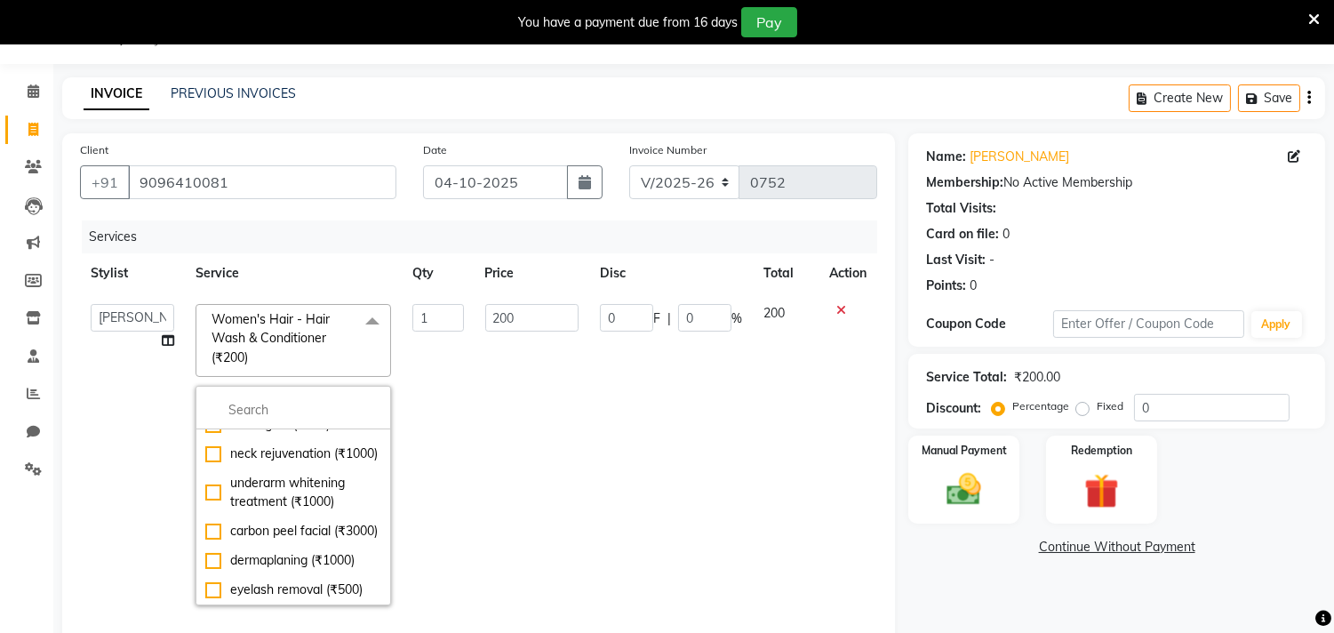
click at [836, 308] on icon at bounding box center [841, 310] width 10 height 12
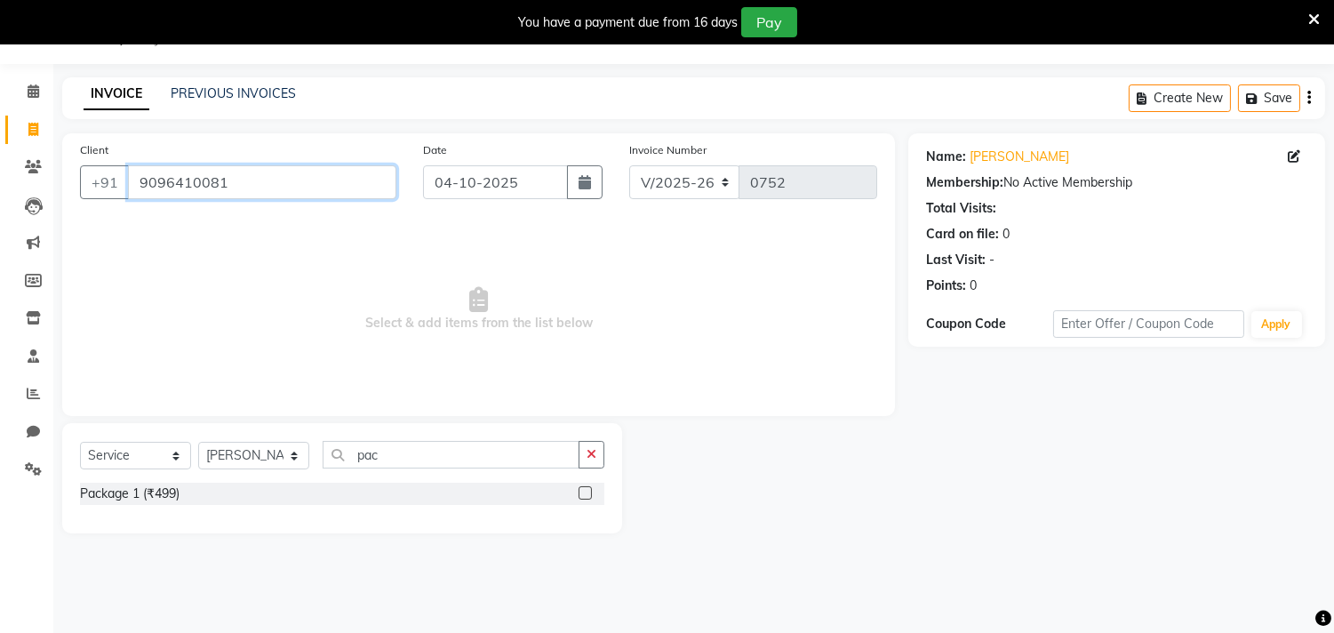
click at [304, 189] on input "9096410081" at bounding box center [262, 182] width 268 height 34
click at [593, 442] on button "button" at bounding box center [591, 455] width 26 height 28
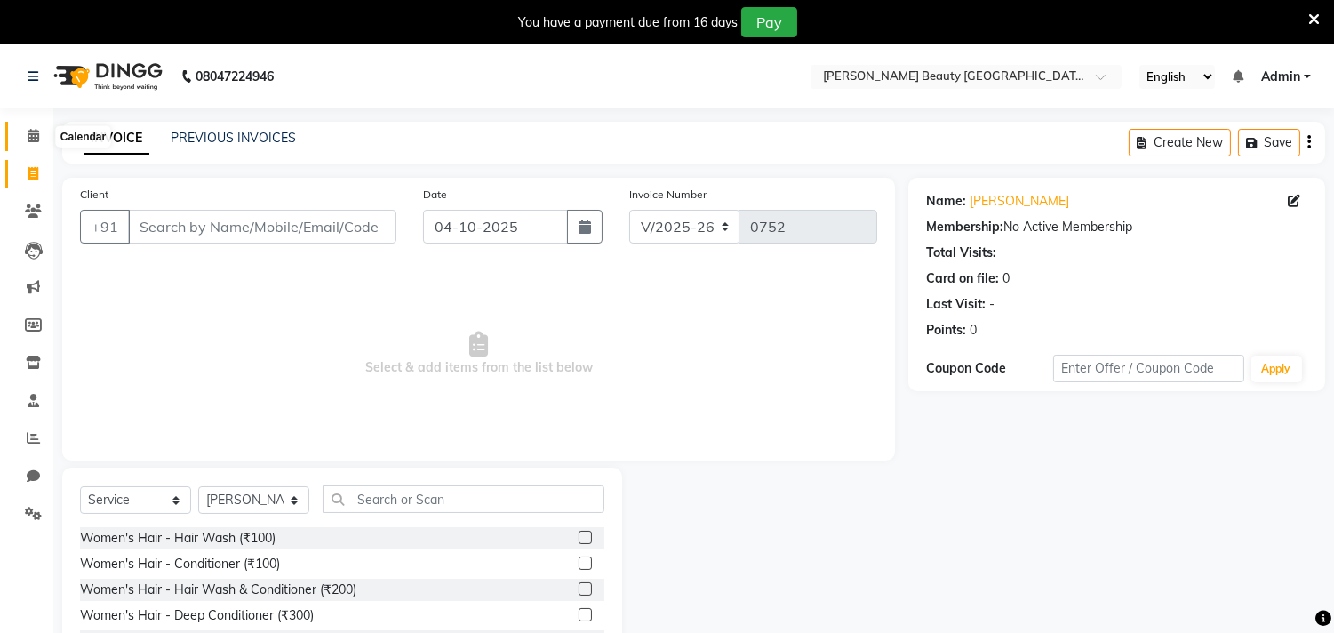
click at [25, 138] on span at bounding box center [33, 136] width 31 height 20
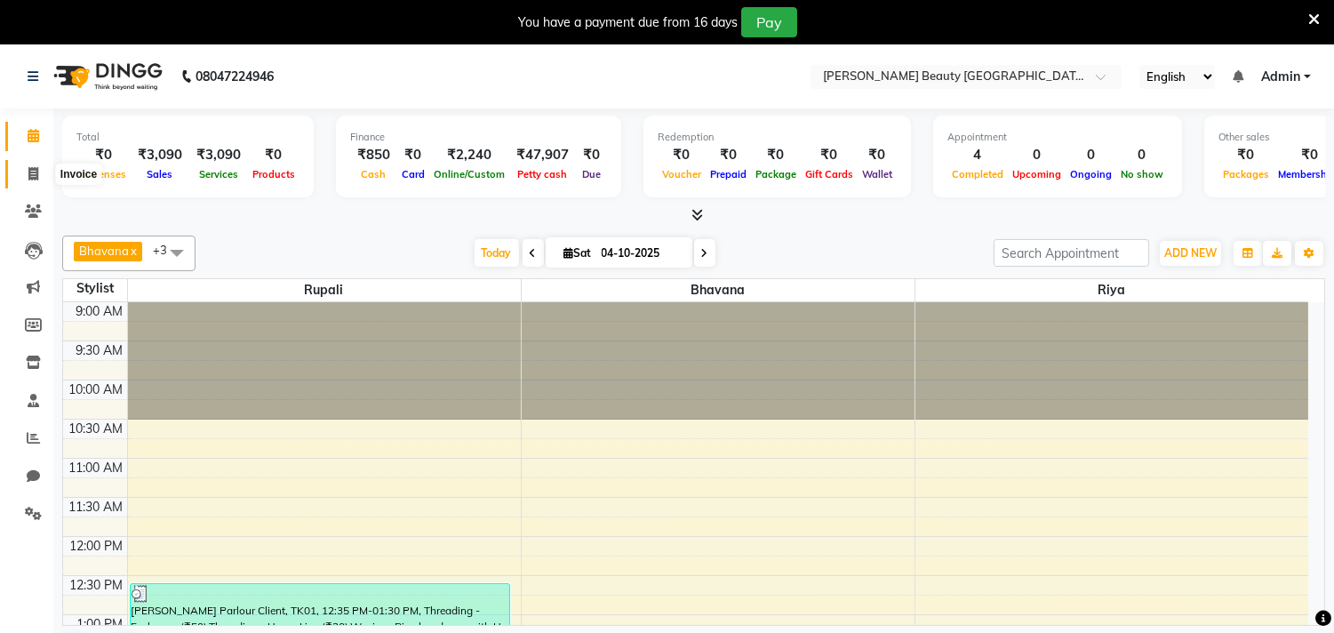
click at [42, 171] on span at bounding box center [33, 174] width 31 height 20
select select "8620"
select select "service"
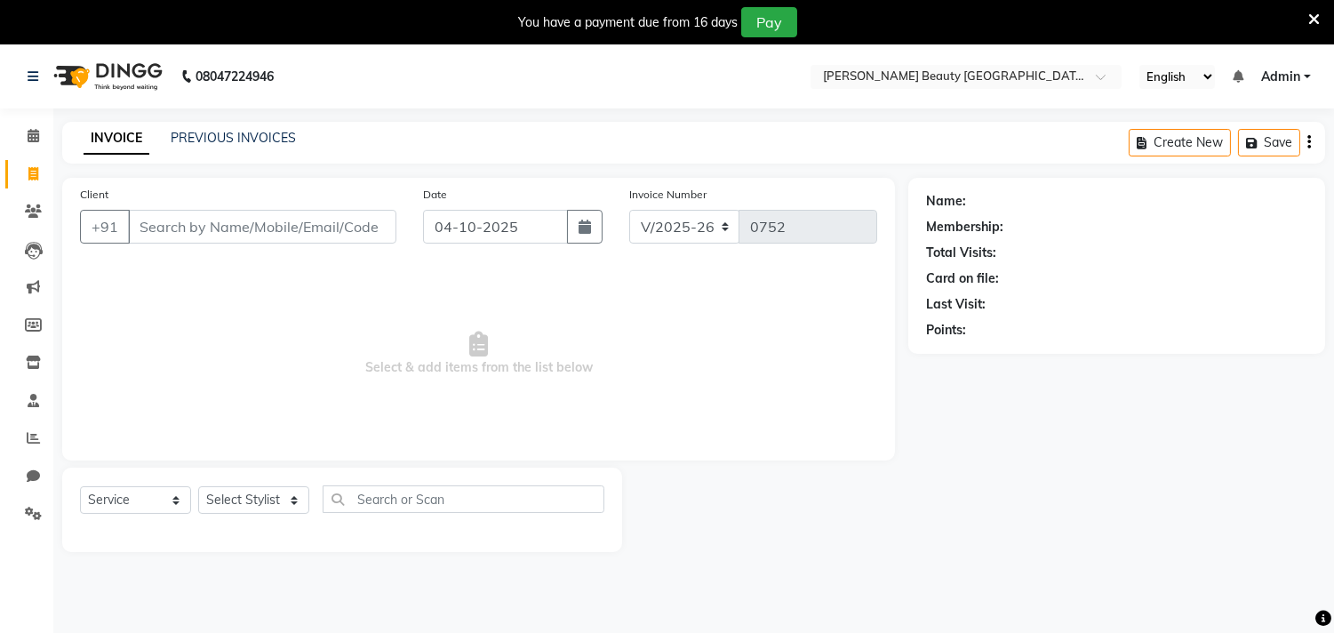
click at [219, 227] on input "Client" at bounding box center [262, 227] width 268 height 34
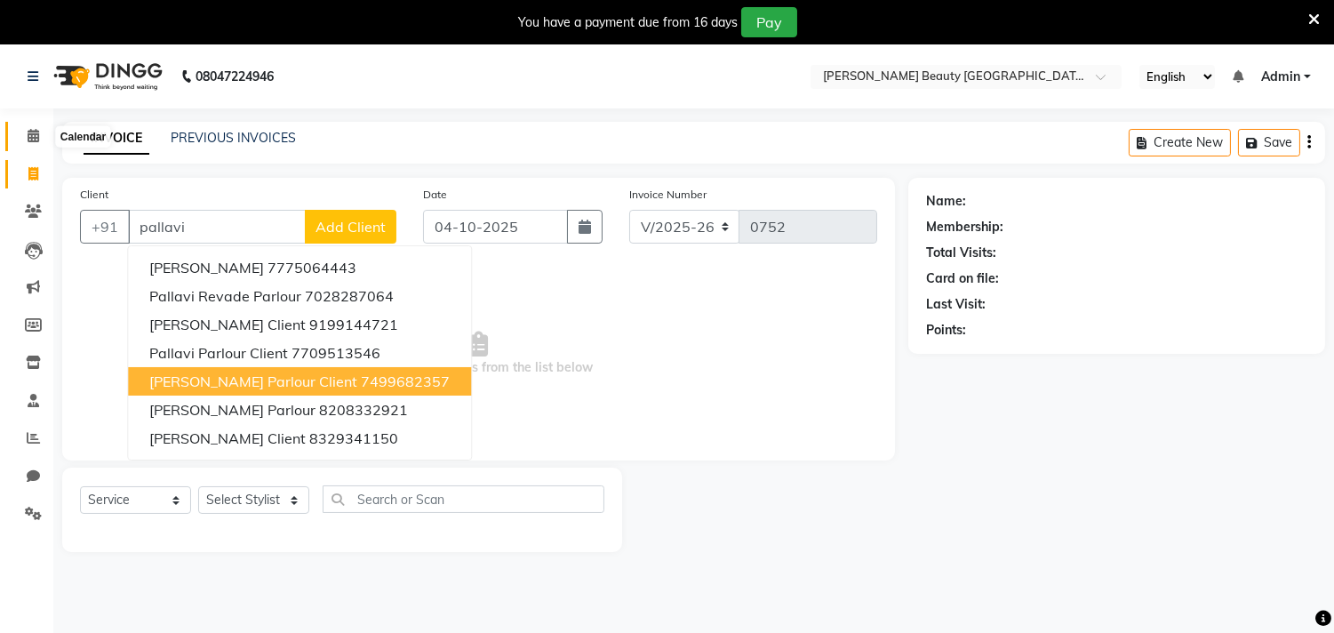
type input "pallavi"
click at [36, 142] on icon at bounding box center [34, 135] width 12 height 13
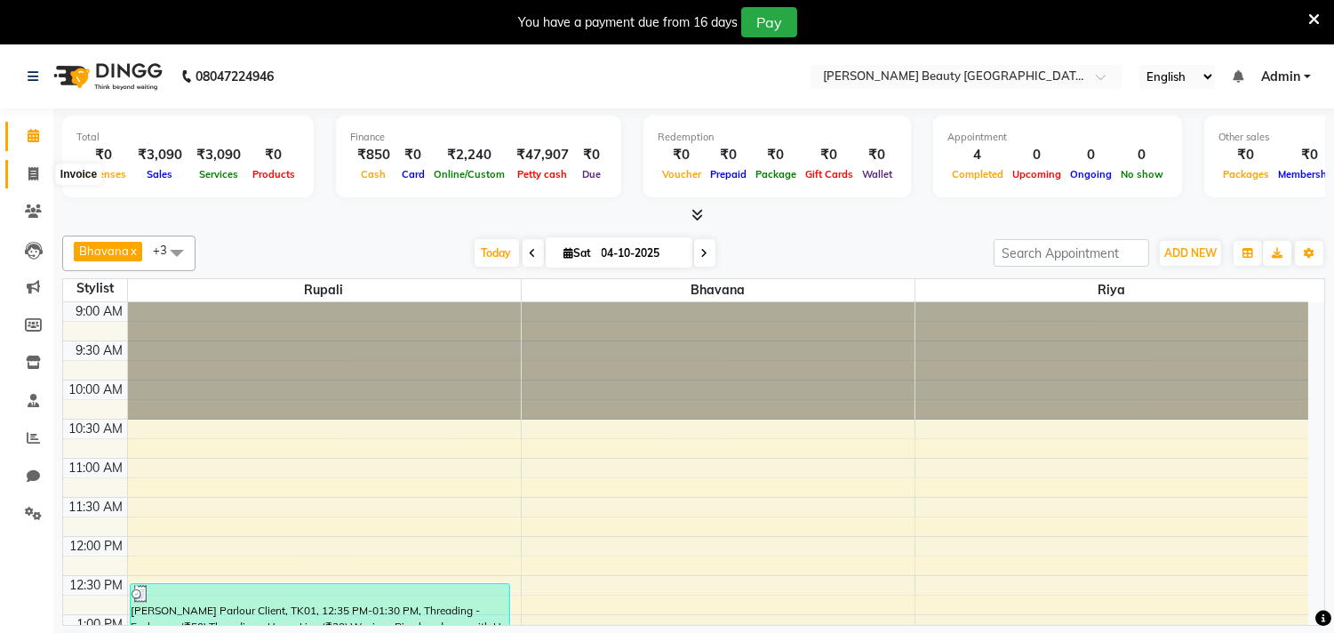
click at [36, 171] on icon at bounding box center [33, 173] width 10 height 13
select select "8620"
select select "service"
